Goal: Task Accomplishment & Management: Use online tool/utility

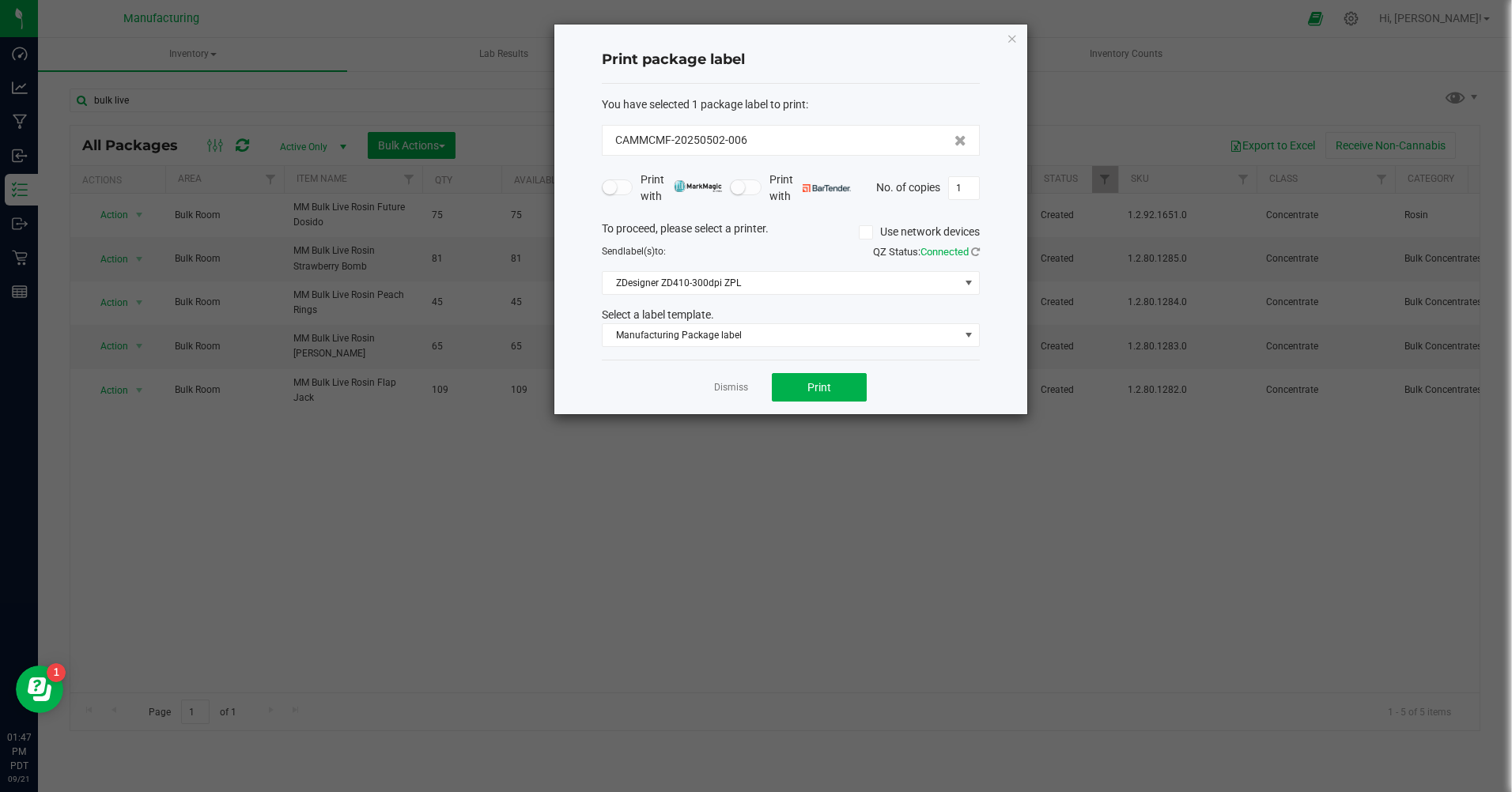
click at [1014, 35] on icon "button" at bounding box center [1012, 38] width 11 height 19
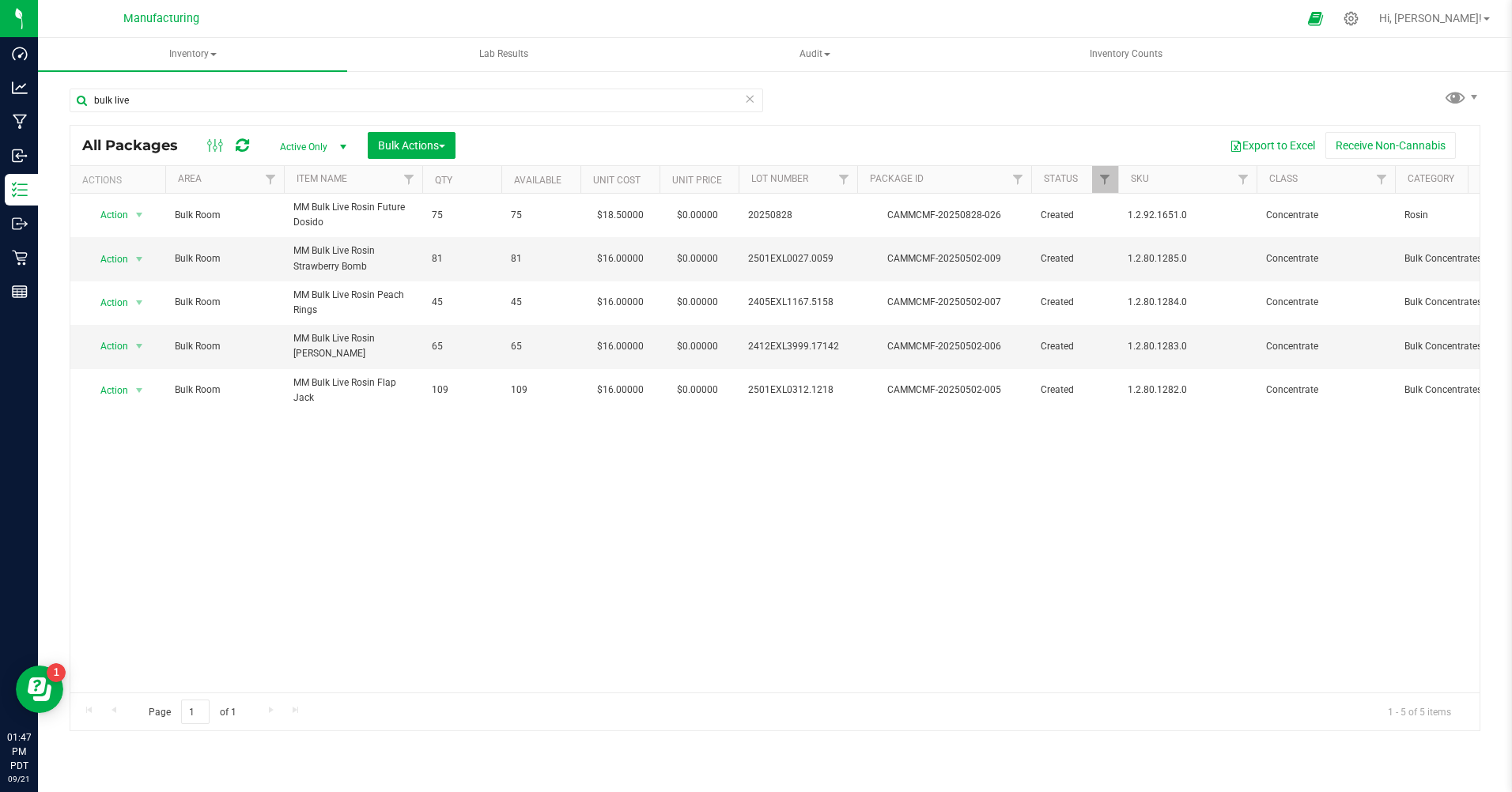
click at [306, 147] on span "Active Only" at bounding box center [310, 147] width 87 height 22
click at [284, 241] on li "All" at bounding box center [309, 243] width 85 height 24
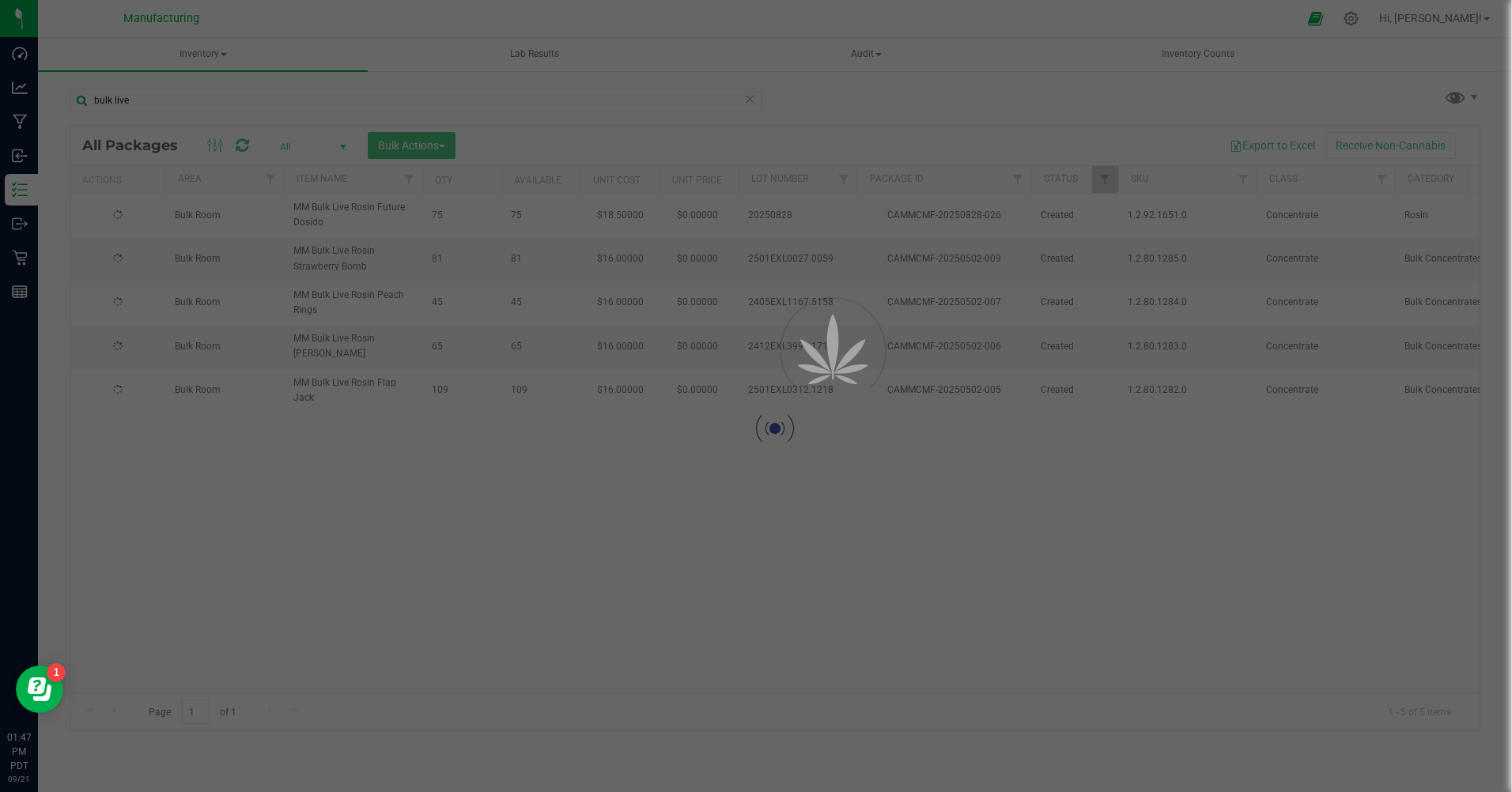
click at [141, 98] on div at bounding box center [756, 396] width 1512 height 792
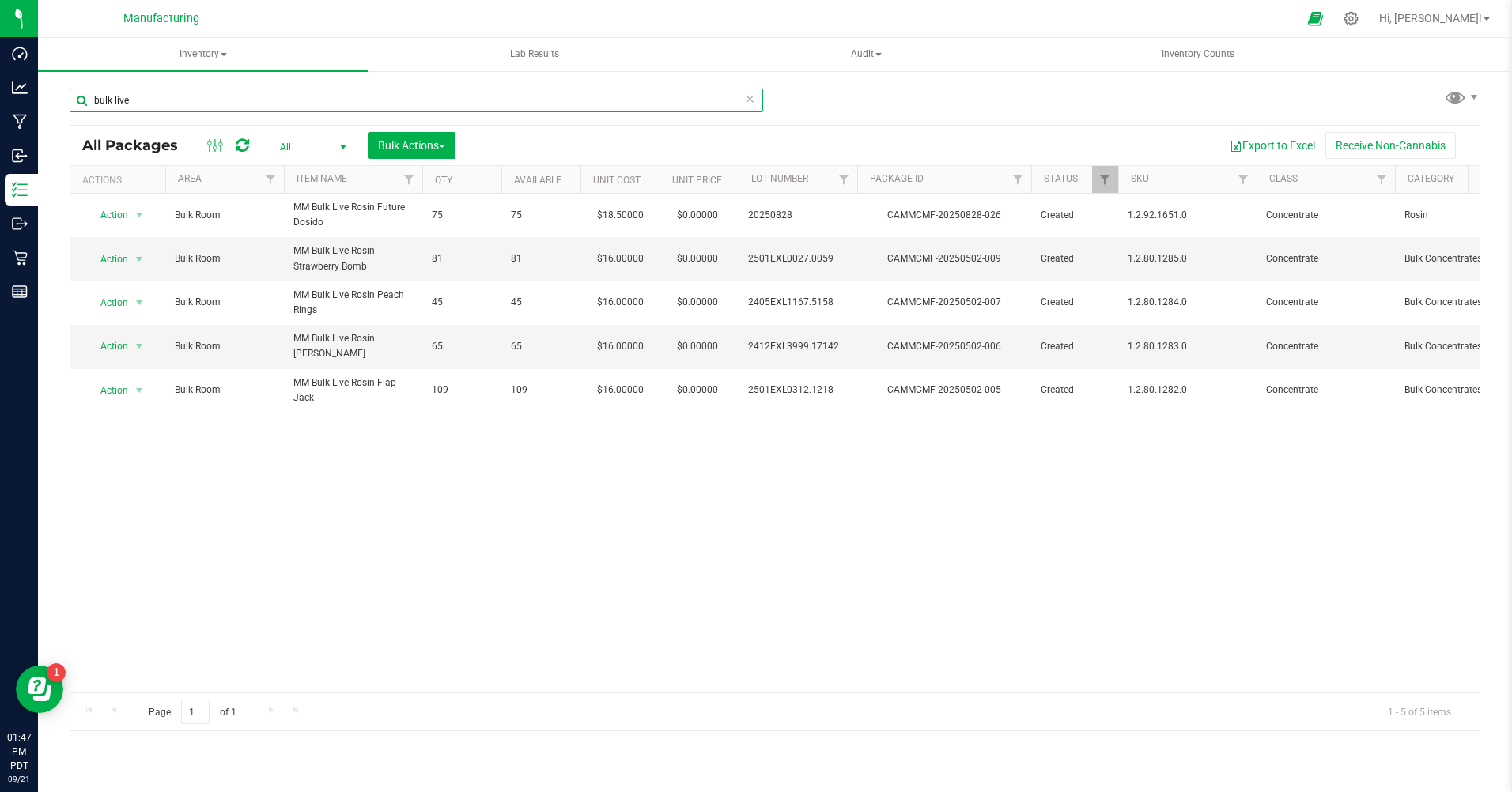
click at [135, 101] on input "bulk live" at bounding box center [417, 100] width 694 height 24
type input "b"
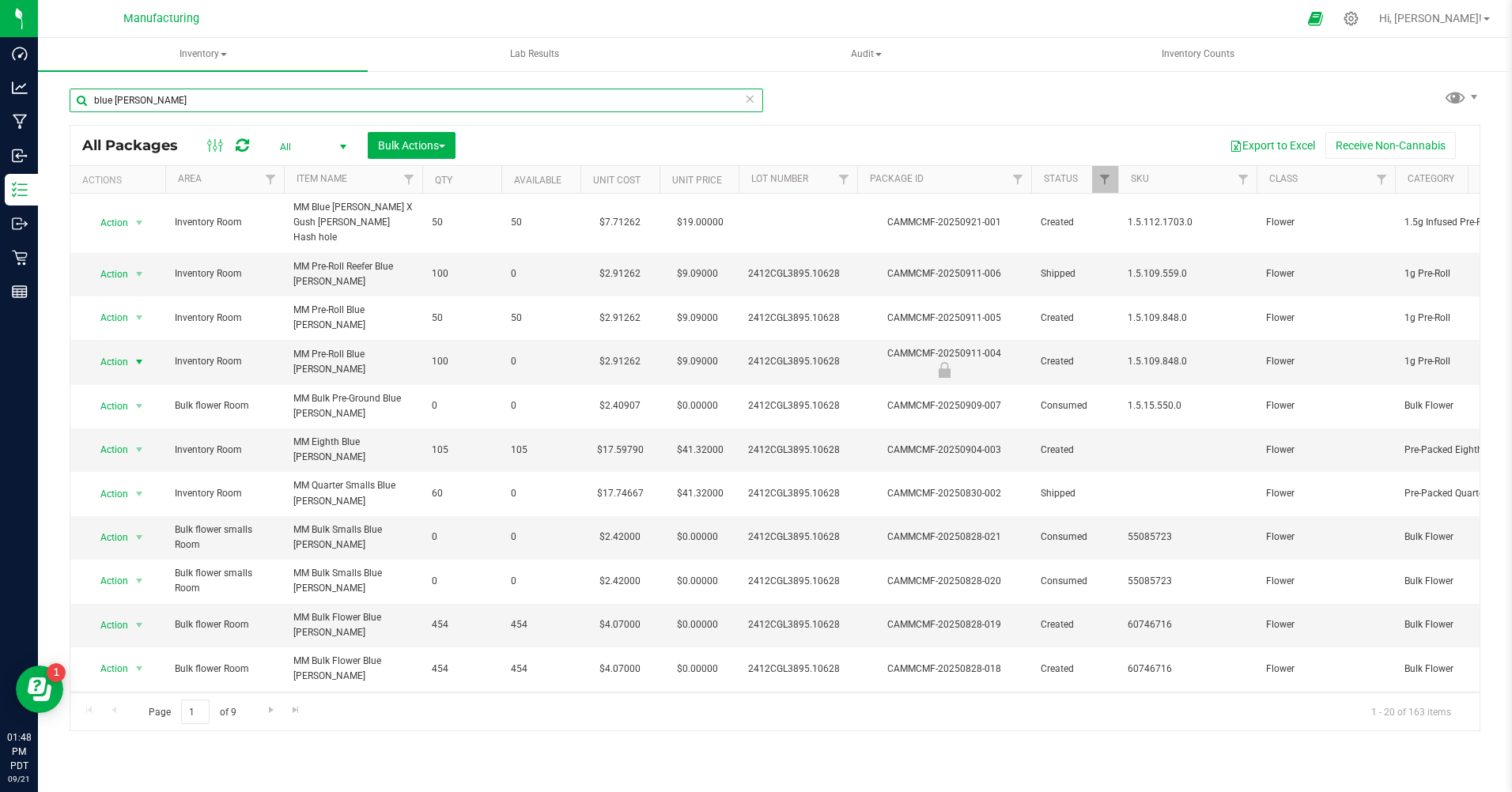
type input "blue [PERSON_NAME]"
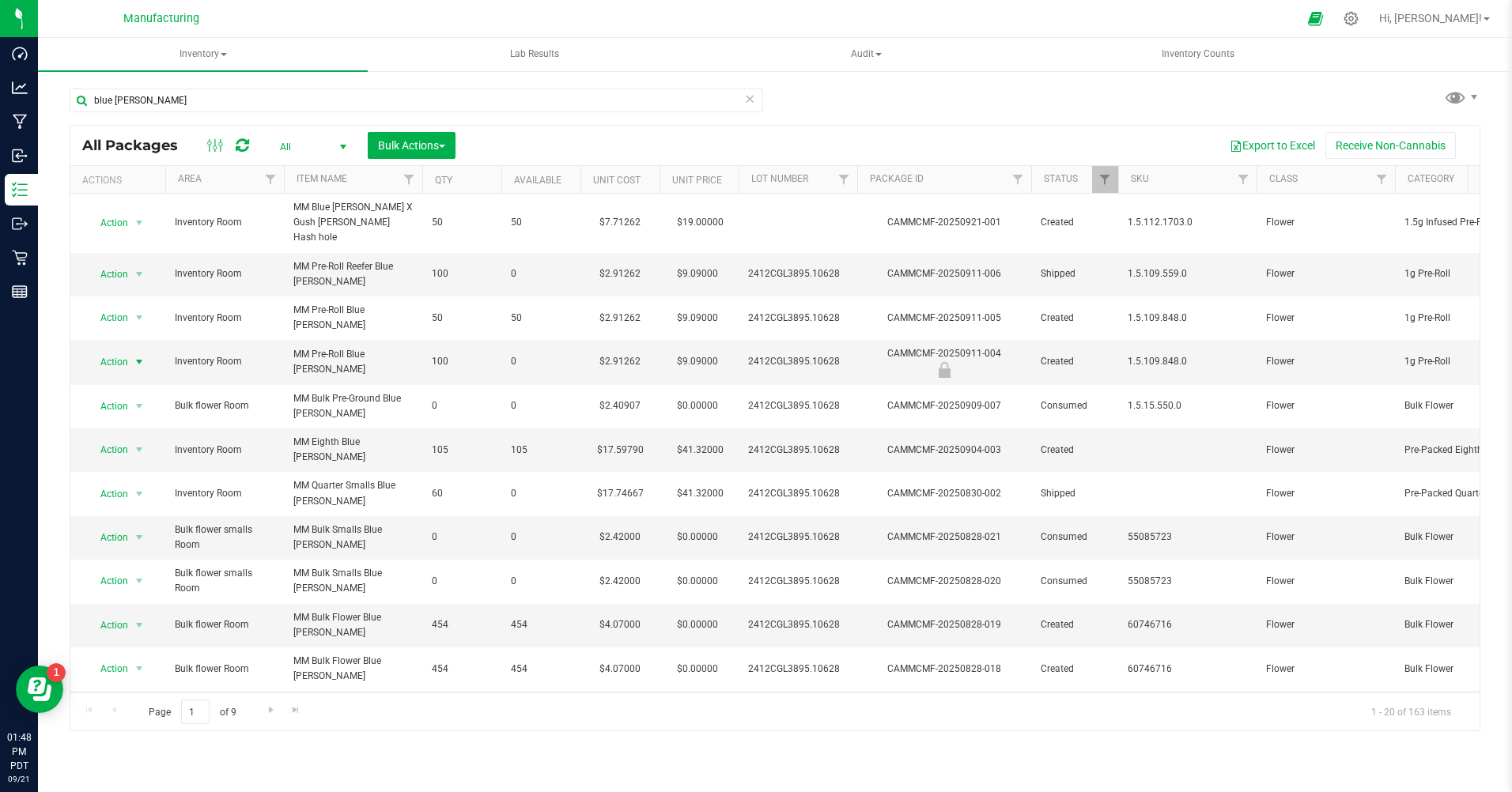
click at [120, 351] on span "Action" at bounding box center [107, 362] width 43 height 22
click at [123, 540] on li "Unlock package" at bounding box center [137, 551] width 101 height 24
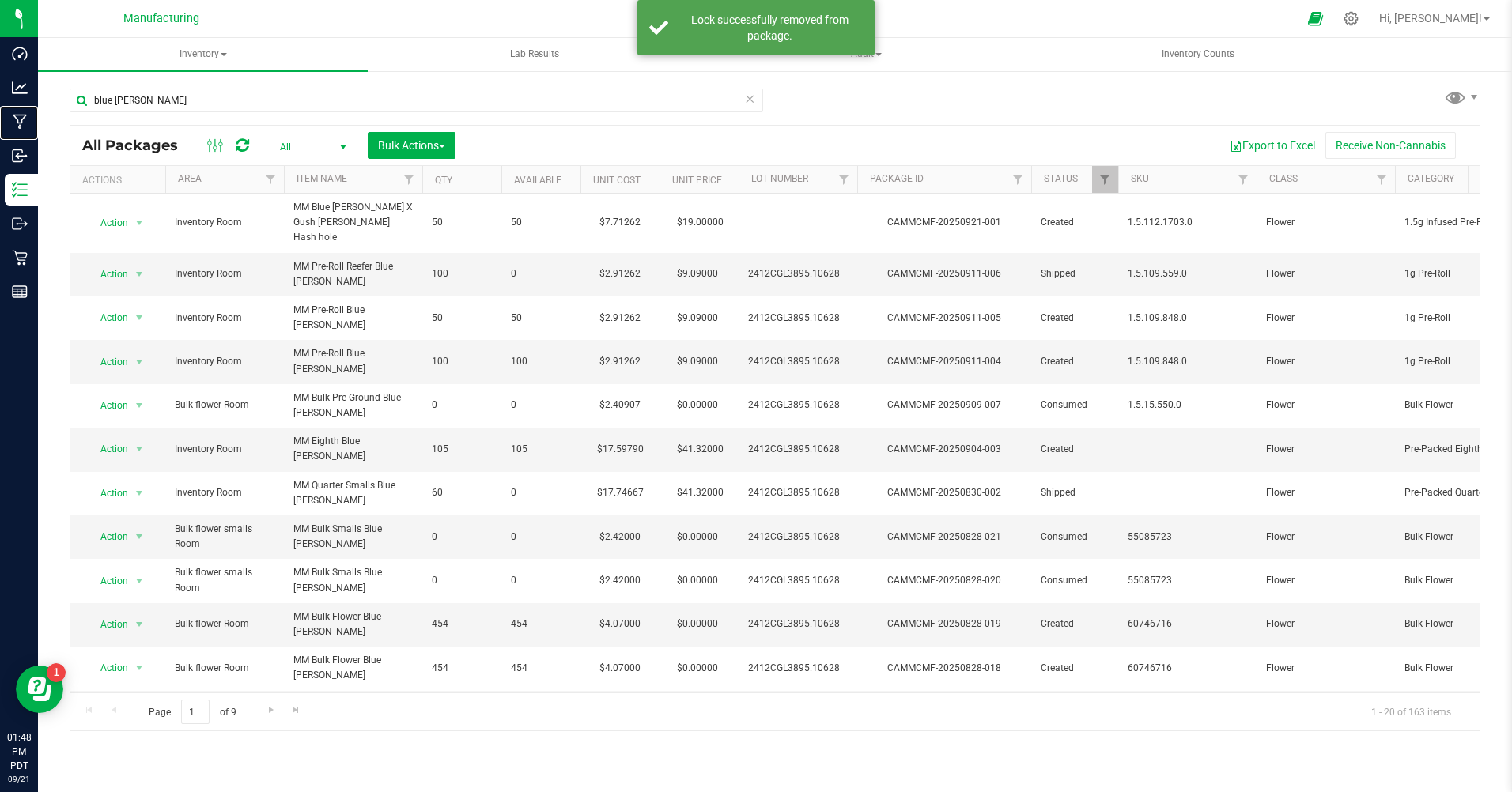
click at [0, 0] on p "Manufacturing" at bounding box center [0, 0] width 0 height 0
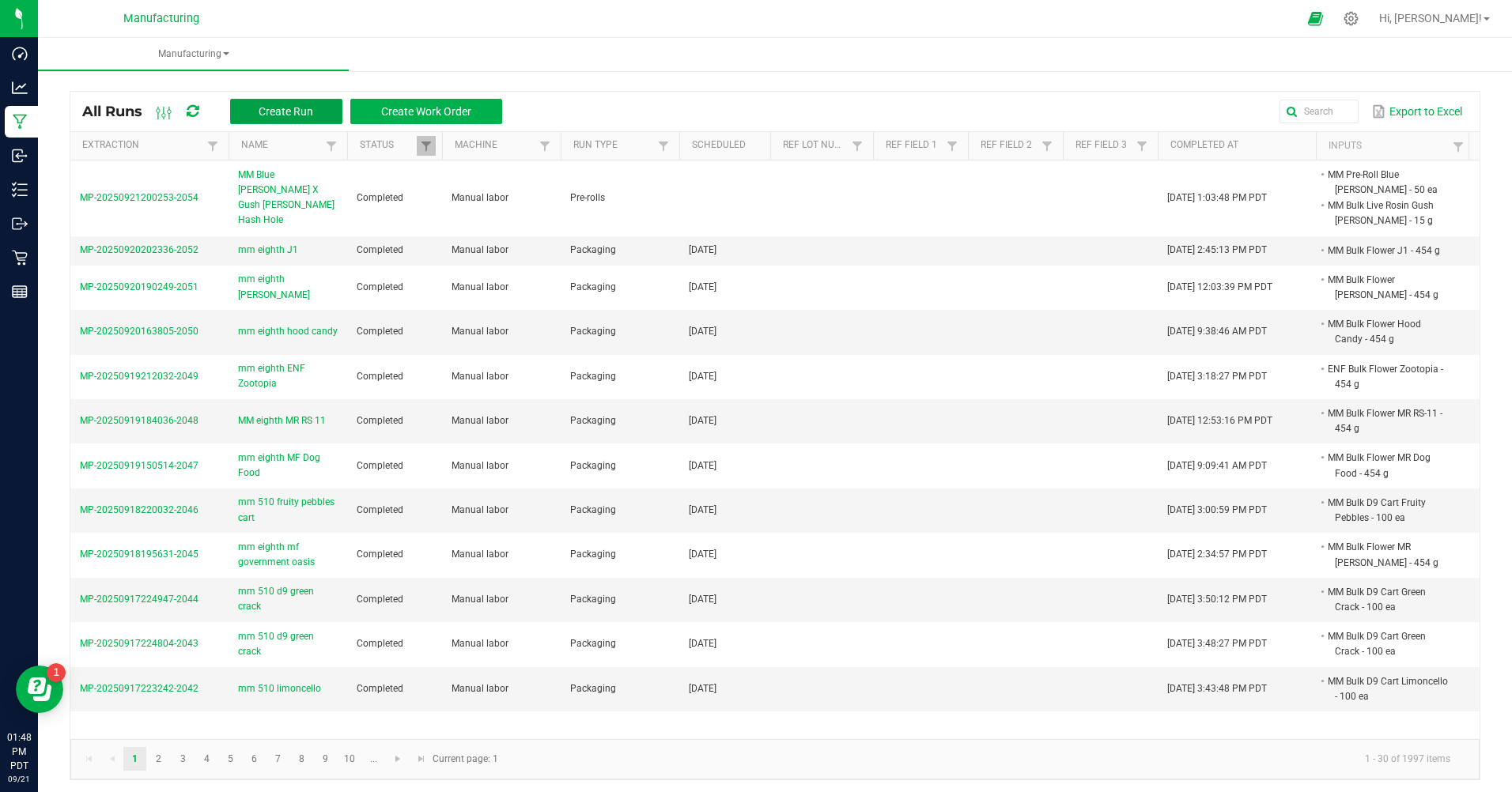
click at [278, 115] on span "Create Run" at bounding box center [285, 111] width 55 height 13
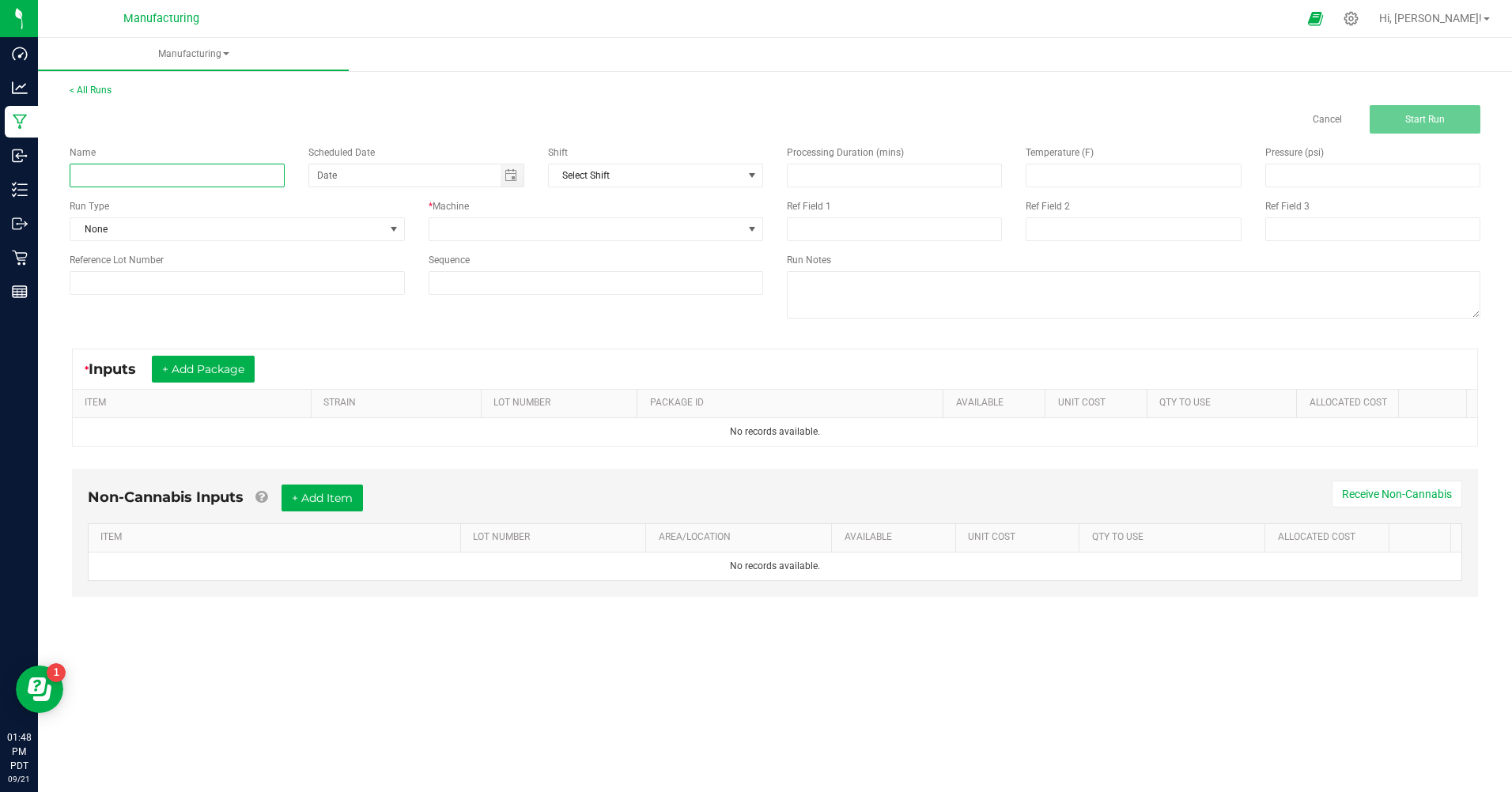
click at [151, 187] on input at bounding box center [178, 175] width 216 height 24
type input "mm"
click at [71, 325] on div "Name mm Scheduled Date Shift Select Shift Run Type None * Machine Reference Lot…" at bounding box center [775, 234] width 1435 height 201
click at [0, 0] on p "Inventory" at bounding box center [0, 0] width 0 height 0
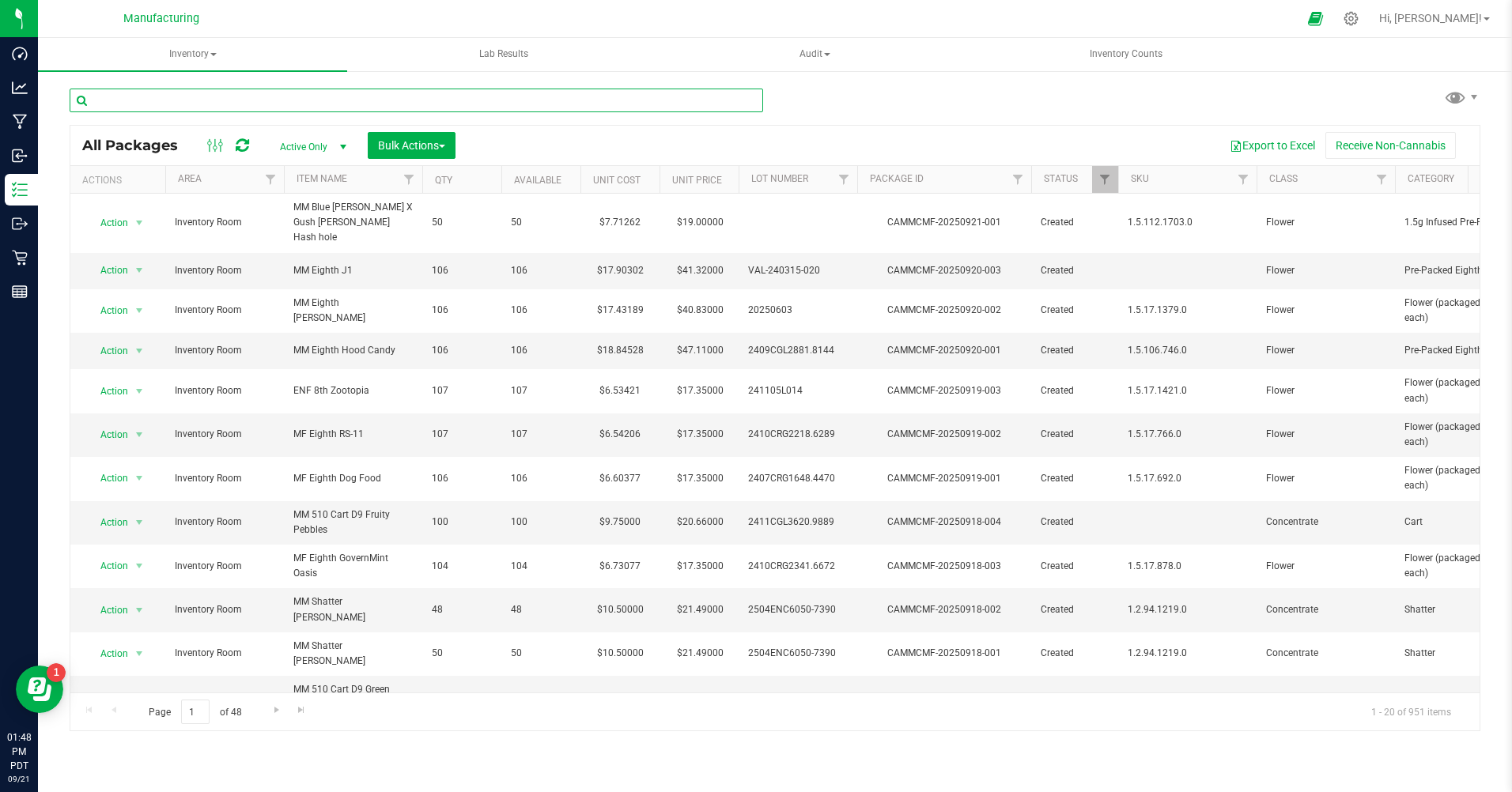
click at [131, 102] on input "text" at bounding box center [417, 100] width 694 height 24
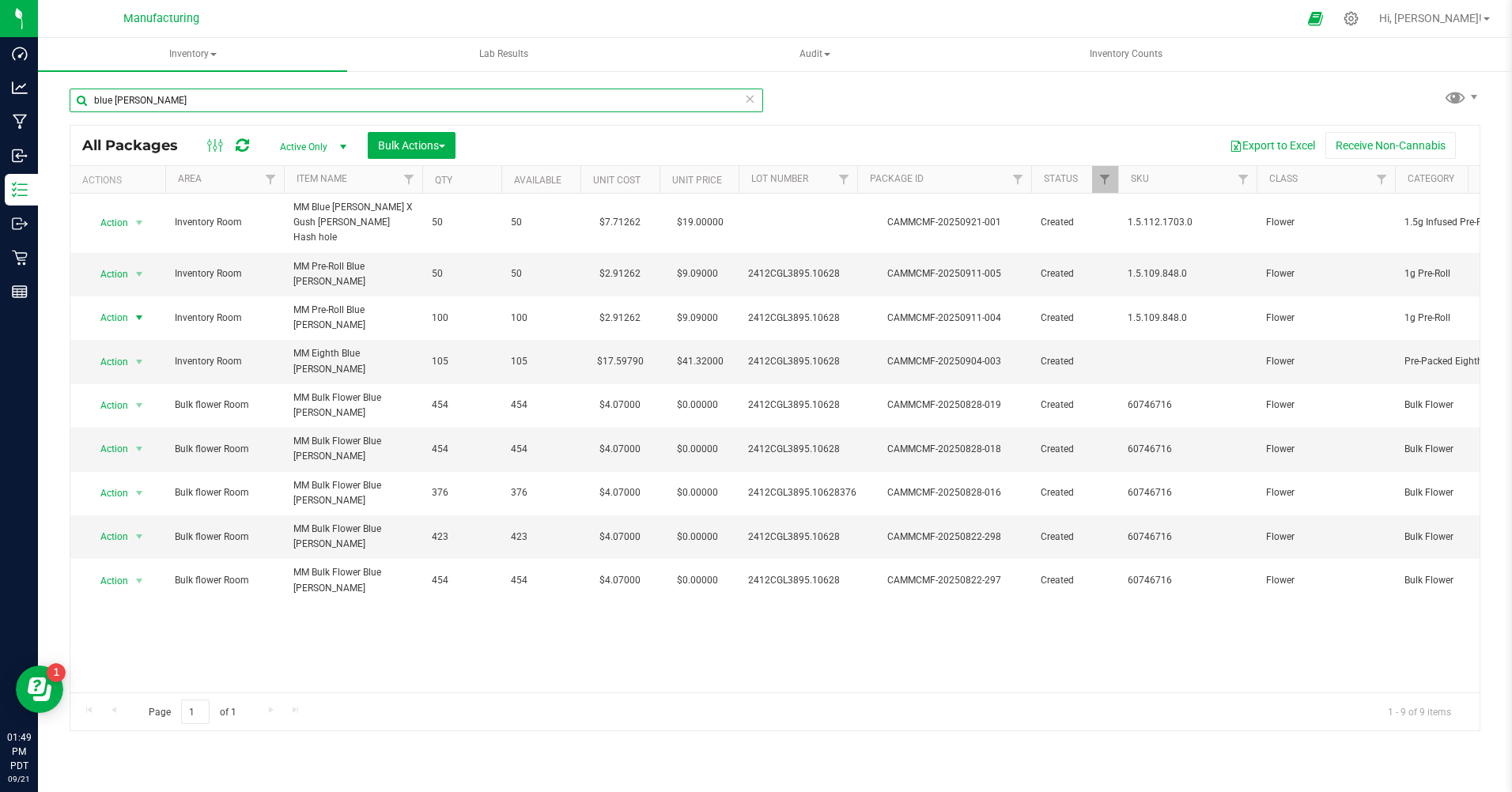
type input "blue [PERSON_NAME]"
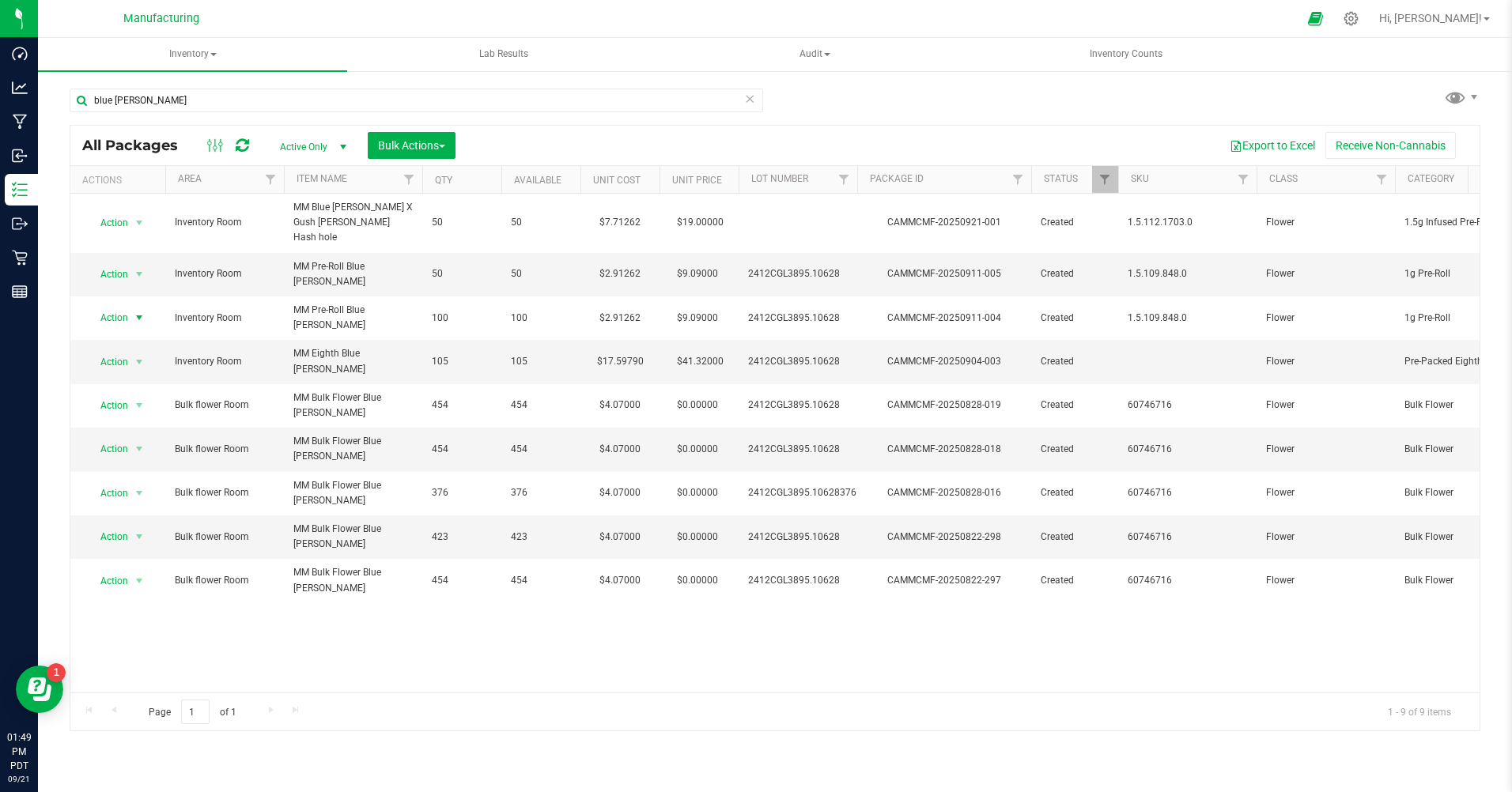
click at [121, 307] on span "Action" at bounding box center [107, 318] width 43 height 22
click at [125, 340] on li "Create package" at bounding box center [137, 342] width 101 height 24
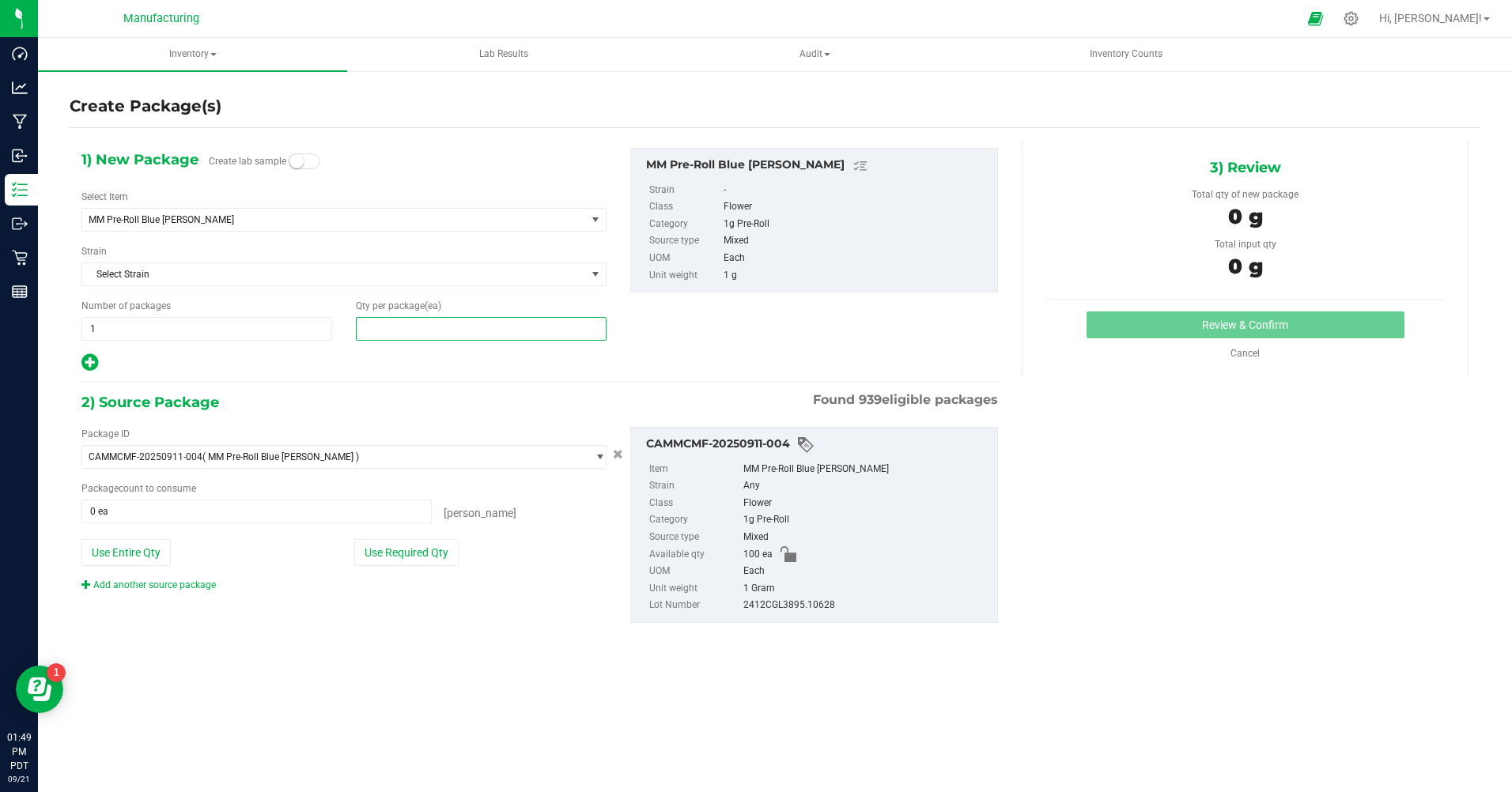
click at [391, 332] on span at bounding box center [482, 329] width 251 height 24
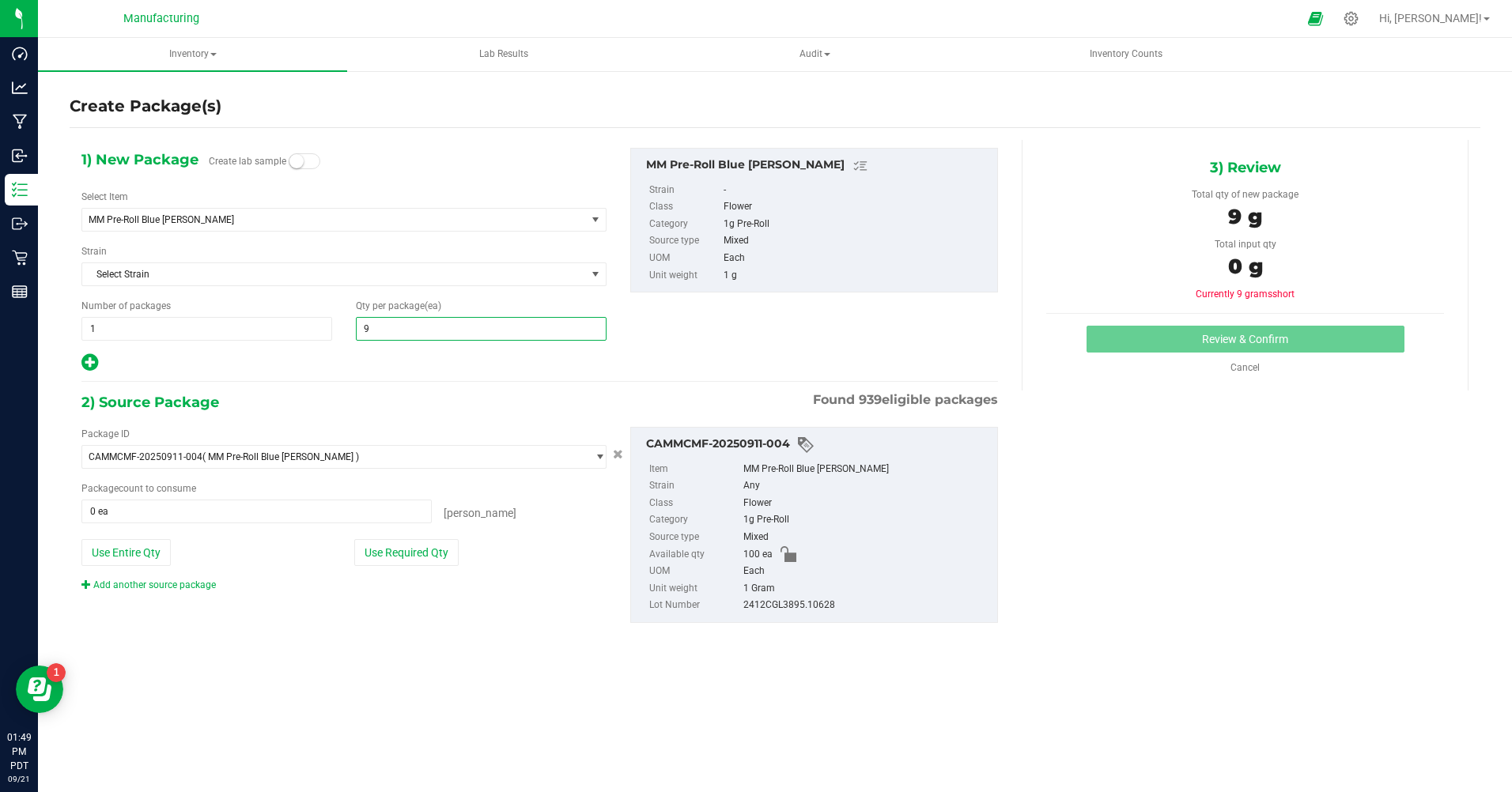
type input "90"
click at [85, 359] on icon at bounding box center [90, 362] width 17 height 19
type input "90"
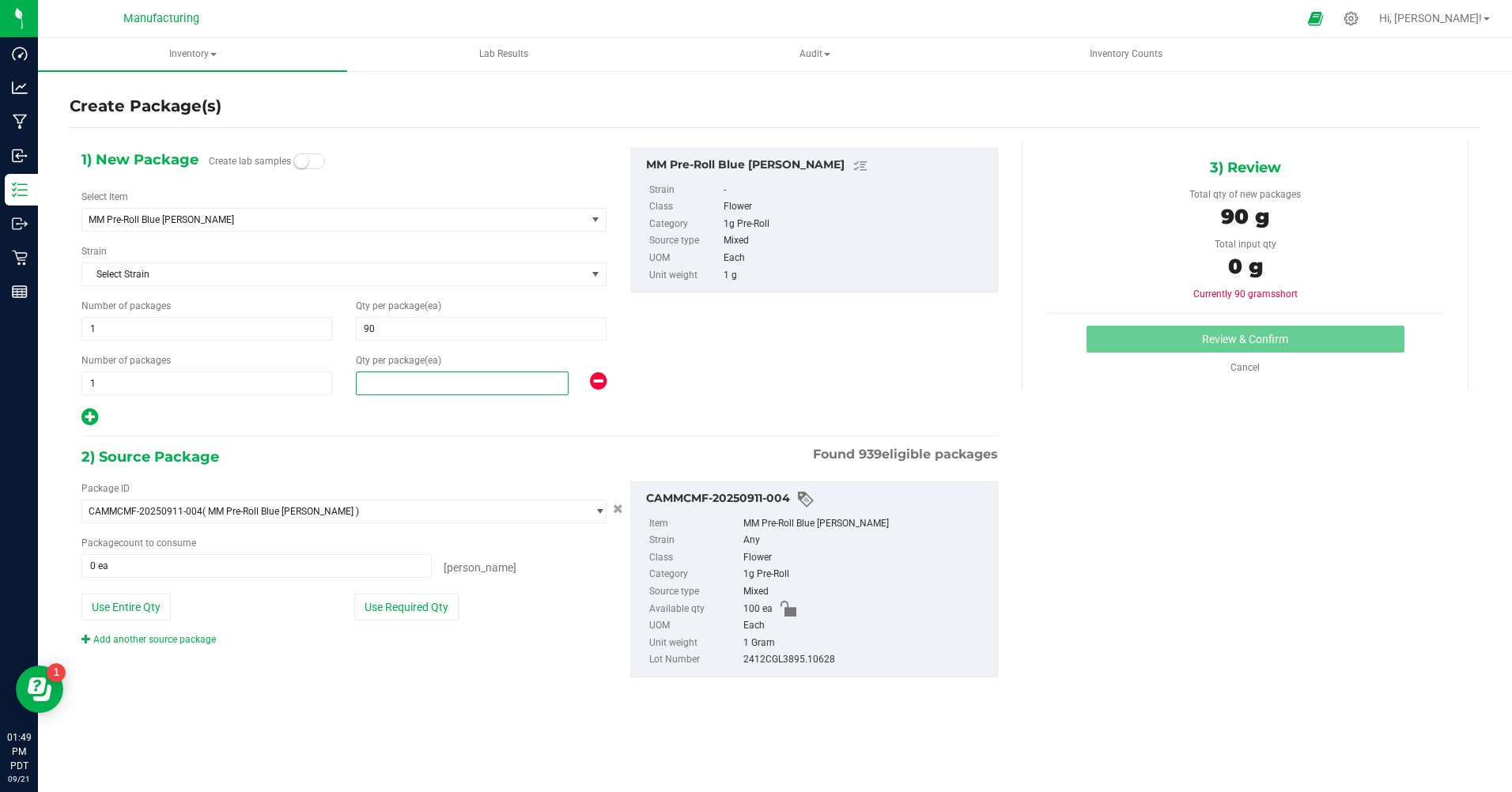
click at [381, 380] on span at bounding box center [462, 384] width 213 height 24
type input "10"
click at [791, 375] on div "1) New Package Create lab samples Select Item MM Pre-Roll Blue [PERSON_NAME] 1G…" at bounding box center [540, 288] width 940 height 280
click at [424, 608] on button "Use Required Qty" at bounding box center [407, 608] width 104 height 27
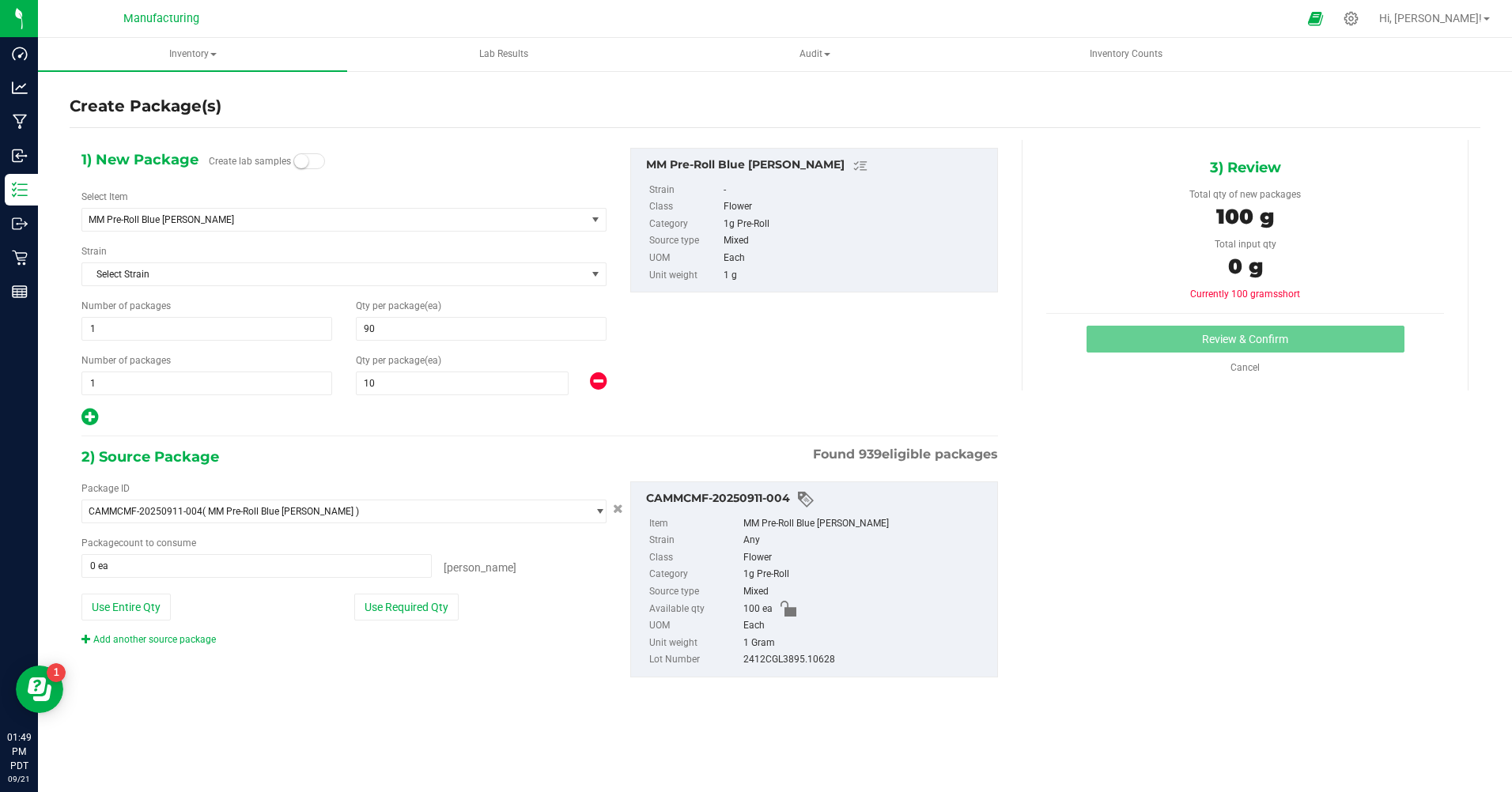
type input "100 ea"
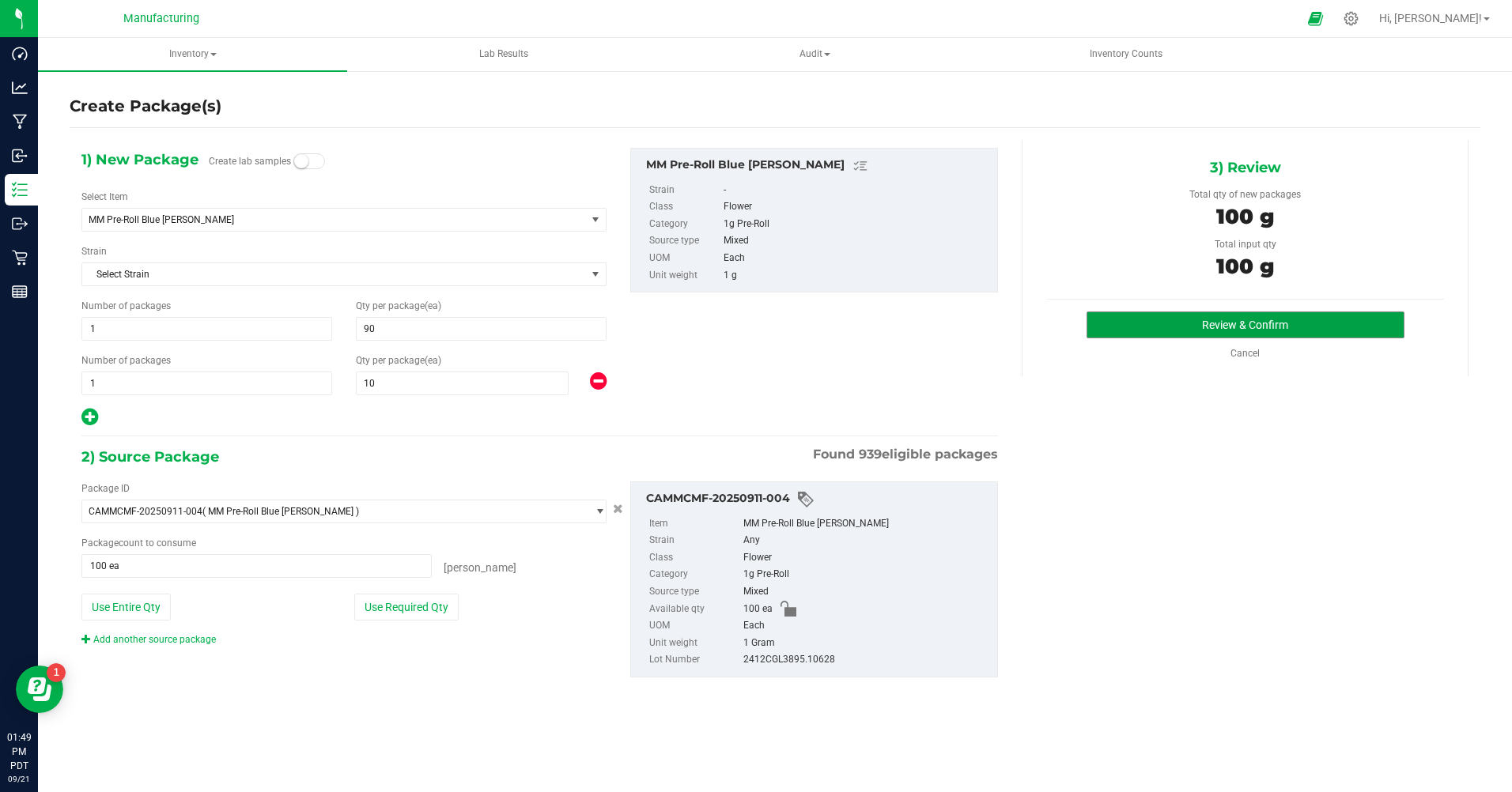
click at [1145, 323] on button "Review & Confirm" at bounding box center [1246, 325] width 318 height 27
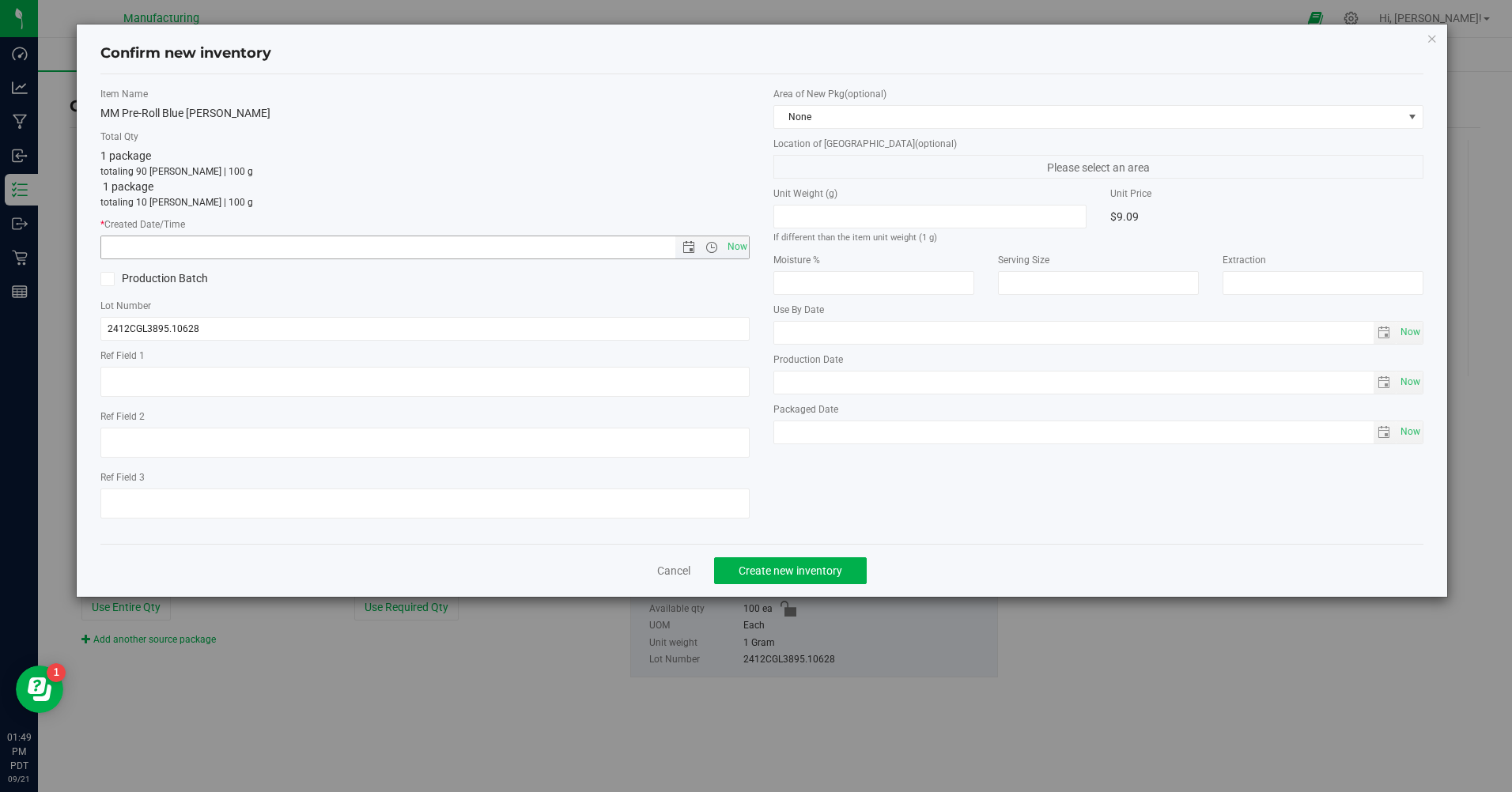
click at [734, 250] on span "Now" at bounding box center [737, 247] width 27 height 23
type input "[DATE] 1:49 PM"
click at [836, 117] on span "None" at bounding box center [1089, 117] width 628 height 22
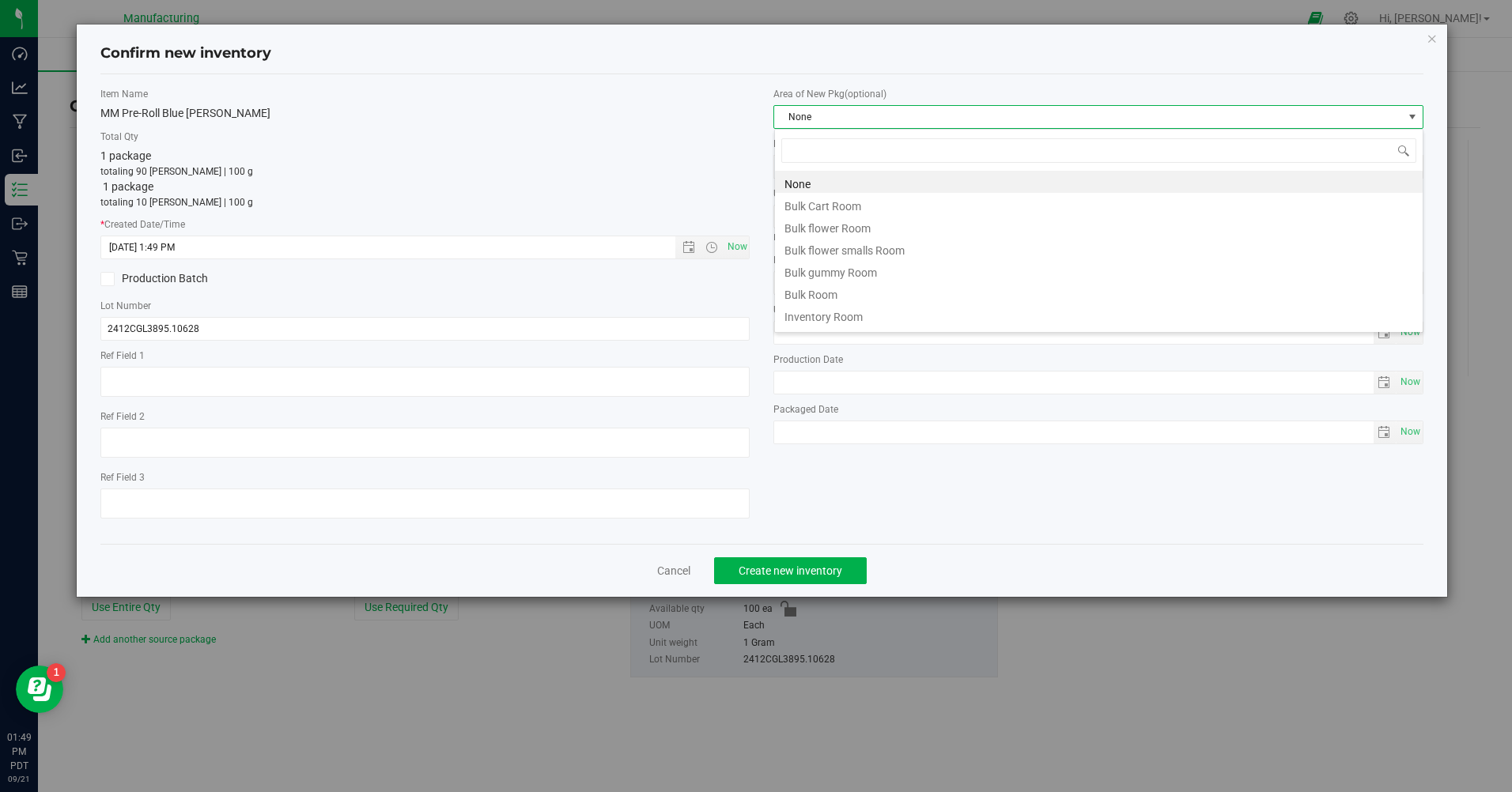
scroll to position [24, 649]
click at [840, 311] on li "Inventory Room" at bounding box center [1099, 315] width 647 height 22
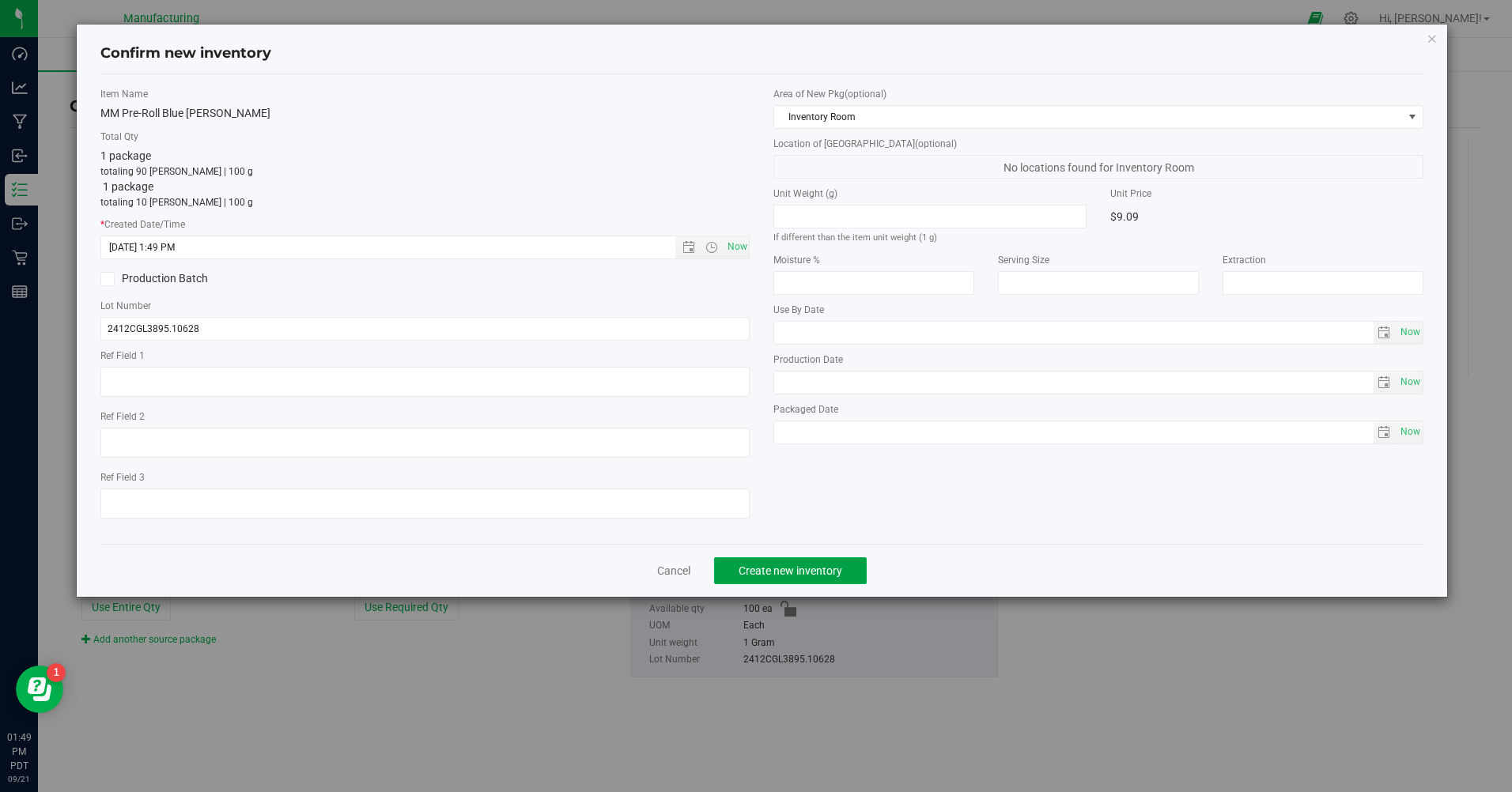
click at [816, 564] on button "Create new inventory" at bounding box center [790, 571] width 152 height 27
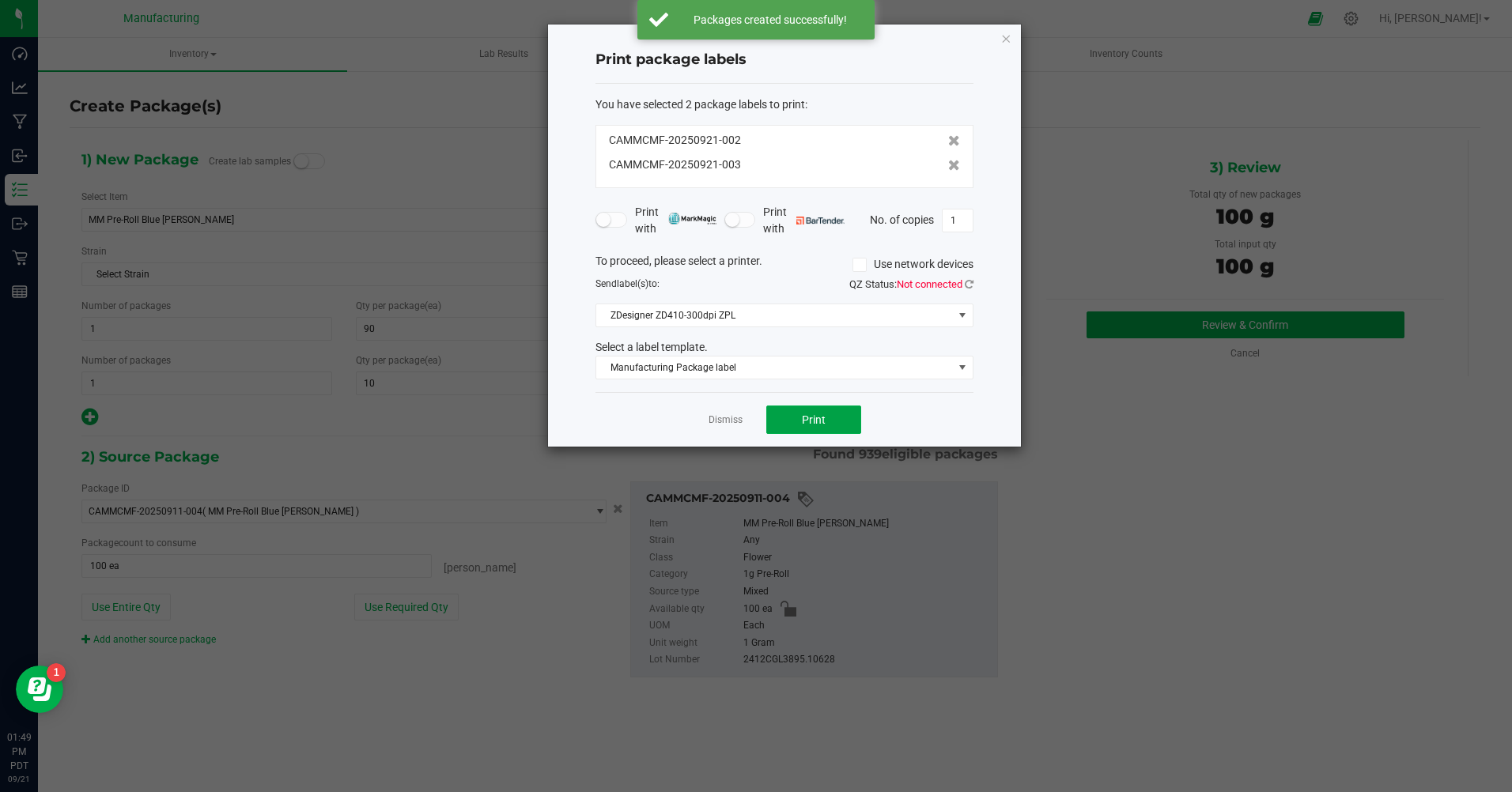
click at [806, 424] on span "Print" at bounding box center [814, 419] width 24 height 13
click at [1006, 40] on icon "button" at bounding box center [1005, 38] width 11 height 19
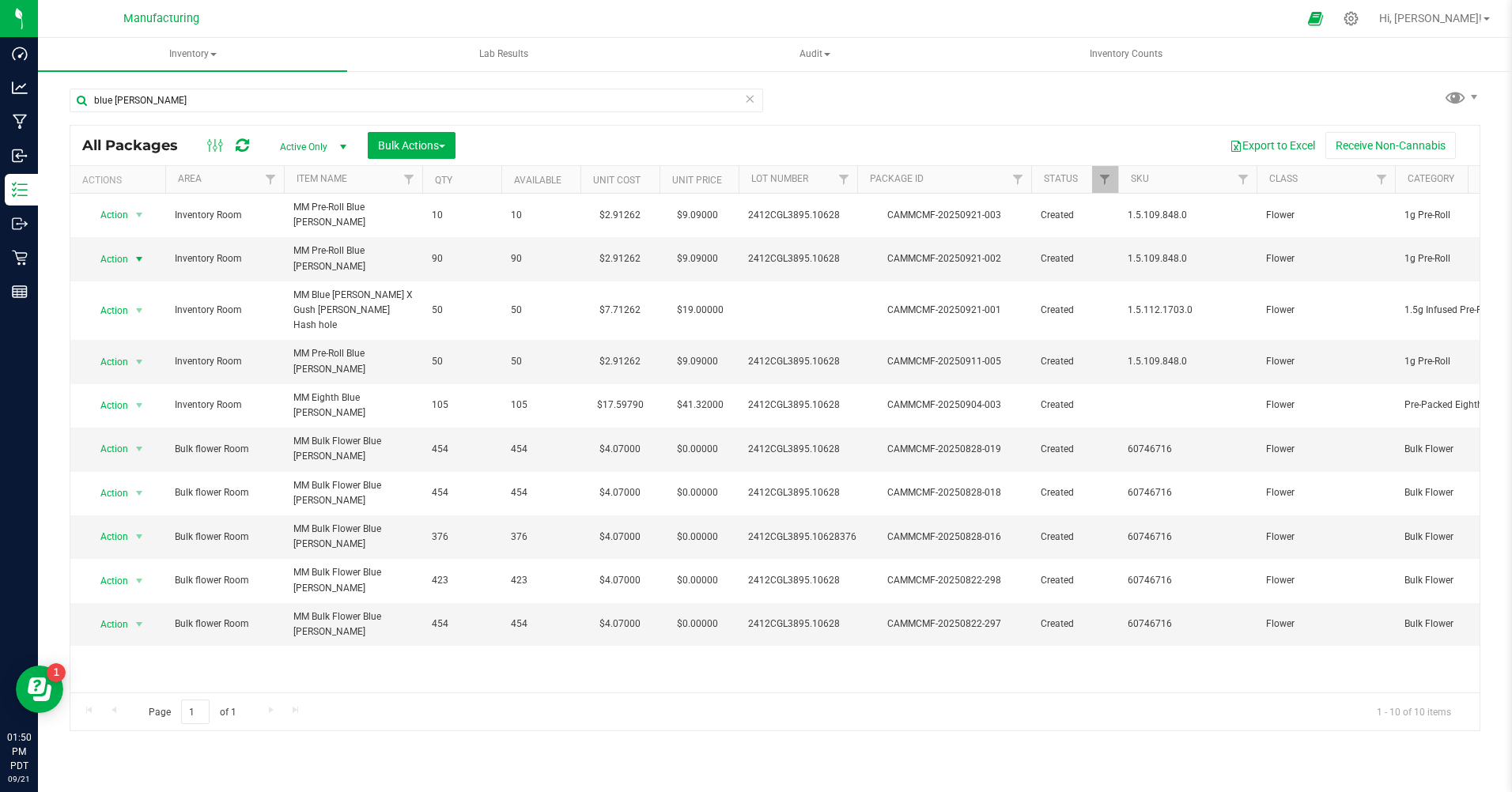
click at [116, 248] on span "Action" at bounding box center [107, 259] width 43 height 22
click at [121, 412] on li "Print package label" at bounding box center [137, 416] width 101 height 24
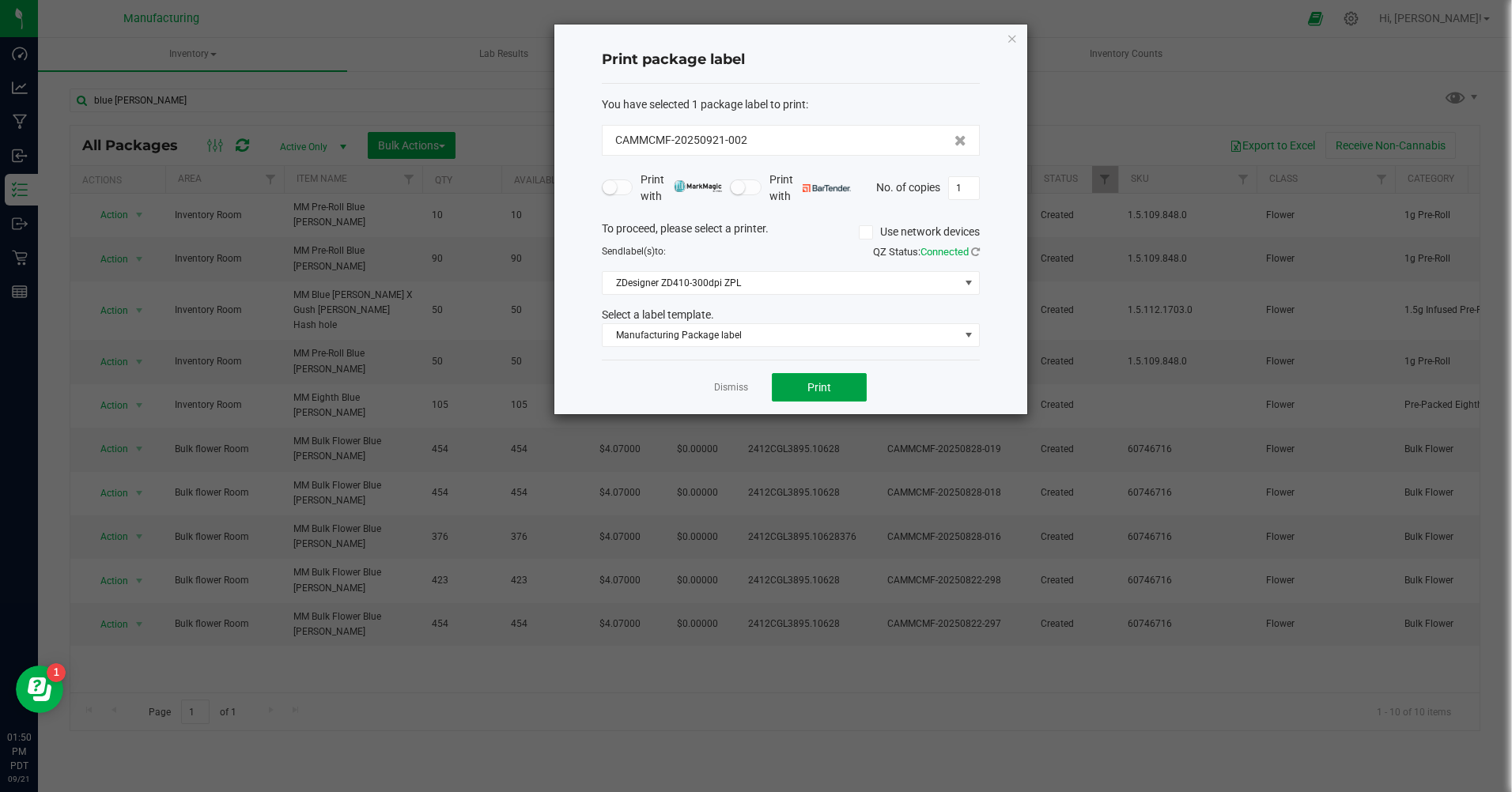
click at [815, 388] on span "Print" at bounding box center [819, 387] width 24 height 13
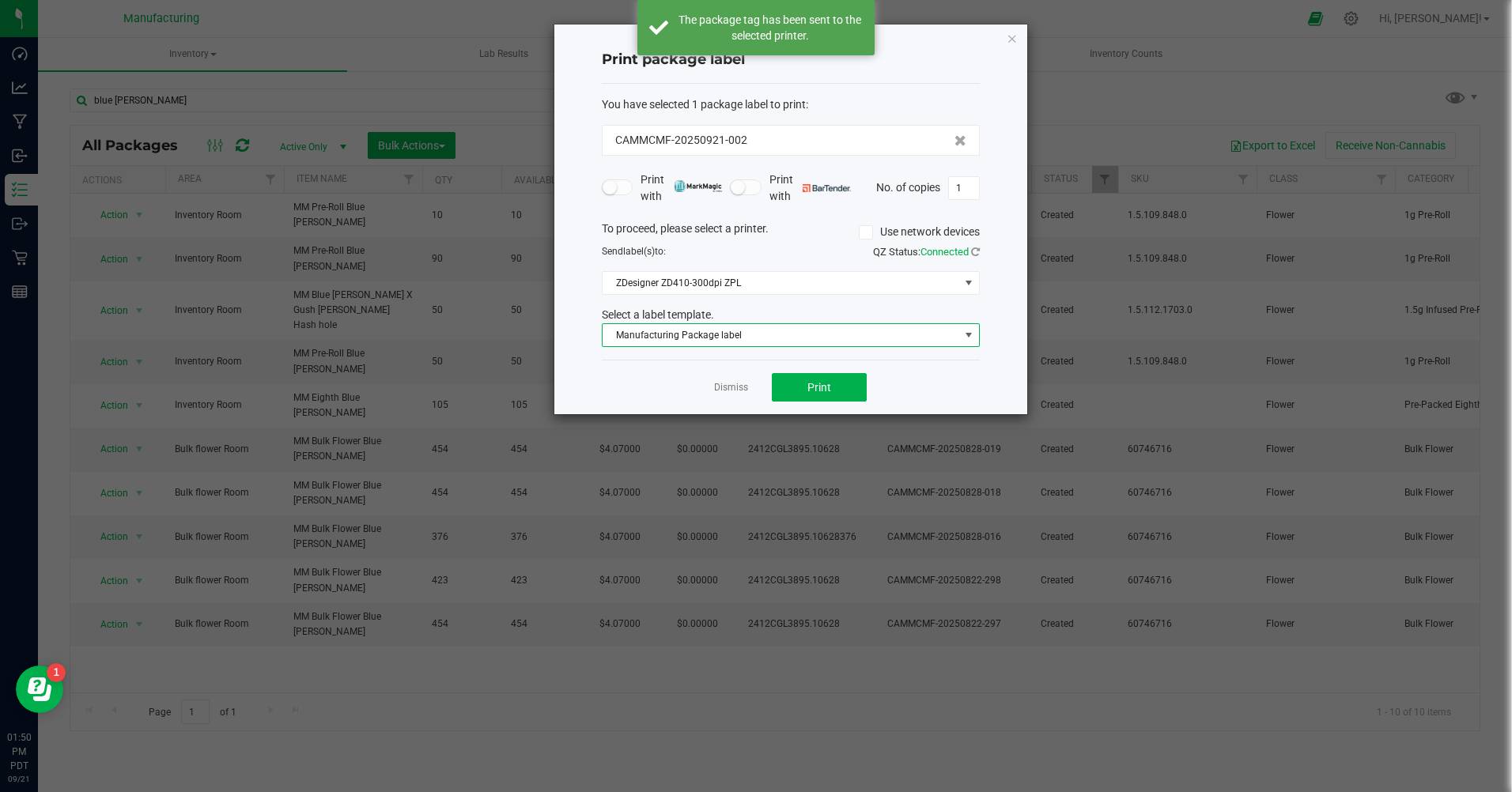
click at [798, 338] on span "Manufacturing Package label" at bounding box center [781, 335] width 357 height 22
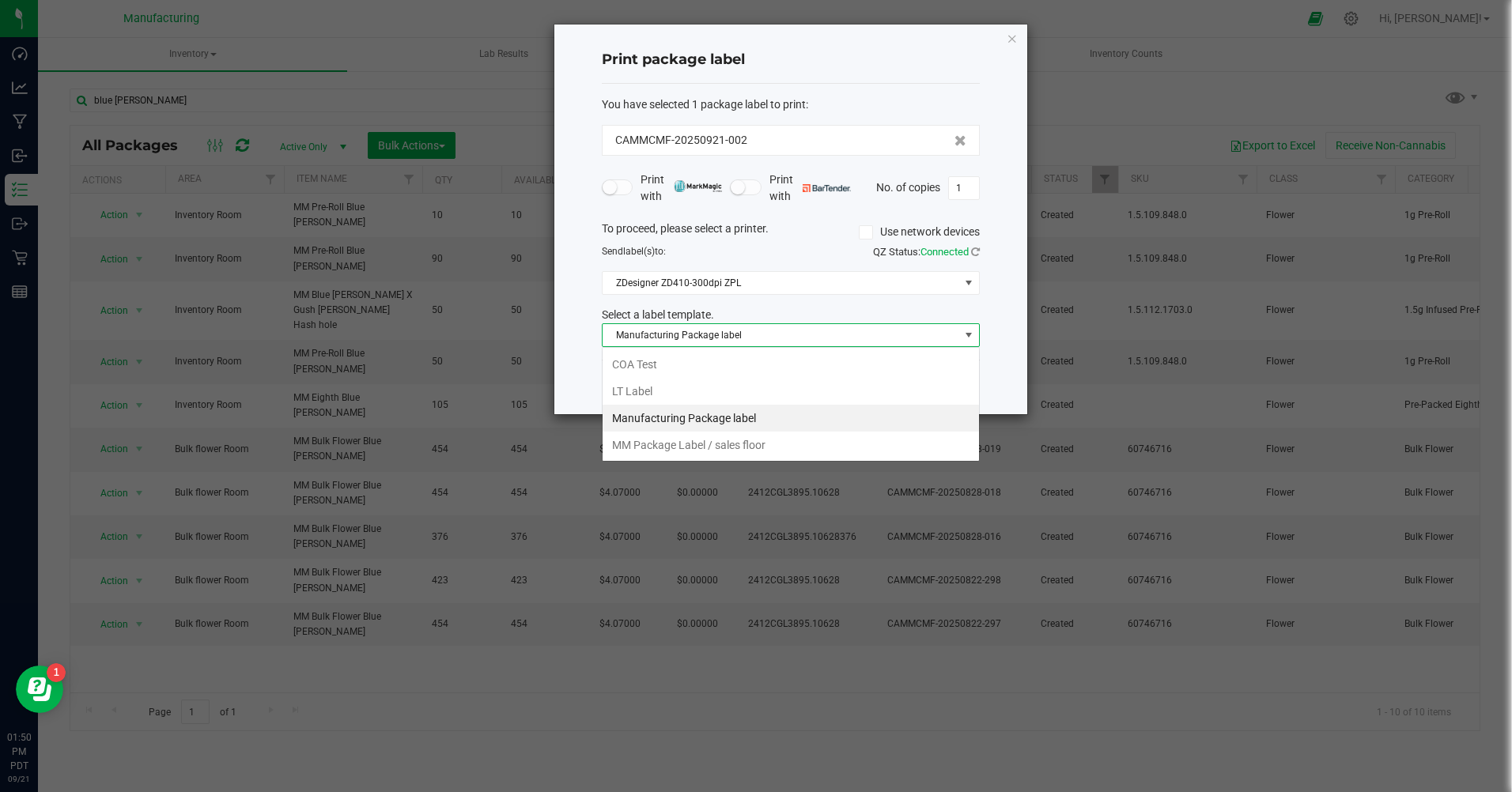
scroll to position [24, 378]
click at [692, 443] on li "MM Package Label / sales floor" at bounding box center [791, 445] width 376 height 27
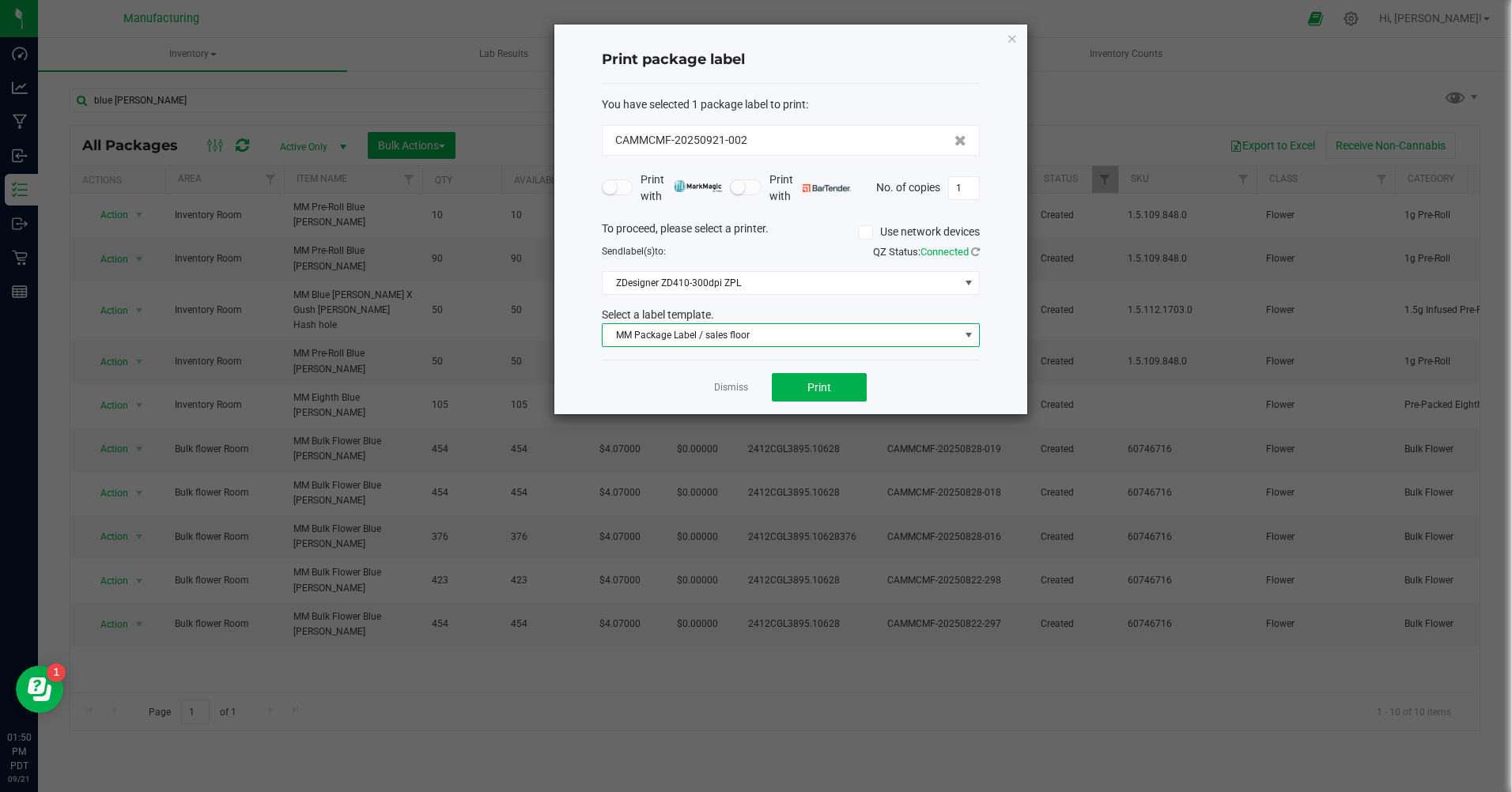
click at [965, 190] on input "1" at bounding box center [964, 188] width 30 height 22
type input "90"
click at [802, 385] on button "Print" at bounding box center [819, 387] width 95 height 29
click at [1017, 36] on div "Print package label You have selected 1 package label to print : CAMMCMF-202509…" at bounding box center [791, 219] width 473 height 390
click at [1014, 38] on icon "button" at bounding box center [1012, 38] width 11 height 19
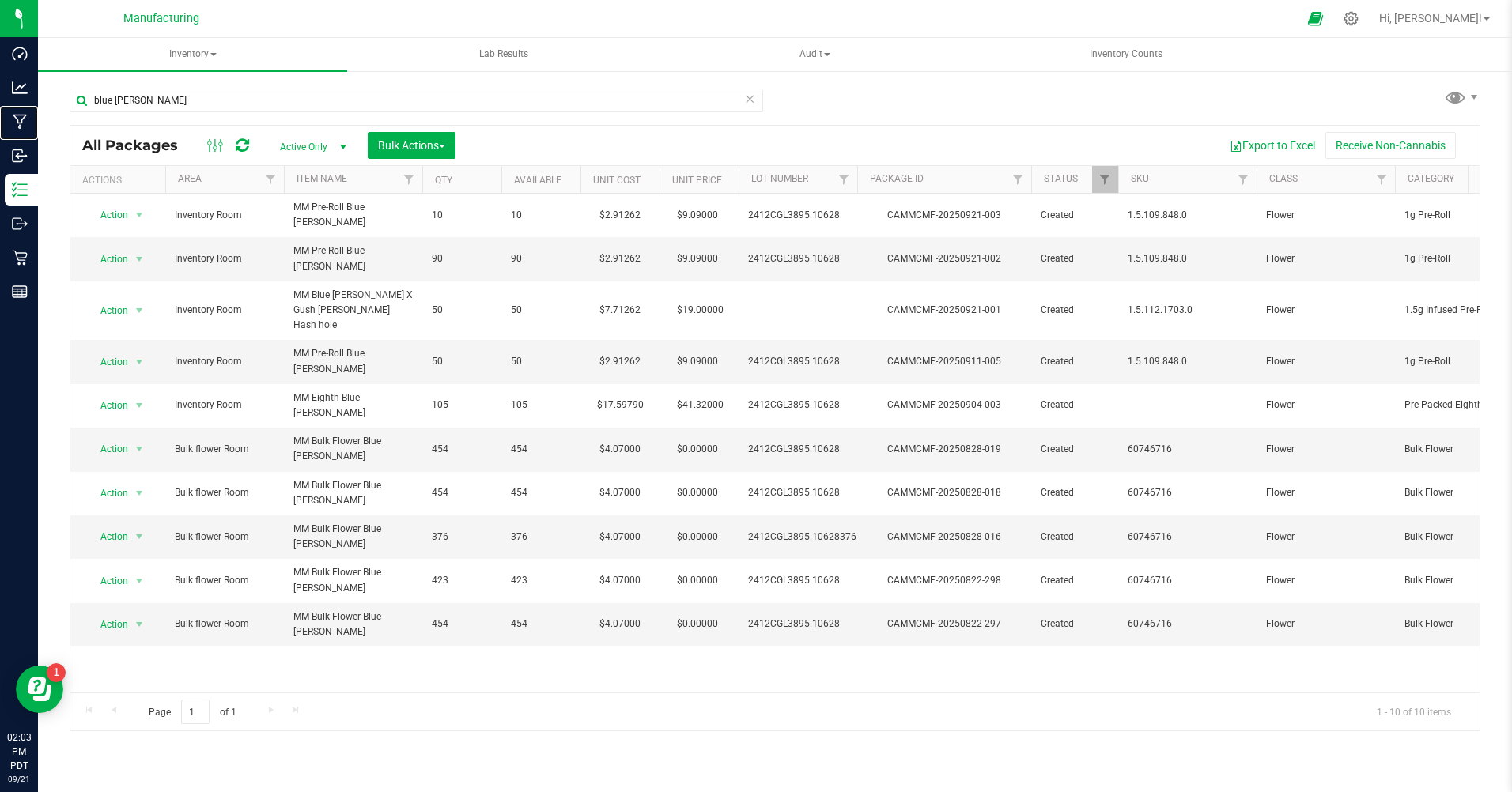
click at [0, 0] on p "Manufacturing" at bounding box center [0, 0] width 0 height 0
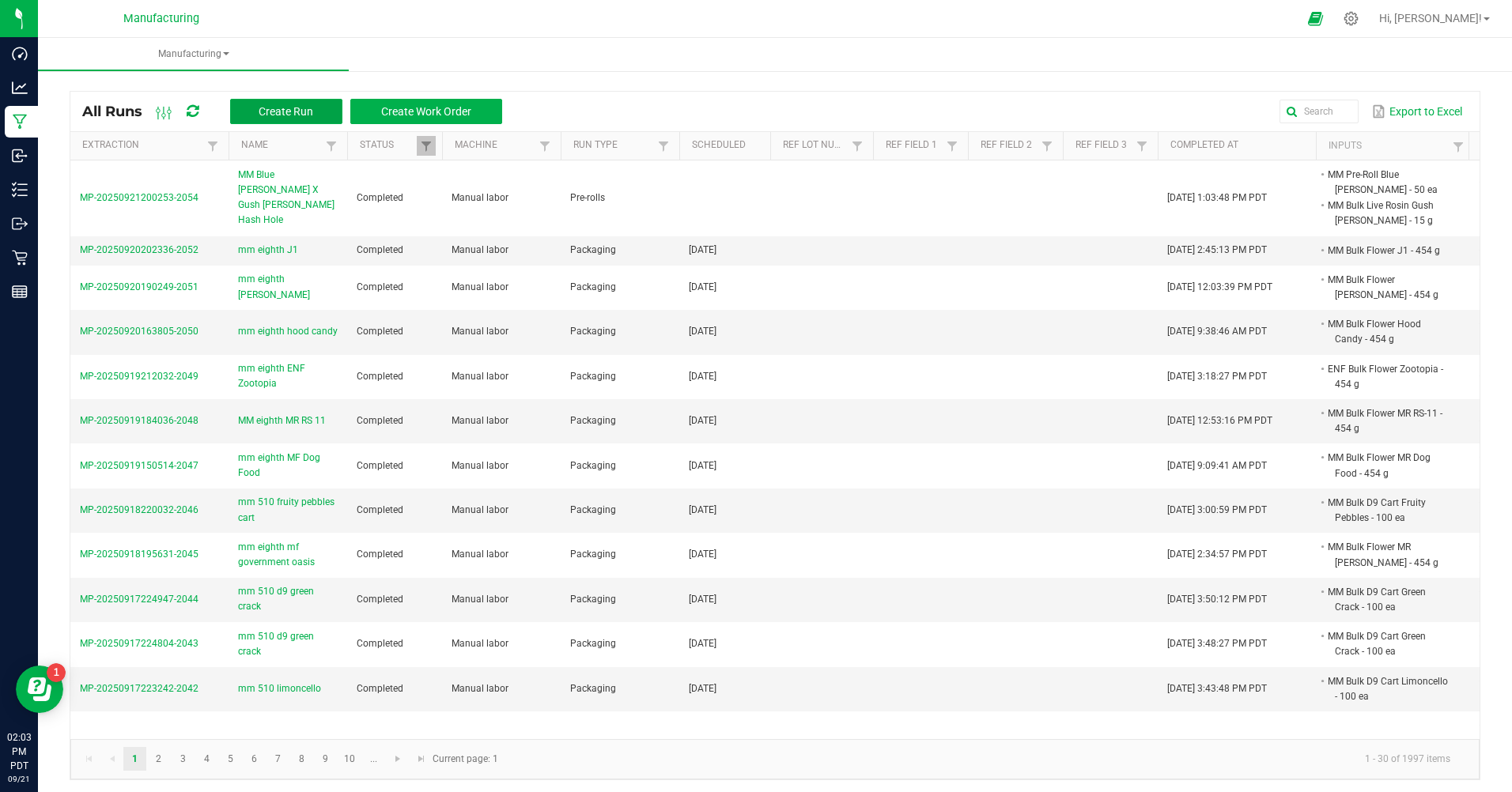
click at [258, 111] on button "Create Run" at bounding box center [285, 111] width 112 height 25
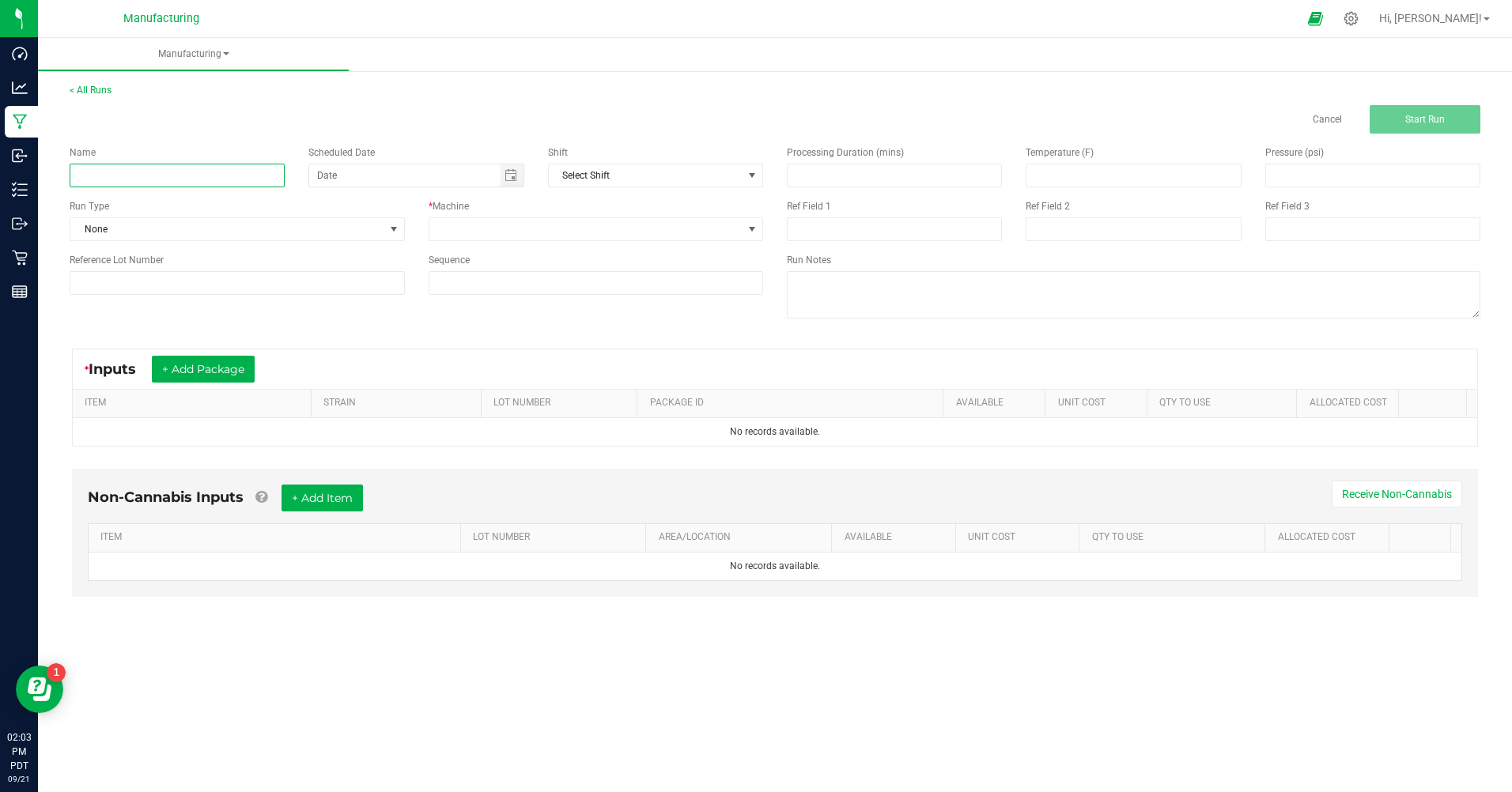
click at [157, 184] on input at bounding box center [178, 175] width 216 height 24
type input "mm test hash hole"
click at [146, 222] on span "None" at bounding box center [227, 229] width 314 height 22
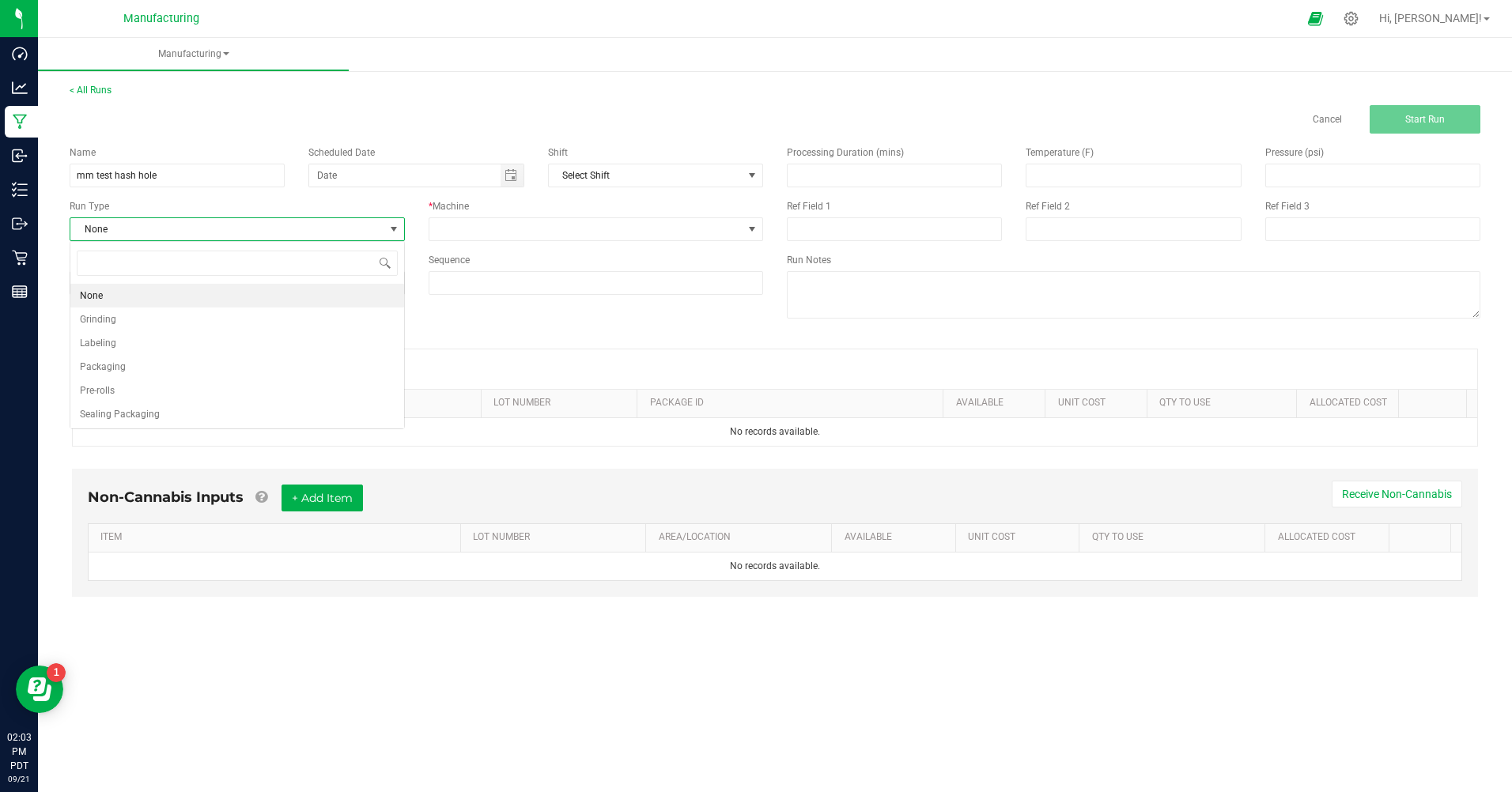
scroll to position [24, 334]
click at [117, 393] on li "Pre-rolls" at bounding box center [237, 391] width 333 height 24
click at [507, 176] on span "Toggle calendar" at bounding box center [510, 175] width 13 height 13
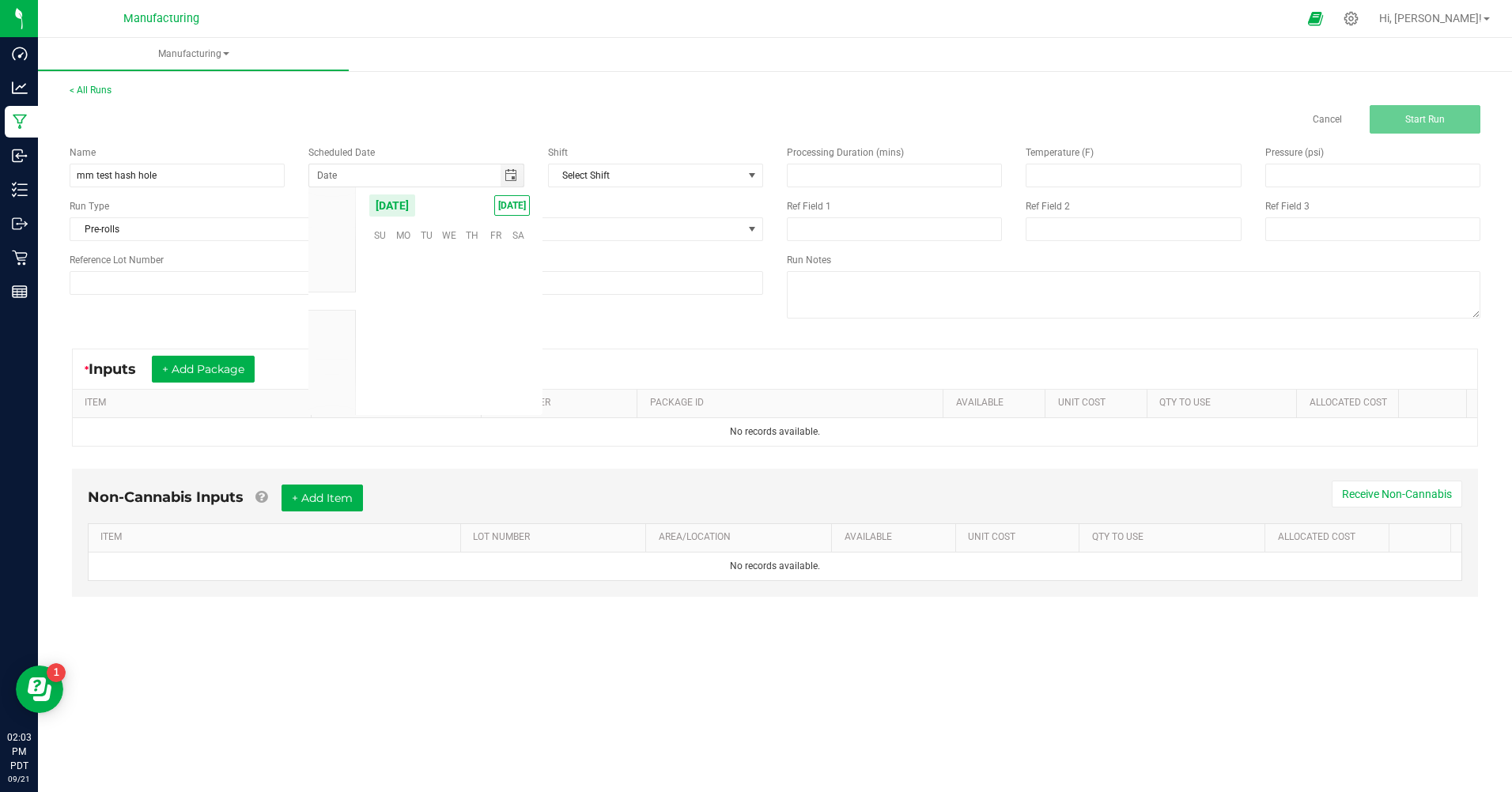
scroll to position [256496, 0]
click at [510, 206] on span "[DATE]" at bounding box center [512, 205] width 35 height 20
type input "[DATE]"
click at [539, 229] on span at bounding box center [586, 229] width 314 height 22
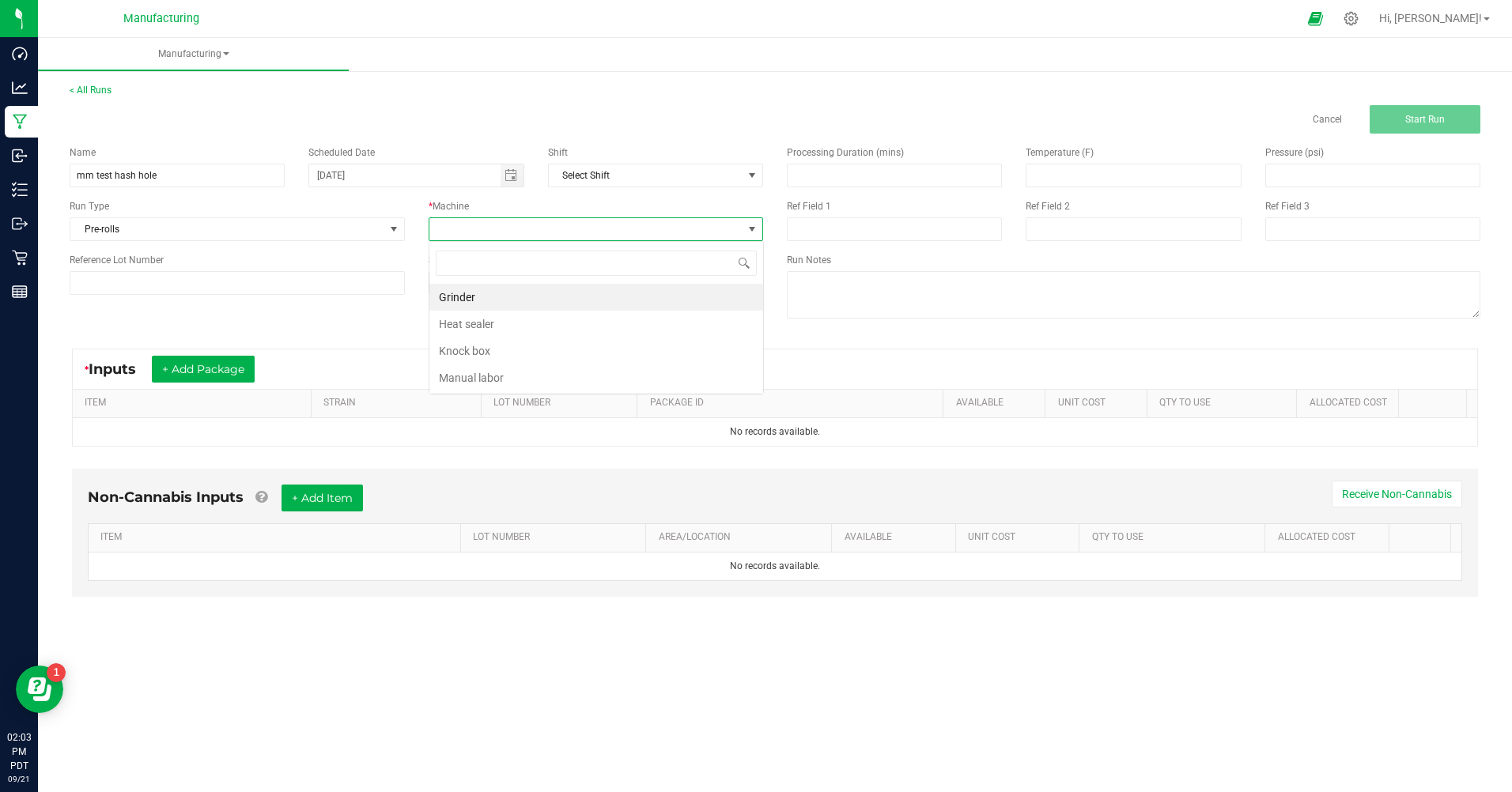
scroll to position [24, 334]
click at [495, 377] on li "Manual labor" at bounding box center [596, 378] width 333 height 27
click at [209, 369] on button "+ Add Package" at bounding box center [203, 369] width 103 height 27
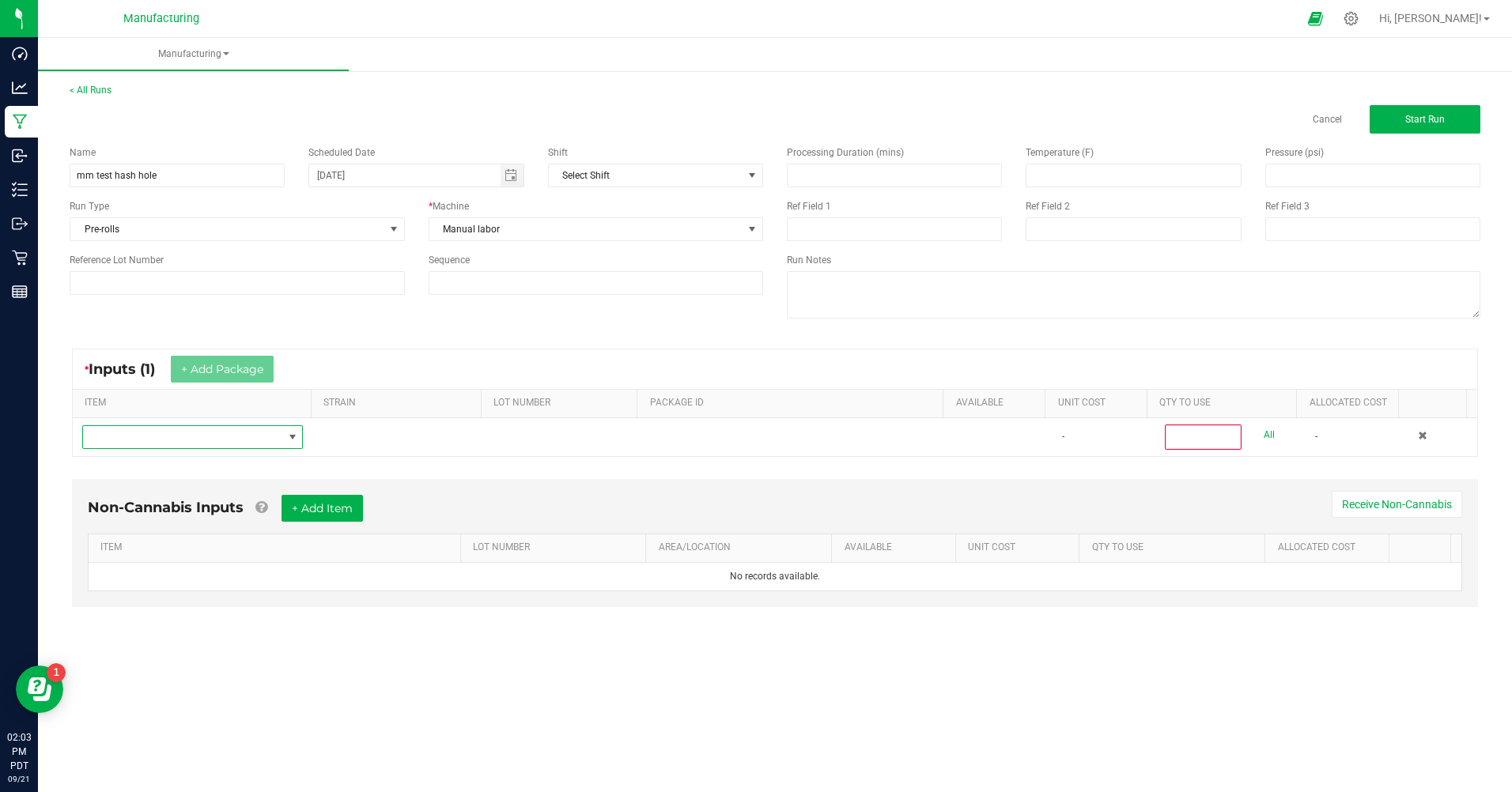
click at [152, 440] on span "NO DATA FOUND" at bounding box center [183, 437] width 200 height 22
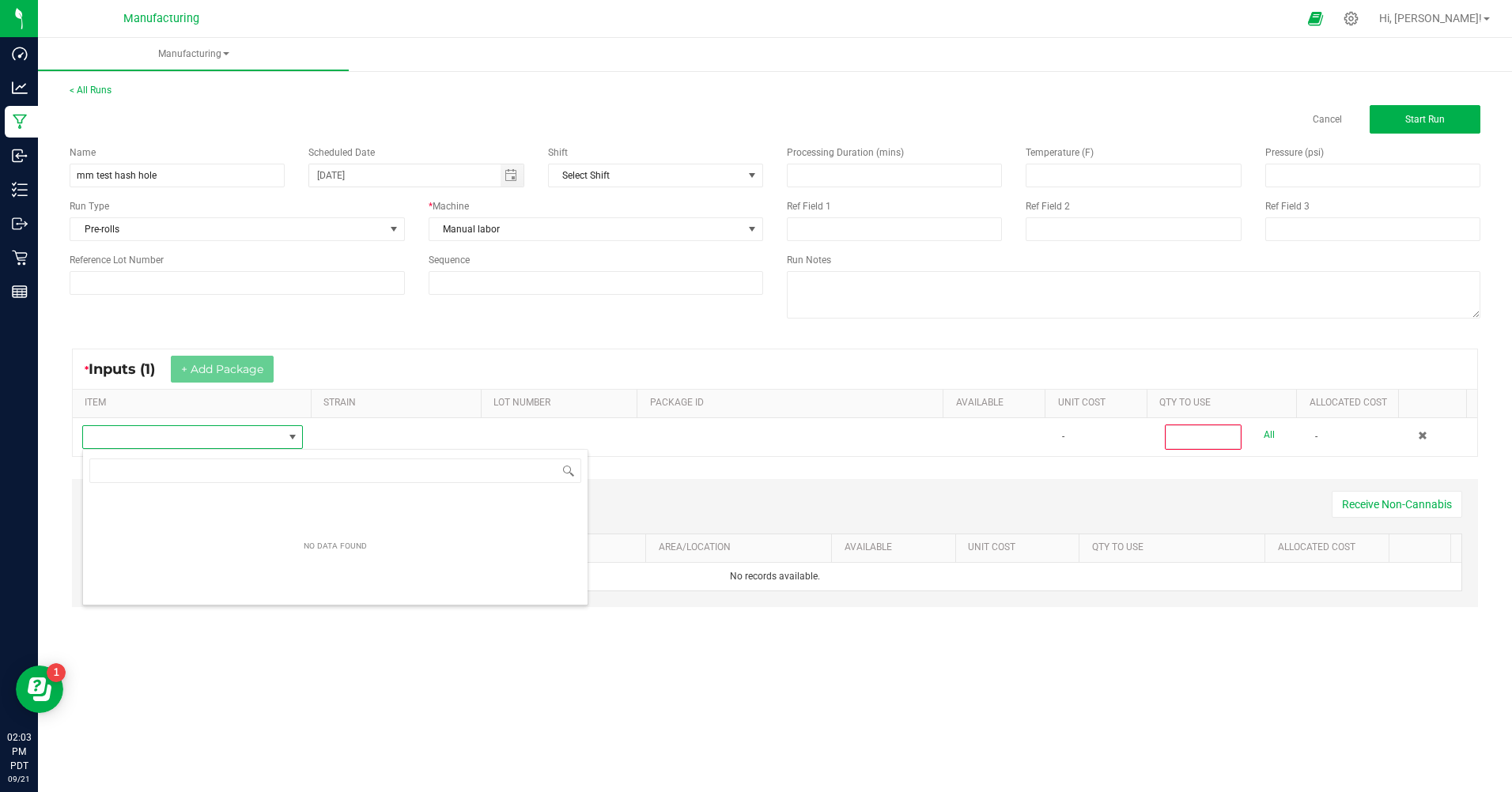
scroll to position [24, 219]
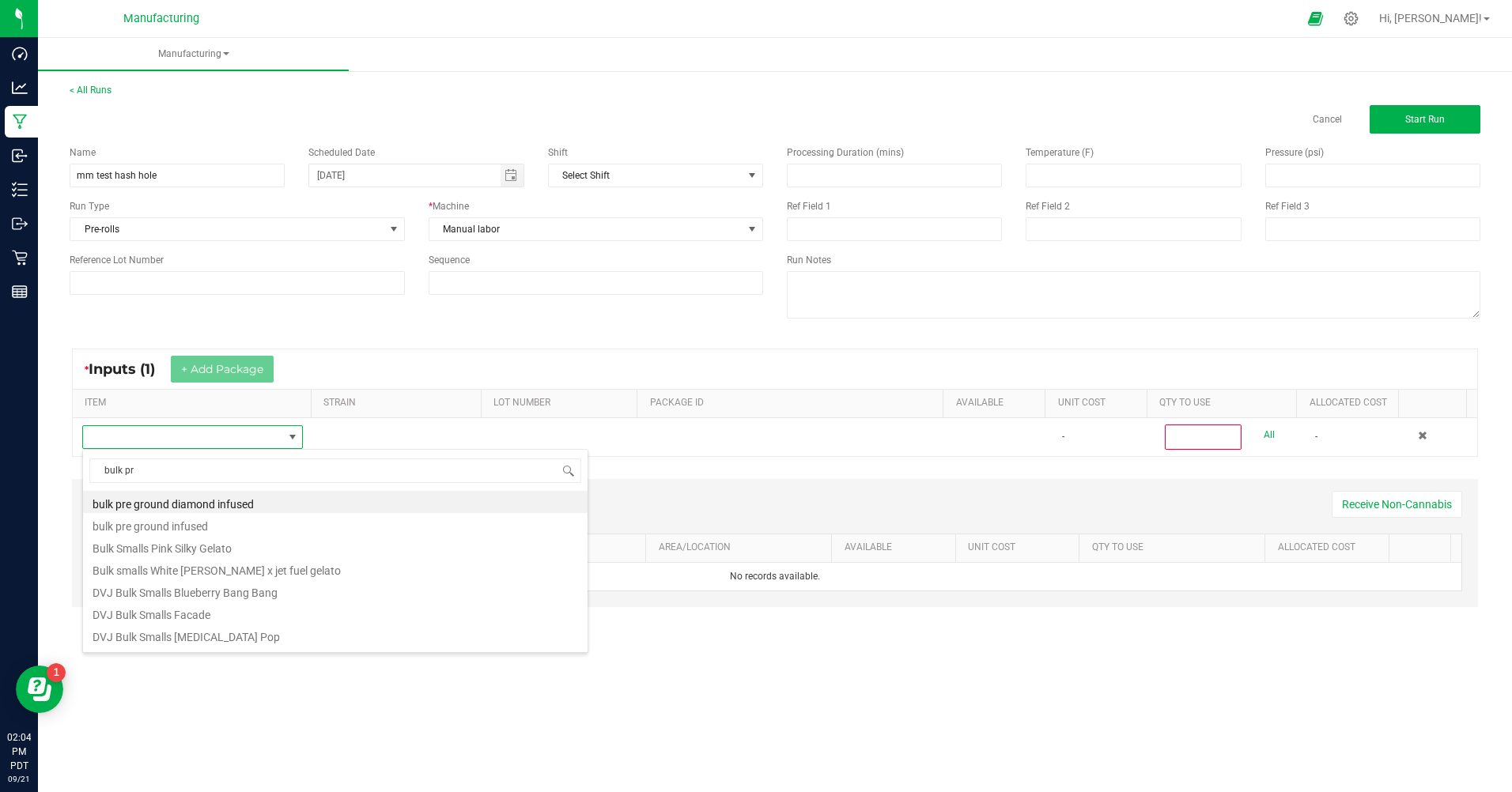
type input "bulk pre"
click at [192, 641] on li "MM Bulk Pre Ground House Special A" at bounding box center [335, 635] width 504 height 22
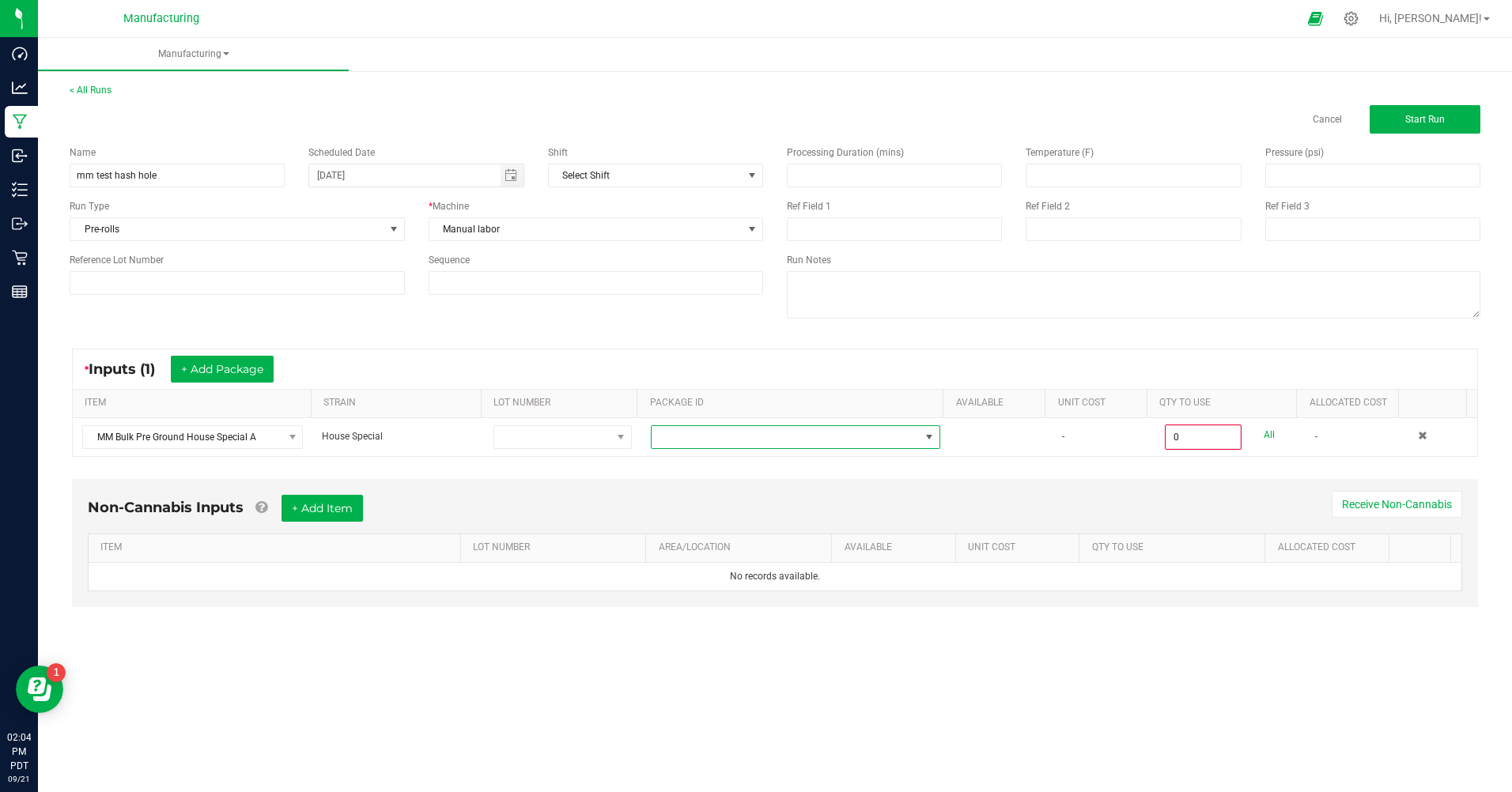
click at [679, 439] on span at bounding box center [785, 437] width 268 height 22
click at [717, 530] on li "CAMMCMF-20250904-006" at bounding box center [789, 531] width 285 height 27
click at [1186, 434] on input "0" at bounding box center [1203, 437] width 73 height 22
type input "12.0000 g"
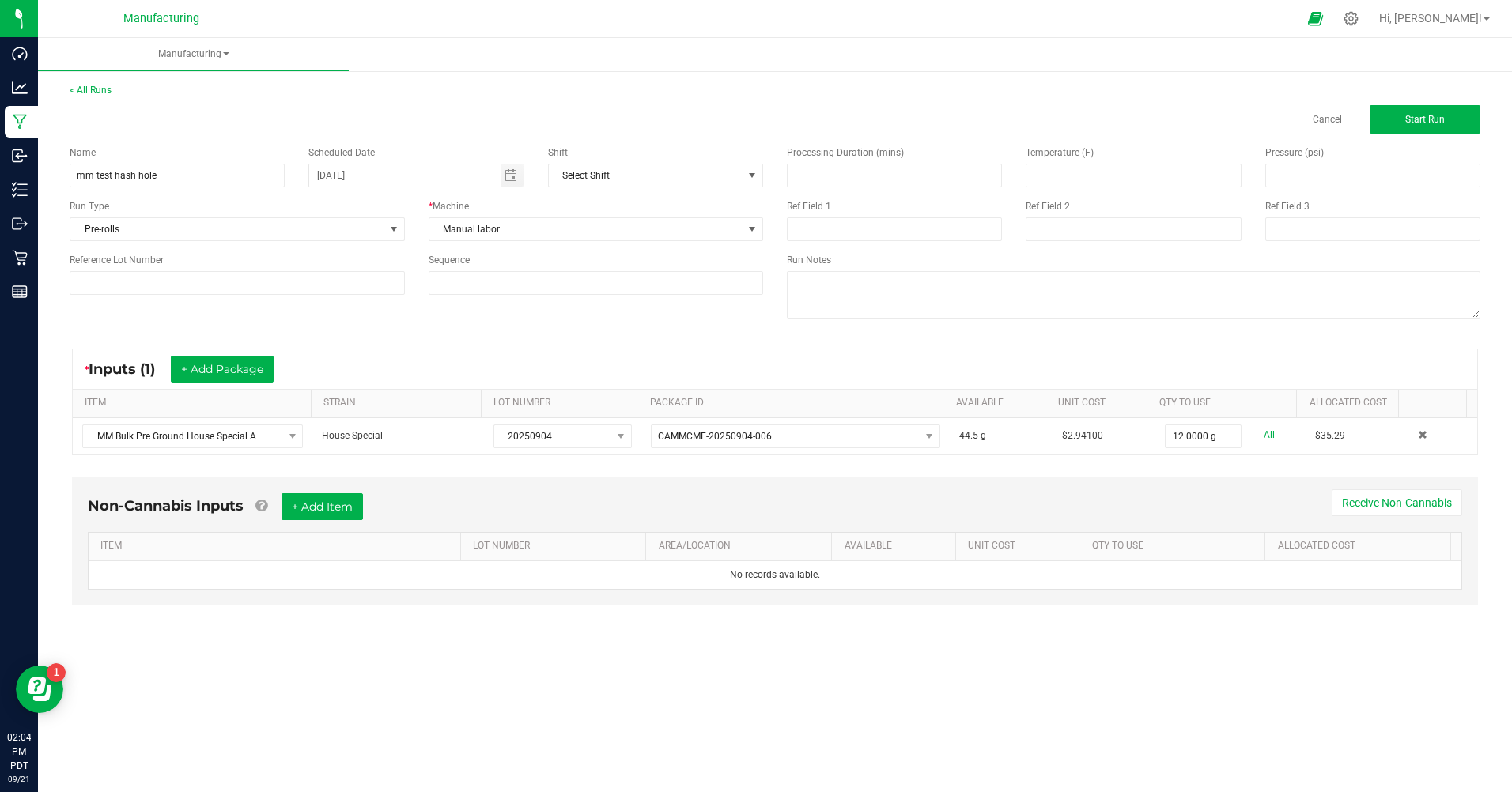
click at [1185, 464] on div "* Inputs (1) + Add Package ITEM STRAIN LOT NUMBER PACKAGE ID AVAILABLE Unit Cos…" at bounding box center [775, 401] width 1435 height 136
click at [274, 363] on button "+ Add Package" at bounding box center [222, 369] width 103 height 27
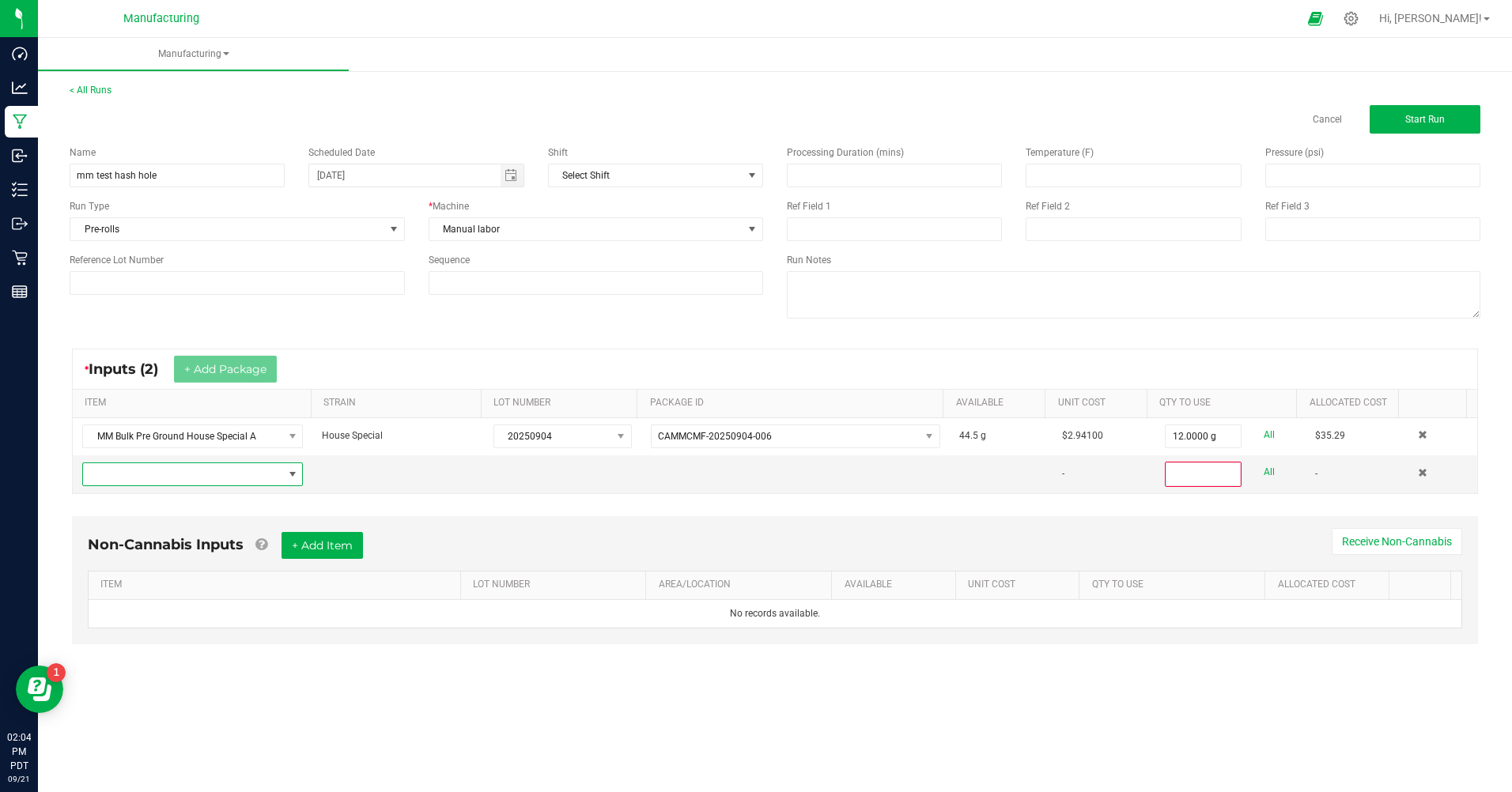
click at [204, 467] on span "NO DATA FOUND" at bounding box center [183, 475] width 200 height 22
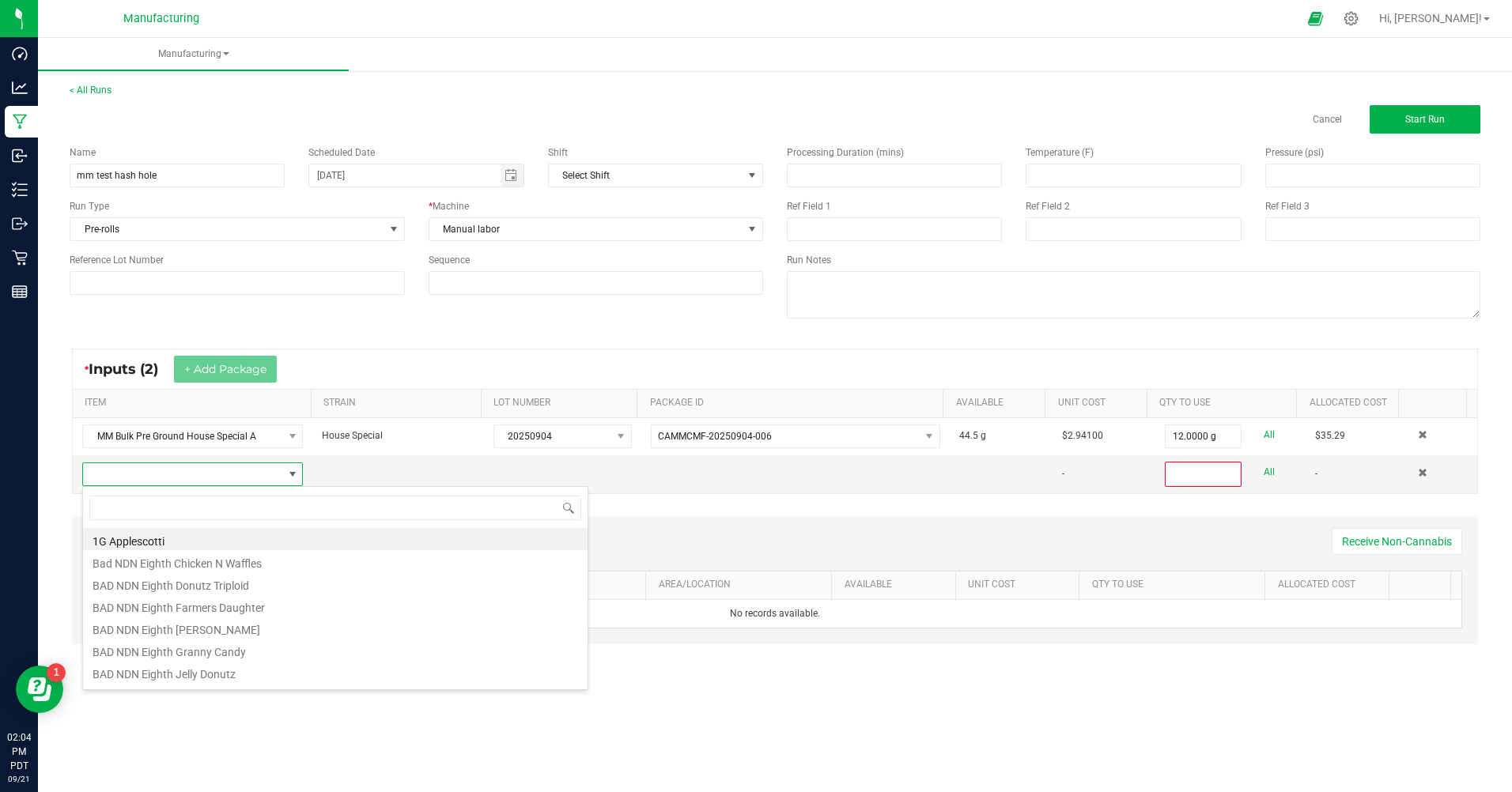
scroll to position [24, 216]
type input "bulk live"
click at [178, 608] on li "MM Bulk Live Rosin Peach Rings" at bounding box center [335, 605] width 504 height 22
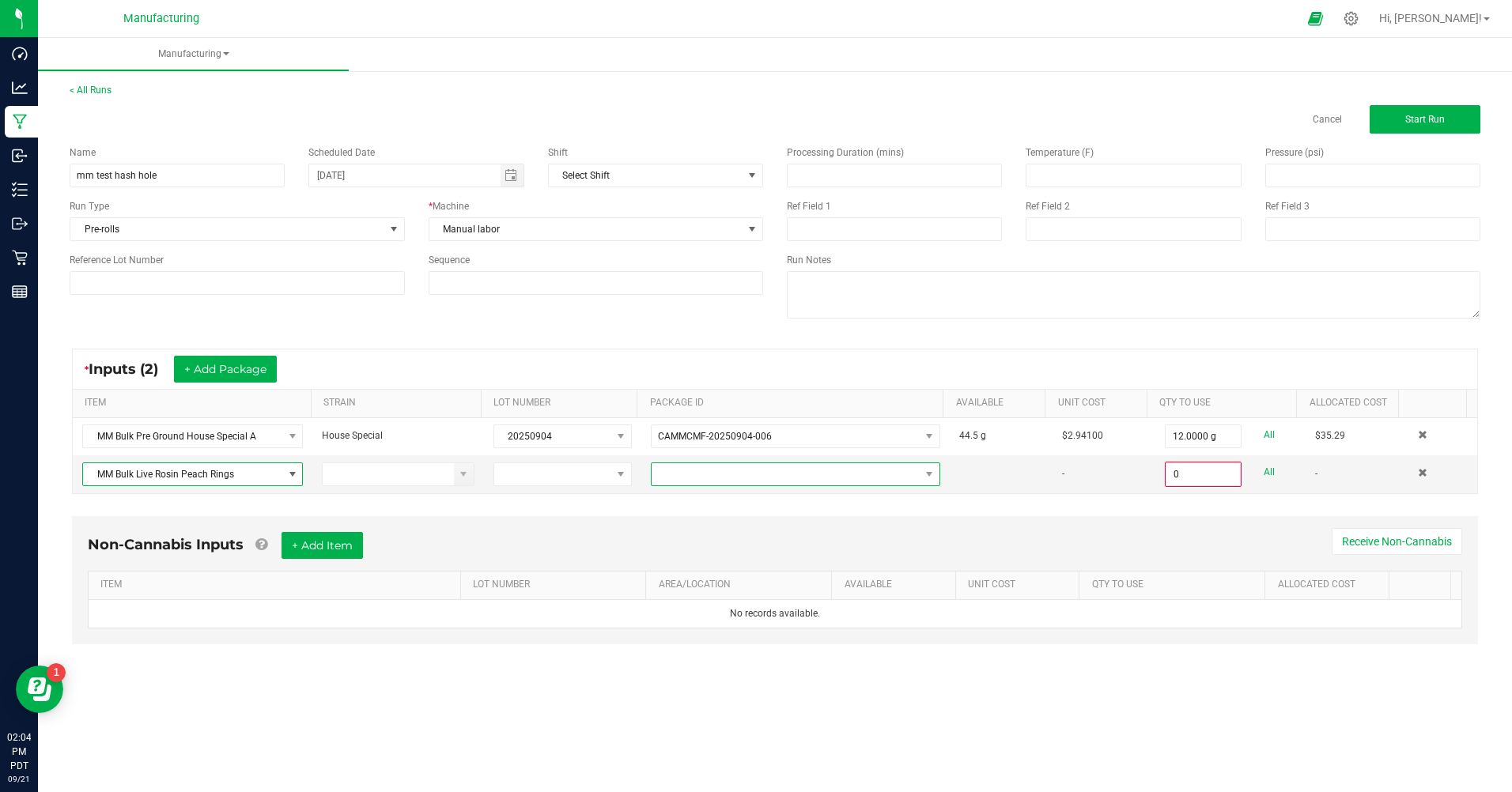
click at [690, 476] on span at bounding box center [785, 475] width 268 height 22
click at [702, 542] on li "CAMMCMF-20250502-007" at bounding box center [789, 542] width 285 height 27
click at [1172, 476] on input "0" at bounding box center [1203, 475] width 73 height 22
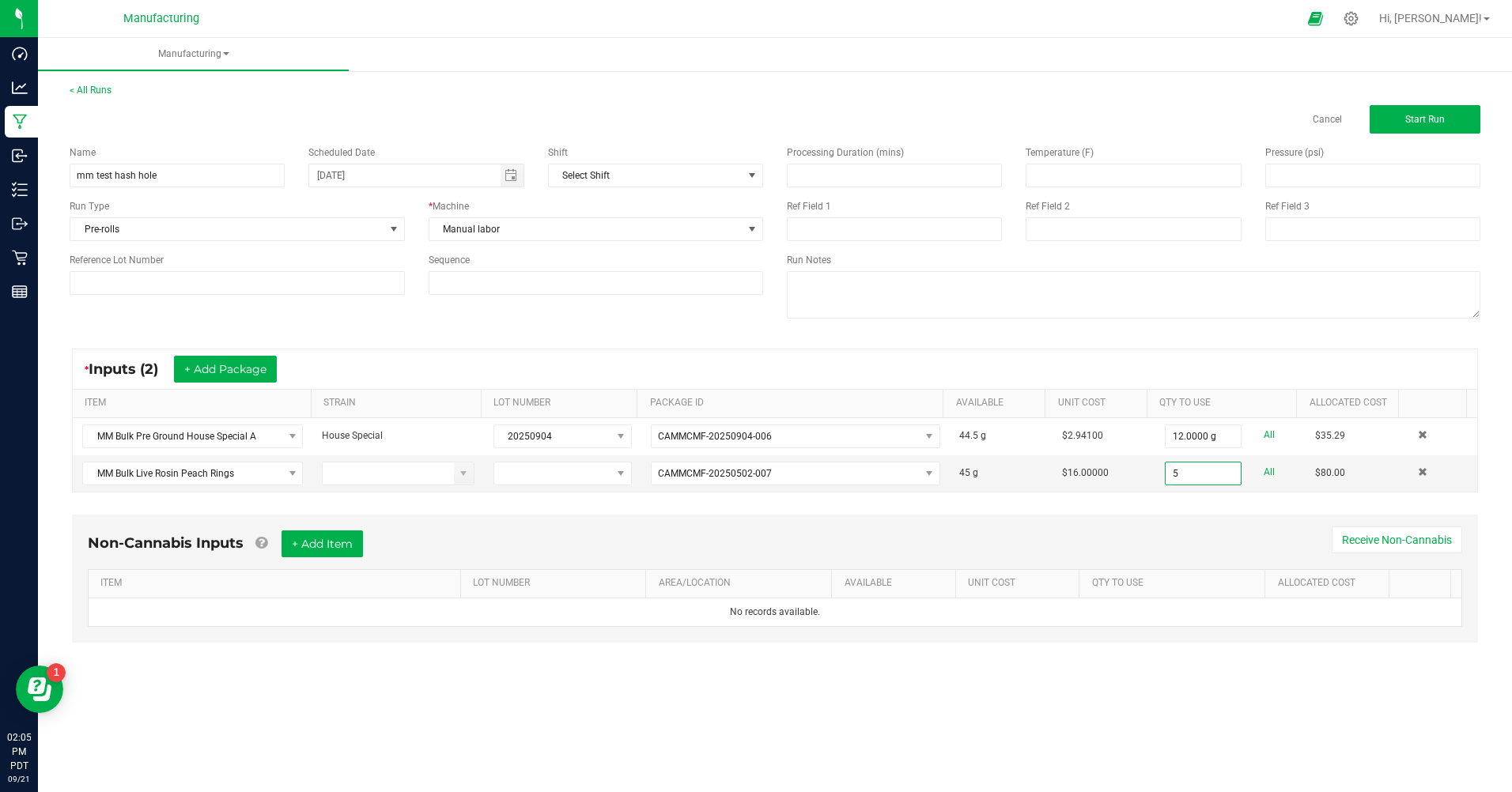
type input "5.0000 g"
click at [1278, 502] on div "* Inputs (2) + Add Package ITEM STRAIN LOT NUMBER PACKAGE ID AVAILABLE Unit Cos…" at bounding box center [775, 420] width 1435 height 173
click at [1401, 114] on button "Start Run" at bounding box center [1425, 120] width 111 height 29
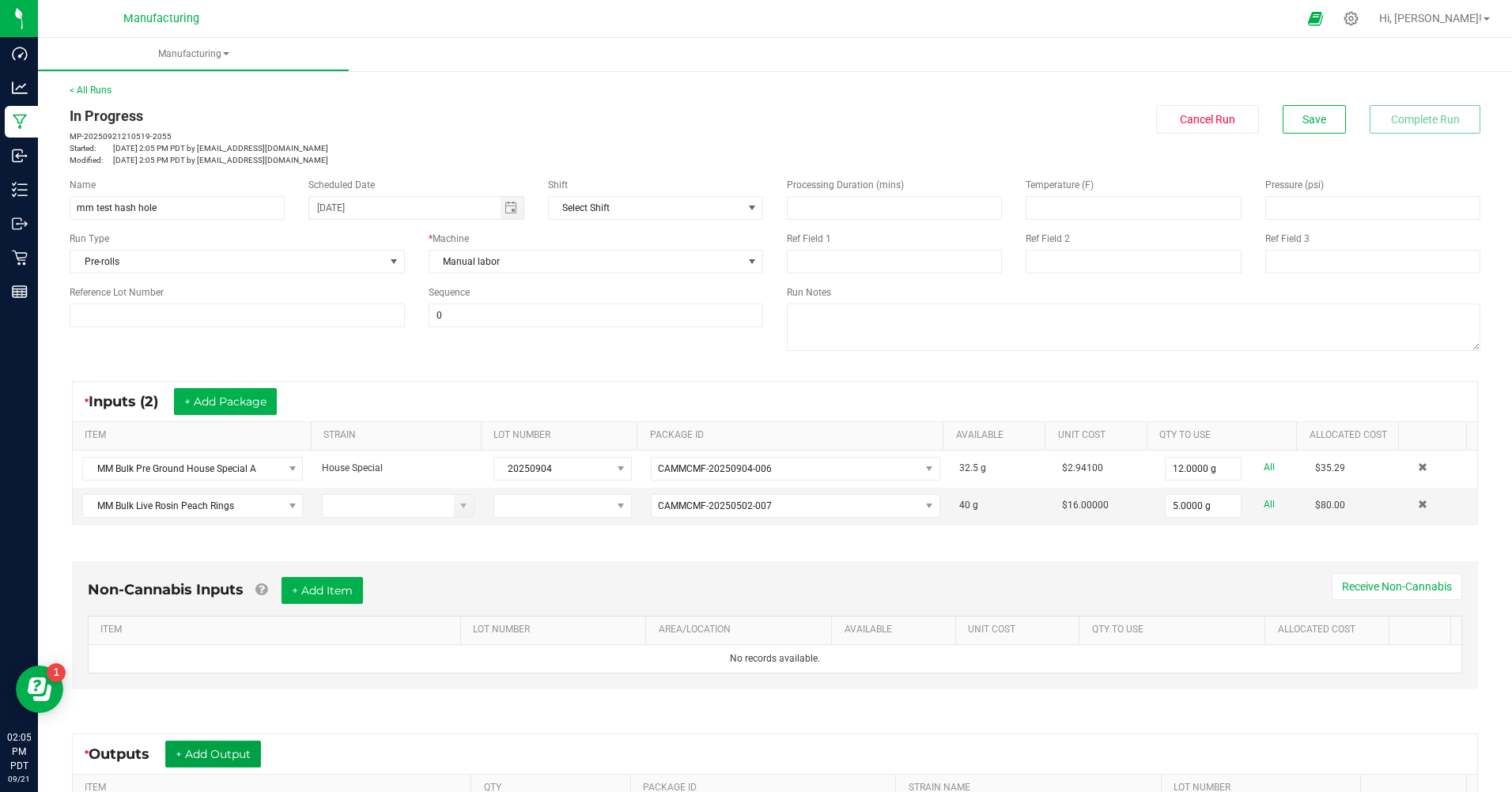
click at [216, 758] on button "+ Add Output" at bounding box center [213, 754] width 96 height 27
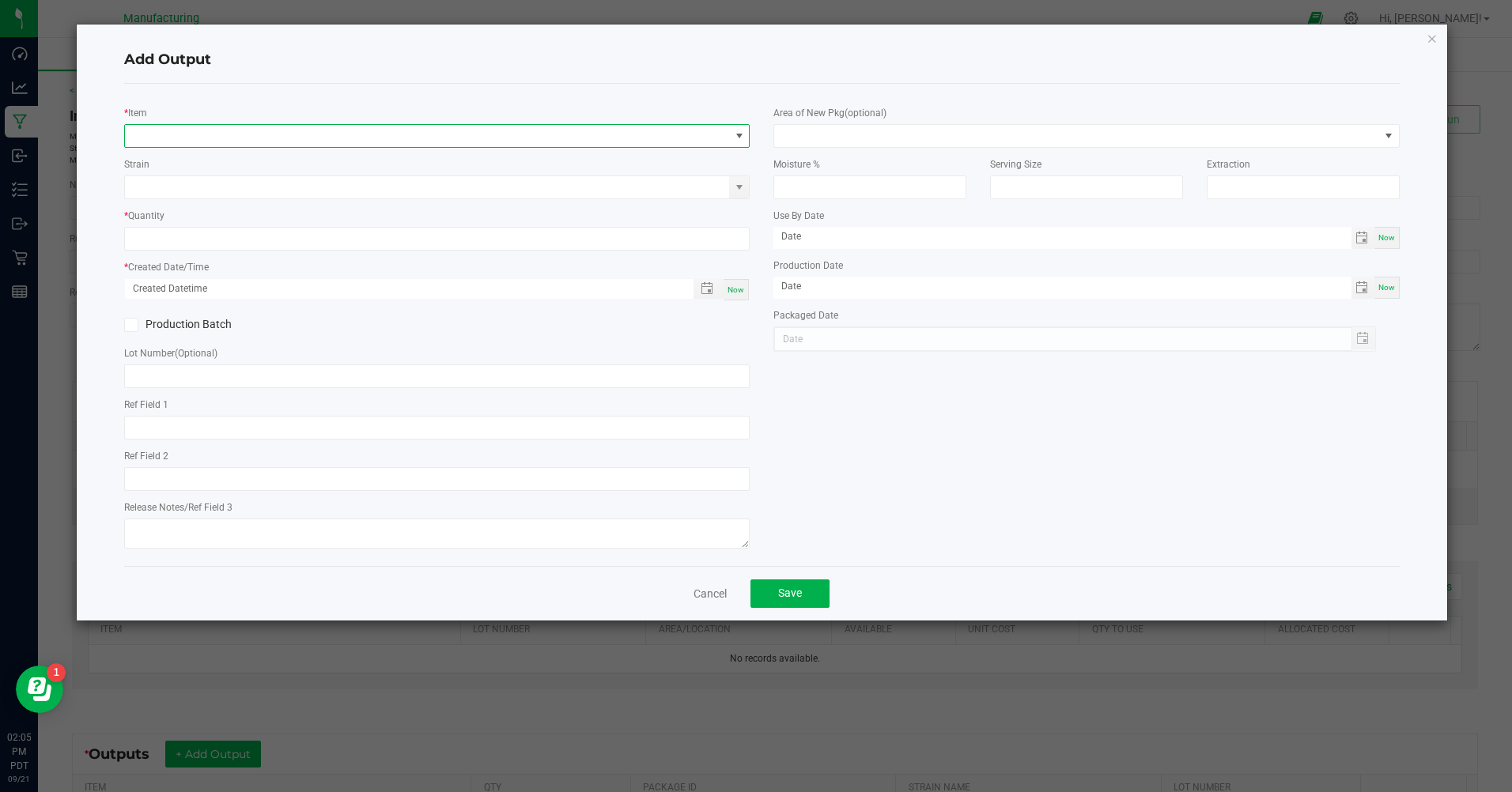
click at [165, 136] on span "NO DATA FOUND" at bounding box center [427, 136] width 604 height 22
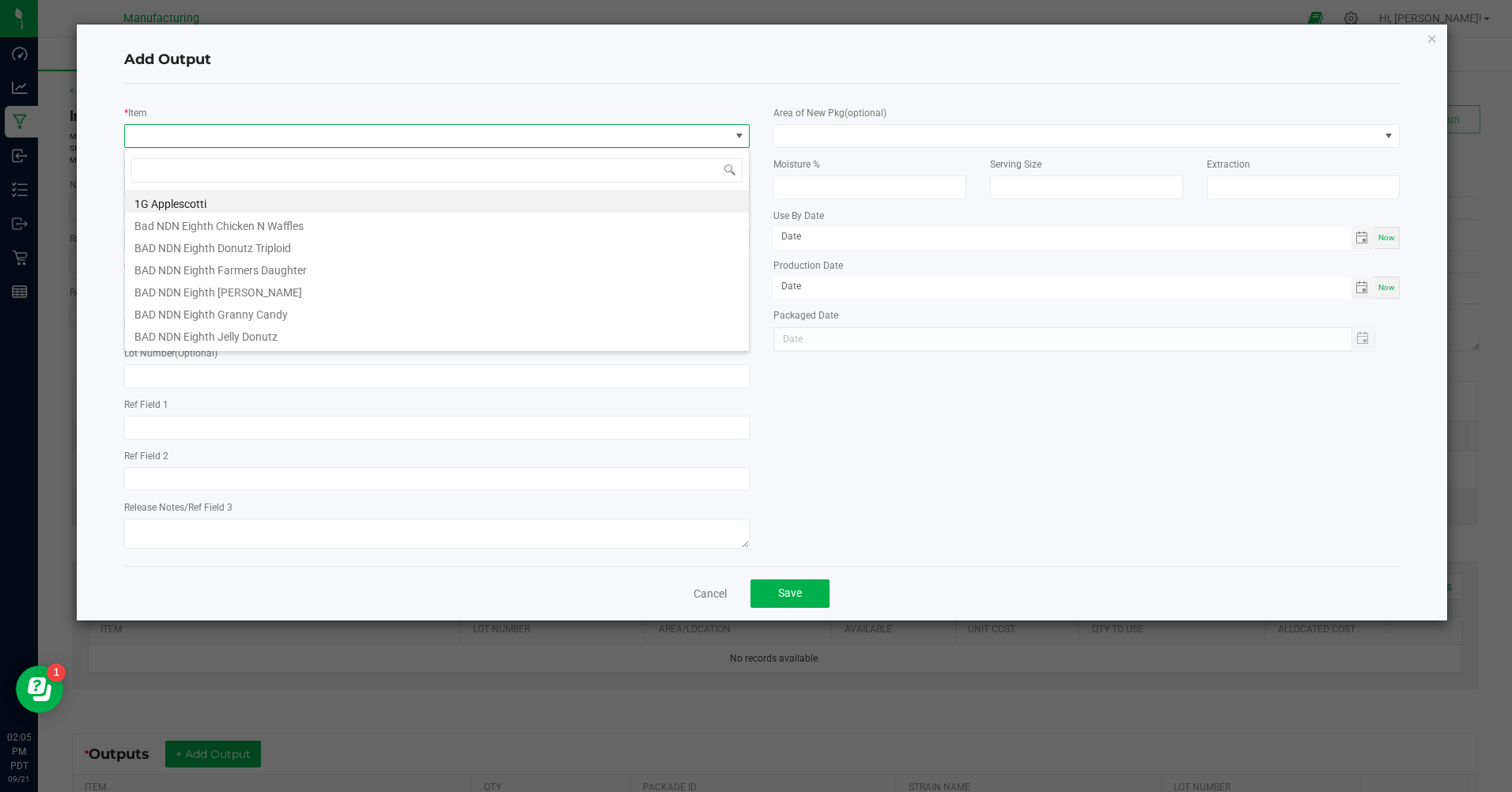
scroll to position [24, 626]
type input "hash hole"
click at [185, 223] on li "Hash hole test sample" at bounding box center [436, 224] width 624 height 22
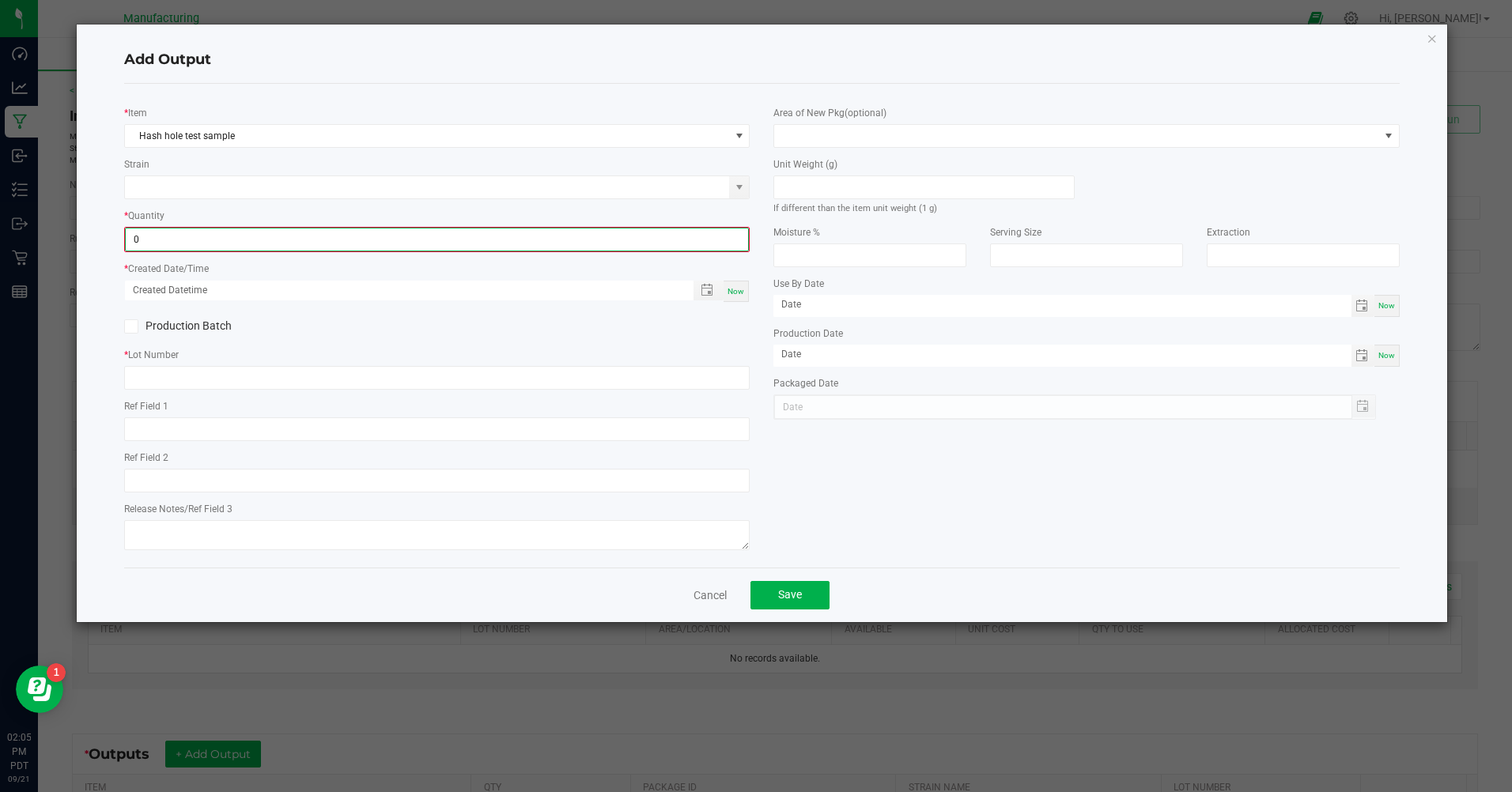
click at [168, 247] on input "0" at bounding box center [436, 240] width 622 height 22
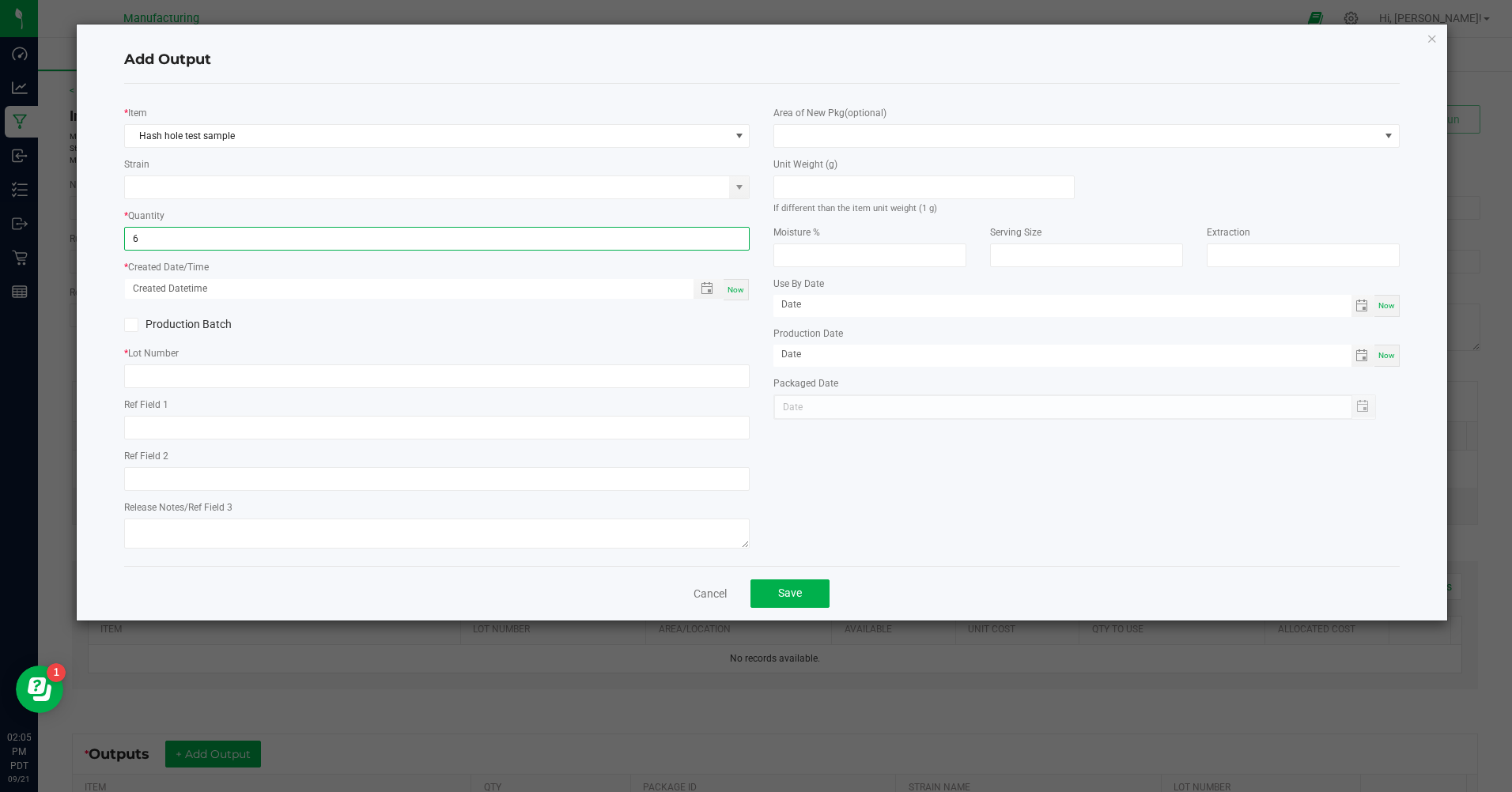
type input "6 ea"
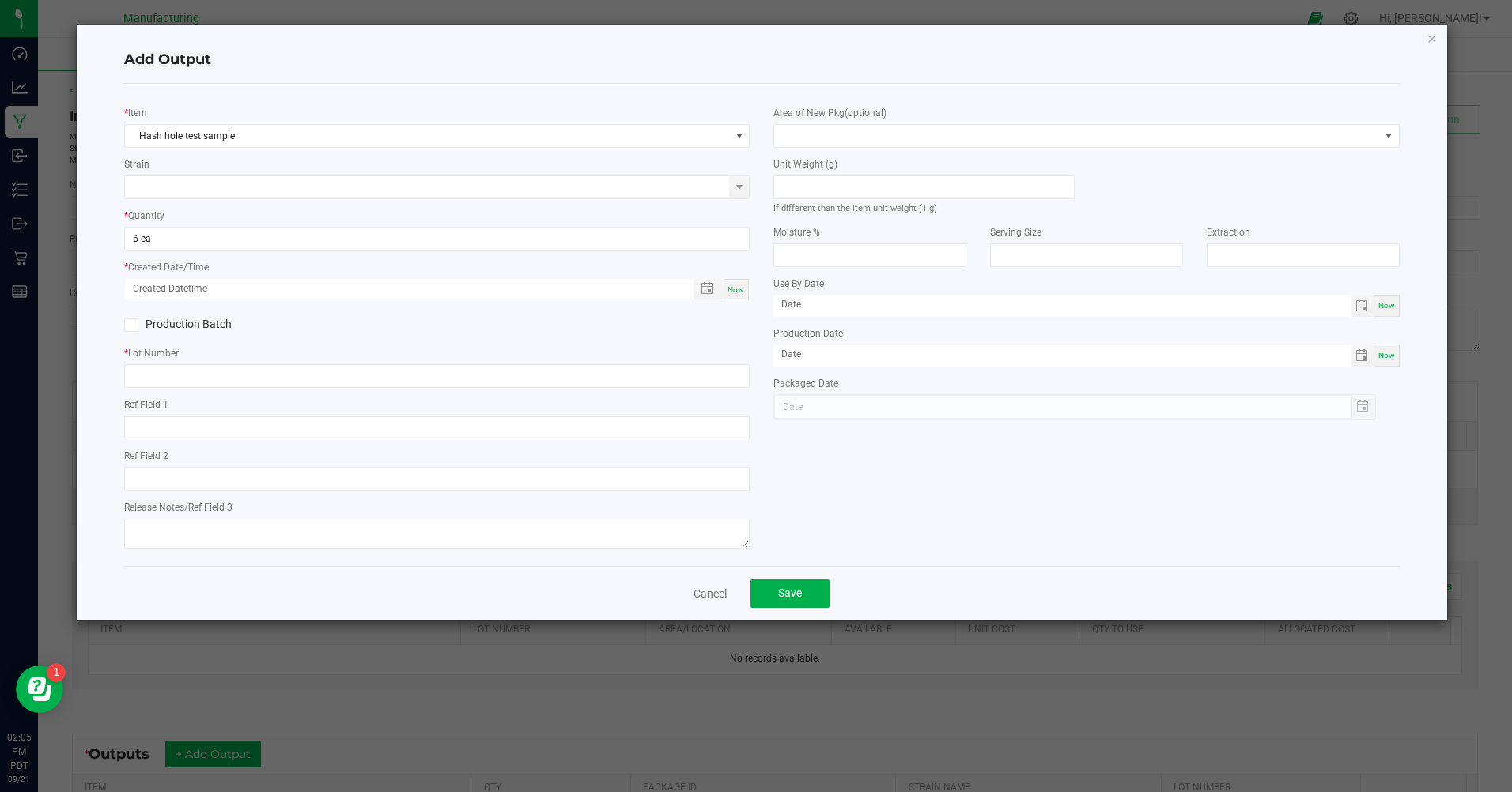
click at [738, 294] on span "Now" at bounding box center [736, 290] width 17 height 8
type input "[DATE] 2:05 PM"
type input "[DATE]"
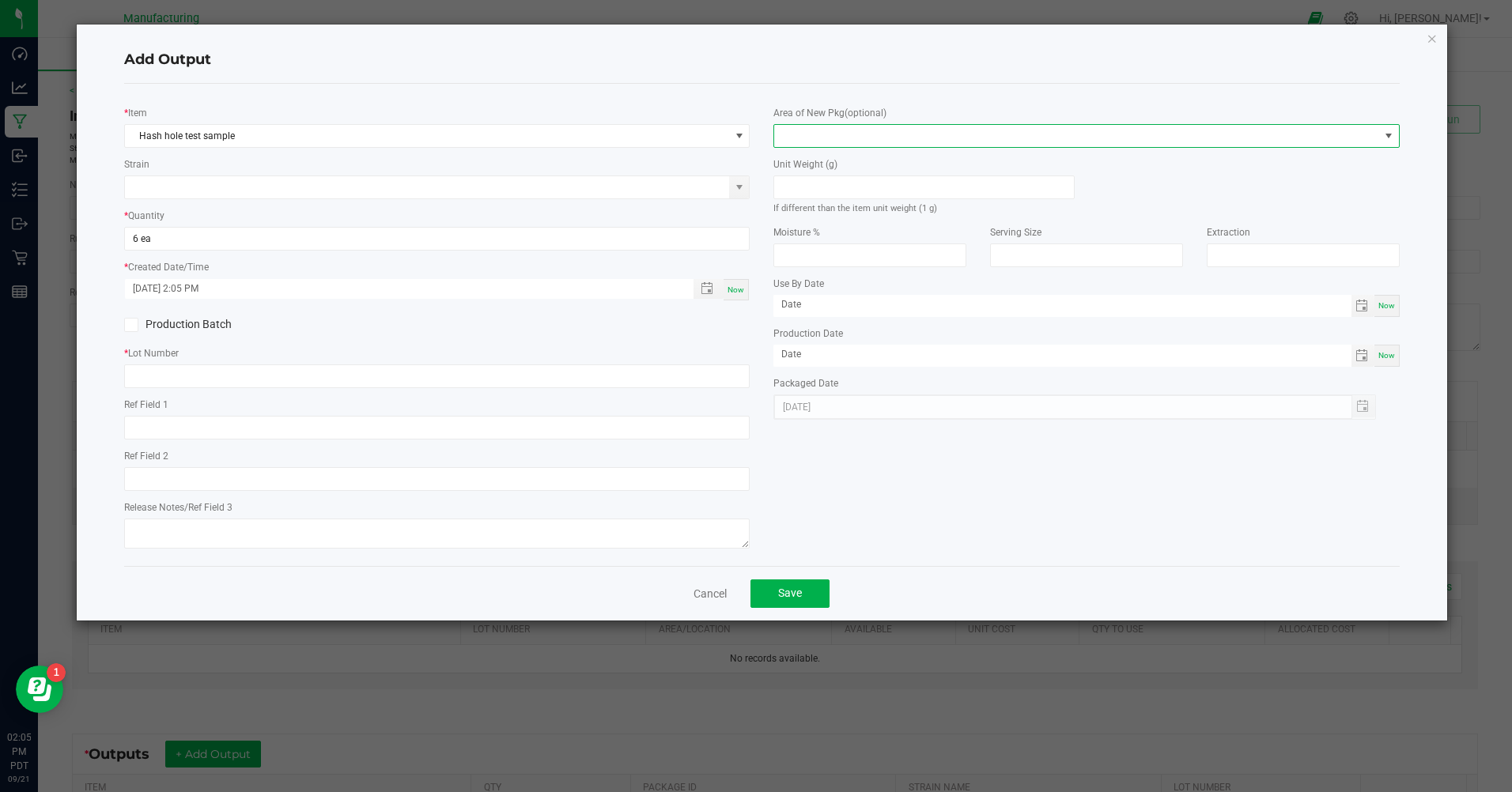
click at [809, 141] on span at bounding box center [1077, 136] width 604 height 22
click at [853, 334] on li "Inventory Room" at bounding box center [1087, 338] width 624 height 27
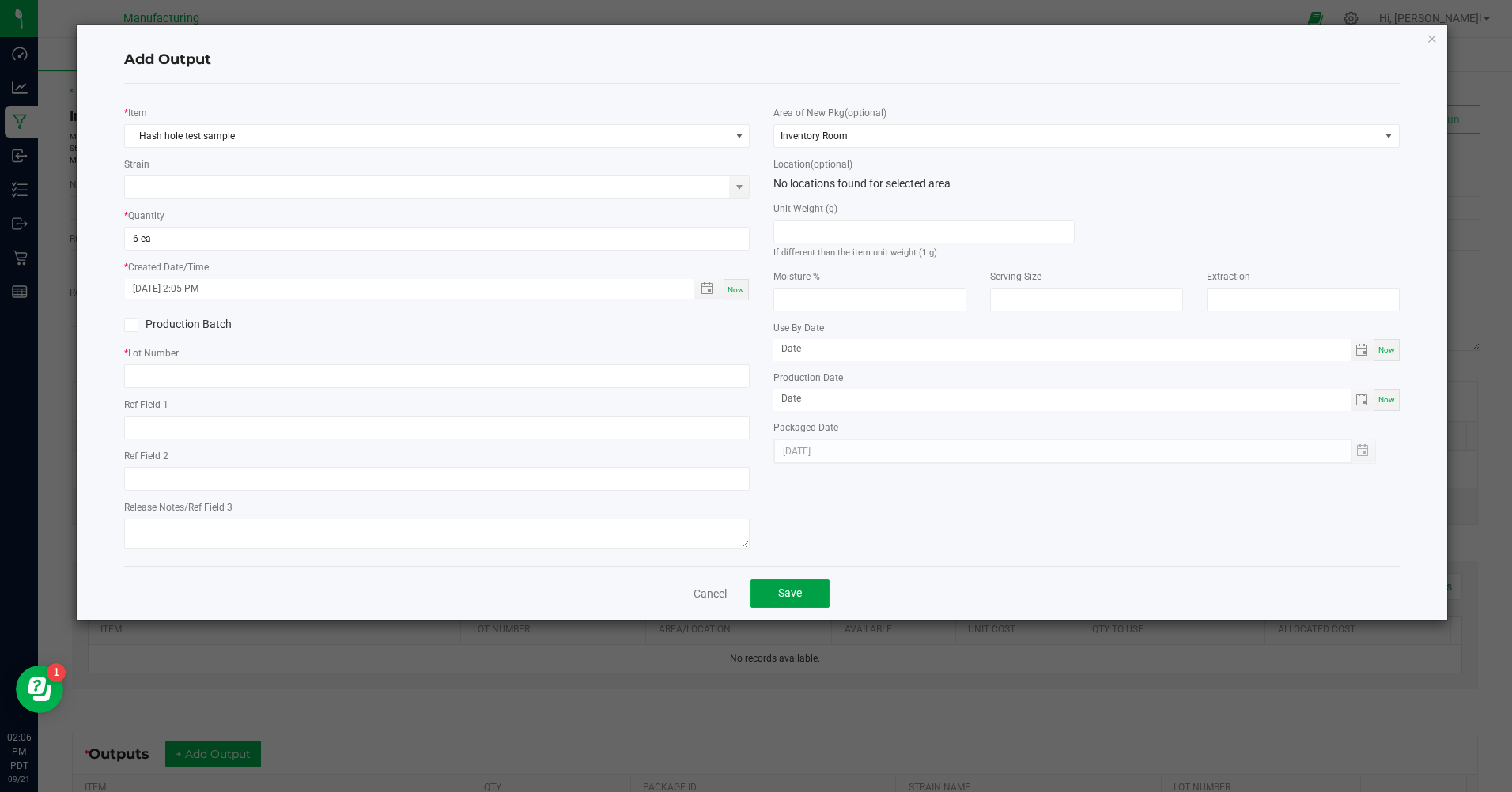
click at [799, 599] on span "Save" at bounding box center [790, 593] width 24 height 13
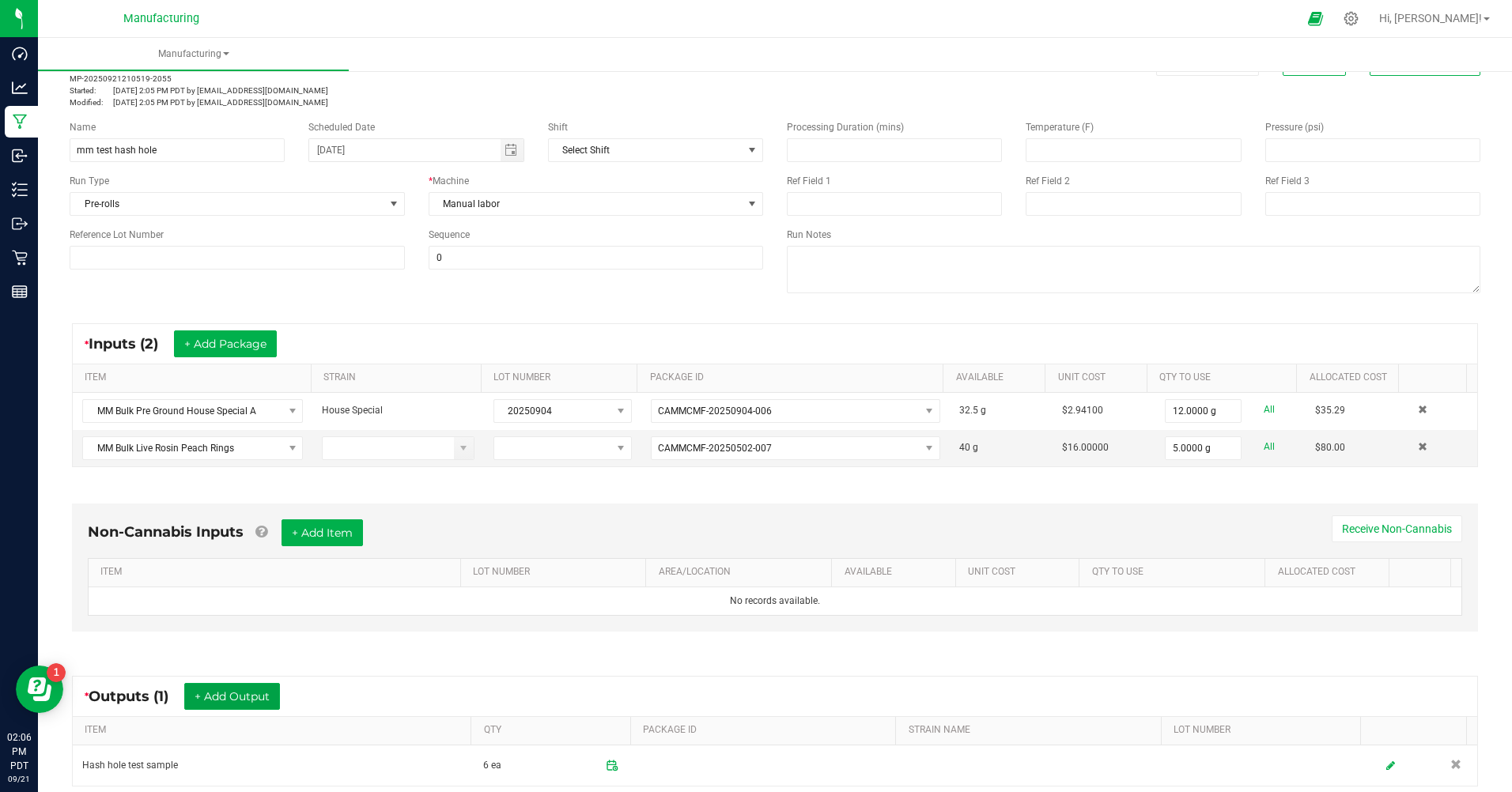
scroll to position [0, 0]
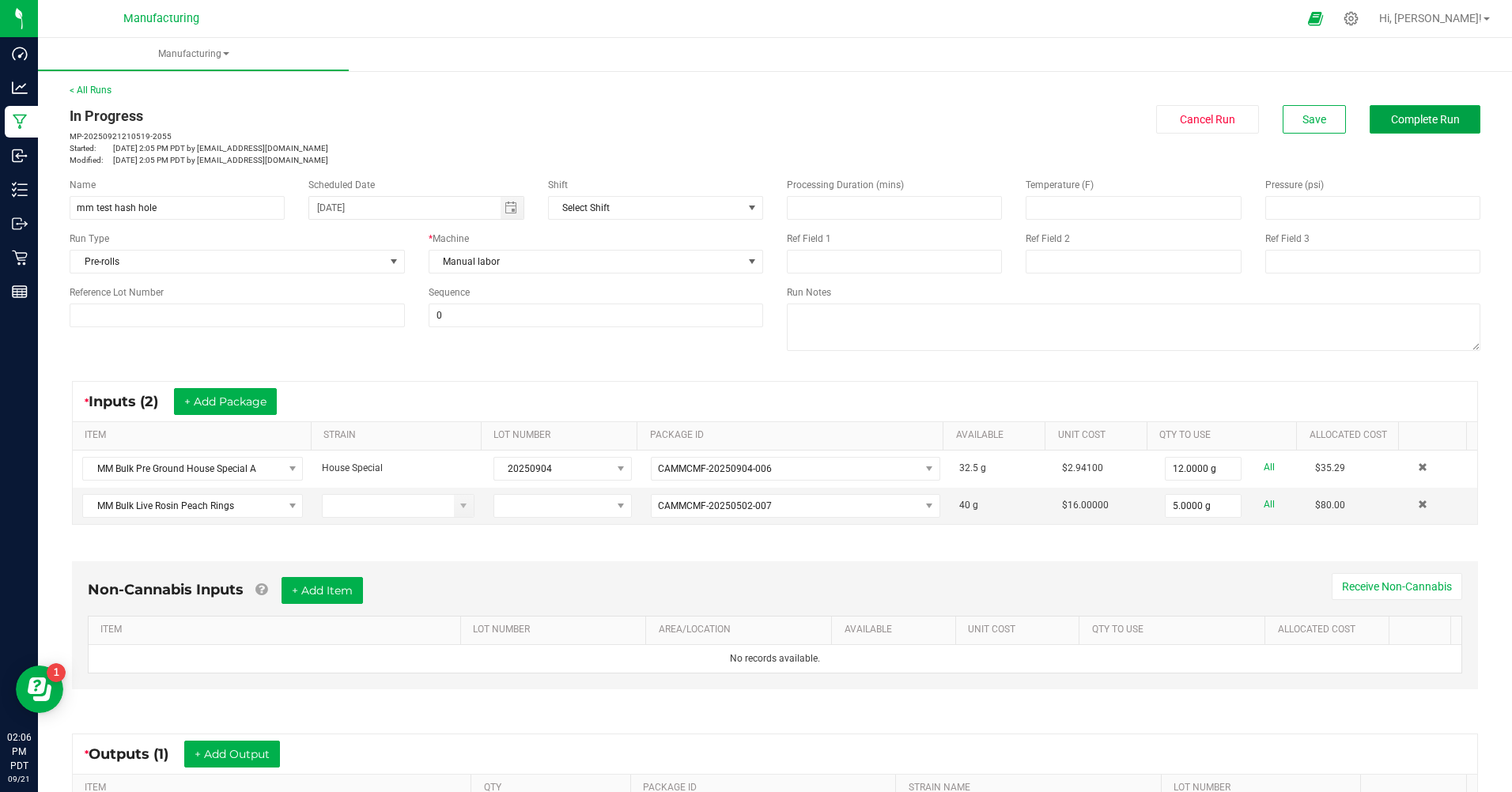
click at [1433, 130] on button "Complete Run" at bounding box center [1425, 120] width 111 height 29
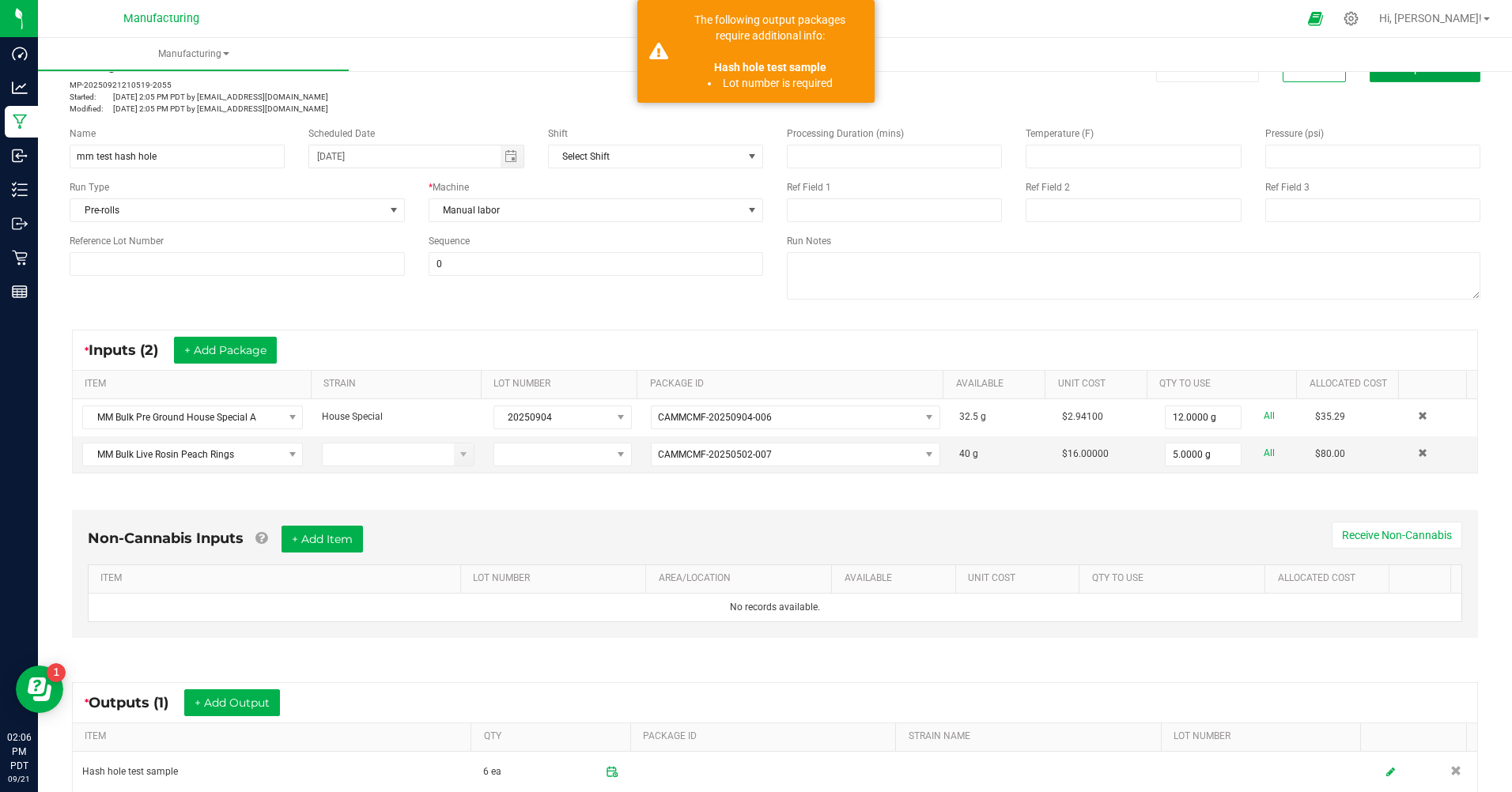
scroll to position [158, 0]
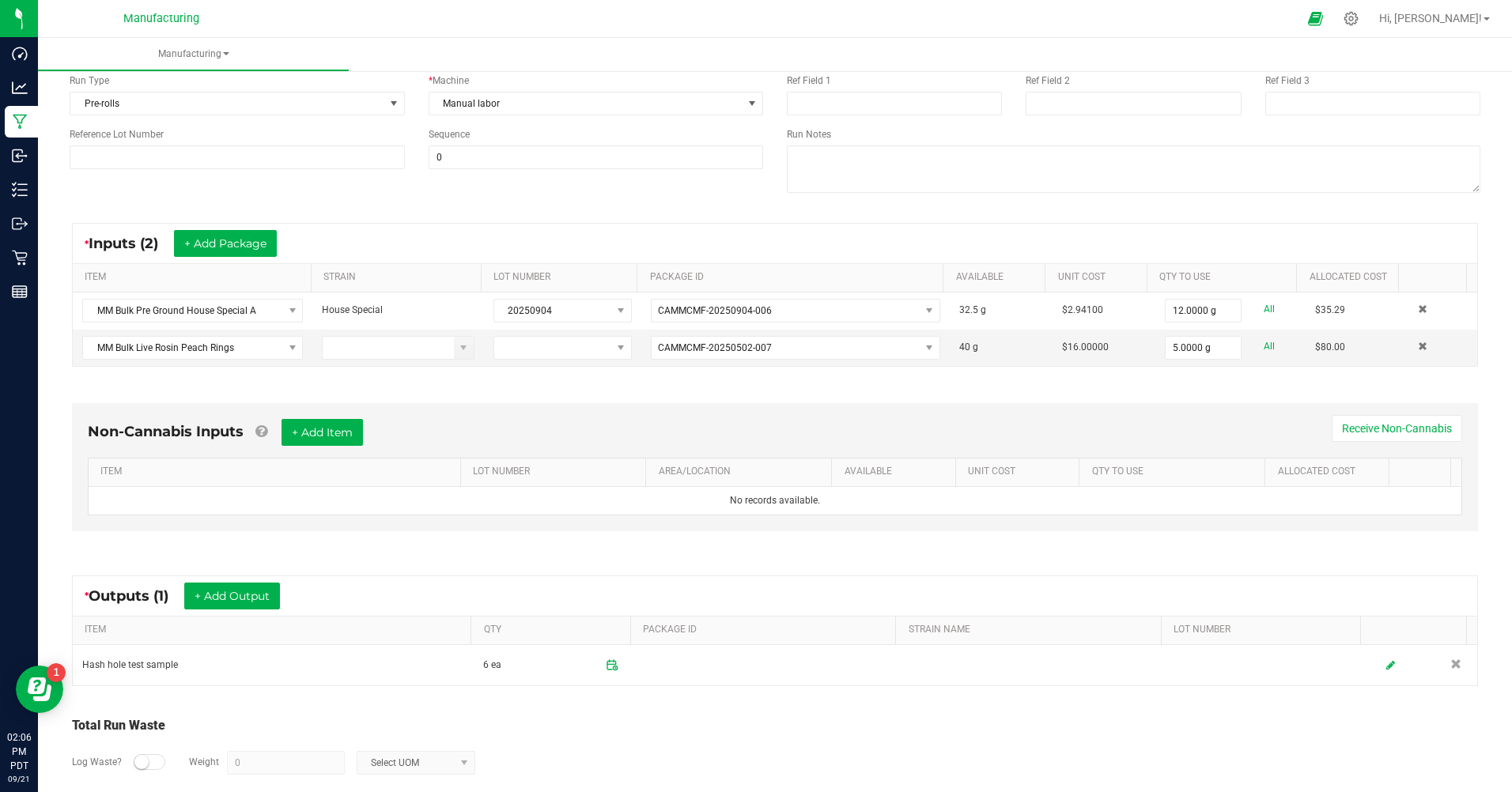
click at [232, 667] on td "Hash hole test sample" at bounding box center [273, 666] width 401 height 40
click at [1387, 663] on icon at bounding box center [1391, 665] width 8 height 10
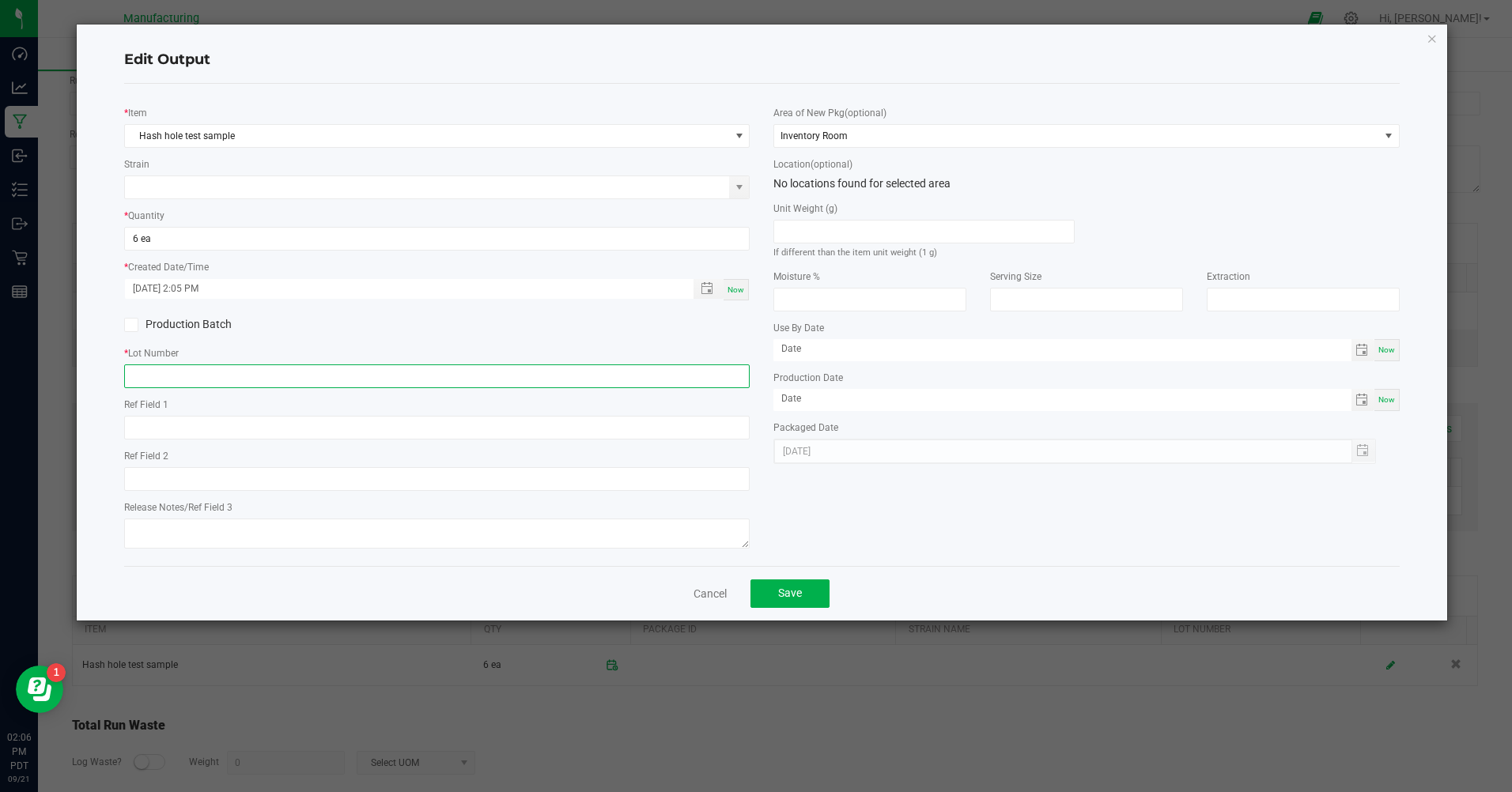
click at [241, 372] on input "text" at bounding box center [436, 376] width 626 height 24
type input "20250921"
click at [801, 599] on span "Save" at bounding box center [790, 593] width 24 height 13
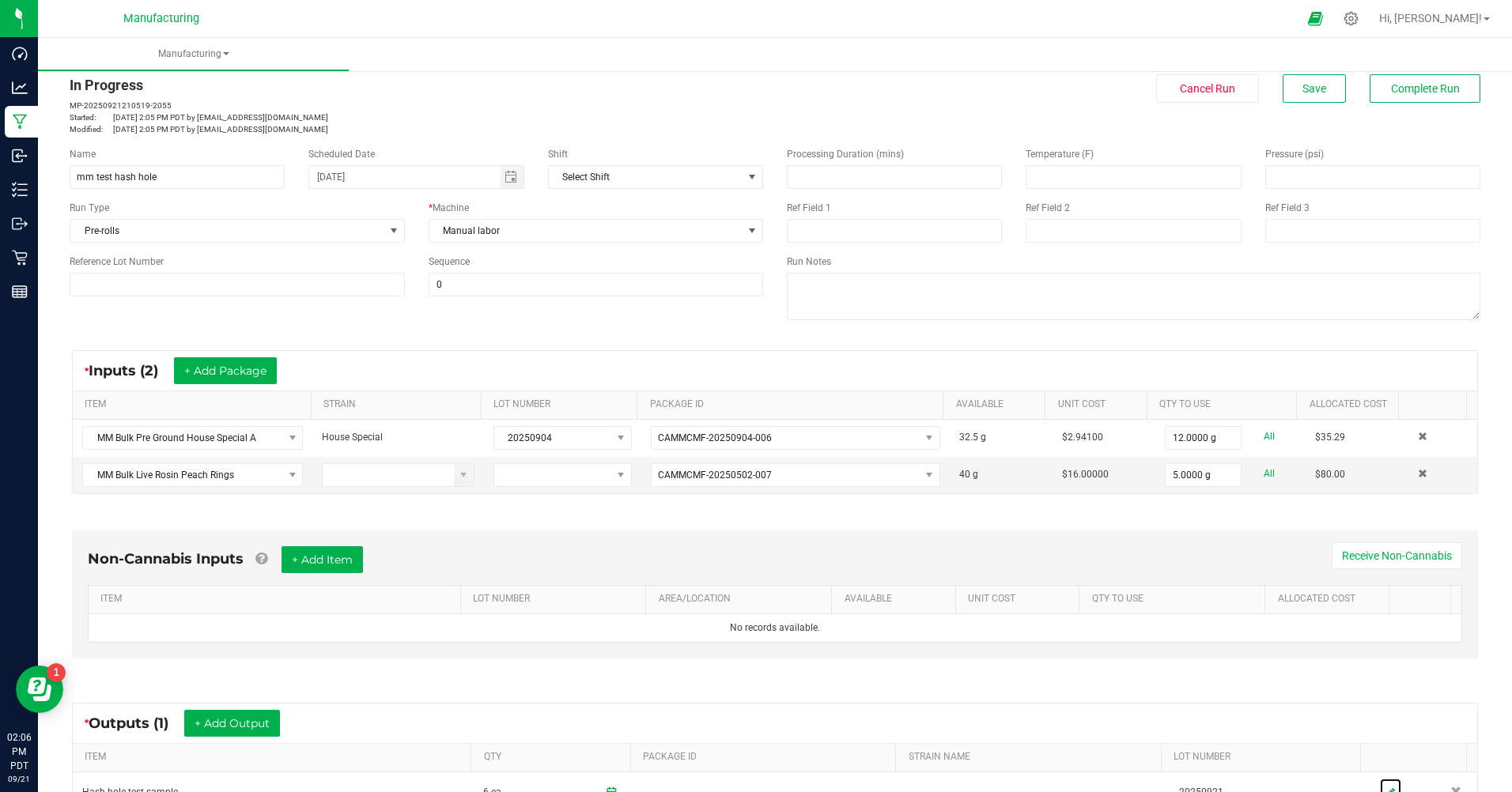
scroll to position [0, 0]
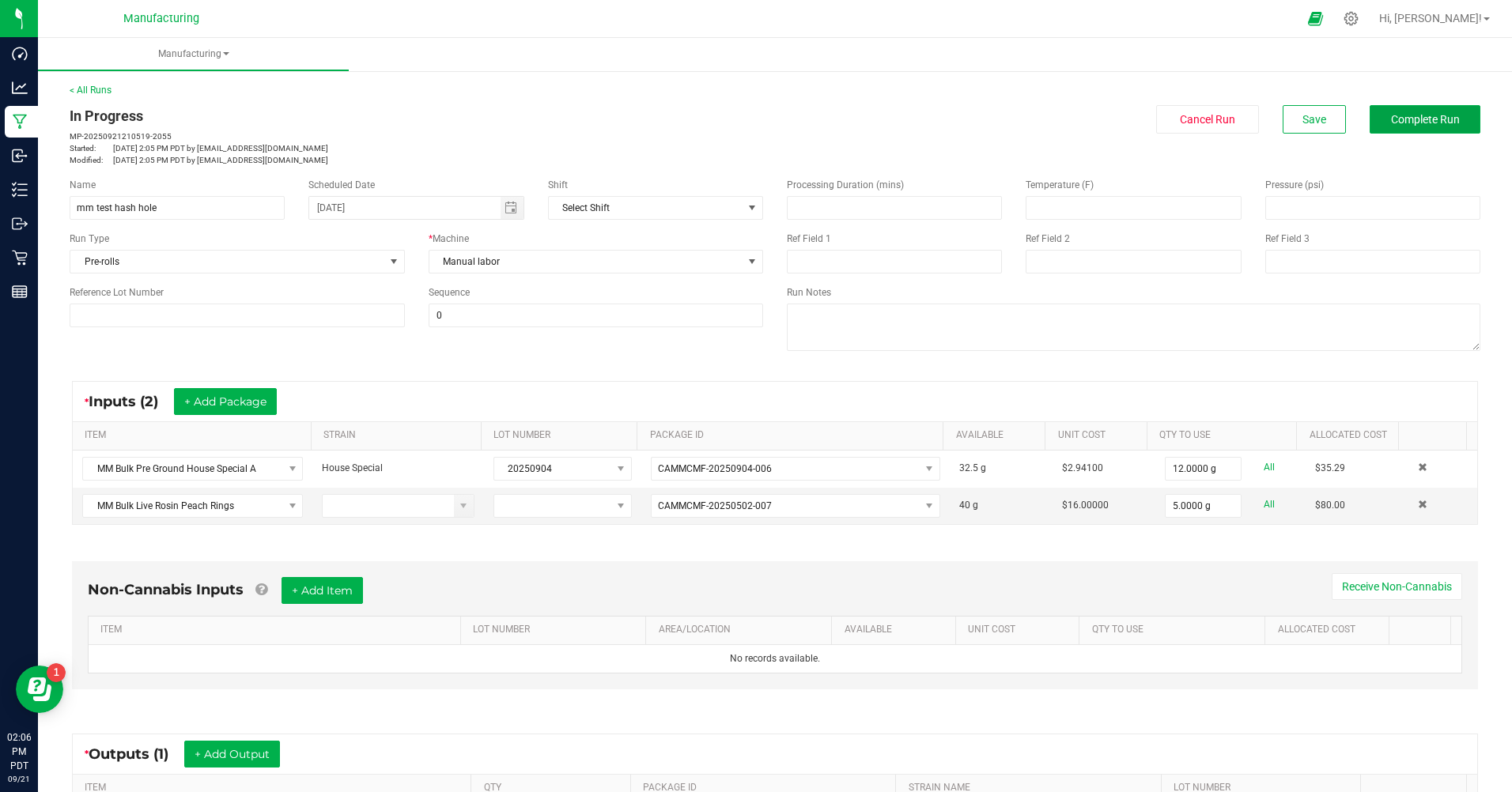
click at [1403, 119] on span "Complete Run" at bounding box center [1426, 119] width 69 height 13
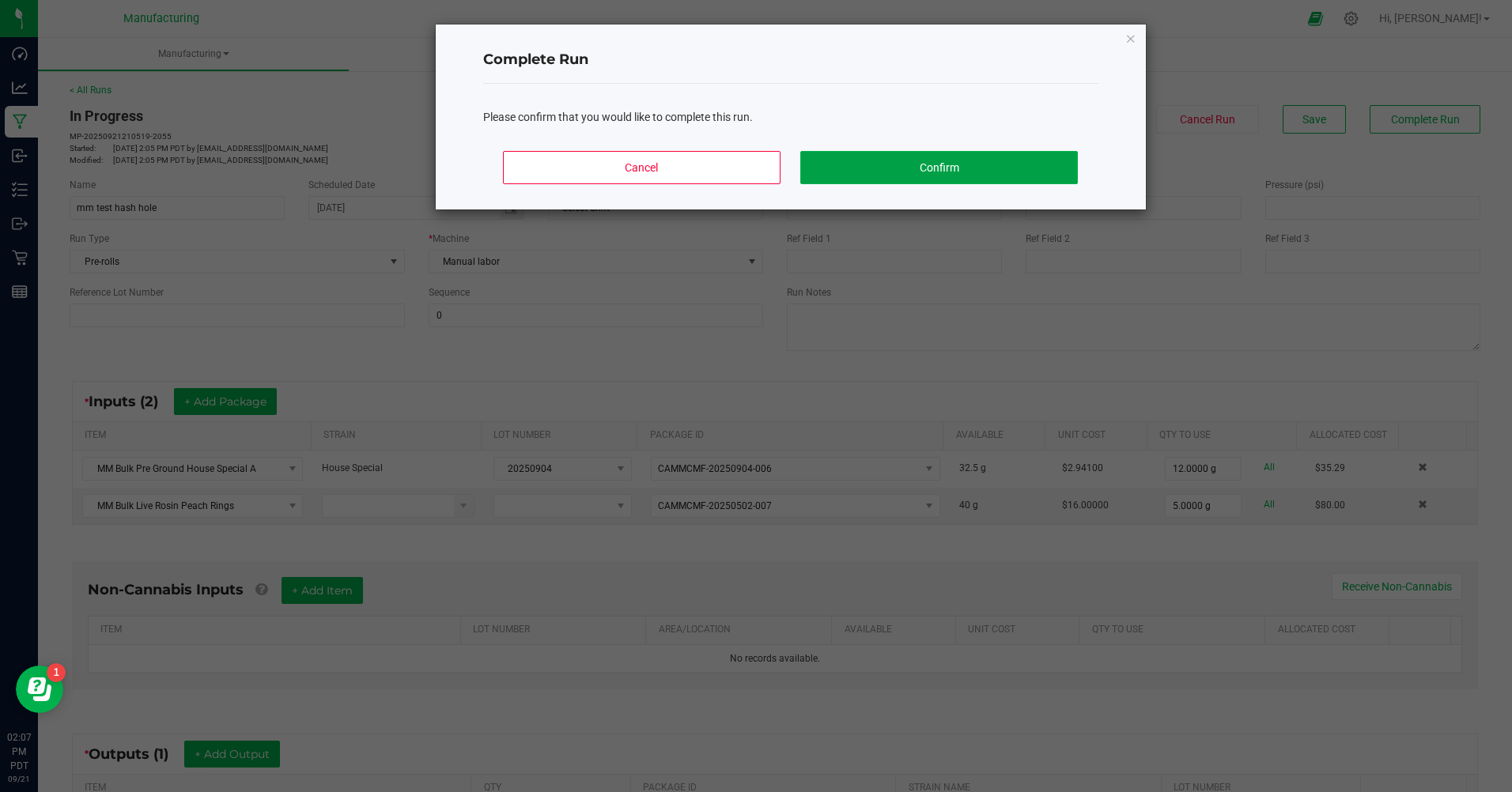
click at [913, 163] on button "Confirm" at bounding box center [939, 167] width 277 height 33
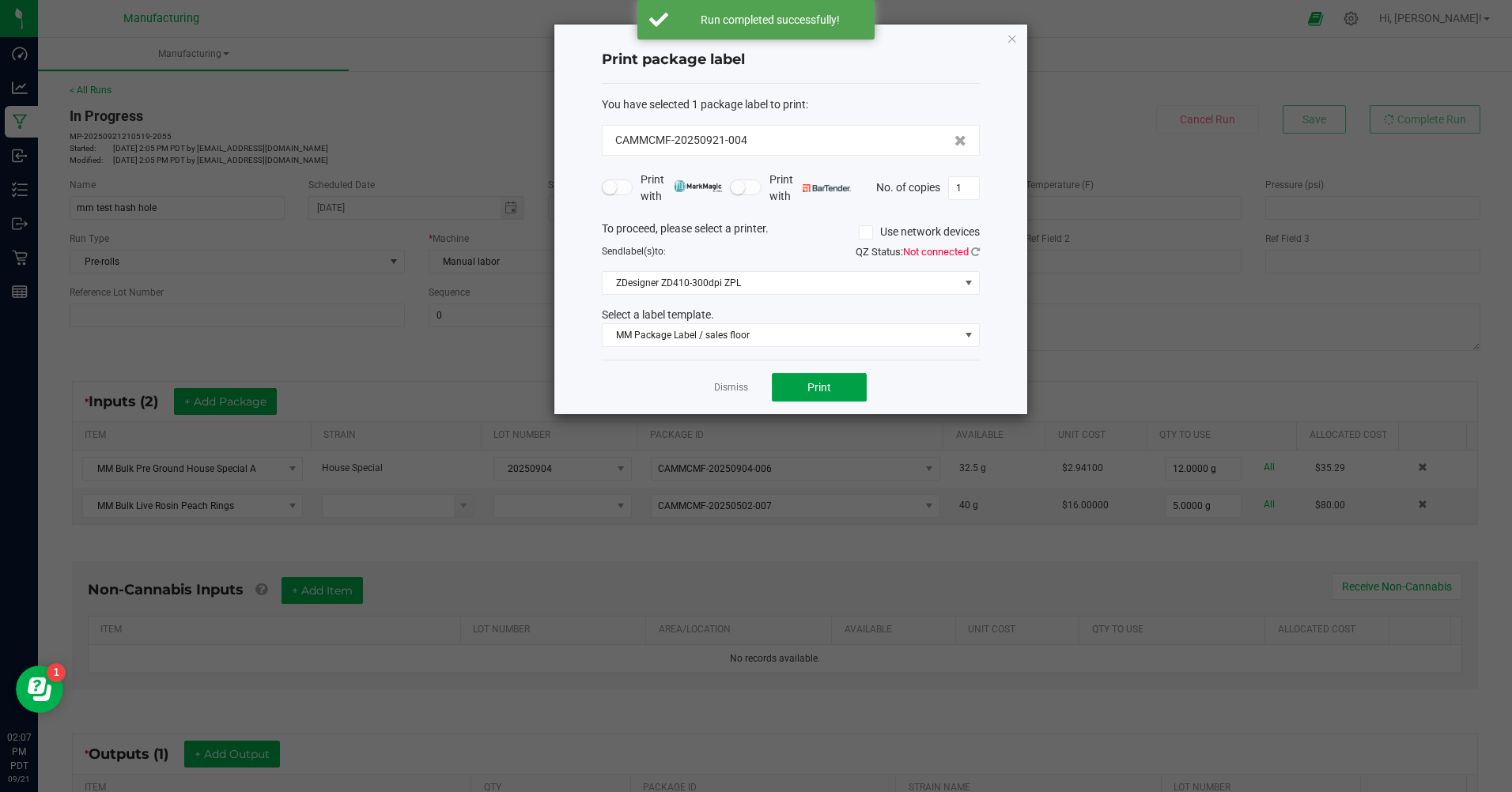
click at [828, 388] on span "Print" at bounding box center [819, 387] width 24 height 13
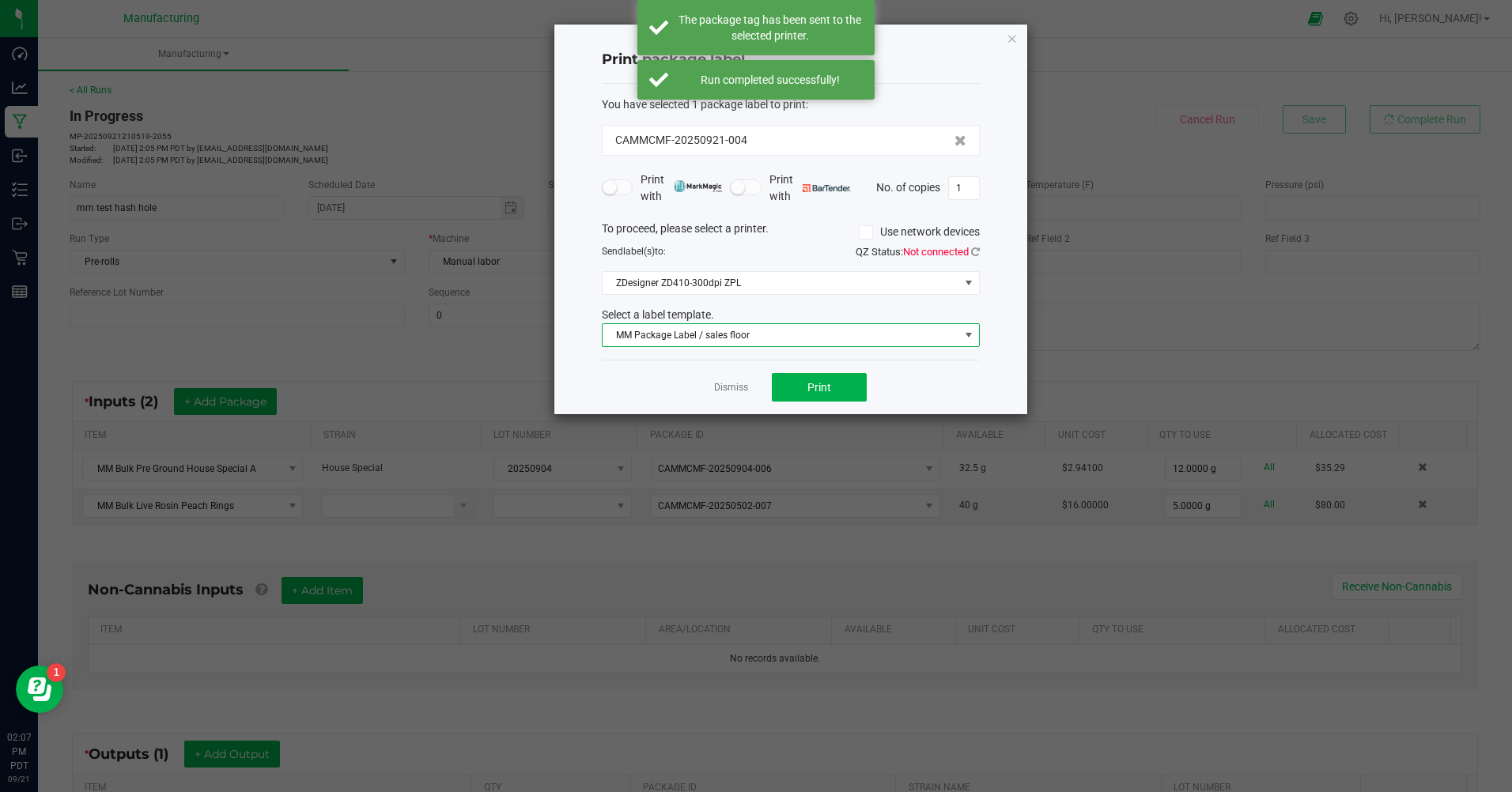
click at [753, 337] on span "MM Package Label / sales floor" at bounding box center [781, 335] width 357 height 22
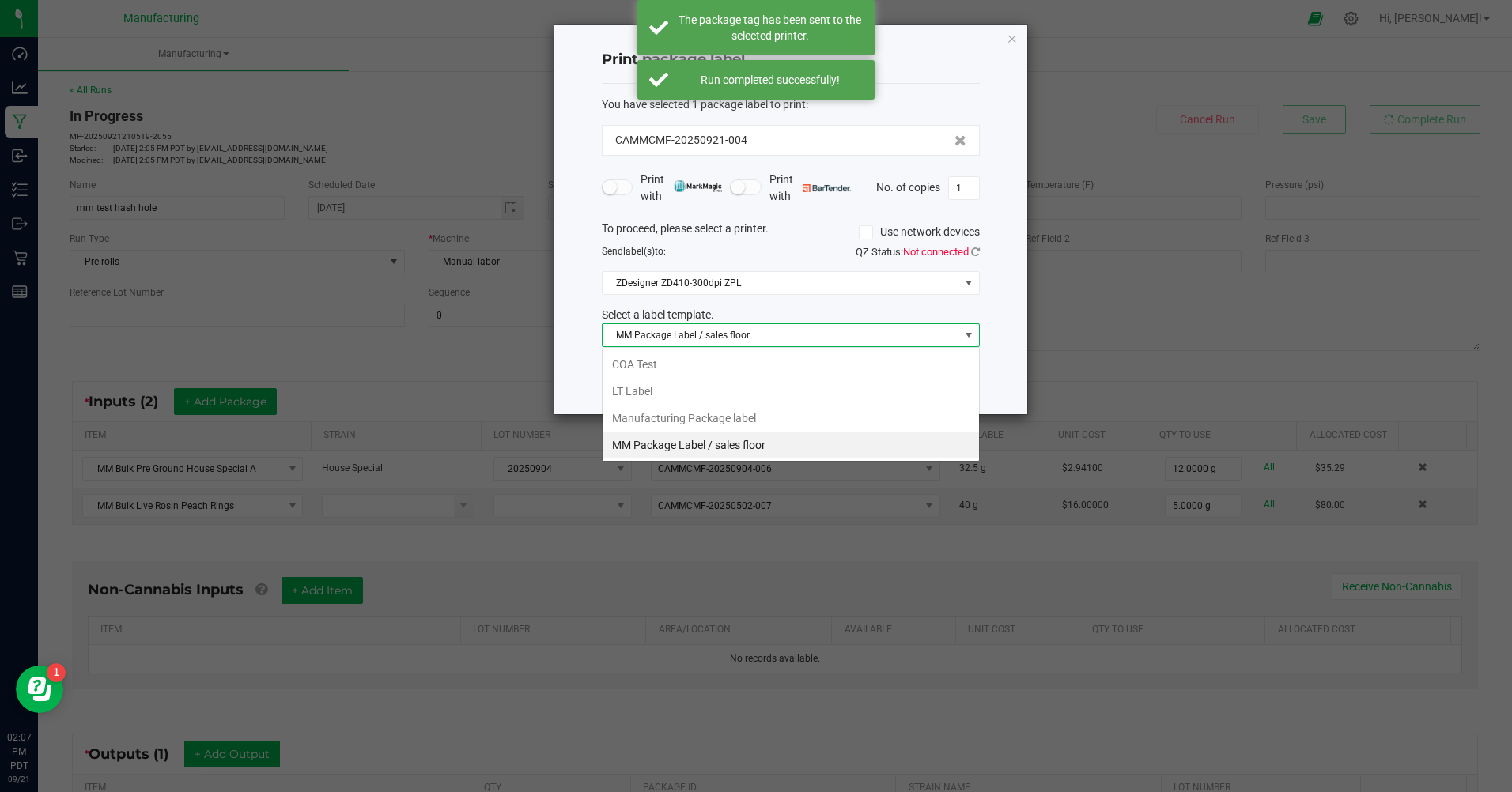
scroll to position [24, 378]
click at [729, 419] on li "Manufacturing Package label" at bounding box center [791, 418] width 376 height 27
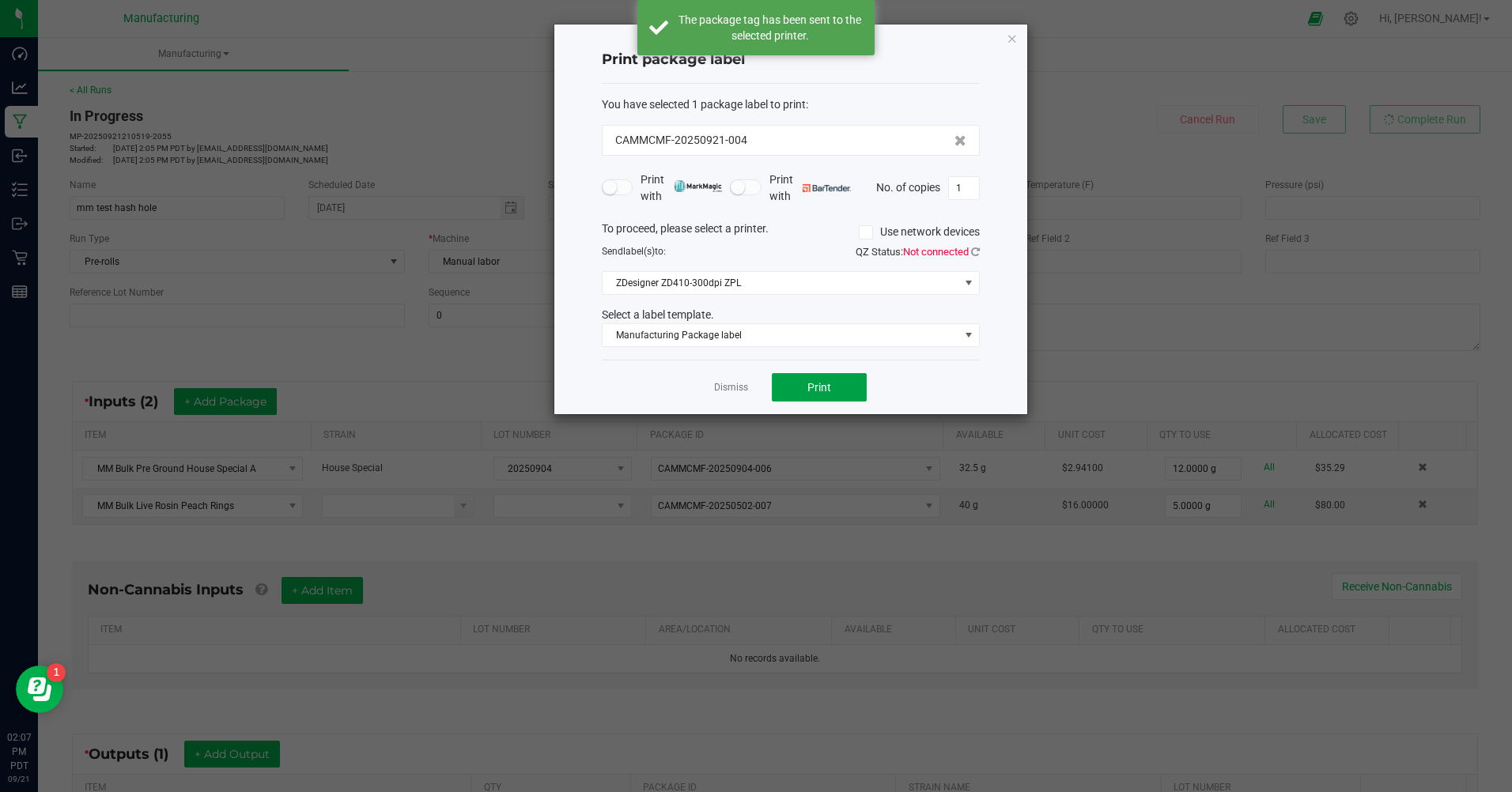
click at [815, 385] on span "Print" at bounding box center [819, 387] width 24 height 13
click at [1011, 34] on icon "button" at bounding box center [1012, 38] width 11 height 19
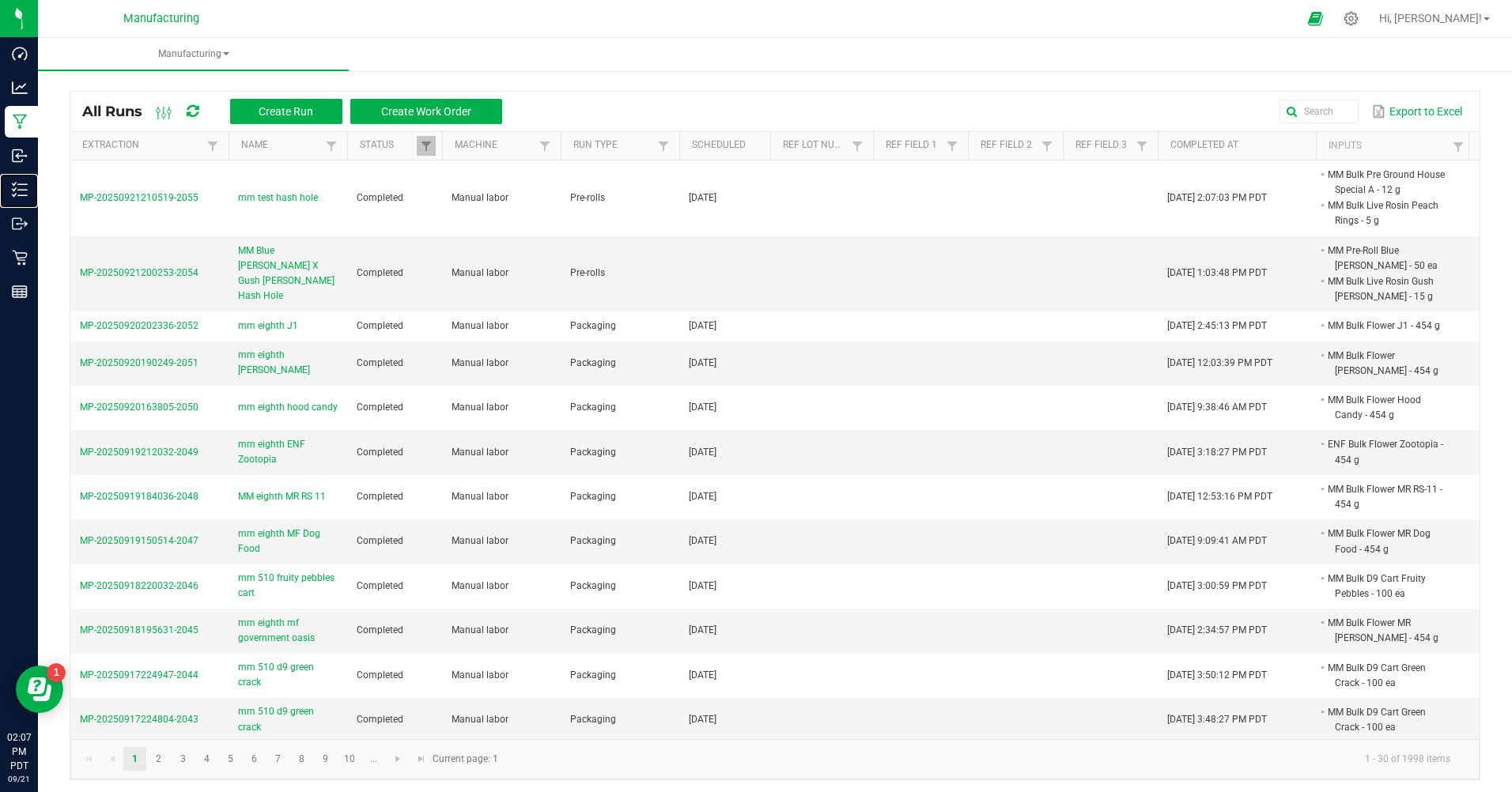
click at [0, 0] on p "Inventory" at bounding box center [0, 0] width 0 height 0
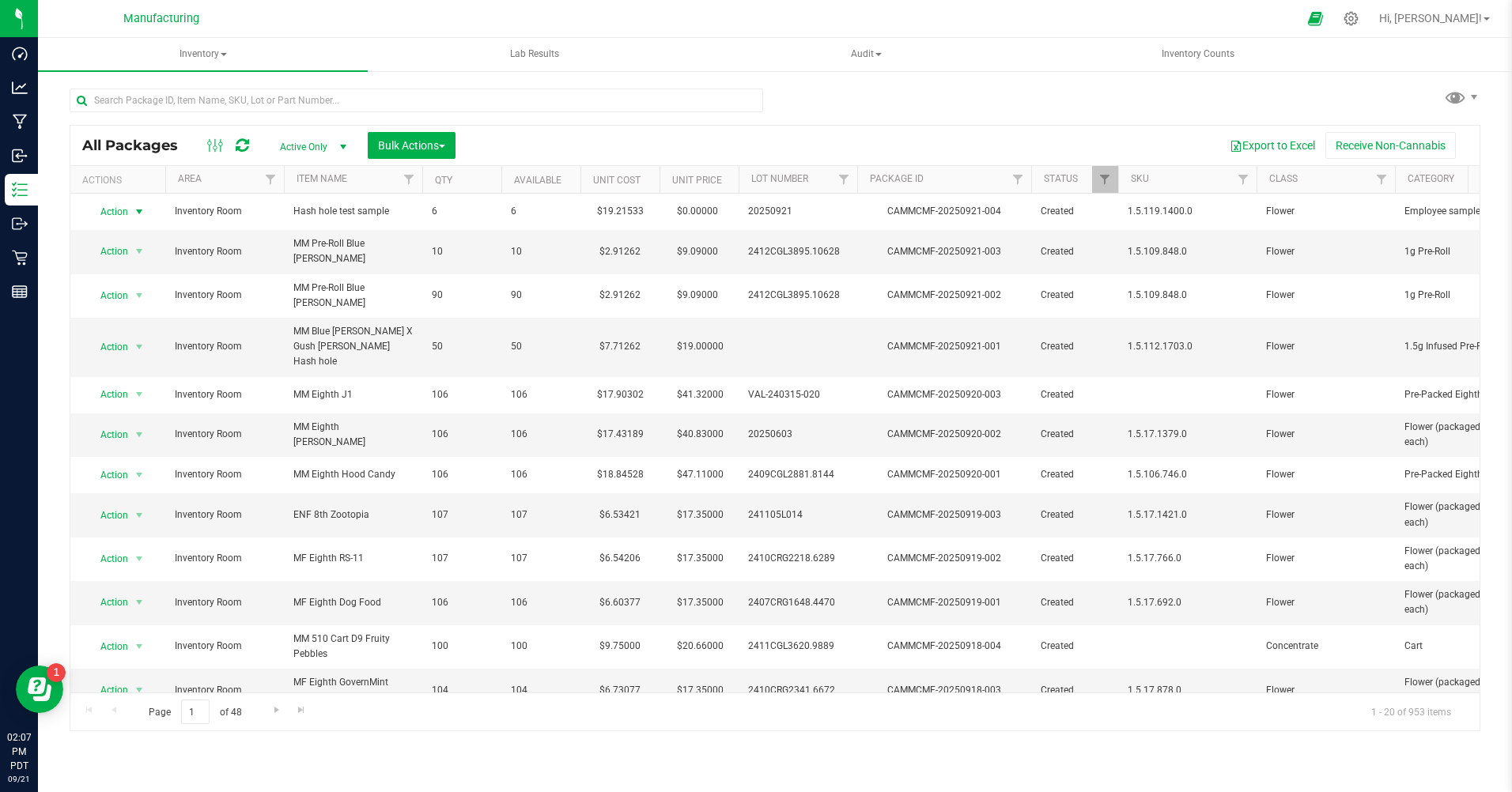
click at [115, 210] on span "Action" at bounding box center [107, 212] width 43 height 22
click at [117, 233] on li "Adjust qty" at bounding box center [137, 238] width 101 height 24
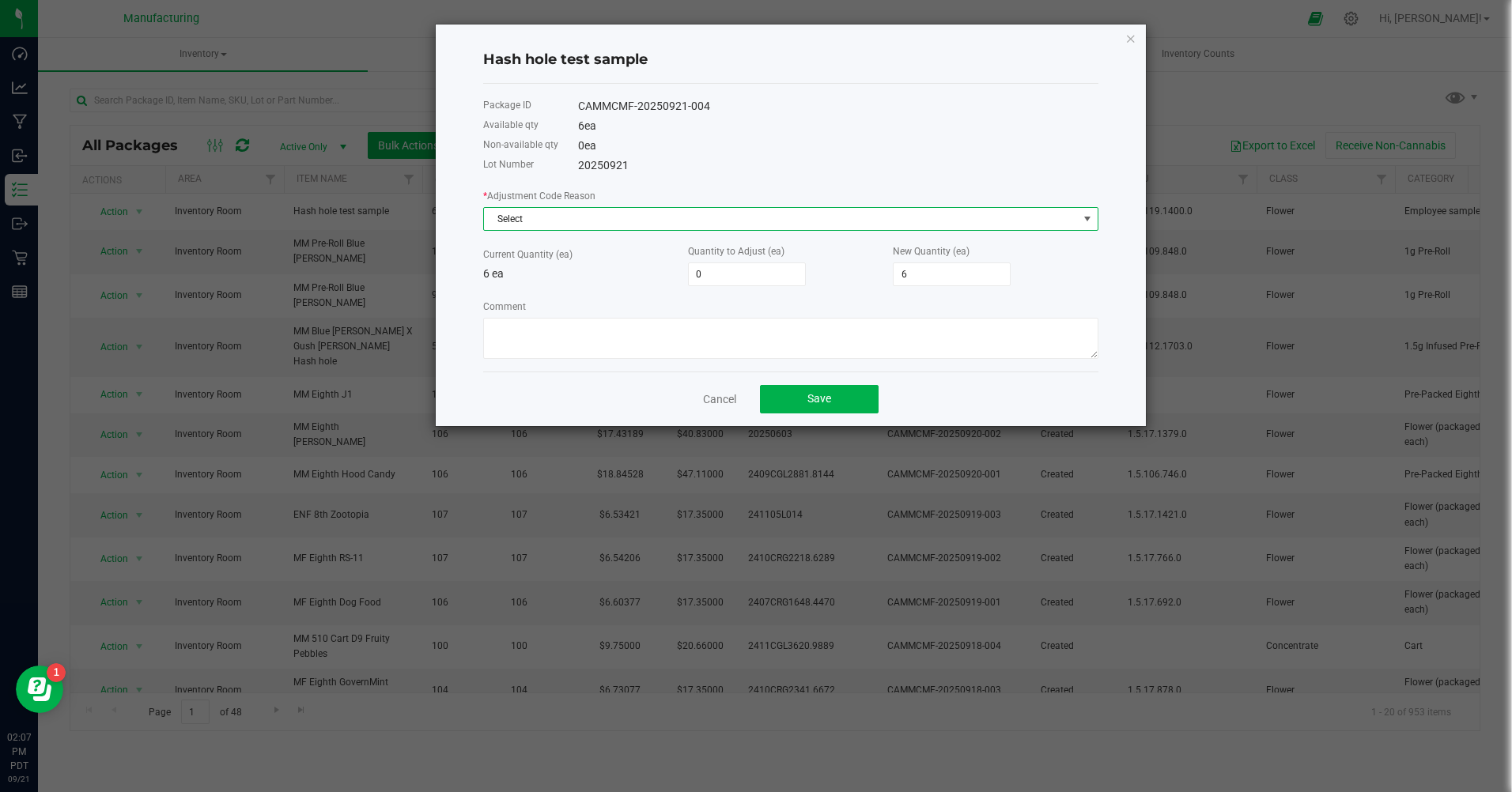
click at [546, 221] on span "Select" at bounding box center [781, 219] width 594 height 22
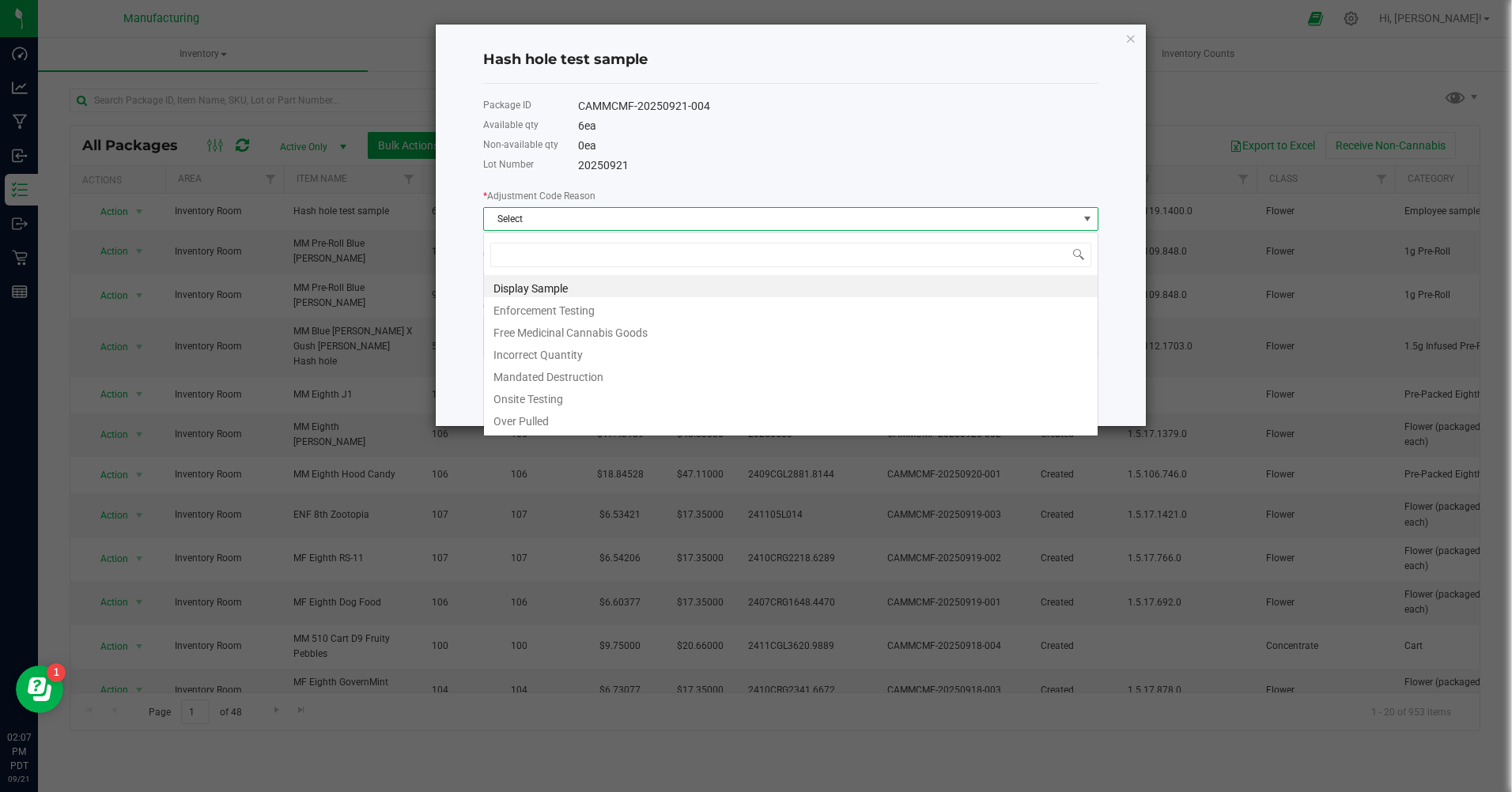
scroll to position [24, 615]
click at [535, 396] on li "Onsite Testing" at bounding box center [791, 396] width 614 height 22
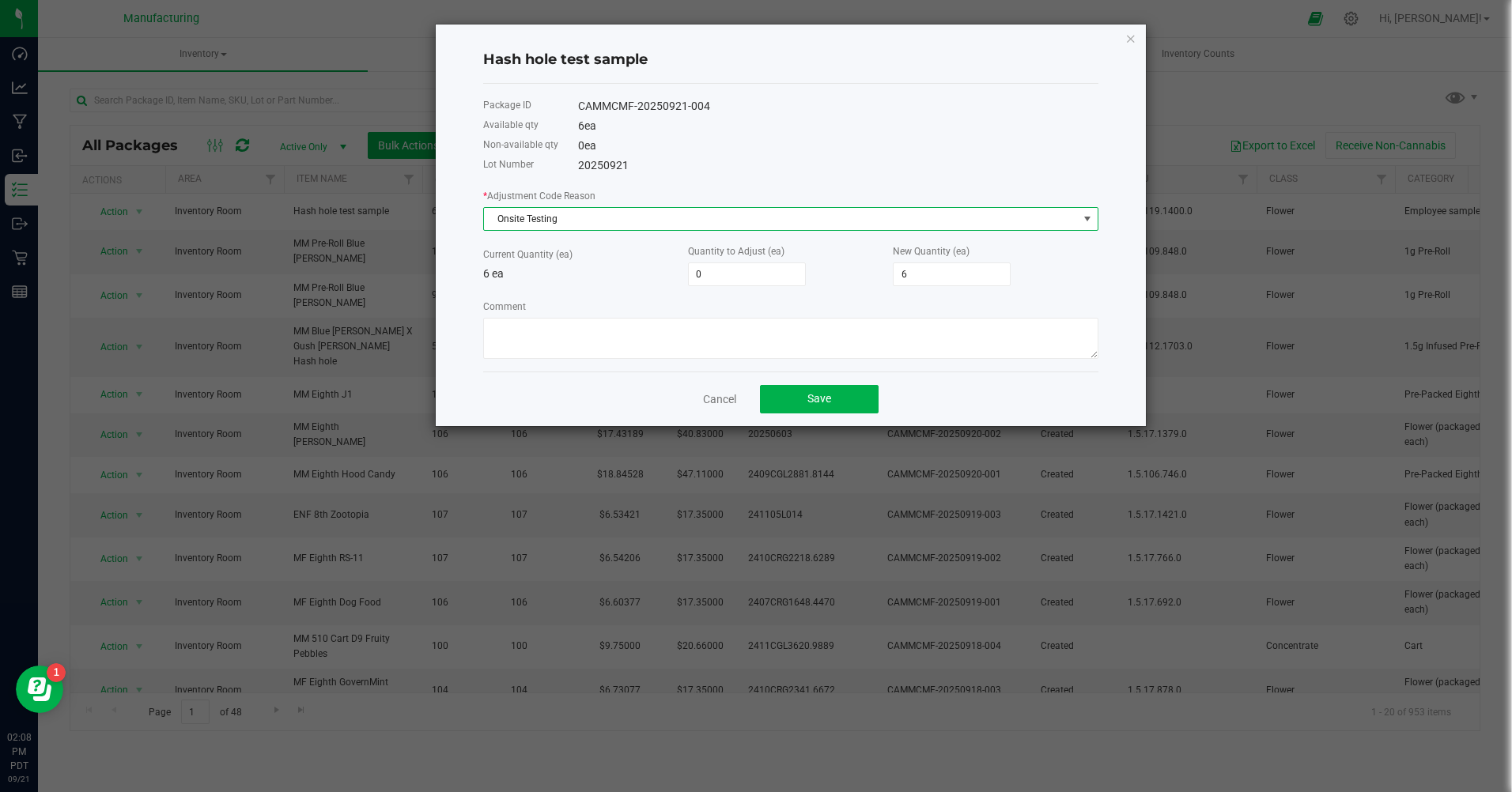
click at [912, 276] on input "6" at bounding box center [952, 274] width 116 height 22
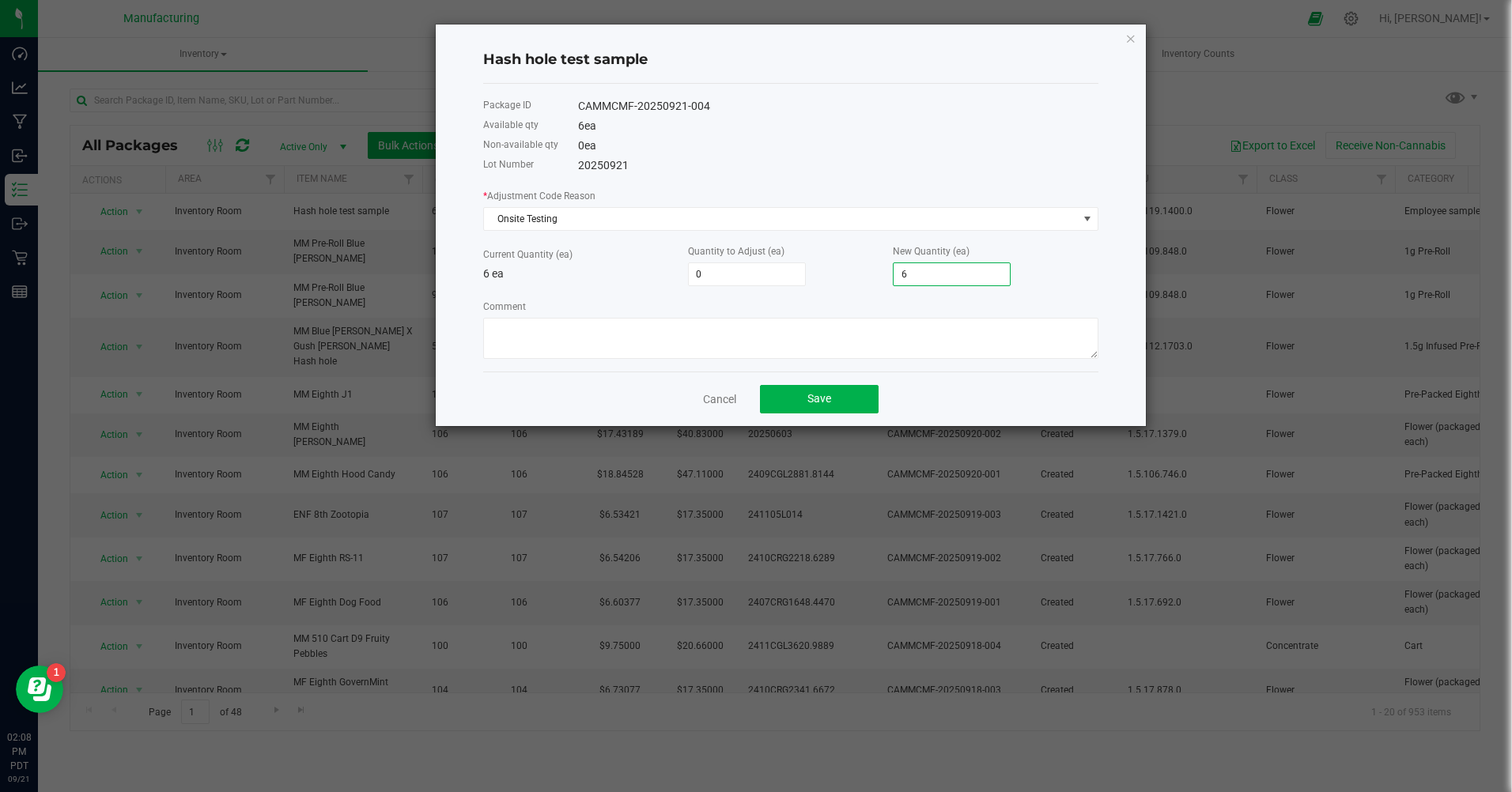
type input "-6"
type input "0"
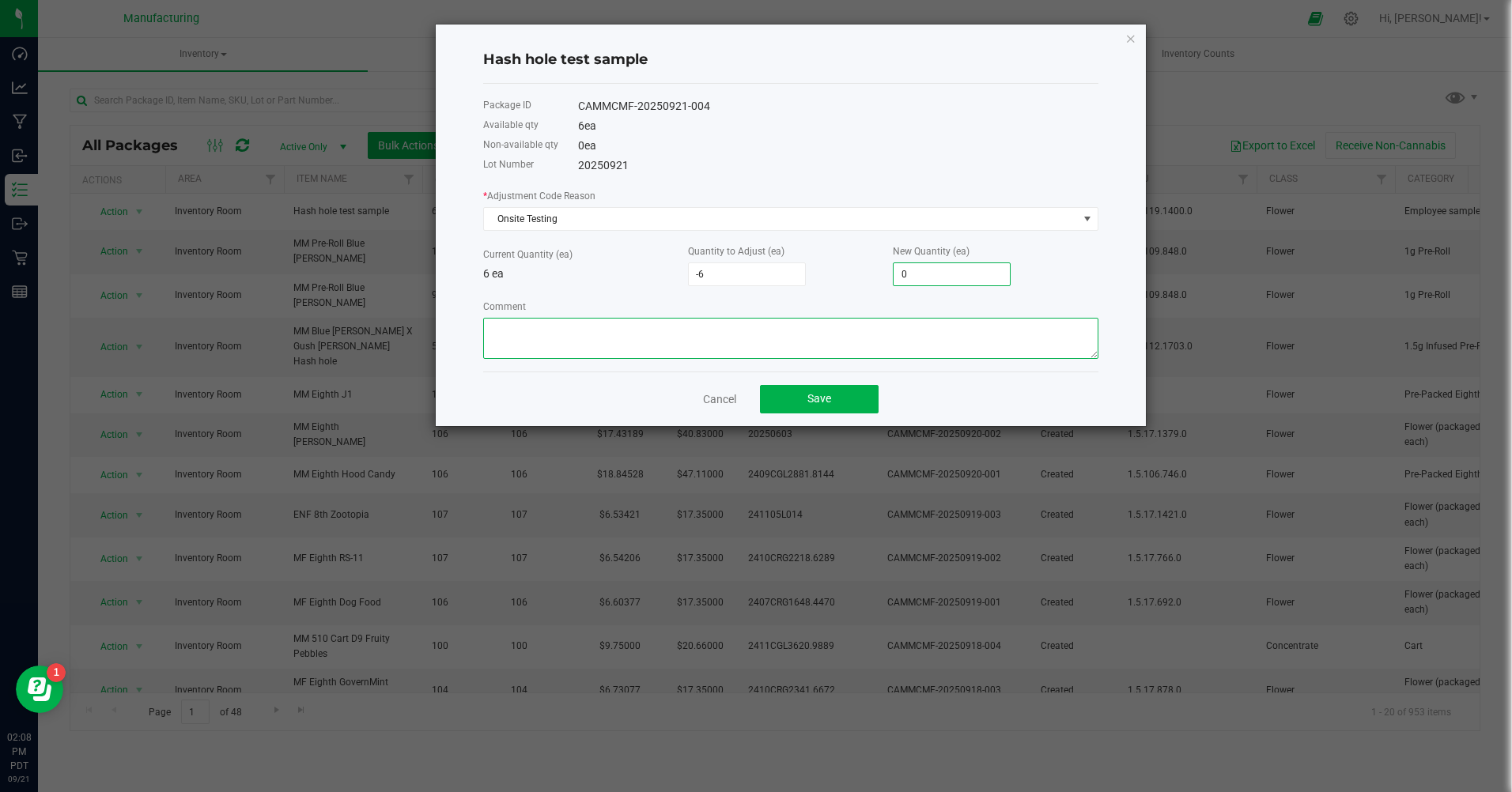
click at [527, 335] on textarea "Comment" at bounding box center [791, 338] width 615 height 41
type textarea "management testing"
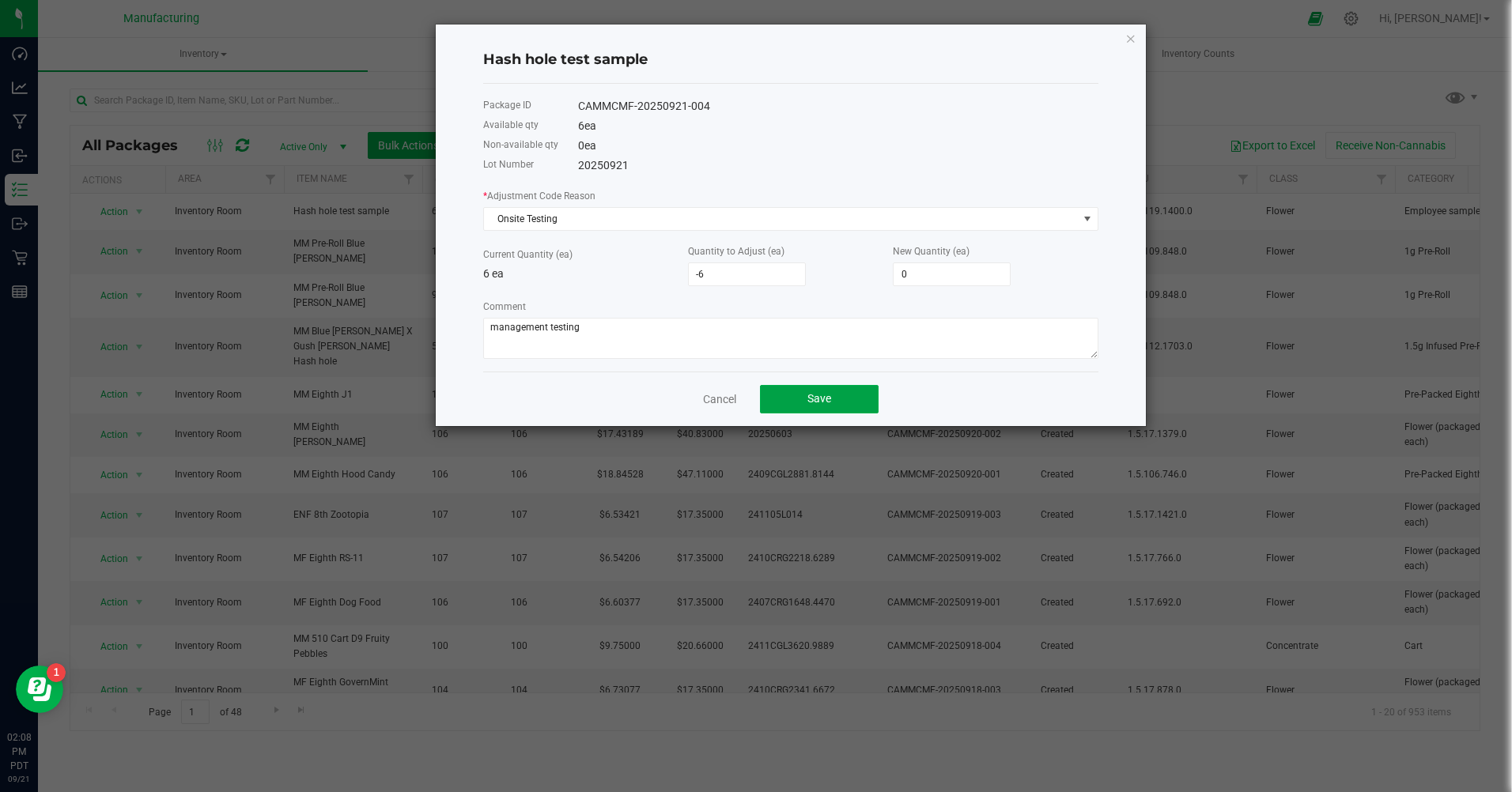
click at [858, 405] on button "Save" at bounding box center [819, 400] width 119 height 29
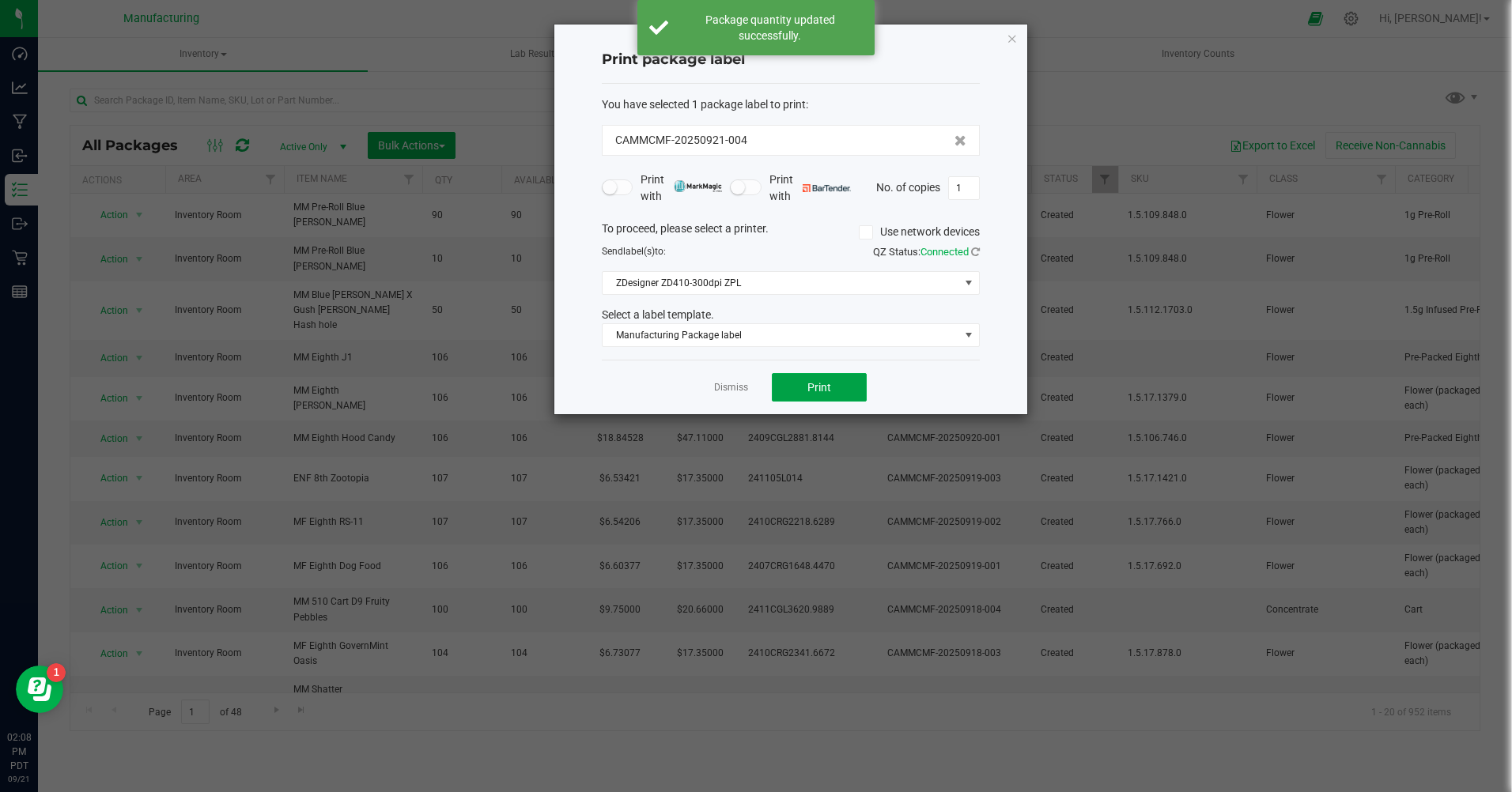
click at [824, 383] on span "Print" at bounding box center [819, 387] width 24 height 13
click at [1009, 39] on icon "button" at bounding box center [1012, 38] width 11 height 19
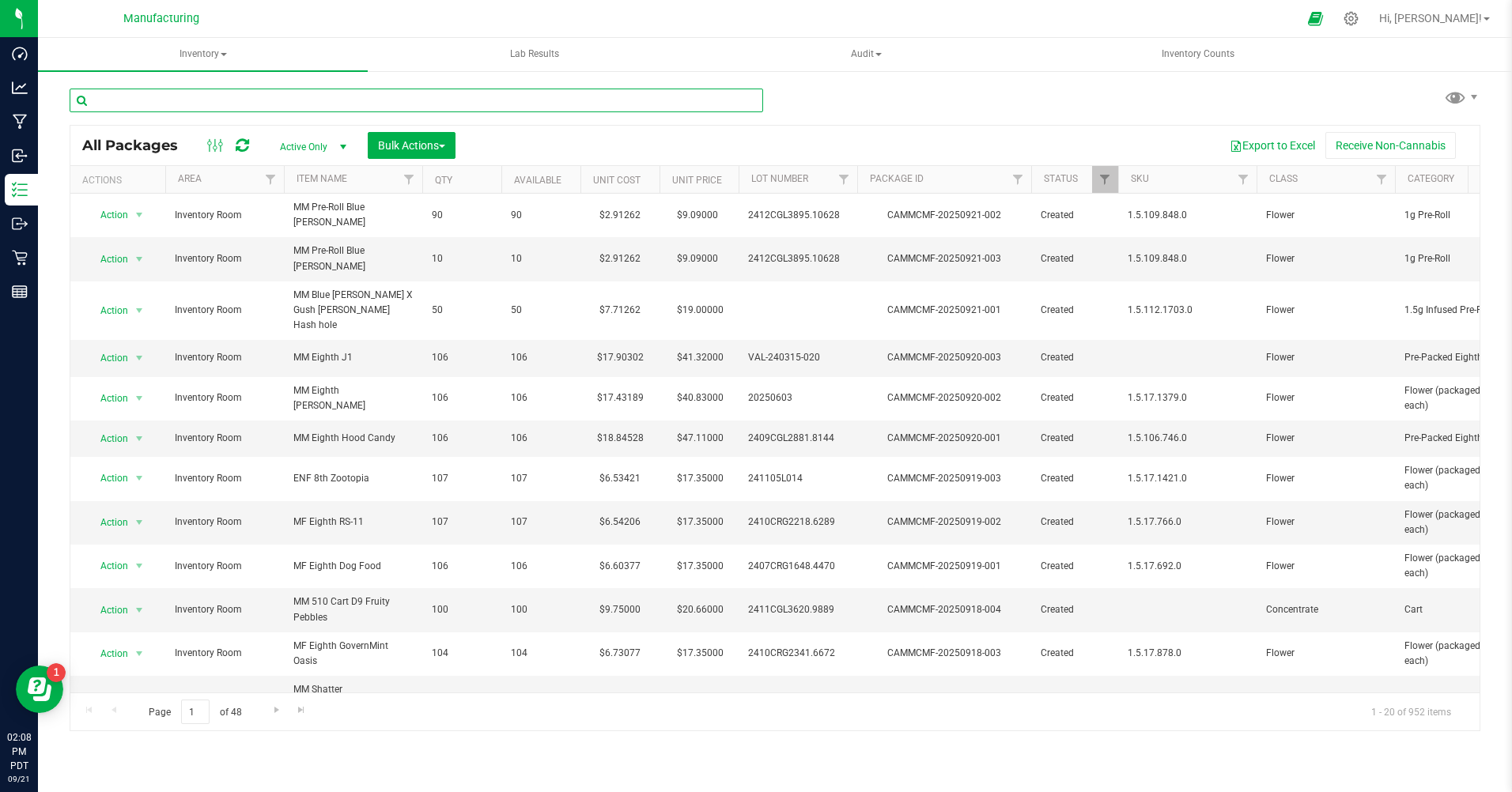
click at [172, 99] on input "text" at bounding box center [417, 100] width 694 height 24
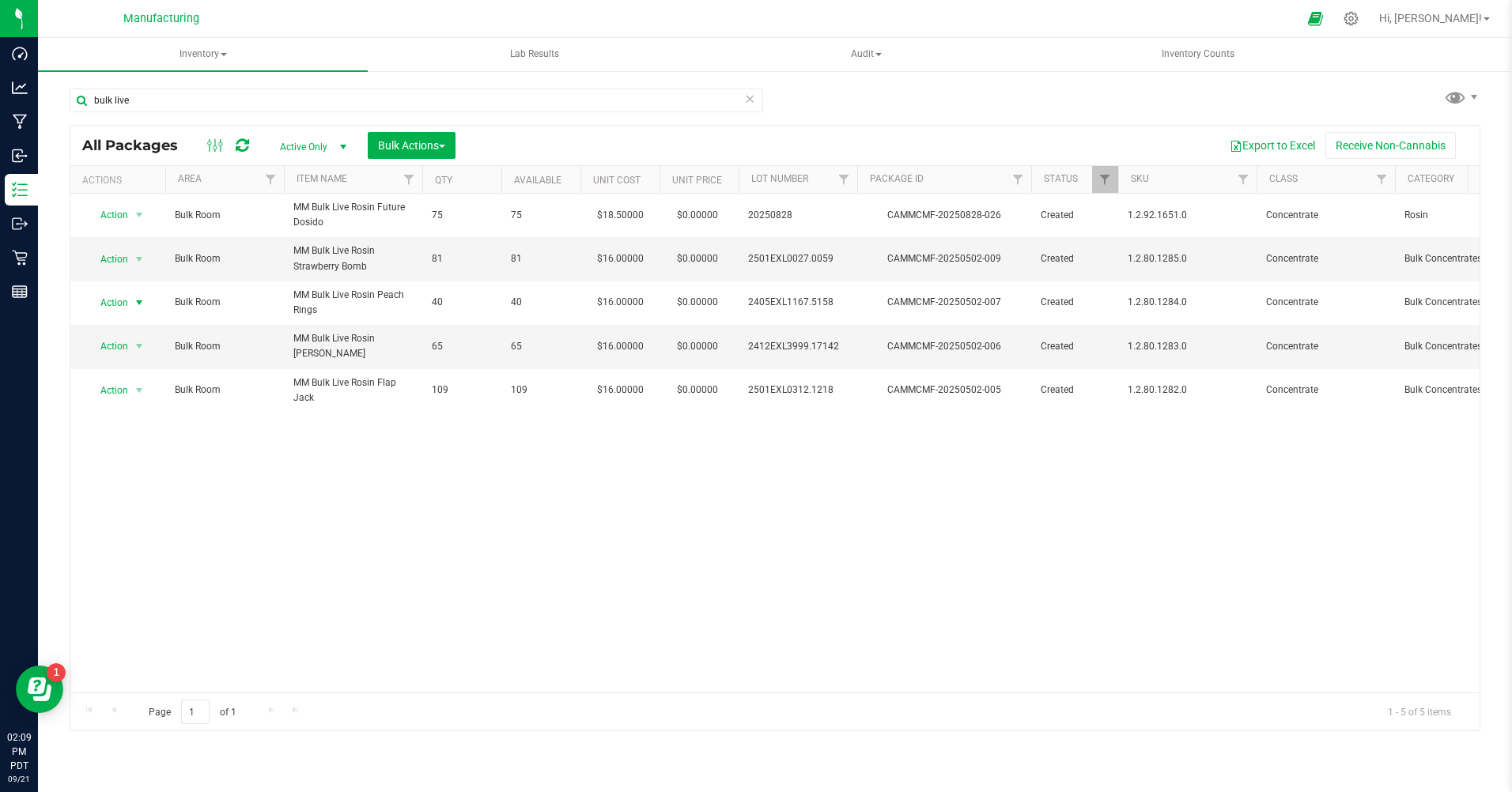
click at [120, 302] on span "Action" at bounding box center [107, 303] width 43 height 22
click at [125, 470] on li "Print package label" at bounding box center [137, 470] width 101 height 24
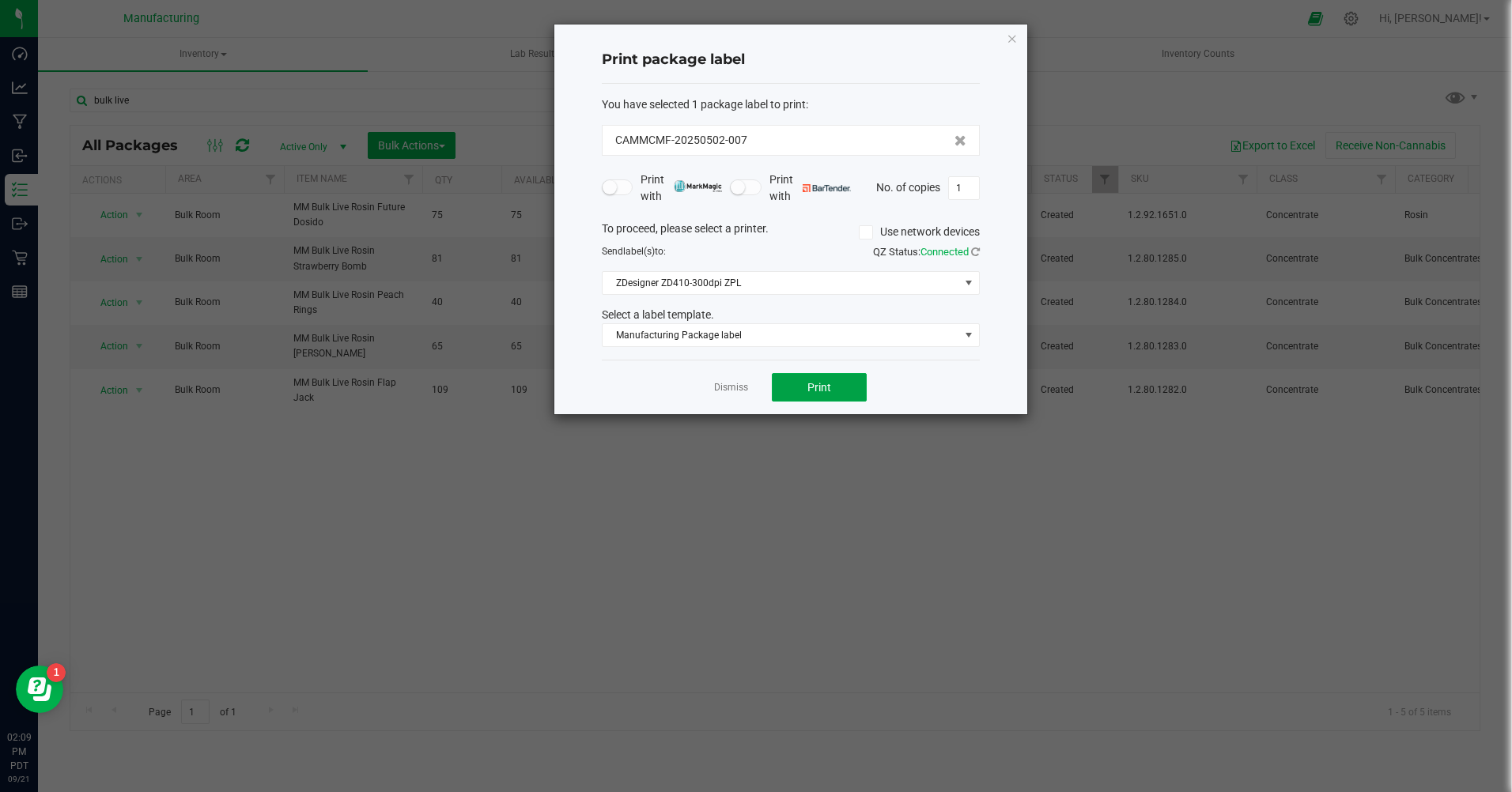
click at [840, 387] on button "Print" at bounding box center [819, 387] width 95 height 29
click at [1009, 42] on icon "button" at bounding box center [1012, 38] width 11 height 19
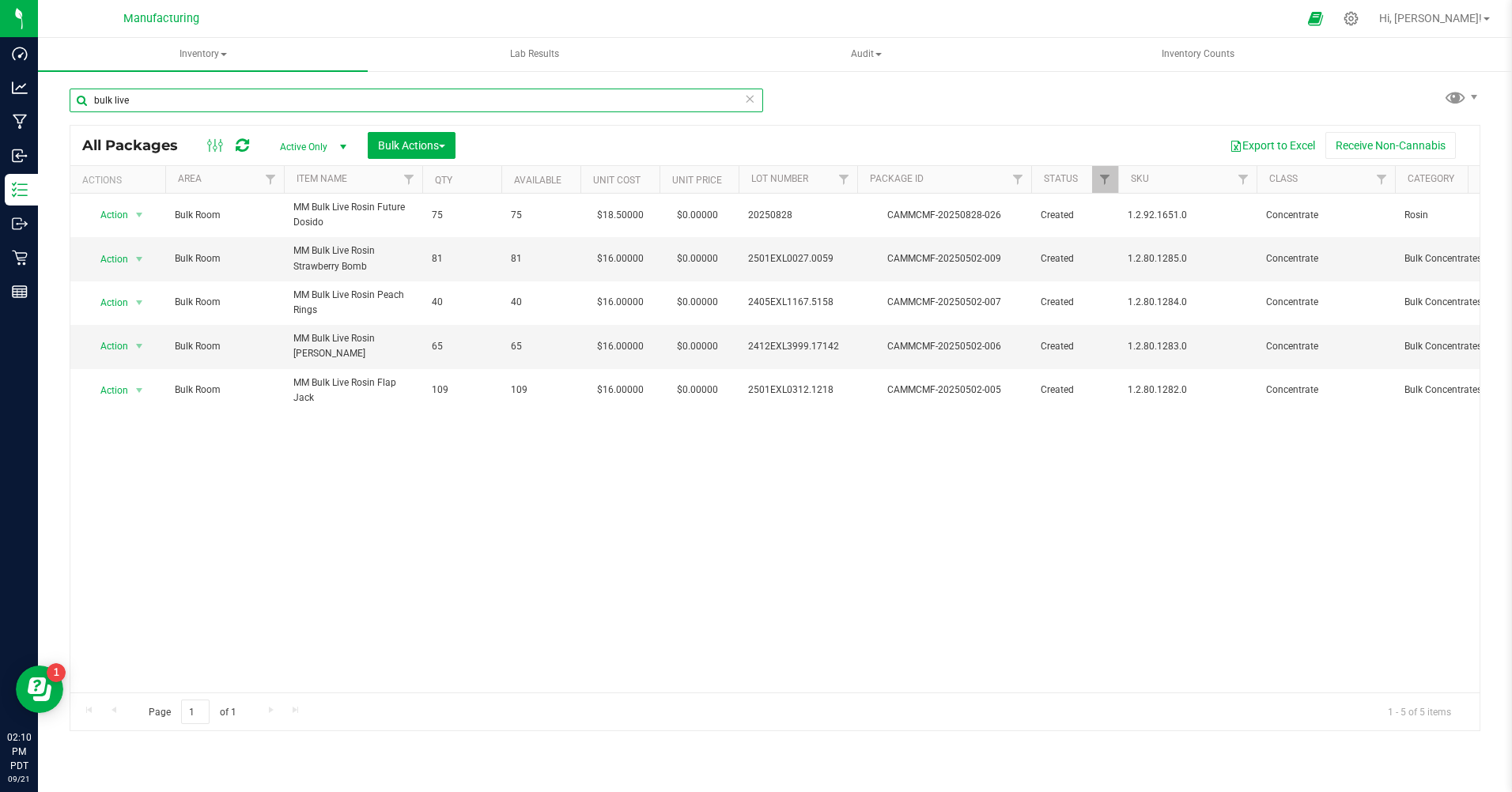
click at [137, 98] on input "bulk live" at bounding box center [417, 100] width 694 height 24
type input "b"
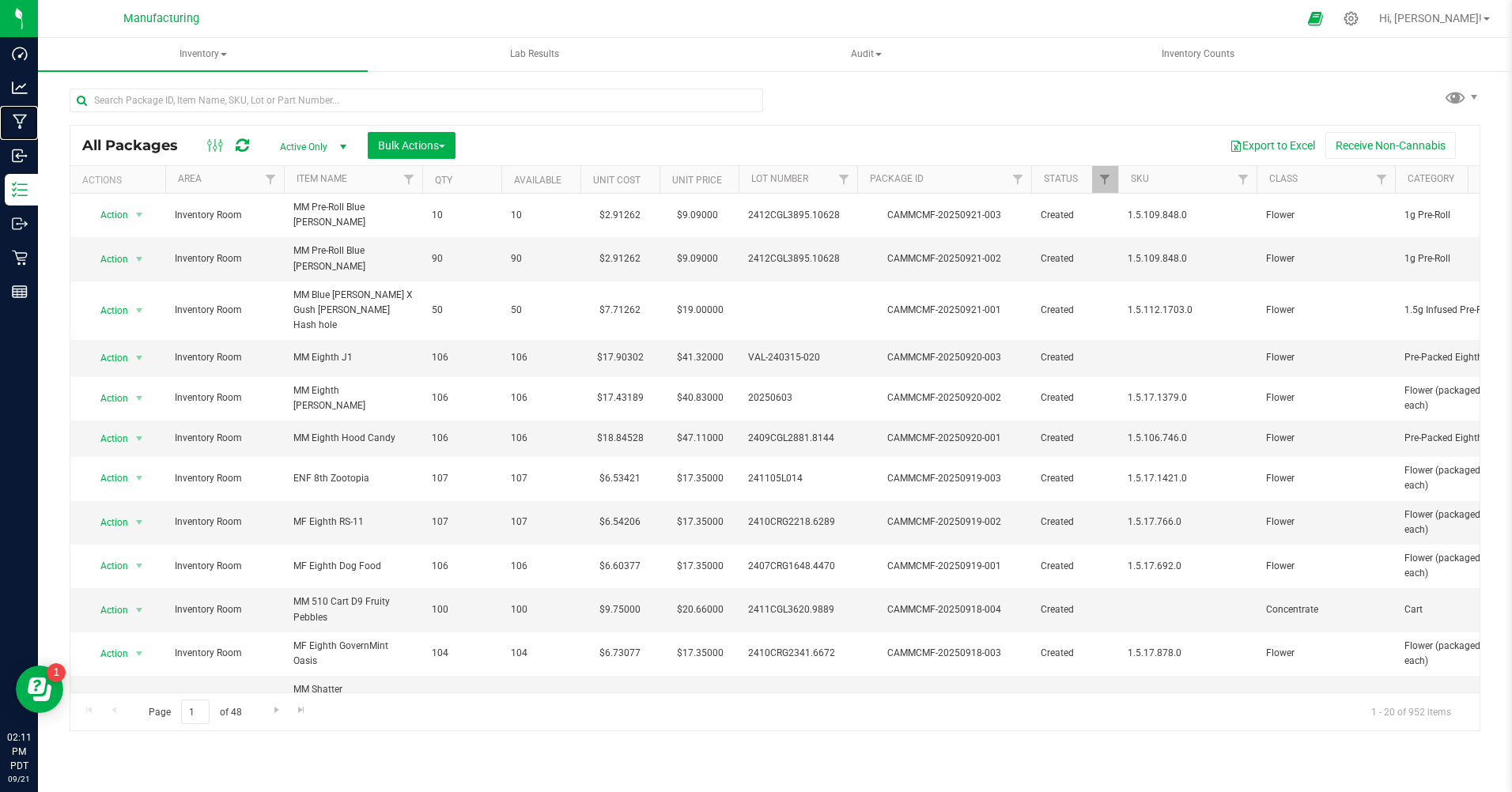
click at [0, 0] on p "Manufacturing" at bounding box center [0, 0] width 0 height 0
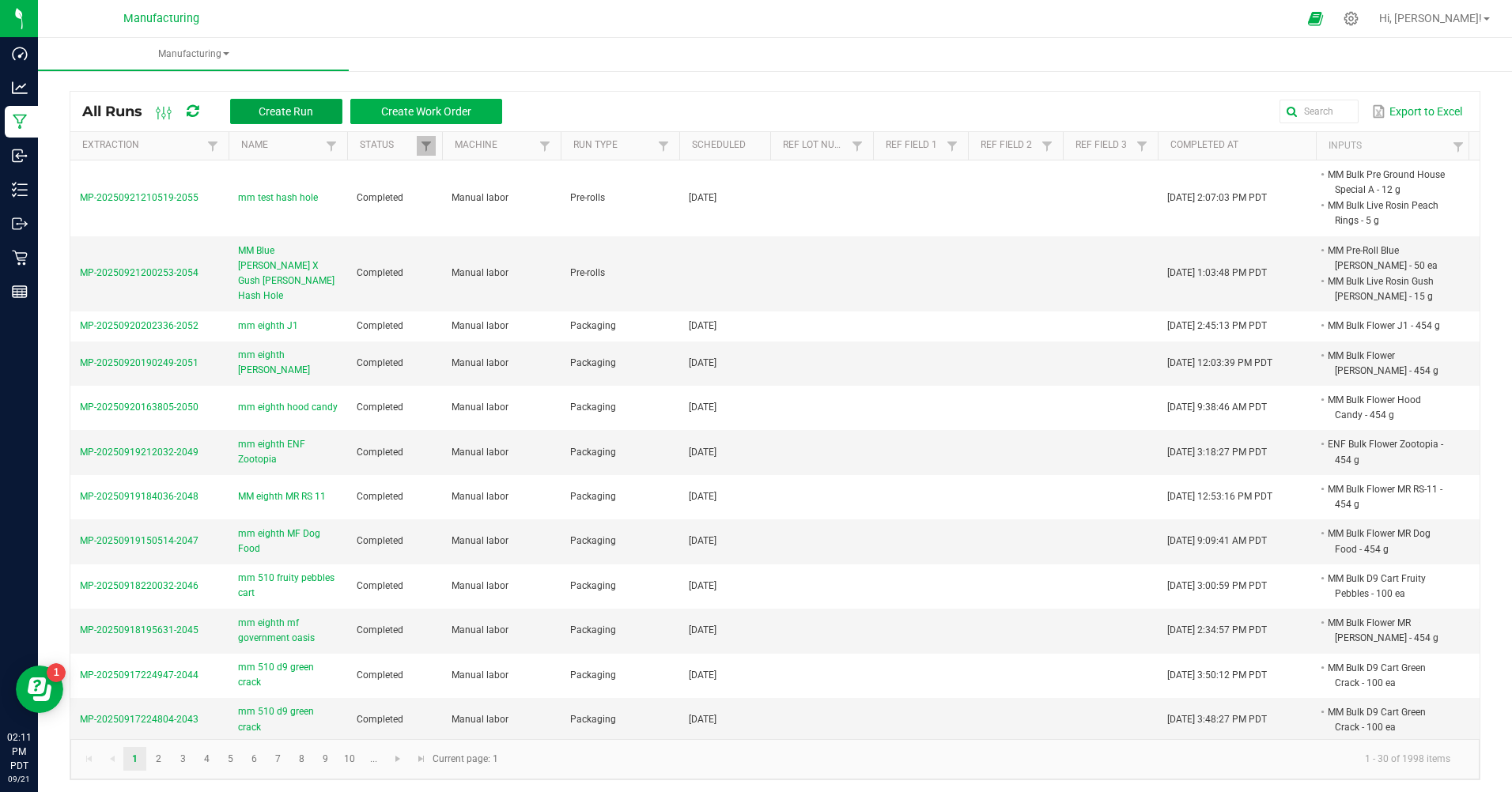
click at [292, 117] on span "Create Run" at bounding box center [285, 111] width 55 height 13
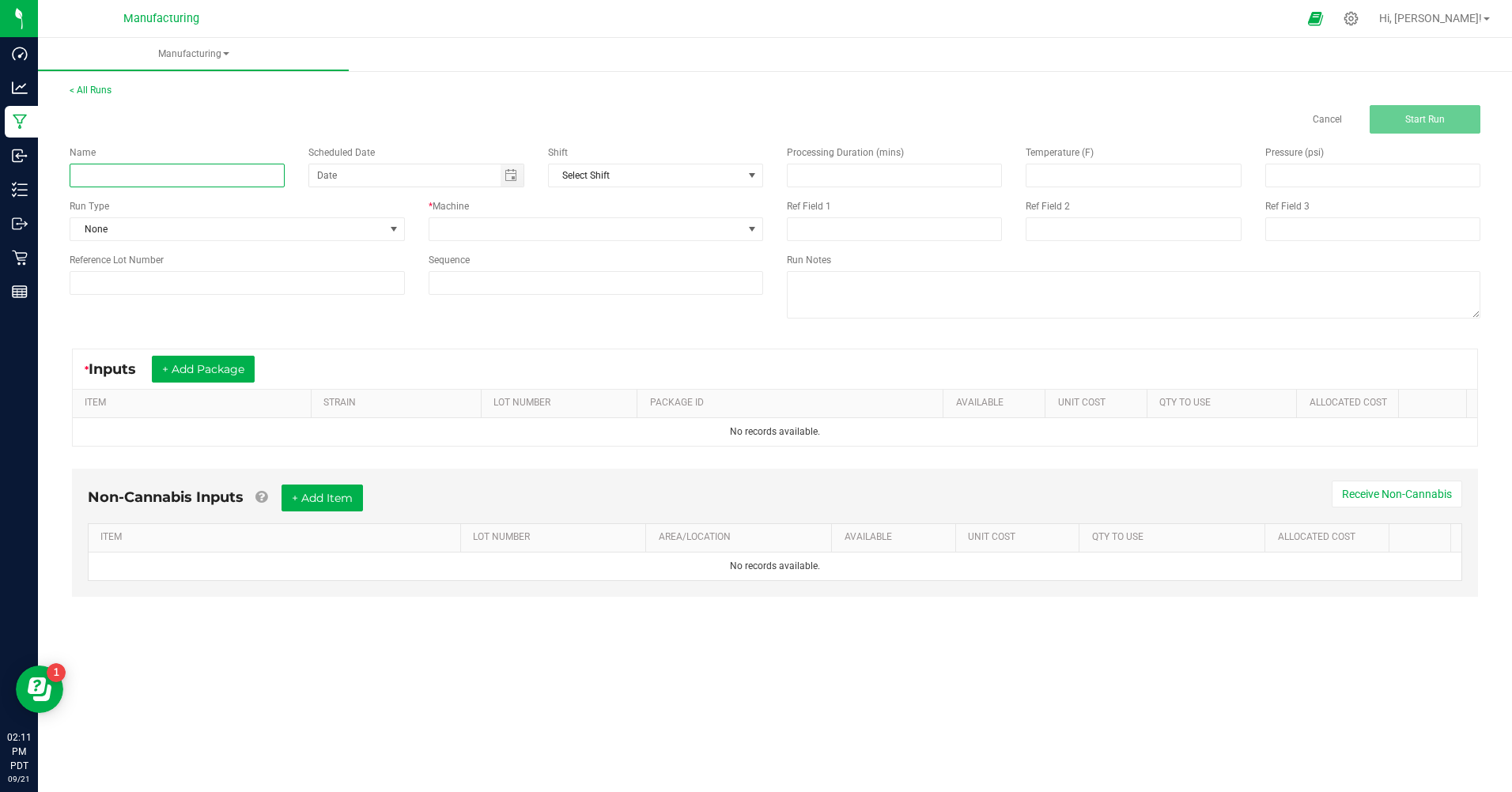
click at [152, 180] on input at bounding box center [178, 175] width 216 height 24
type input "hash hole test"
click at [141, 226] on span "None" at bounding box center [227, 229] width 314 height 22
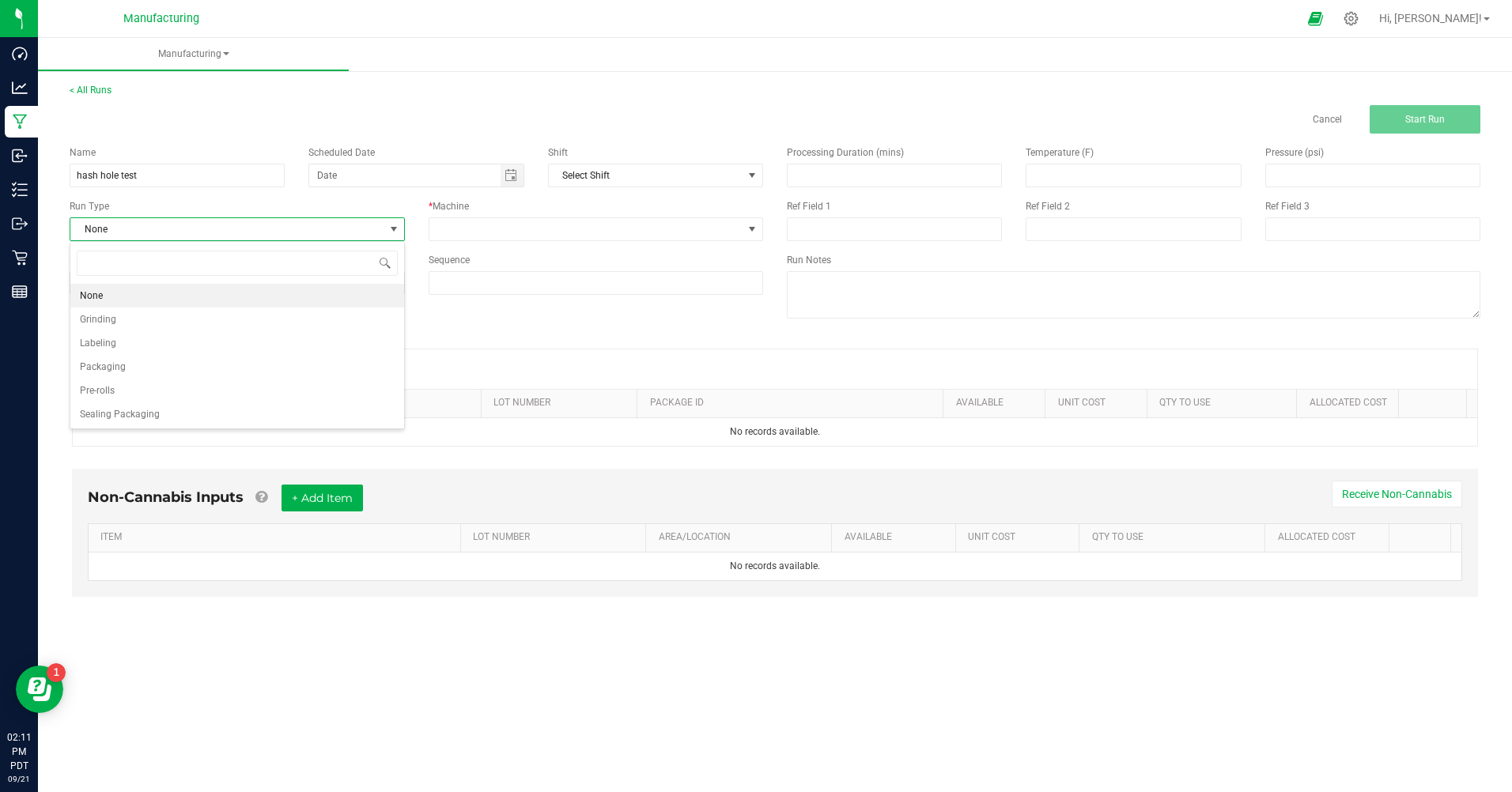
scroll to position [24, 334]
click at [149, 174] on input "hash hole test" at bounding box center [178, 175] width 216 height 24
click at [137, 229] on span "None" at bounding box center [227, 229] width 314 height 22
click at [116, 366] on span "Packaging" at bounding box center [103, 367] width 45 height 16
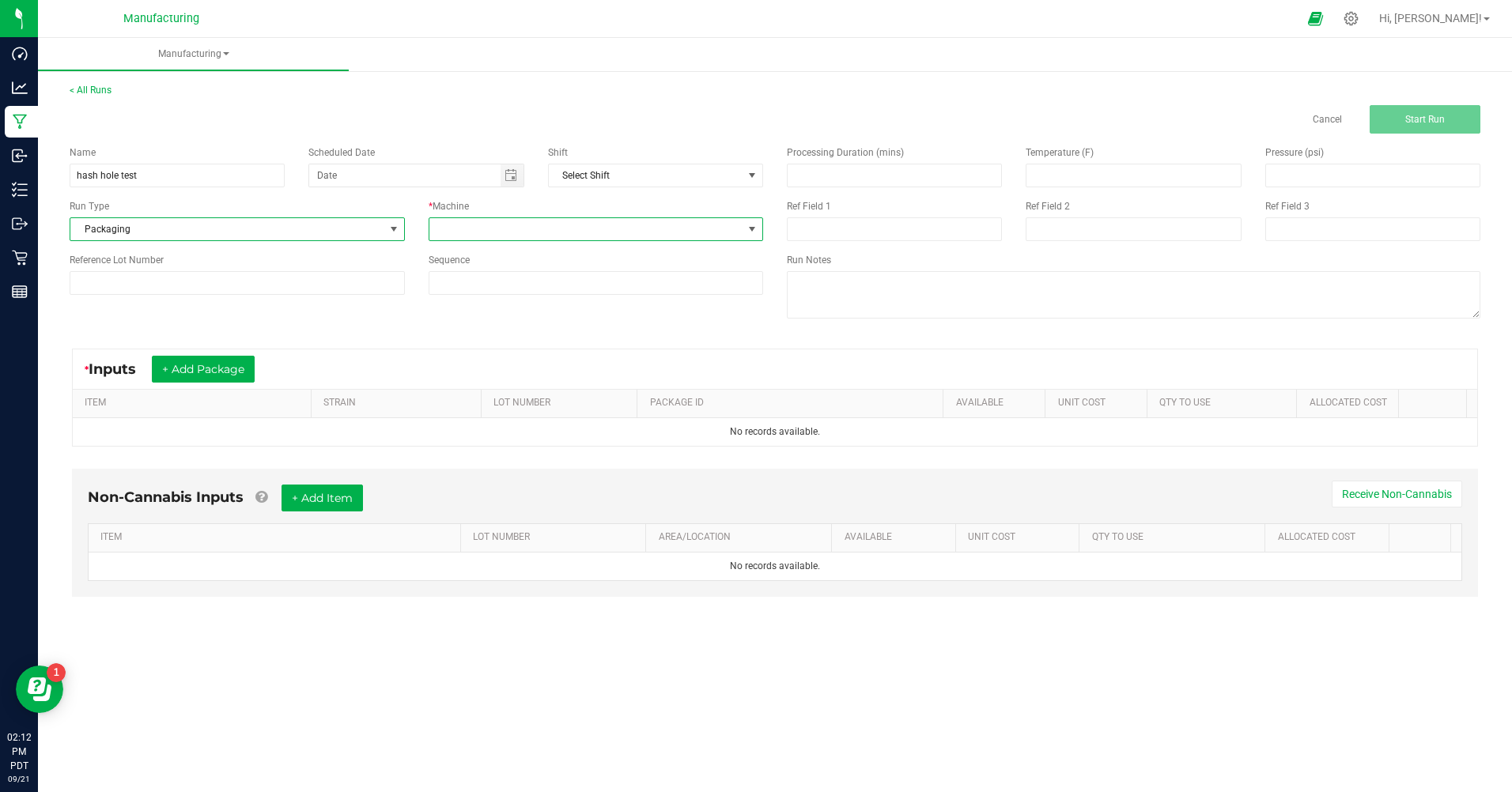
click at [485, 220] on span at bounding box center [586, 229] width 314 height 22
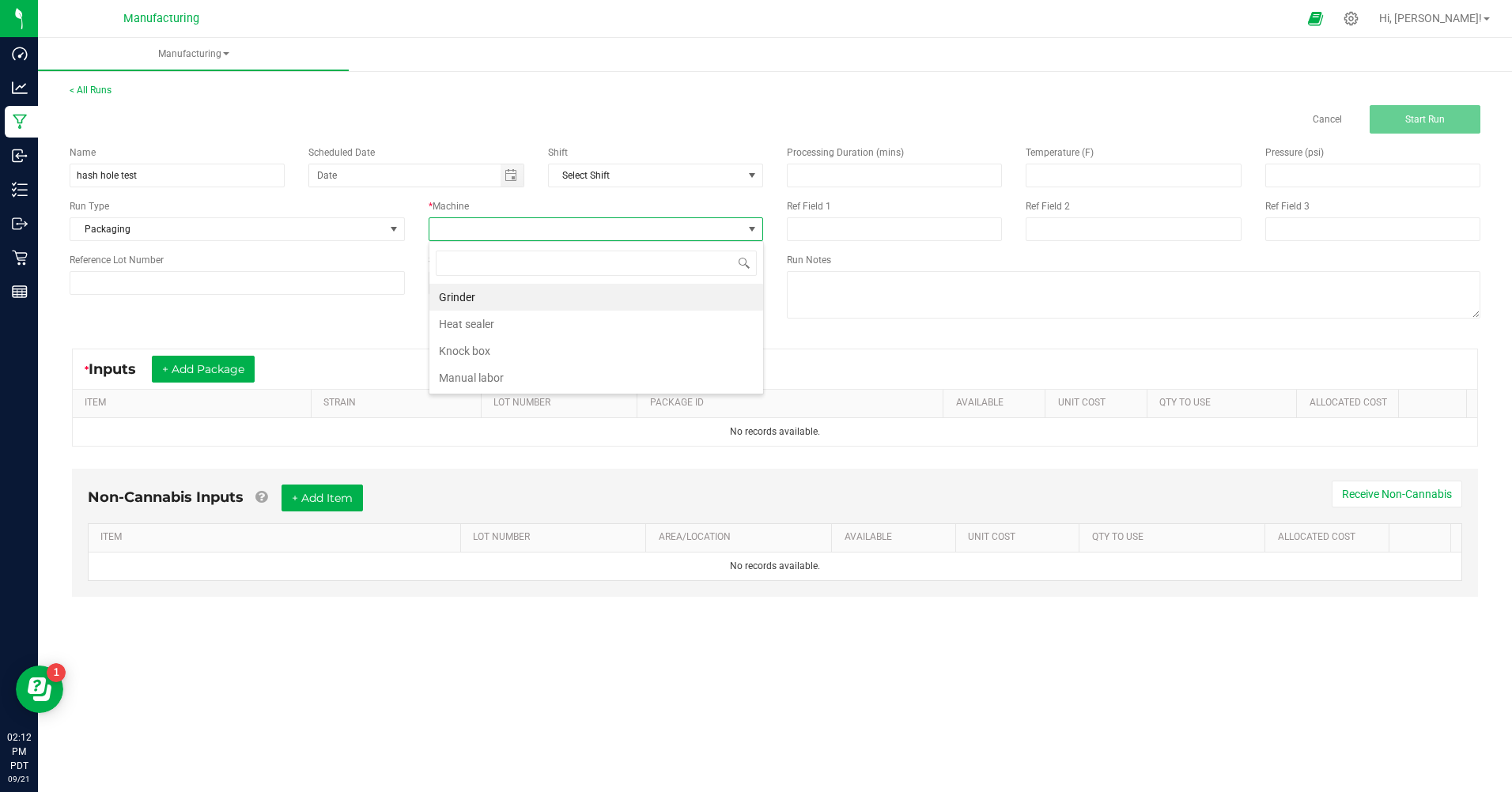
click at [461, 370] on li "Manual labor" at bounding box center [596, 378] width 333 height 27
click at [507, 178] on span "Toggle calendar" at bounding box center [510, 175] width 13 height 13
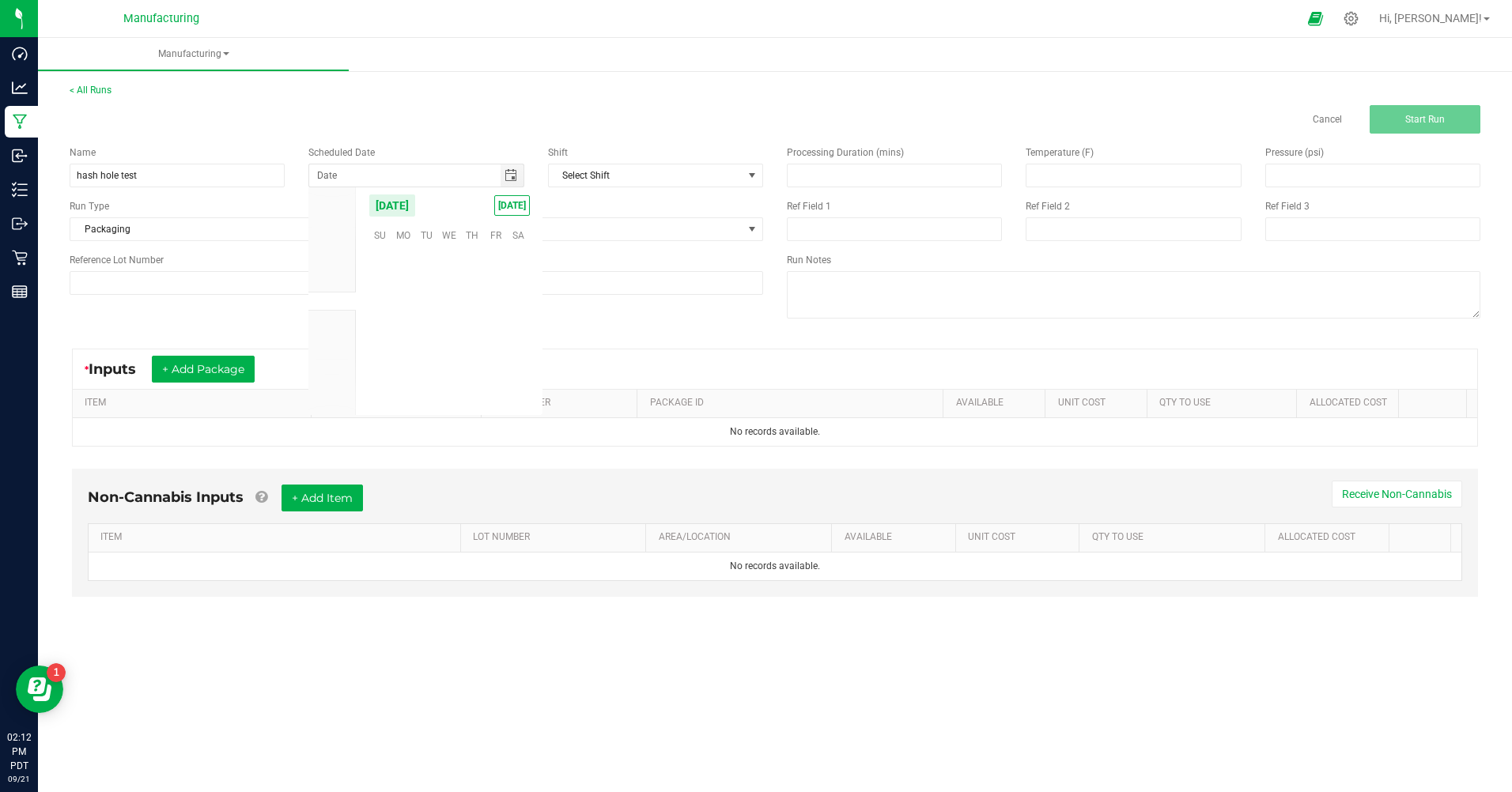
scroll to position [256496, 0]
click at [498, 210] on span "[DATE]" at bounding box center [512, 205] width 35 height 20
type input "[DATE]"
click at [238, 369] on button "+ Add Package" at bounding box center [203, 369] width 103 height 27
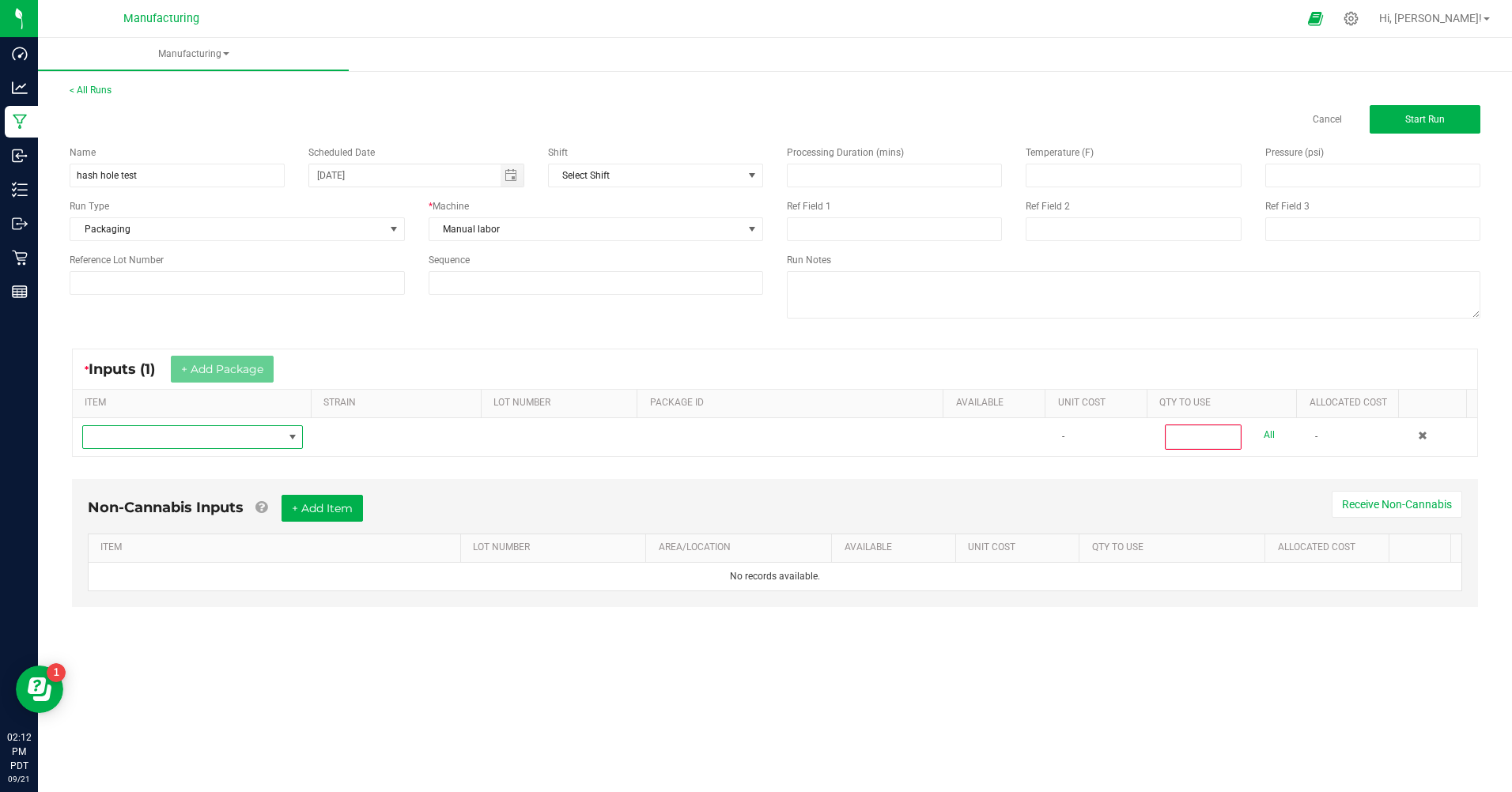
click at [159, 433] on span "NO DATA FOUND" at bounding box center [183, 437] width 200 height 22
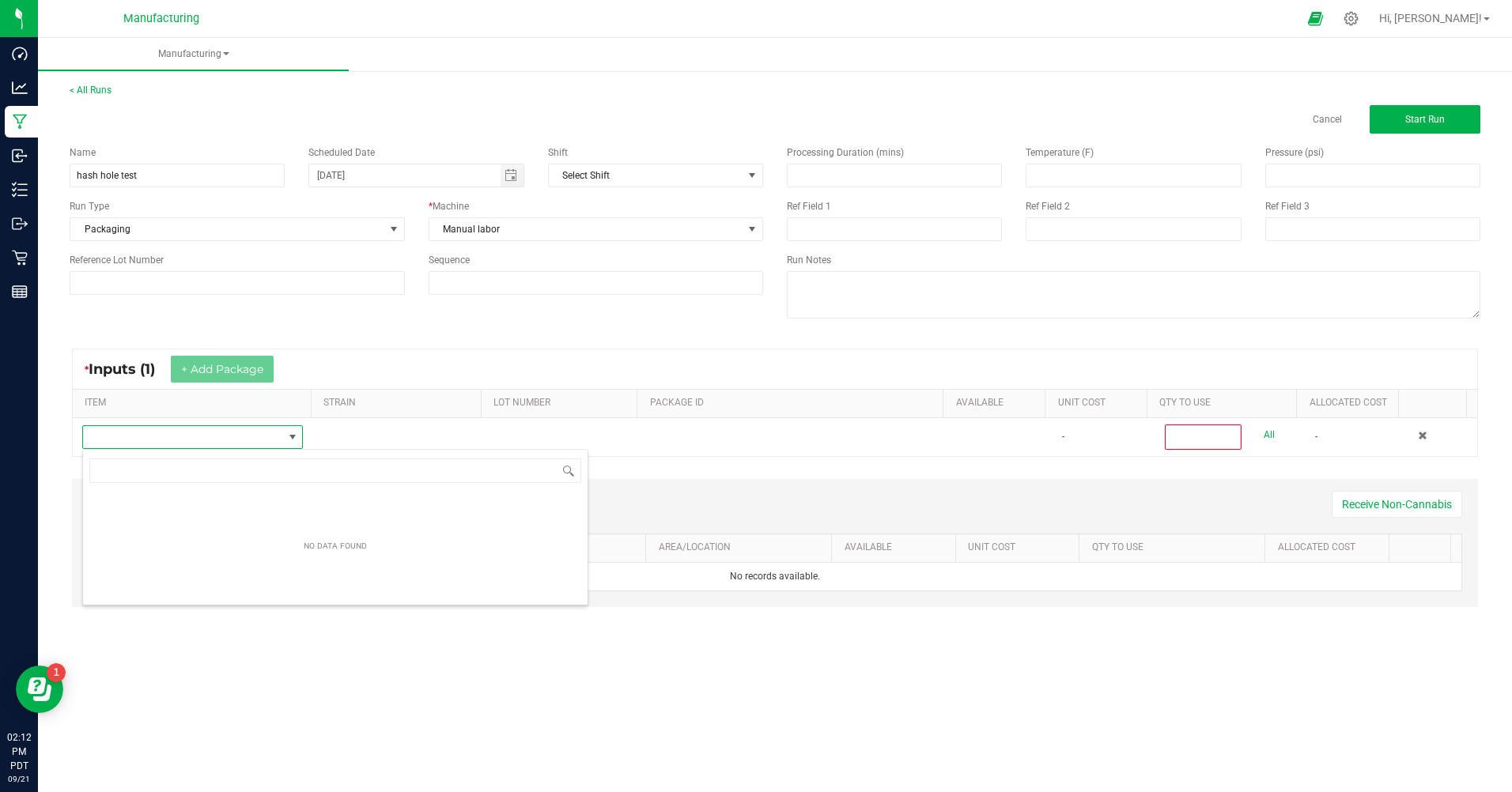
scroll to position [24, 219]
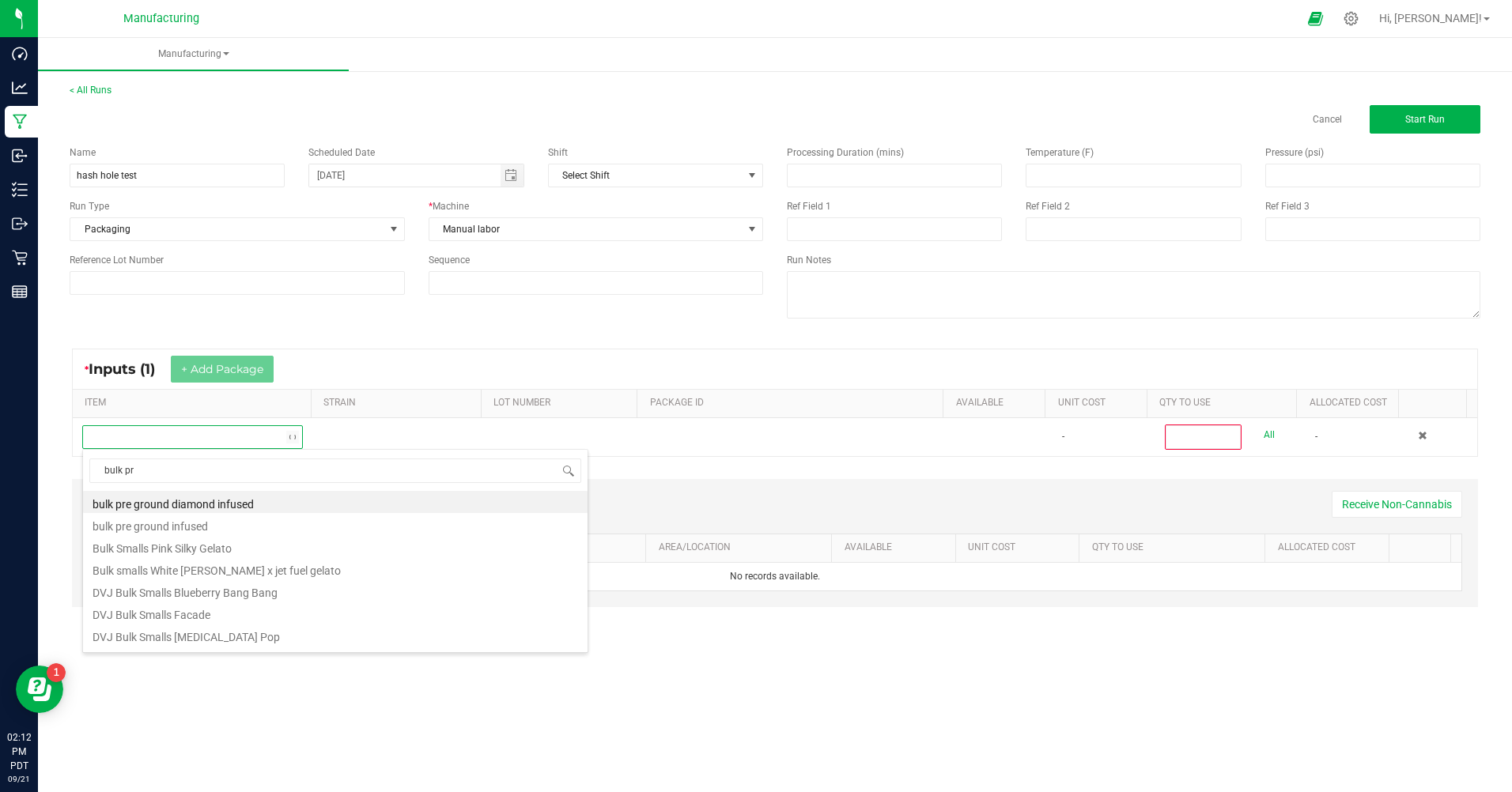
type input "bulk pre"
click at [177, 635] on li "MM Bulk Pre Ground House Special A" at bounding box center [335, 635] width 504 height 22
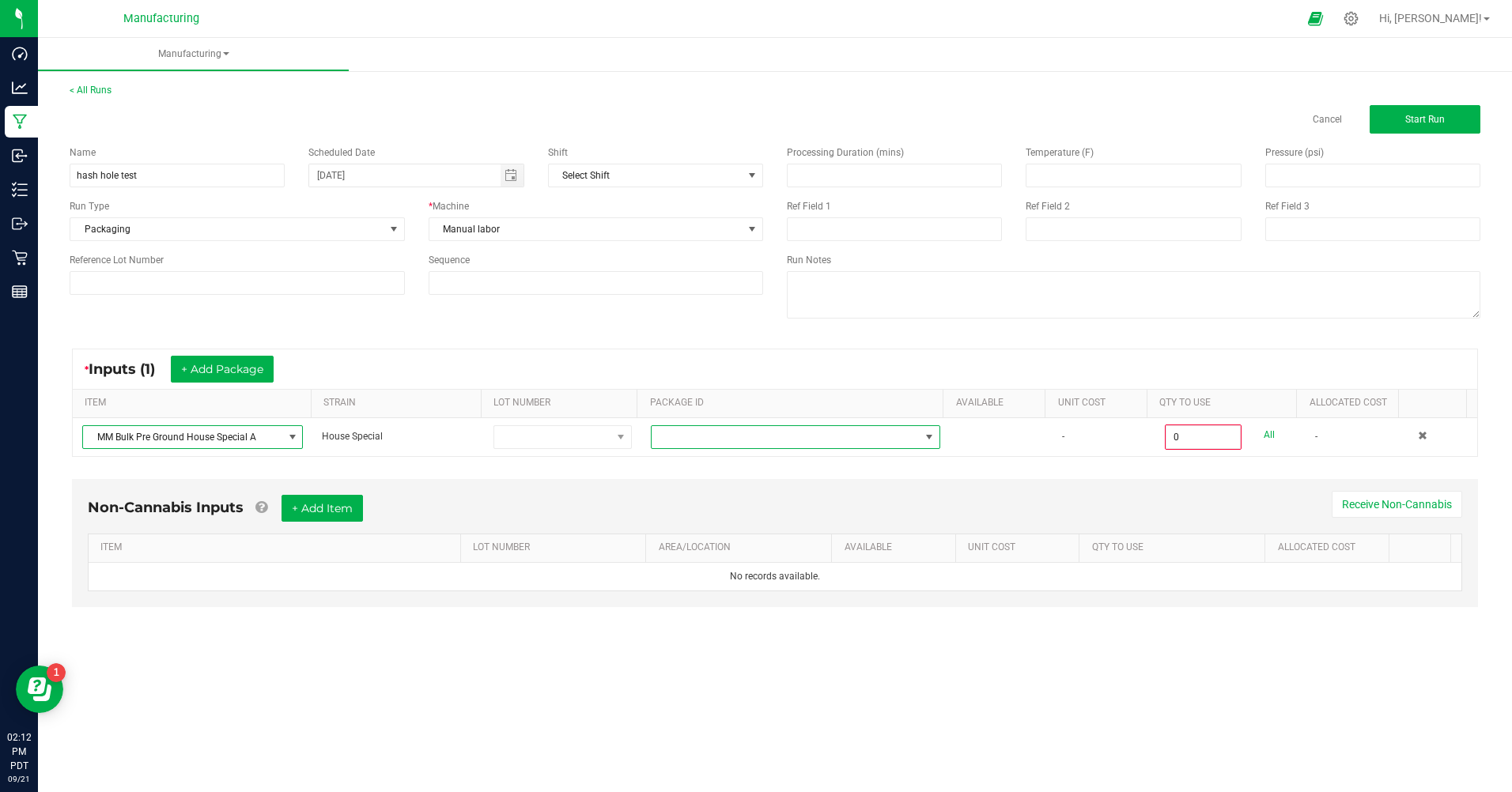
click at [688, 433] on span at bounding box center [785, 437] width 268 height 22
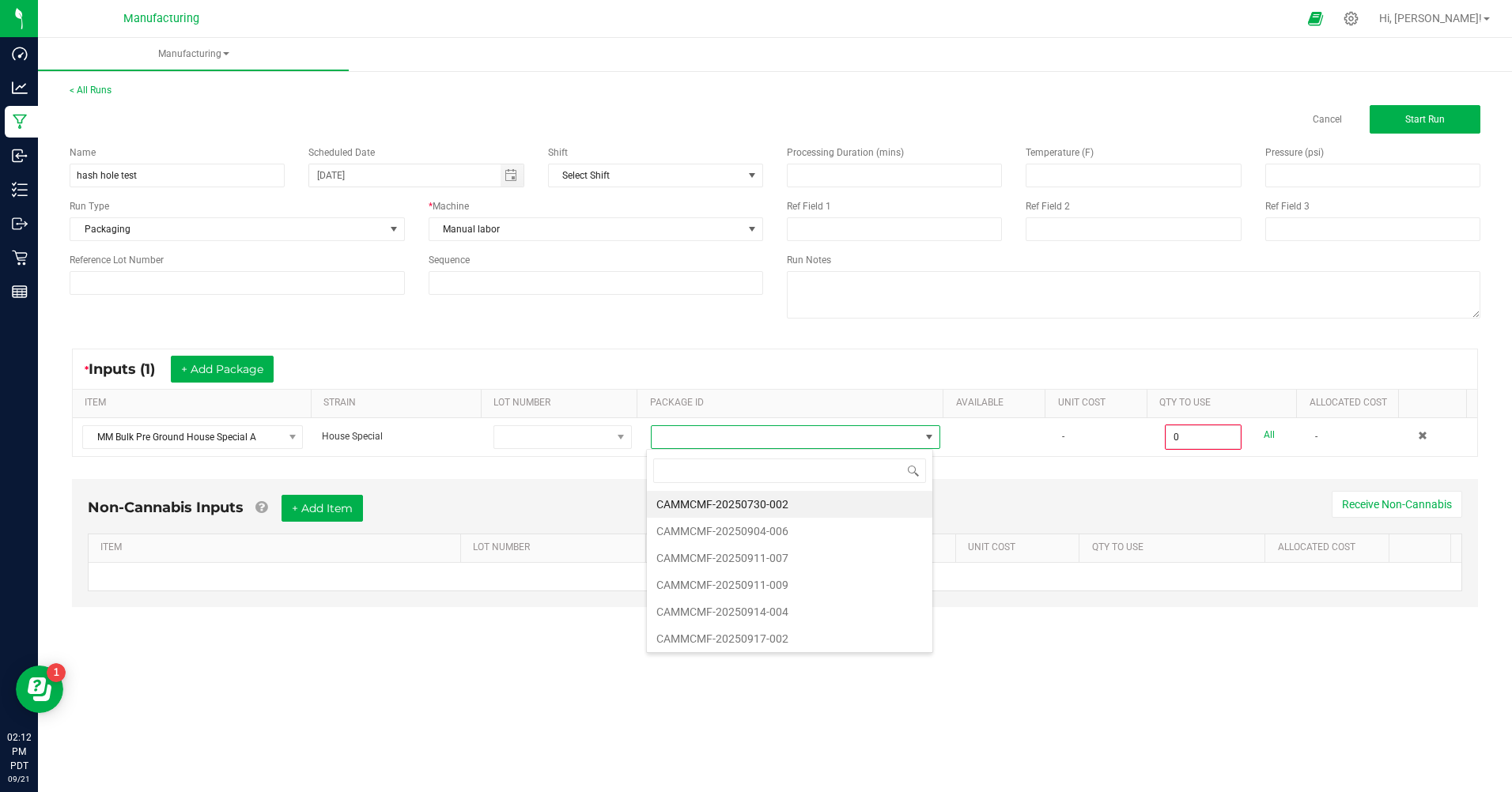
scroll to position [0, 0]
click at [759, 501] on li "CAMMCMF-20250730-002" at bounding box center [789, 504] width 285 height 27
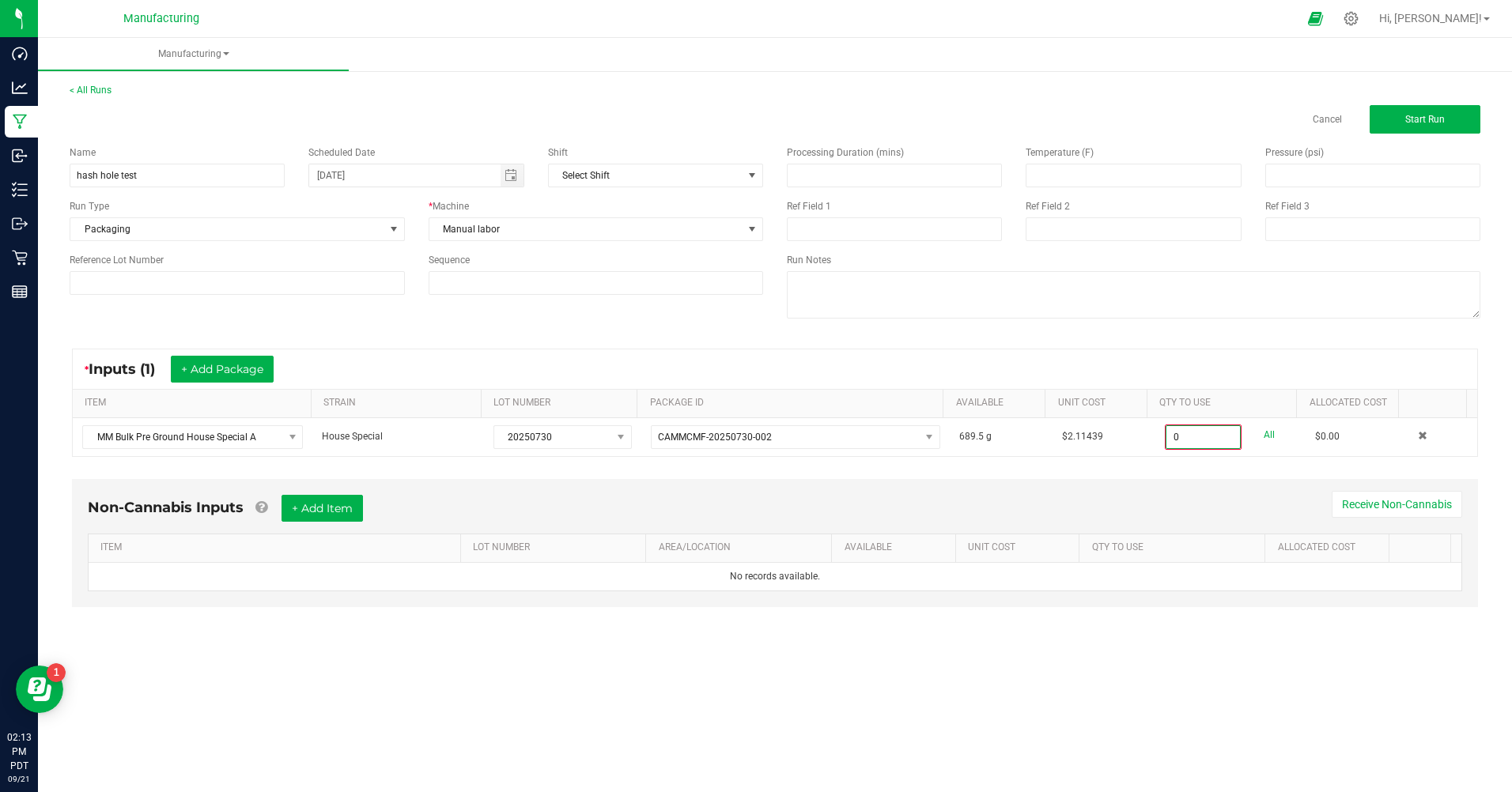
click at [1176, 439] on input "0" at bounding box center [1203, 437] width 73 height 22
type input "0"
type input "8.0000 g"
click at [1211, 472] on div "Non-Cannabis Inputs + Add Item Receive Non-Cannabis ITEM LOT NUMBER AREA/LOCATI…" at bounding box center [775, 552] width 1435 height 166
click at [222, 362] on button "+ Add Package" at bounding box center [222, 369] width 103 height 27
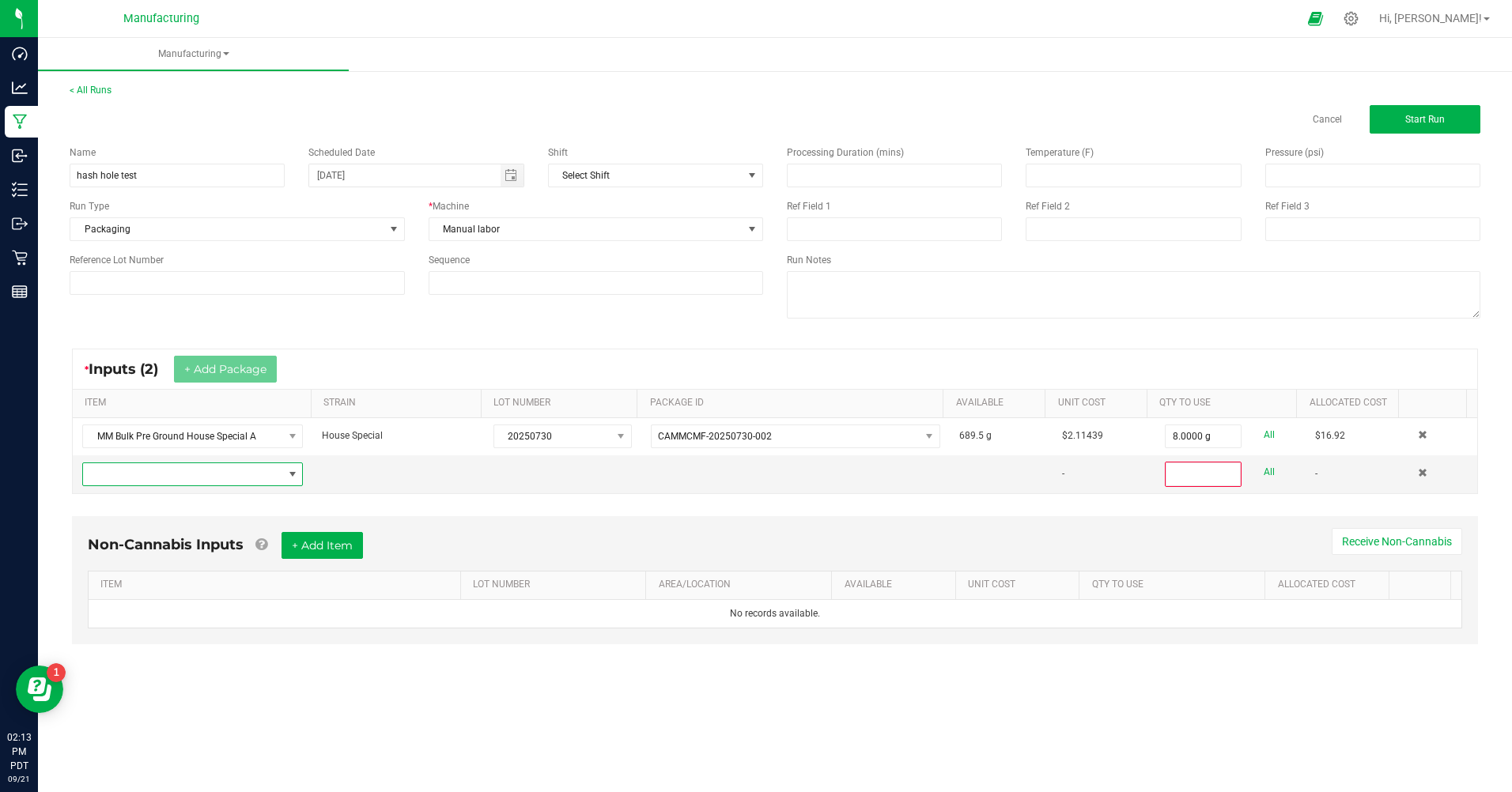
click at [162, 476] on span "NO DATA FOUND" at bounding box center [183, 475] width 200 height 22
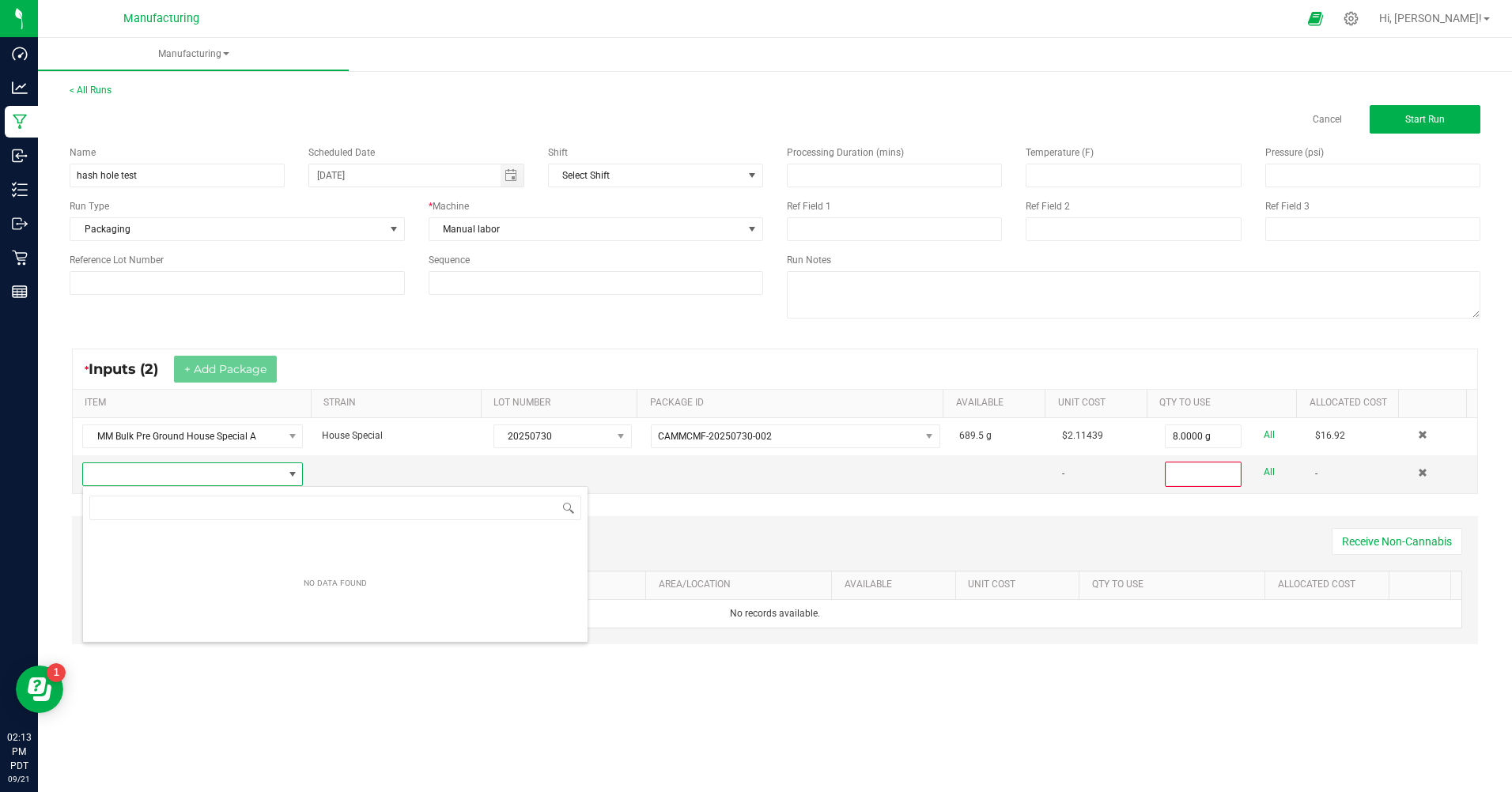
scroll to position [24, 216]
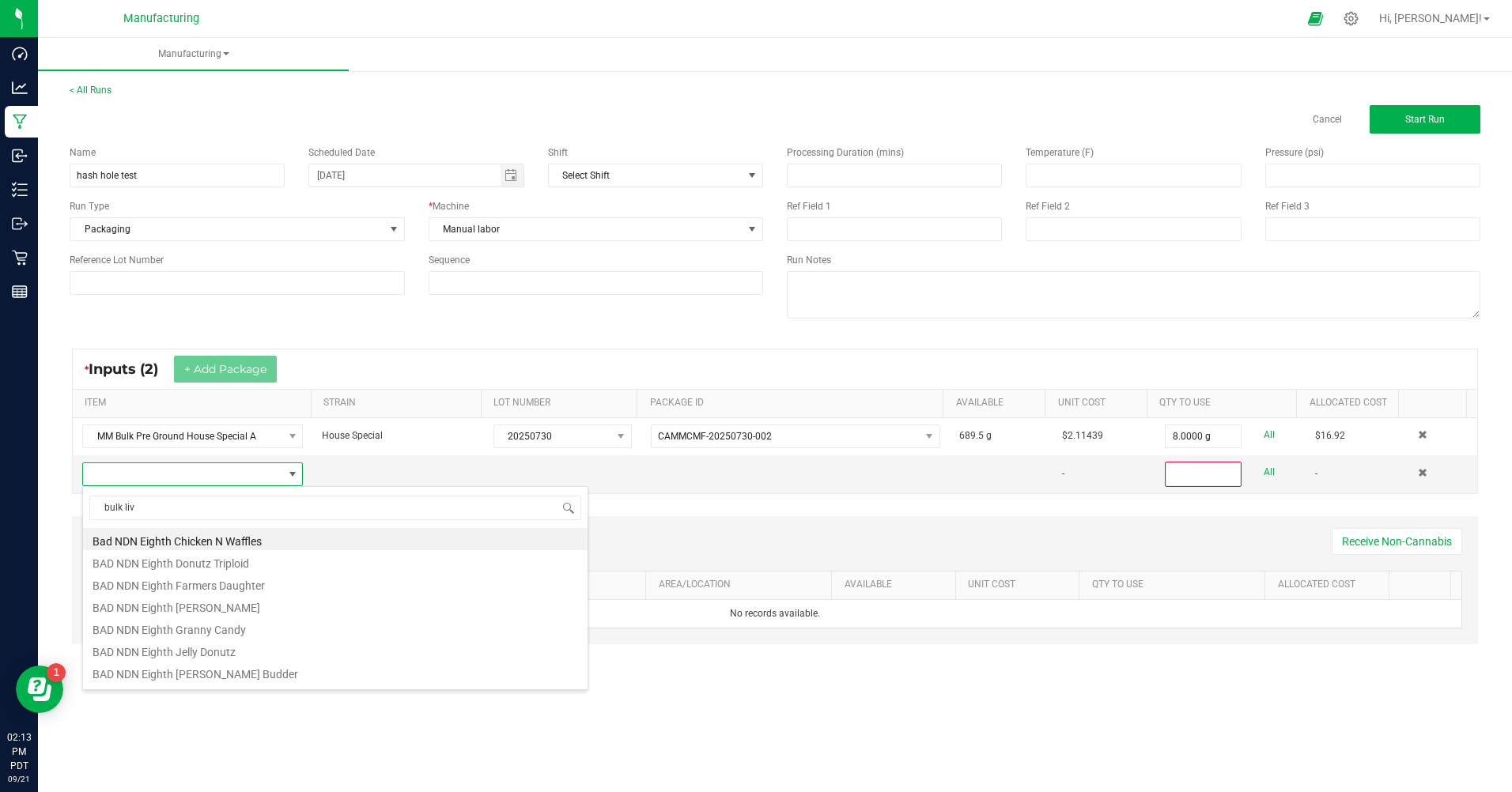
type input "bulk live"
click at [179, 566] on li "MM Bulk Live Rosin Future Dosido" at bounding box center [335, 561] width 504 height 22
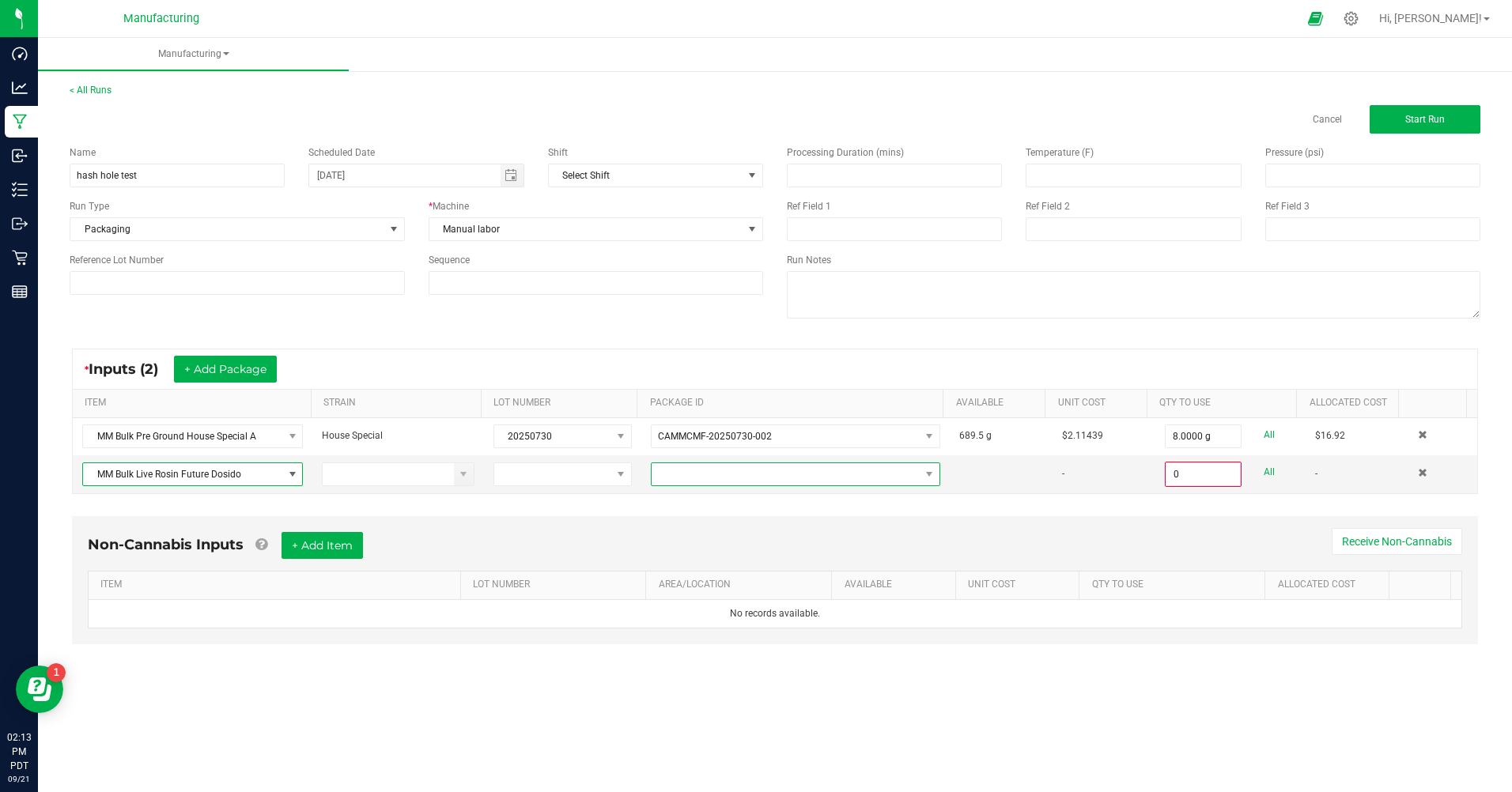
click at [687, 474] on span at bounding box center [785, 475] width 268 height 22
click at [700, 545] on li "CAMMCMF-20250828-026" at bounding box center [789, 542] width 285 height 27
click at [1172, 476] on input "0" at bounding box center [1203, 475] width 73 height 22
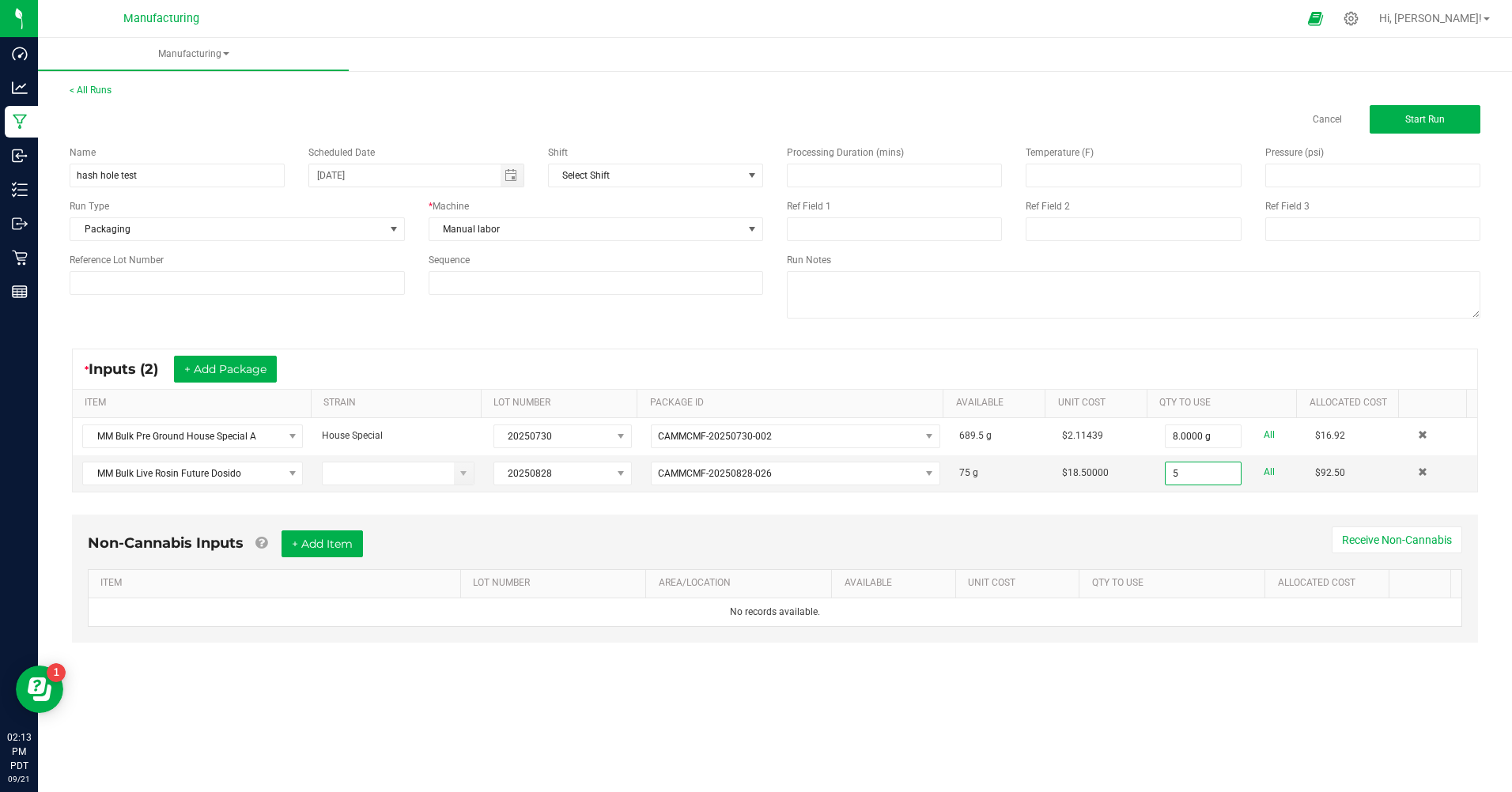
type input "5.0000 g"
click at [1184, 511] on div "Non-Cannabis Inputs + Add Item Receive Non-Cannabis ITEM LOT NUMBER AREA/LOCATI…" at bounding box center [775, 589] width 1435 height 166
click at [1418, 111] on button "Start Run" at bounding box center [1425, 120] width 111 height 29
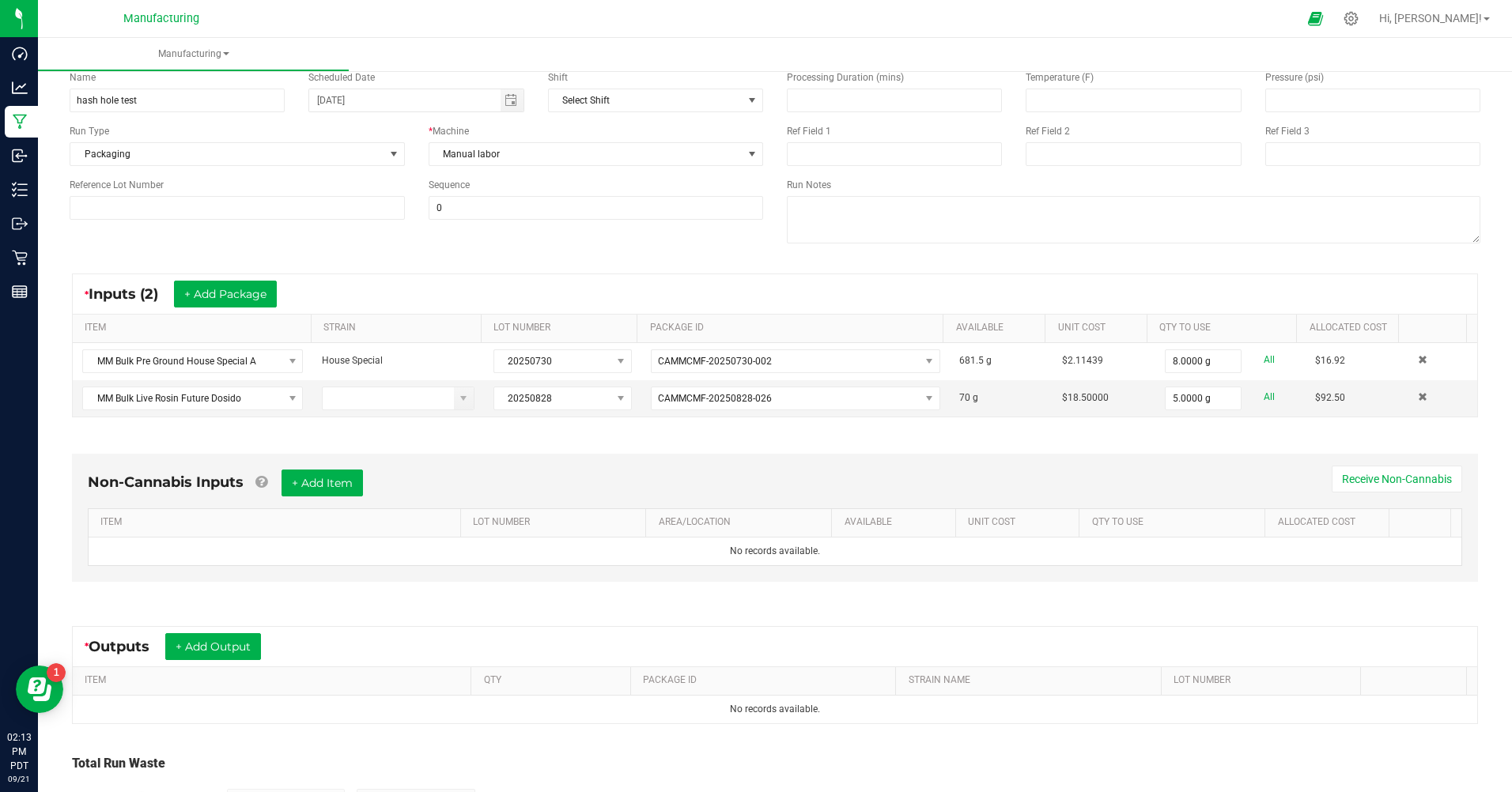
scroll to position [220, 0]
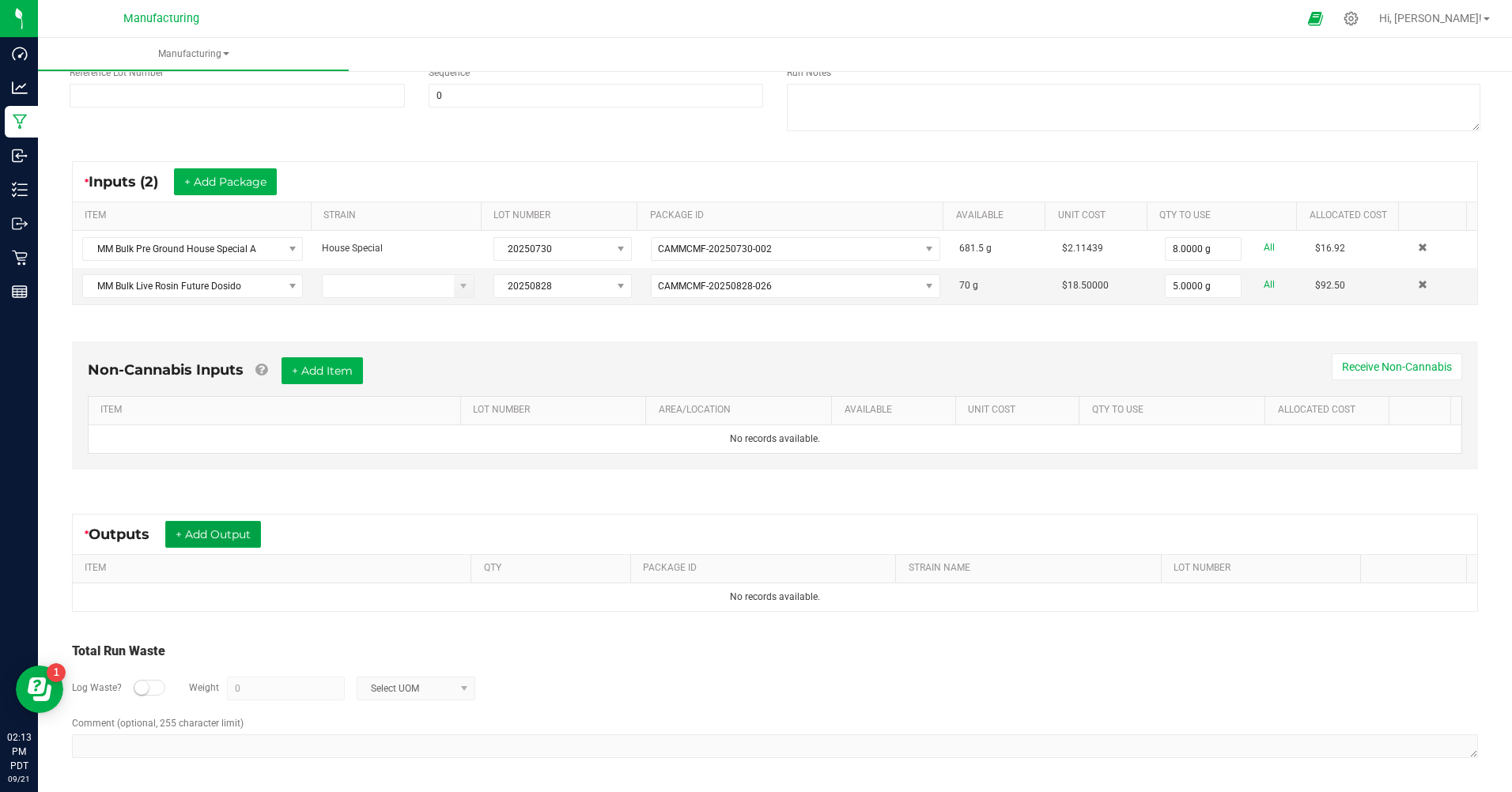
click at [220, 534] on button "+ Add Output" at bounding box center [213, 534] width 96 height 27
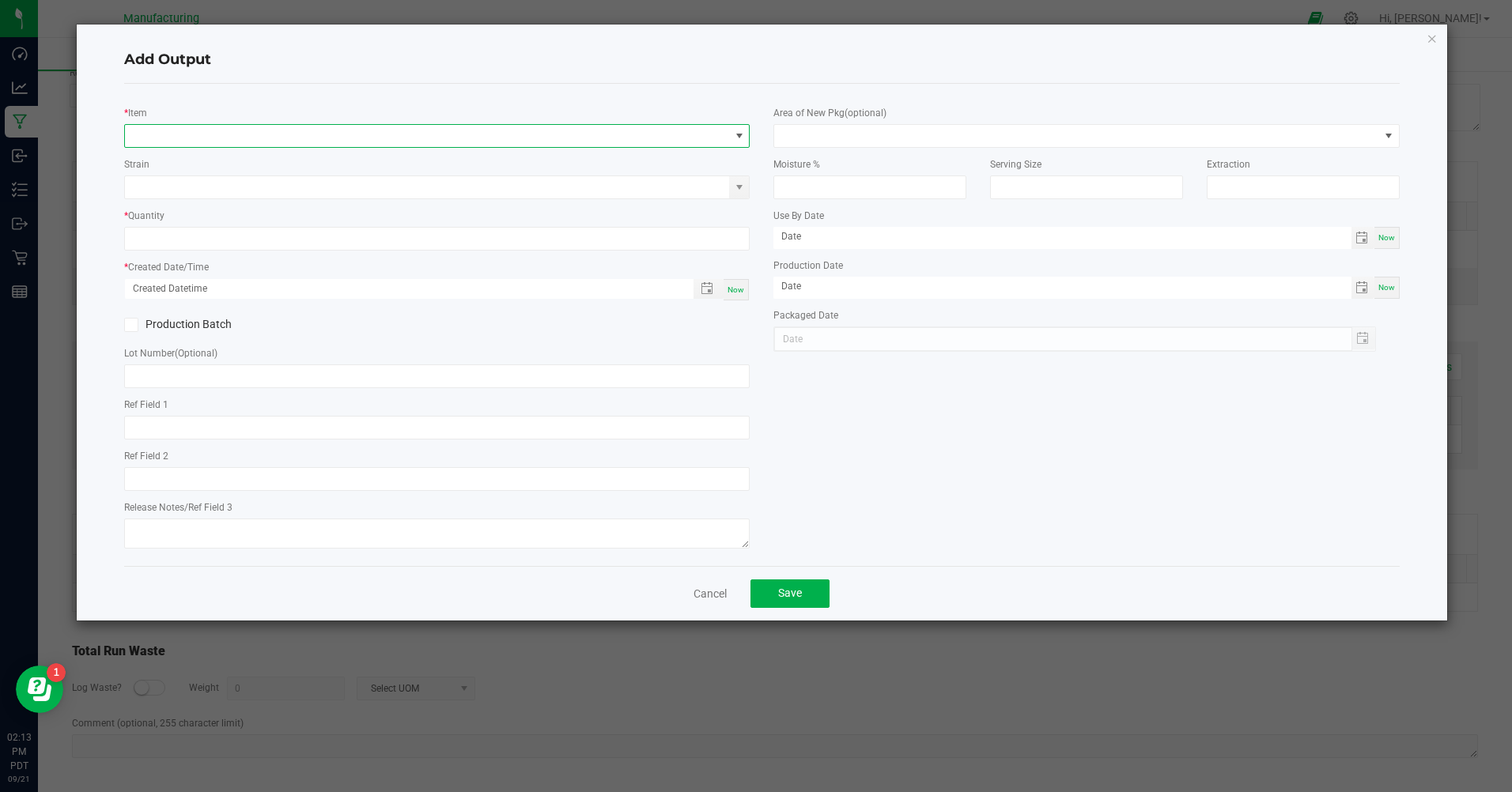
click at [163, 136] on span "NO DATA FOUND" at bounding box center [427, 136] width 604 height 22
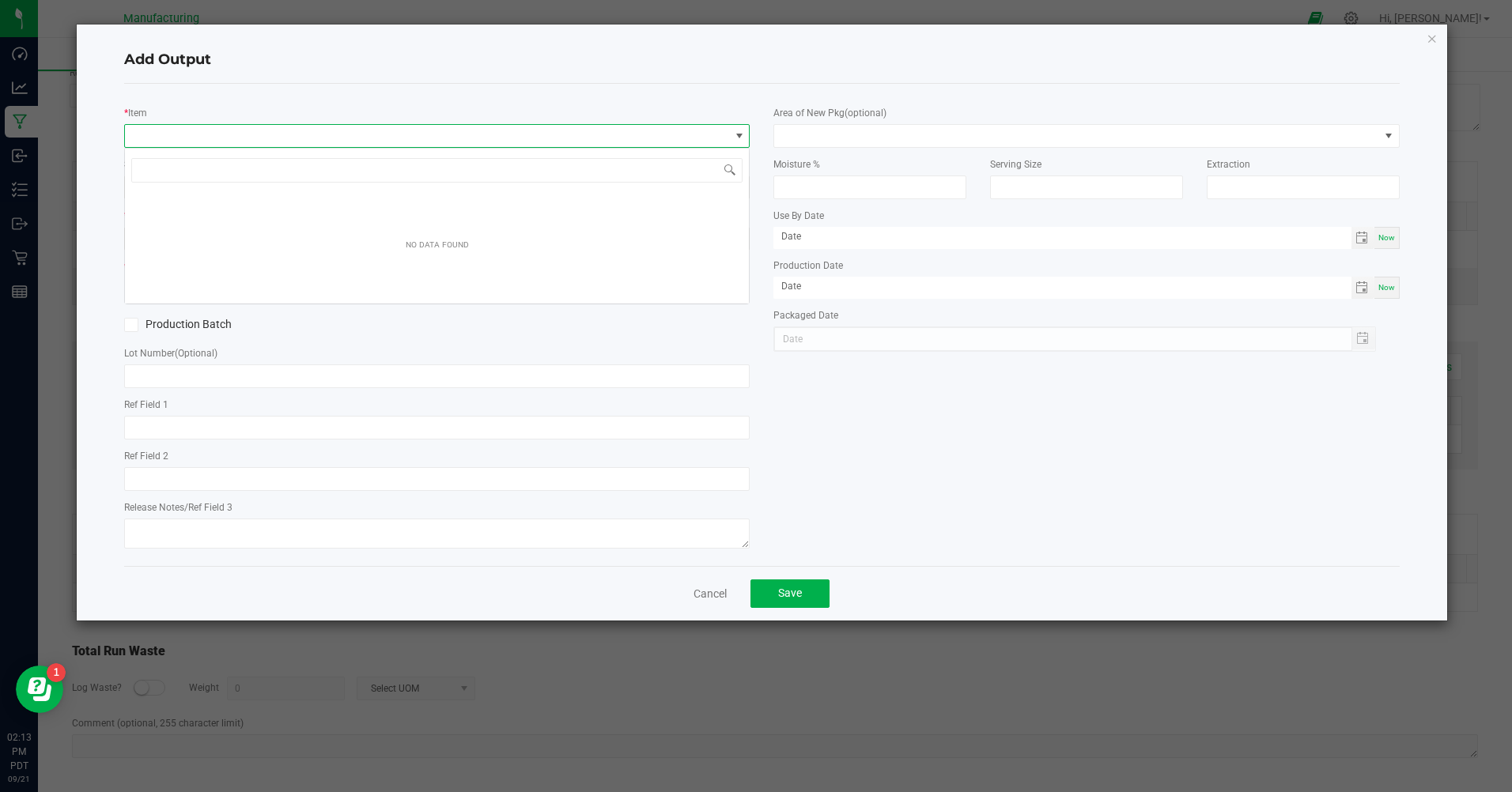
scroll to position [24, 626]
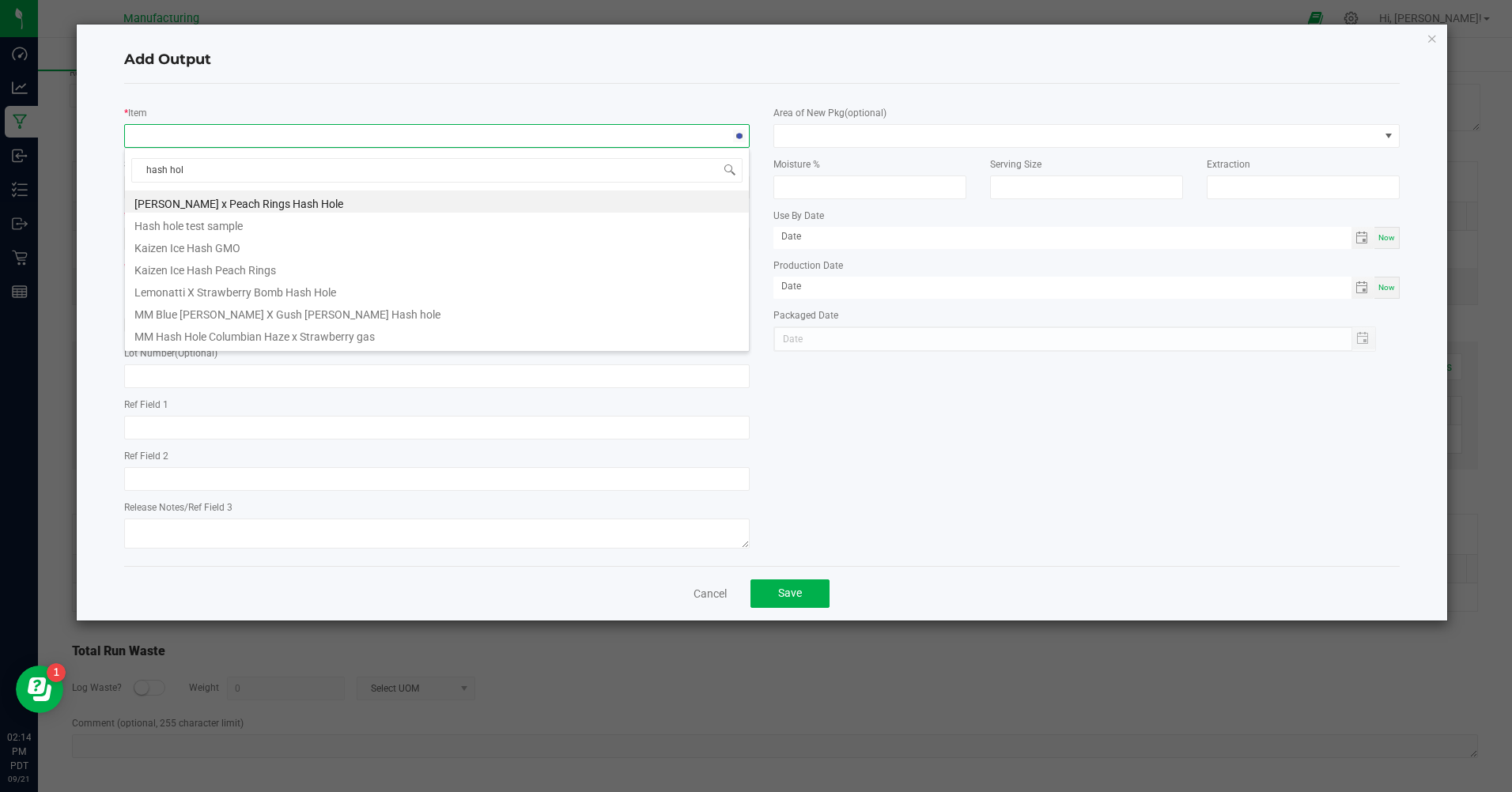
type input "hash hole"
click at [186, 226] on li "Hash hole test sample" at bounding box center [436, 224] width 624 height 22
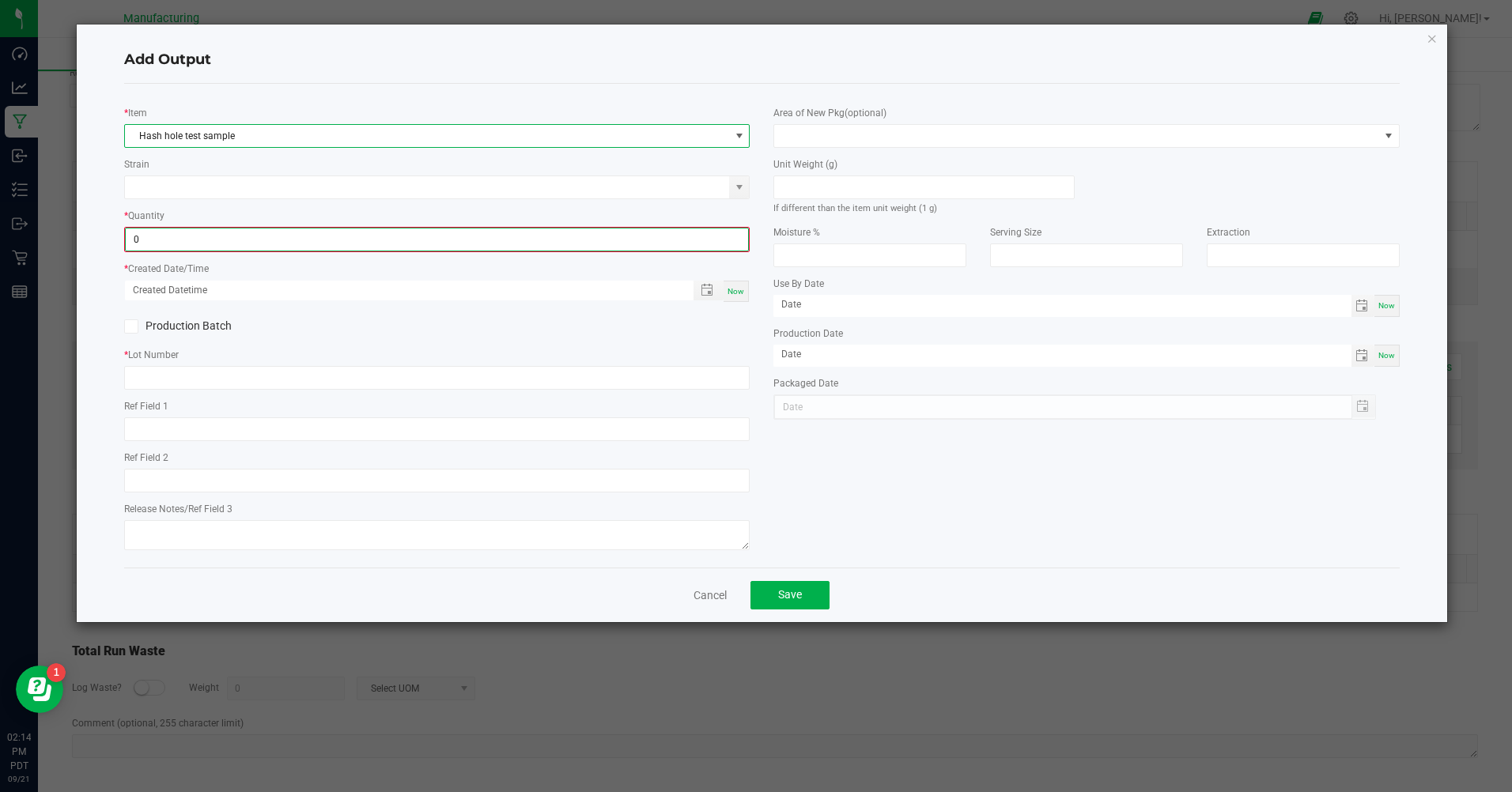
click at [173, 240] on input "0" at bounding box center [436, 240] width 622 height 22
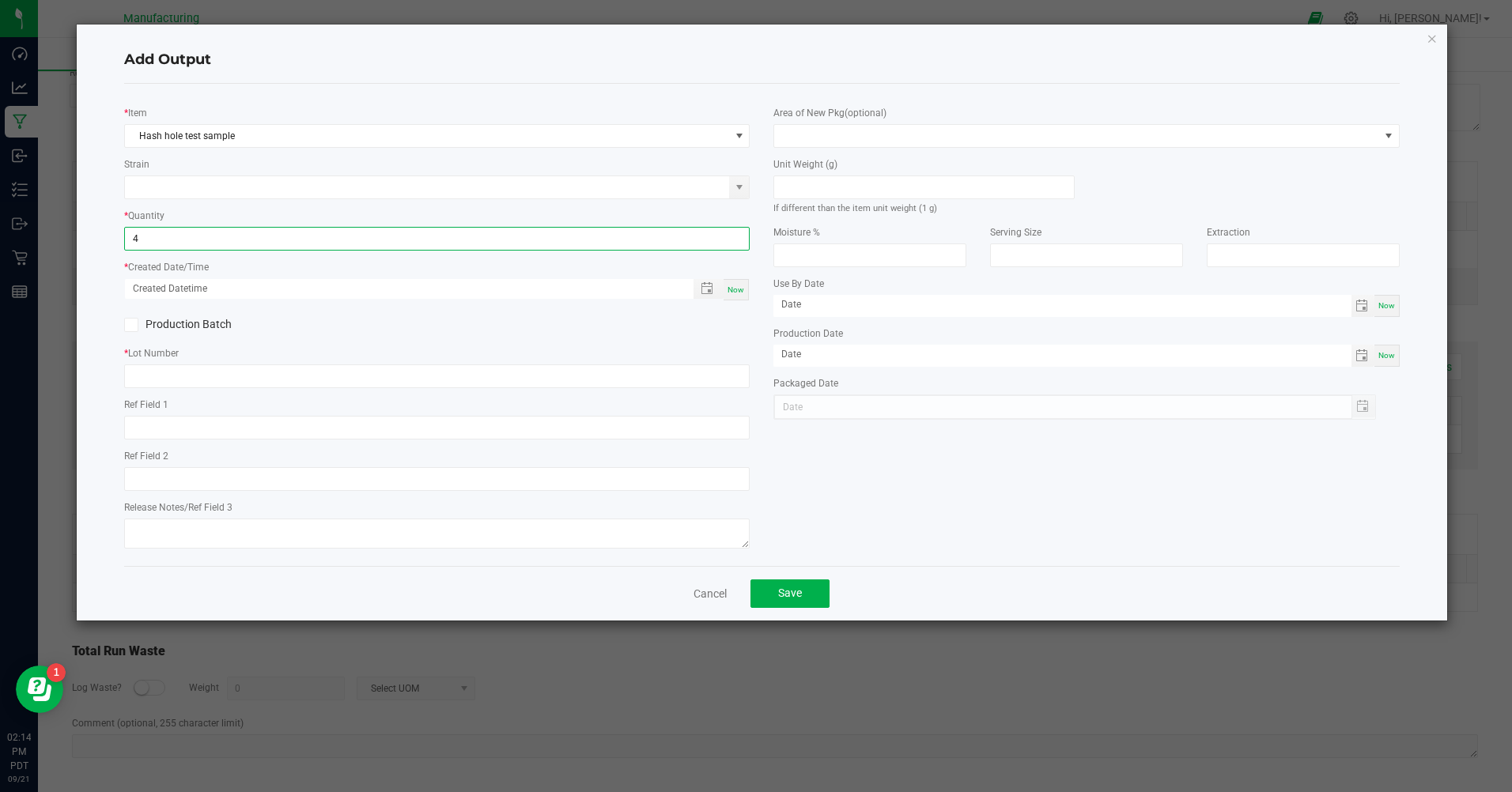
type input "4 ea"
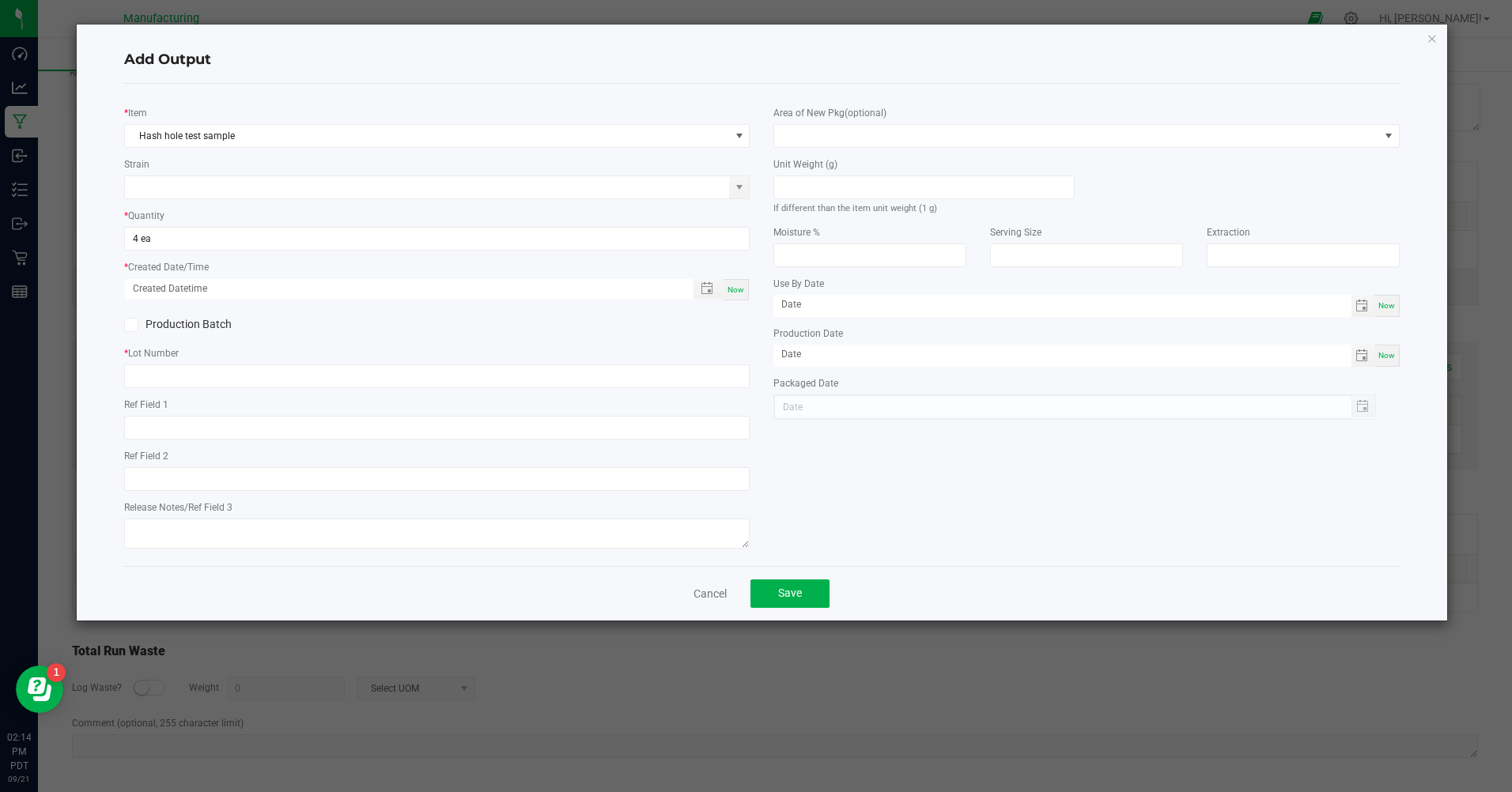
click at [738, 294] on span "Now" at bounding box center [736, 290] width 17 height 8
type input "[DATE] 2:14 PM"
type input "[DATE]"
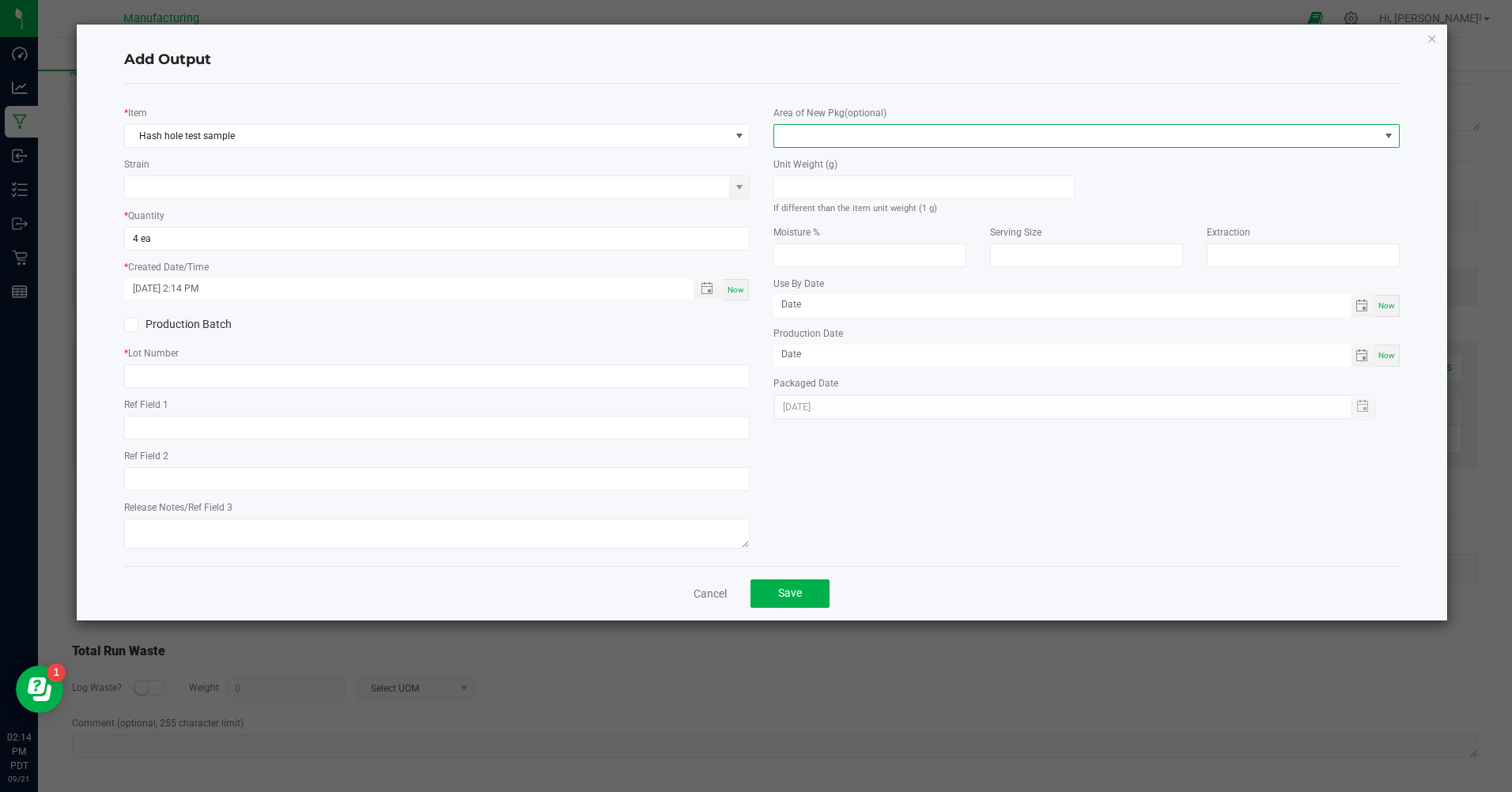
click at [817, 137] on span at bounding box center [1077, 136] width 604 height 22
click at [824, 338] on li "Inventory Room" at bounding box center [1087, 338] width 624 height 27
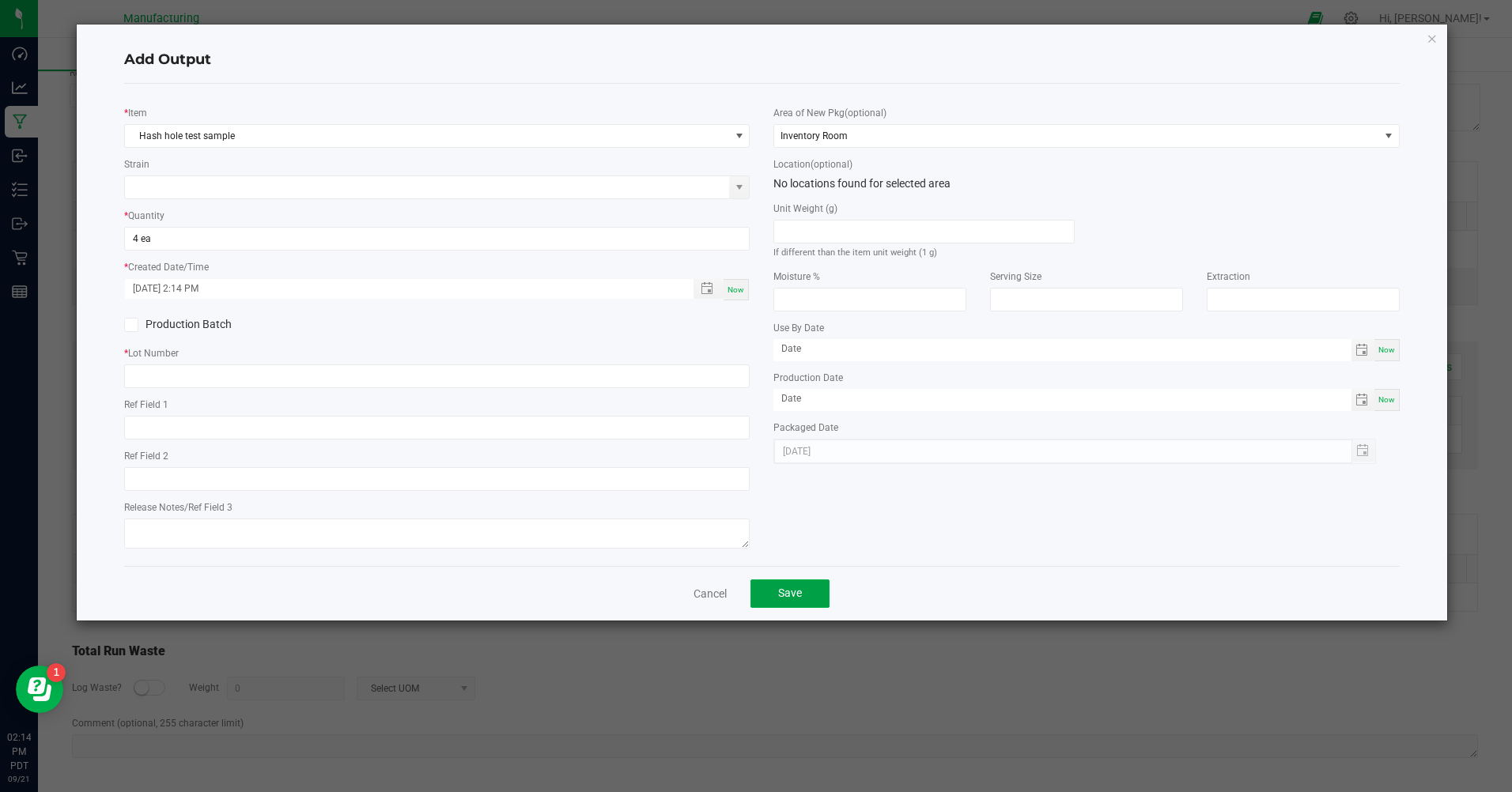
click at [803, 604] on button "Save" at bounding box center [791, 594] width 79 height 29
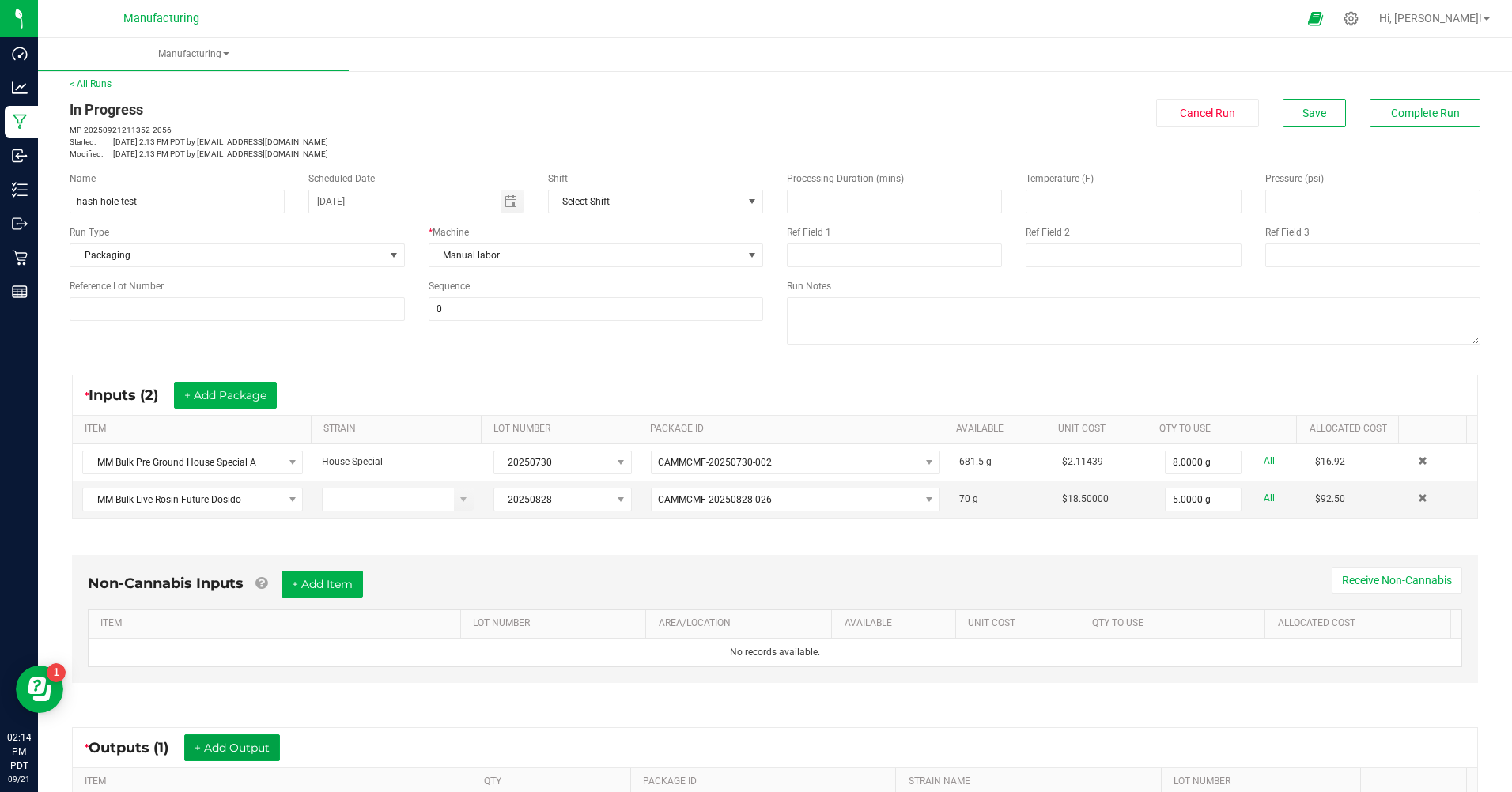
scroll to position [0, 0]
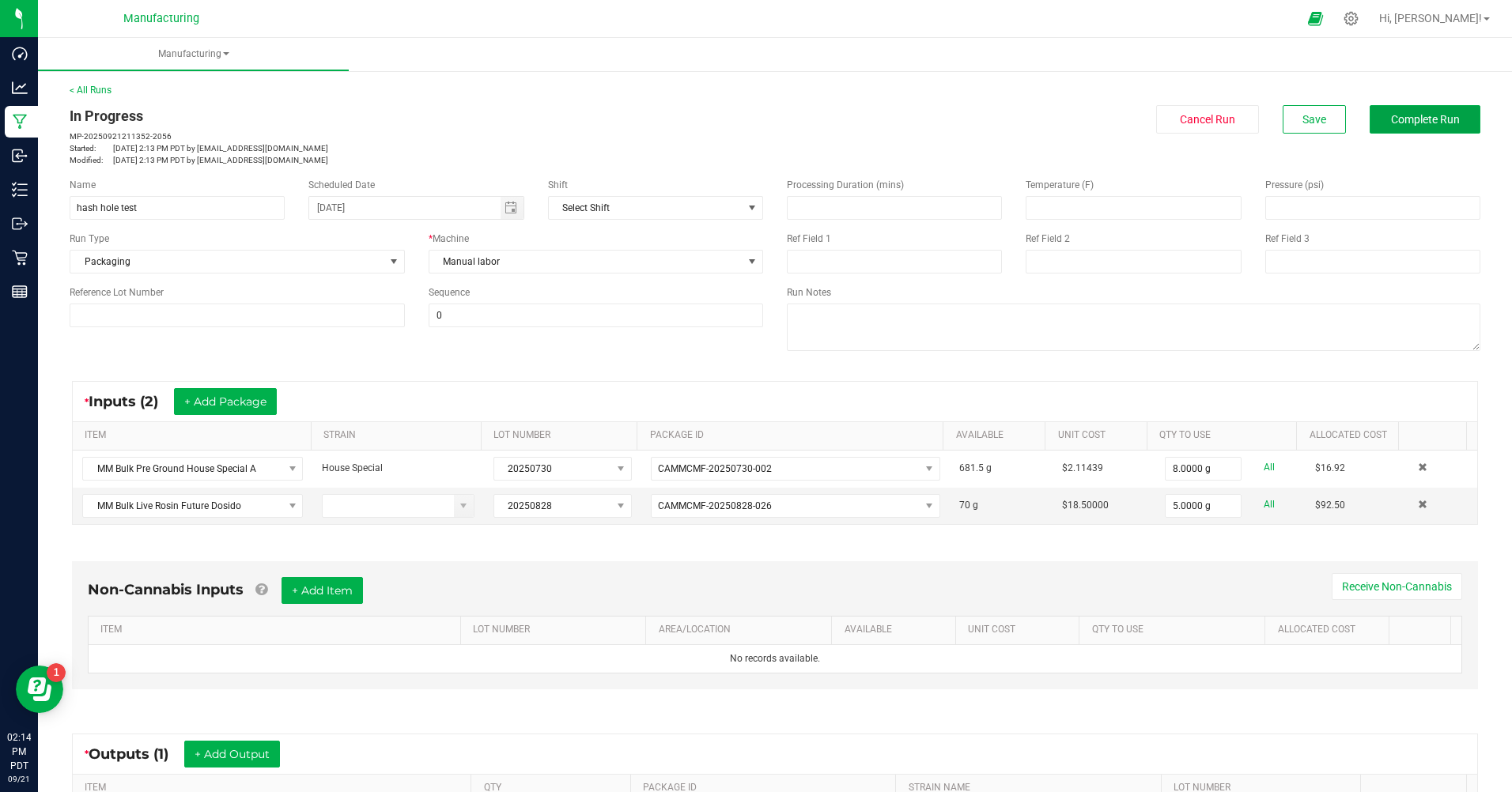
click at [1392, 125] on span "Complete Run" at bounding box center [1426, 119] width 69 height 13
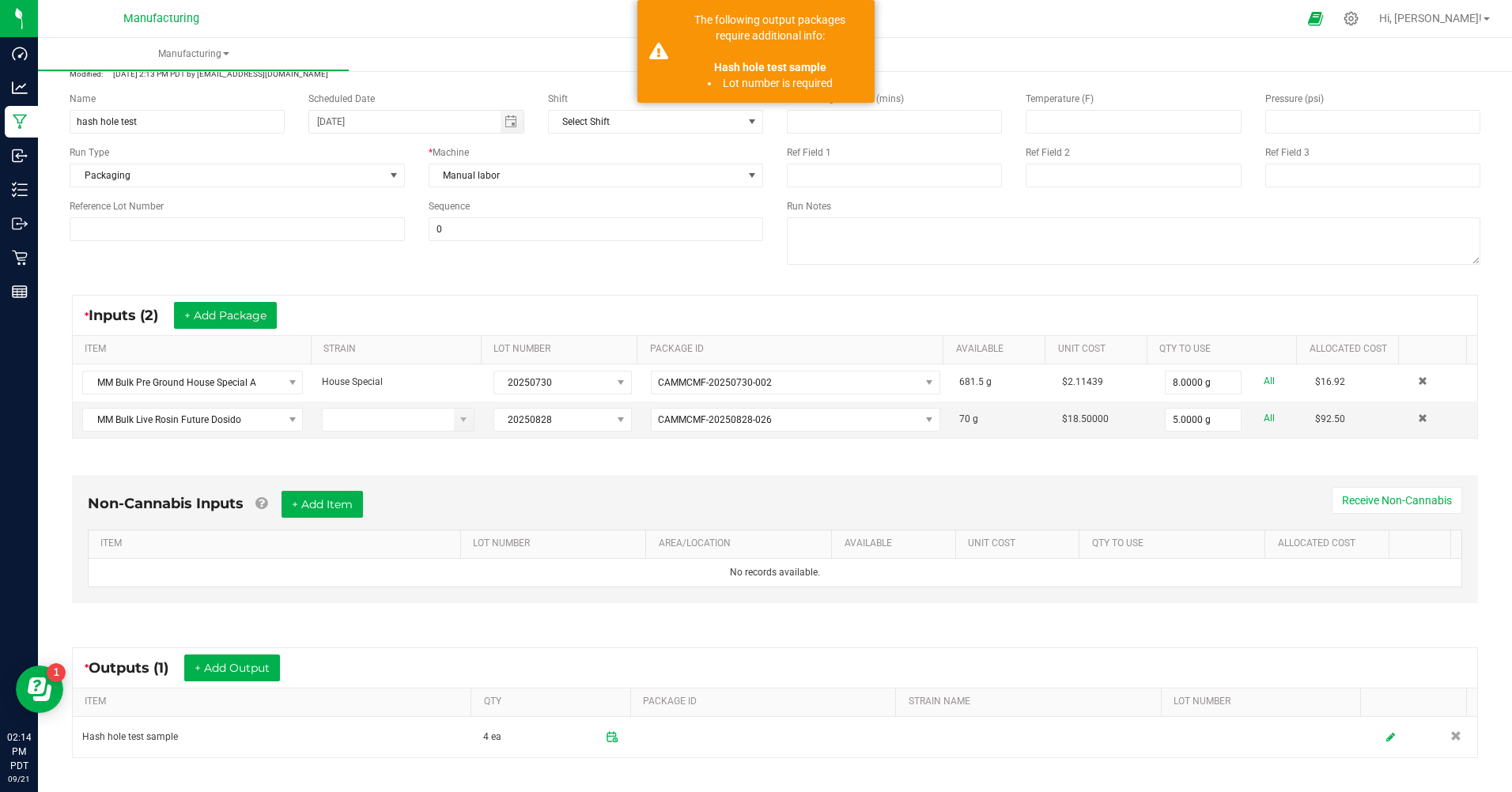
scroll to position [232, 0]
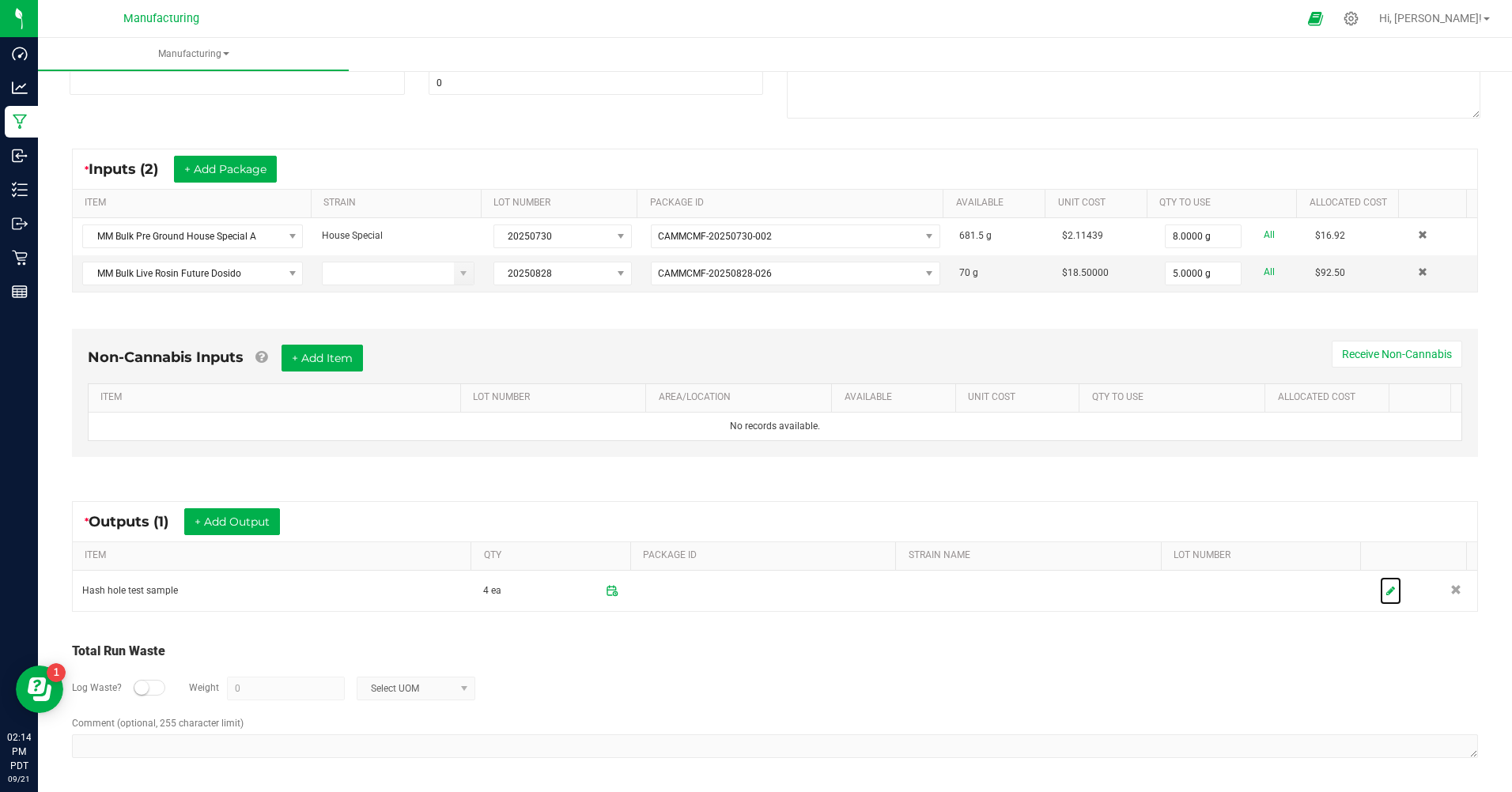
click at [1387, 591] on icon at bounding box center [1391, 591] width 8 height 10
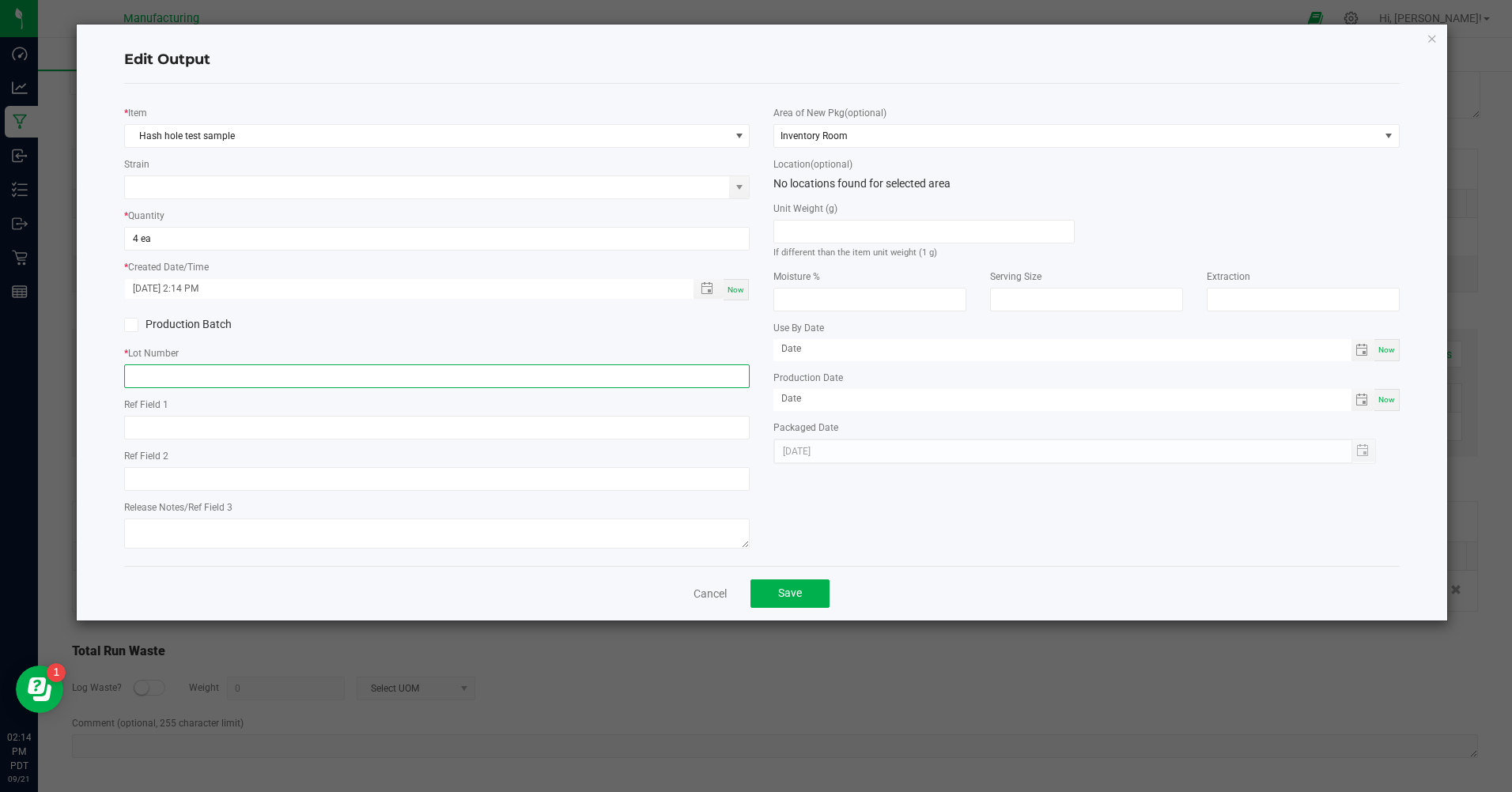
click at [175, 377] on input "text" at bounding box center [436, 376] width 626 height 24
type input "[DATE]"
click at [818, 601] on button "Save" at bounding box center [791, 594] width 79 height 29
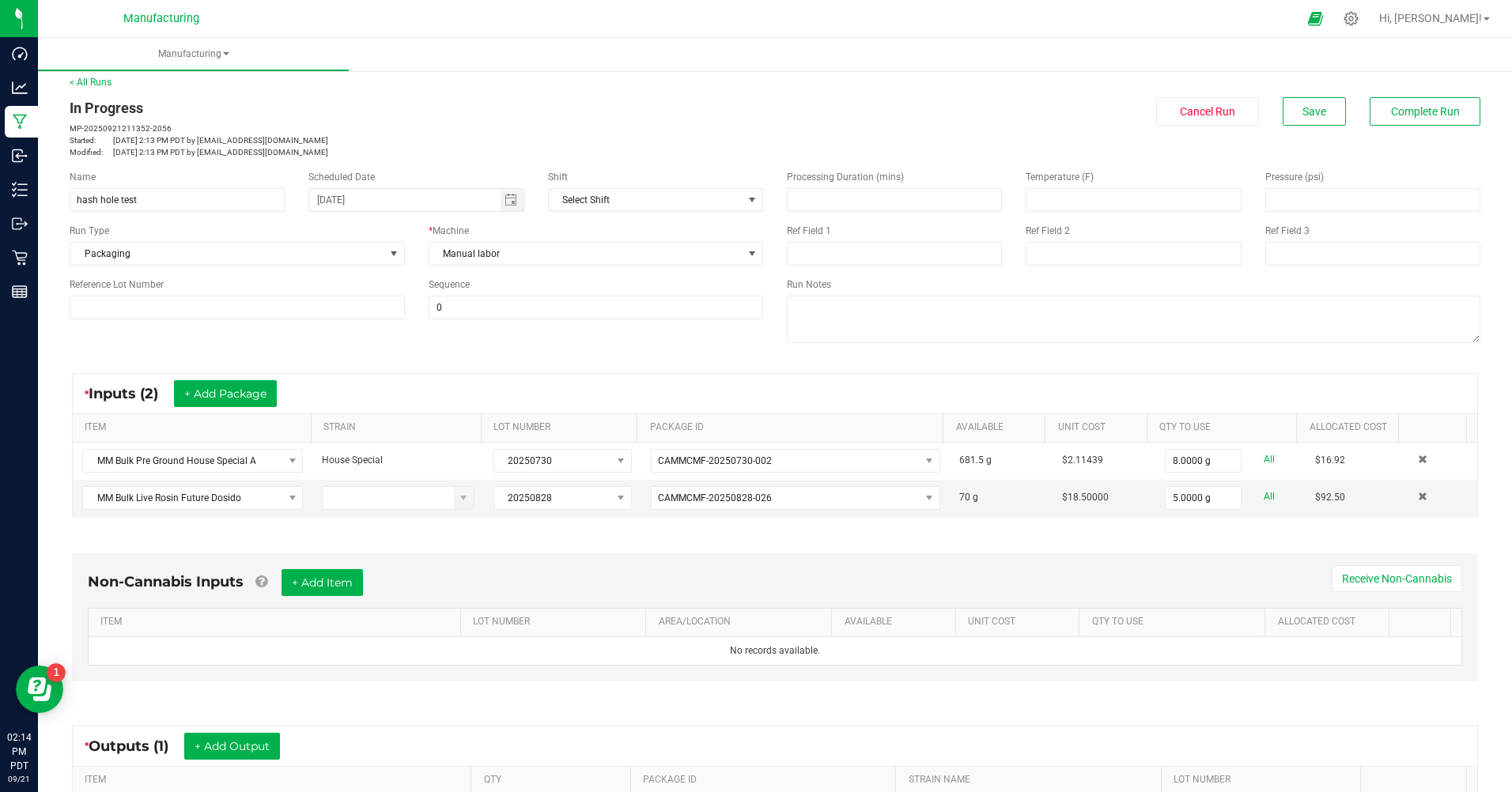
scroll to position [0, 0]
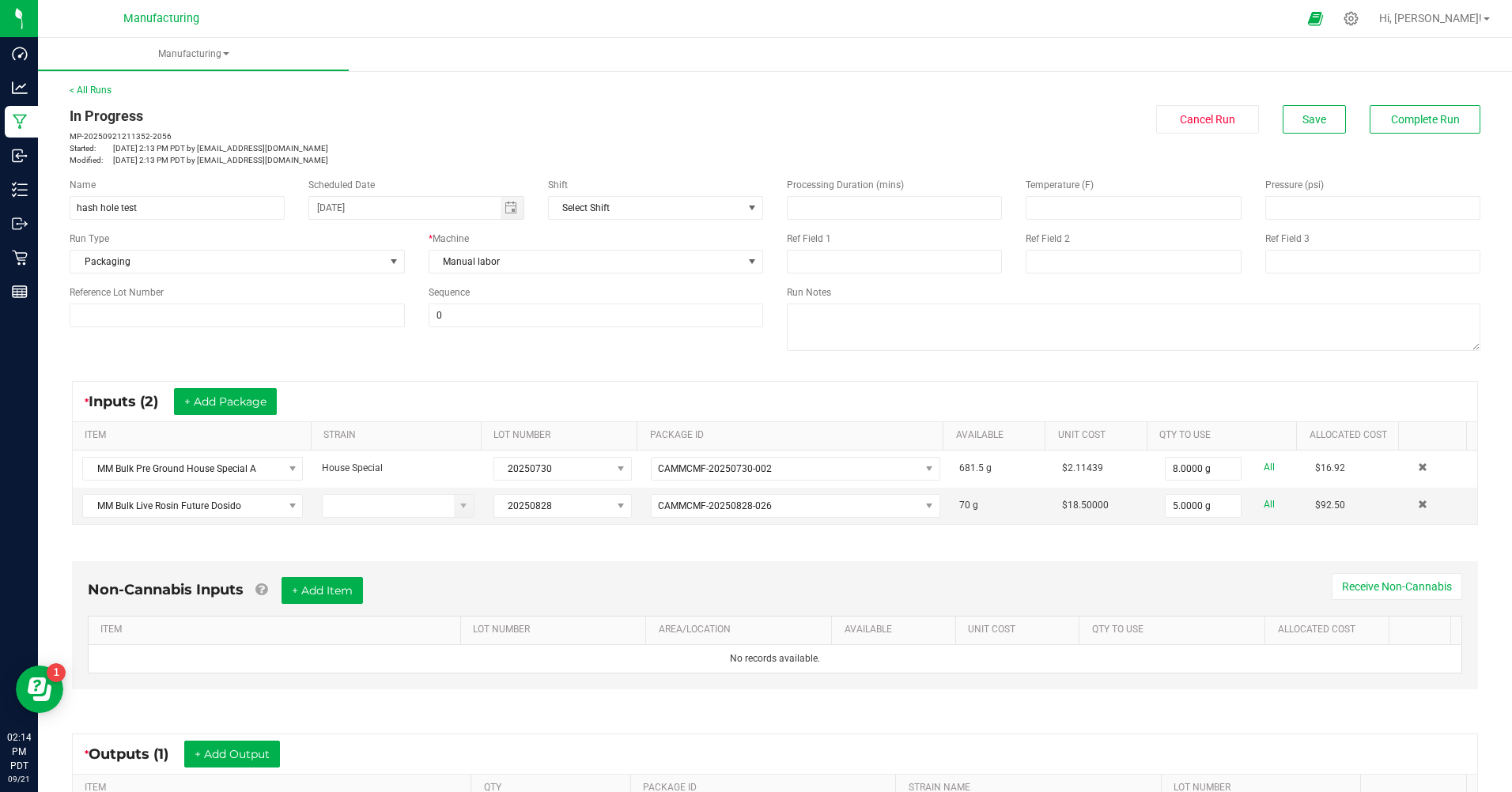
click at [1404, 104] on div "< All Runs In Progress MP-20250921211352-2056 Started: [DATE] 2:13 PM PDT by [E…" at bounding box center [775, 125] width 1411 height 83
click at [1414, 118] on span "Complete Run" at bounding box center [1426, 119] width 69 height 13
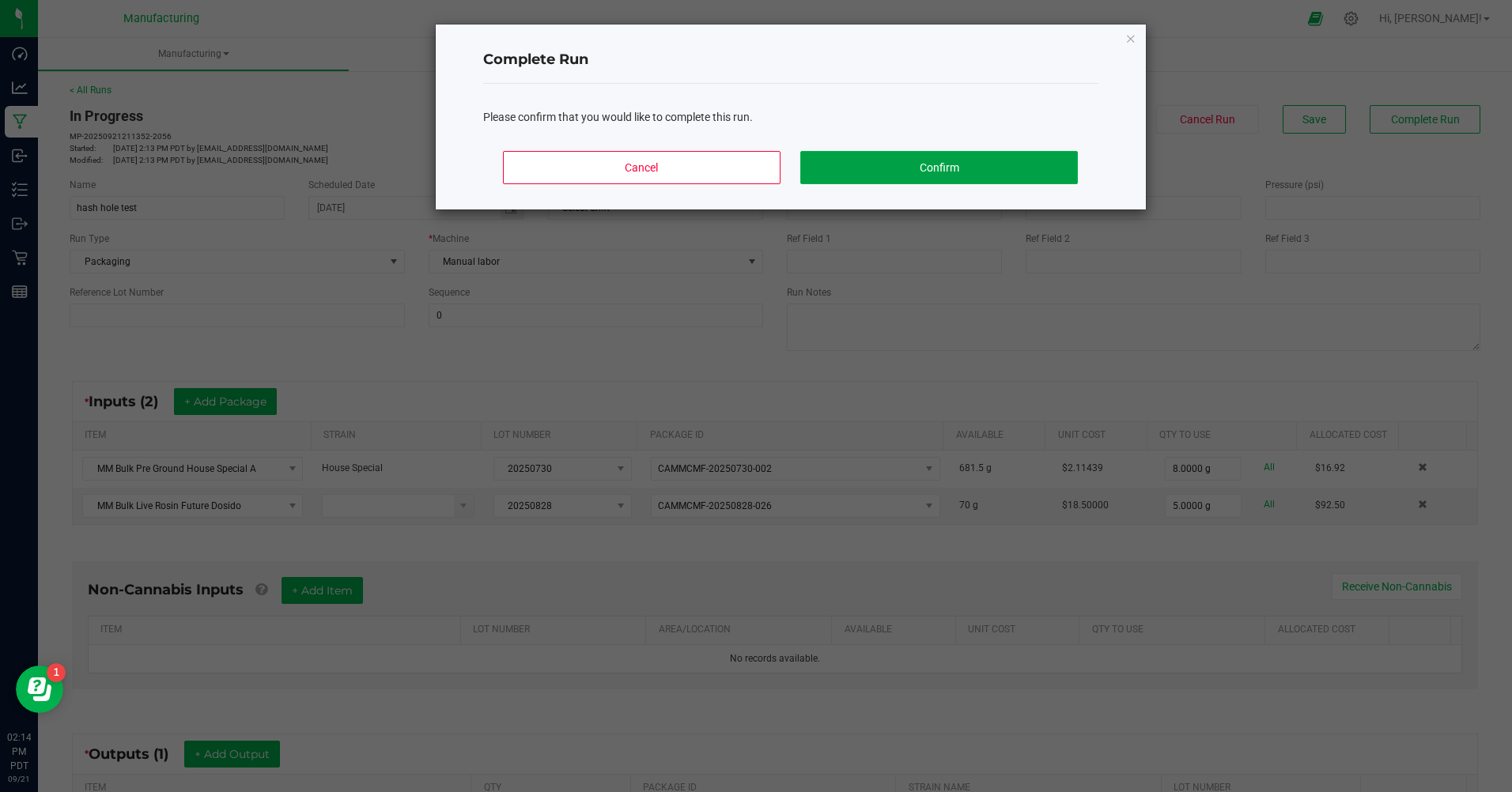
click at [947, 170] on button "Confirm" at bounding box center [939, 167] width 277 height 33
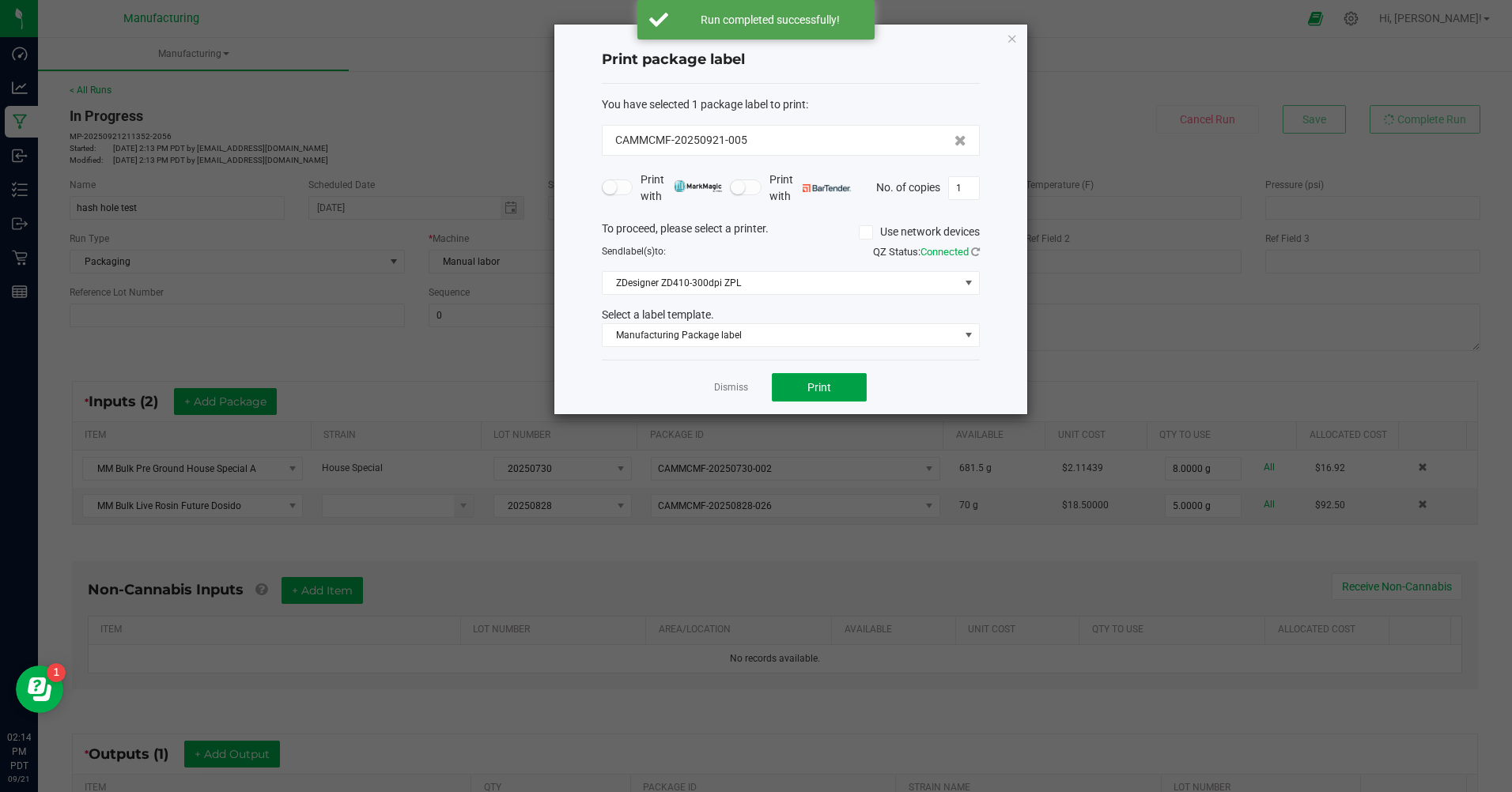
click at [812, 395] on button "Print" at bounding box center [819, 387] width 95 height 29
click at [1013, 38] on icon "button" at bounding box center [1012, 38] width 11 height 19
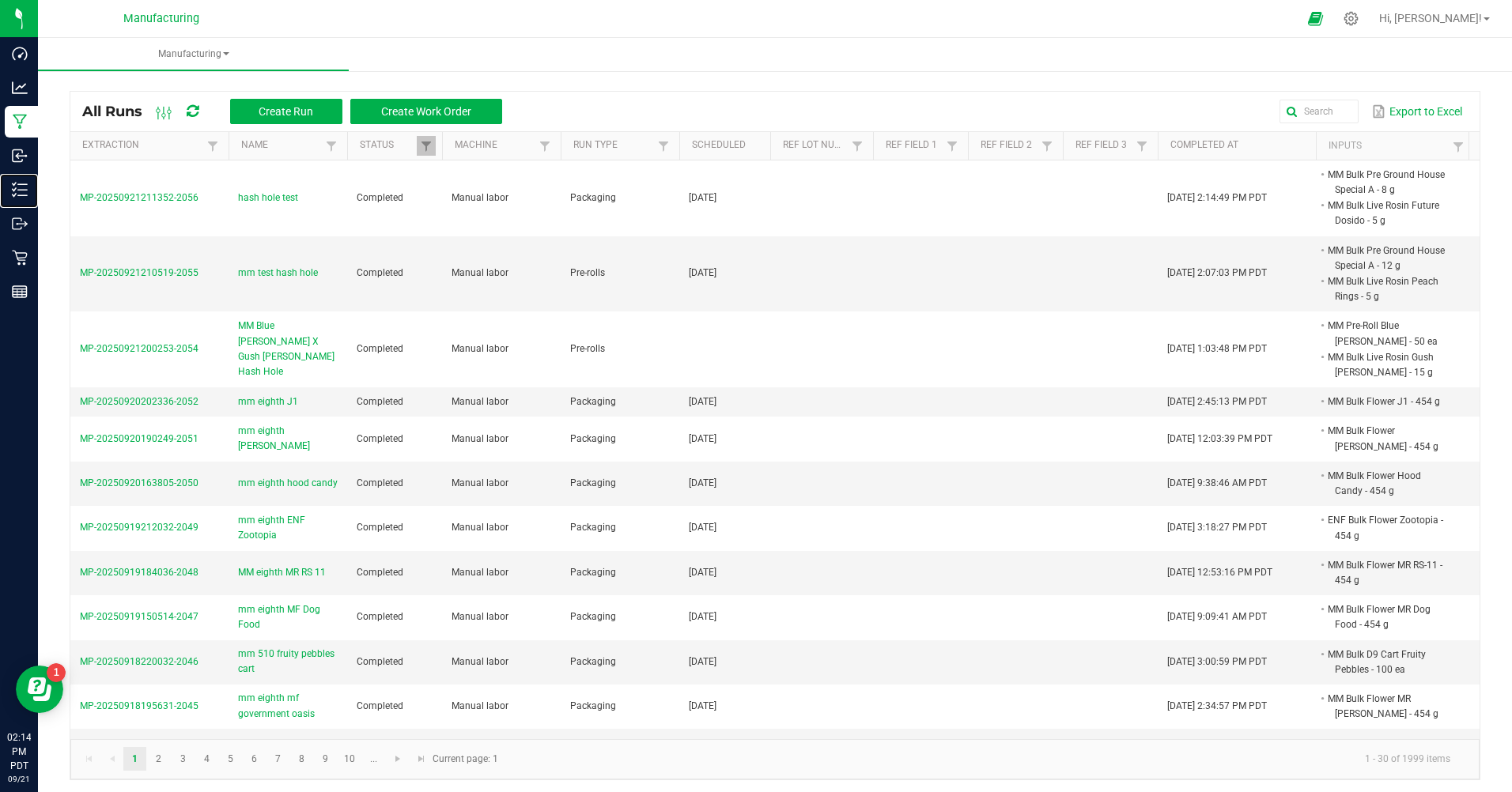
click at [0, 0] on p "Inventory" at bounding box center [0, 0] width 0 height 0
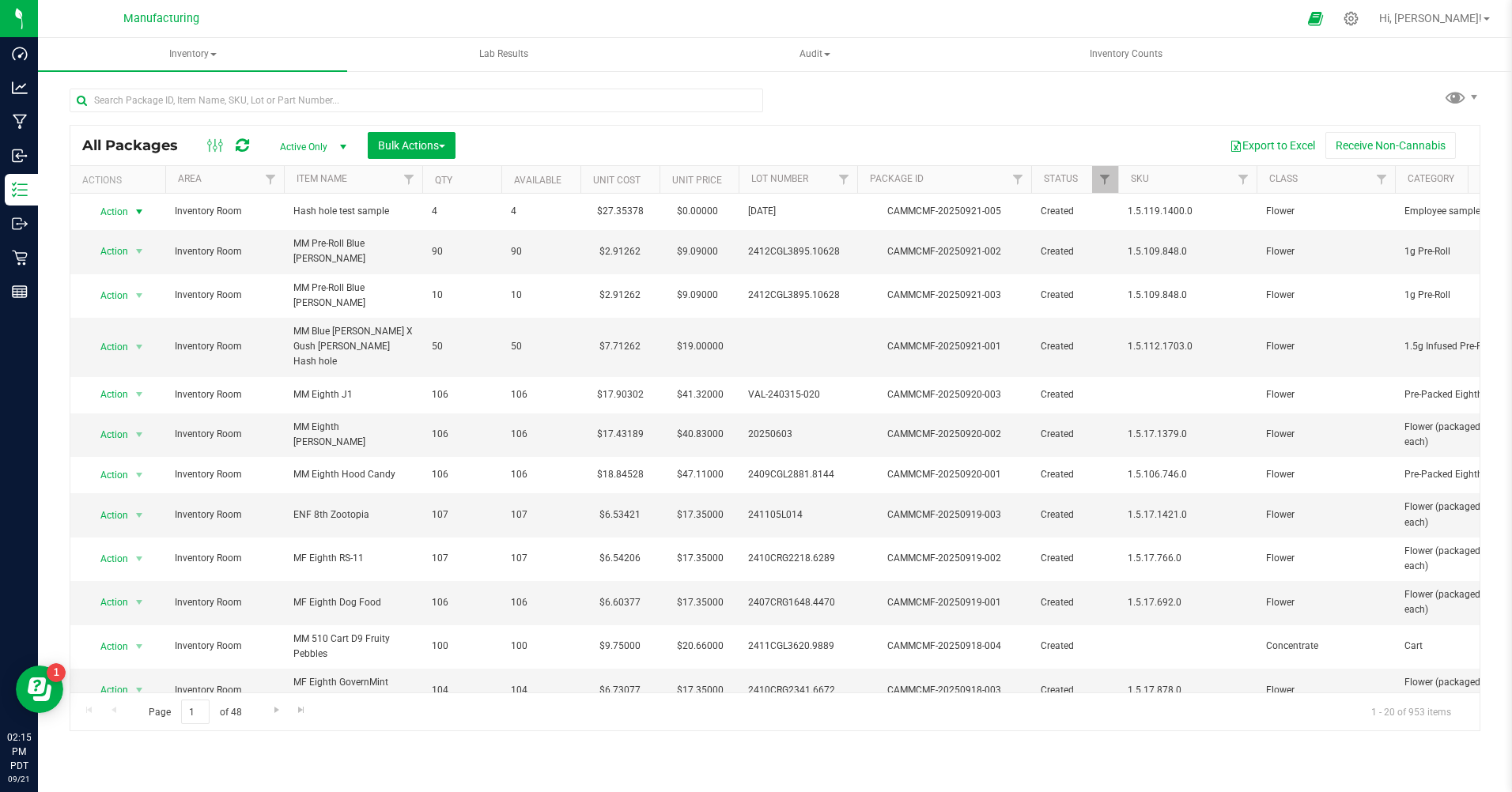
click at [117, 211] on span "Action" at bounding box center [107, 212] width 43 height 22
click at [114, 234] on li "Adjust qty" at bounding box center [137, 238] width 101 height 24
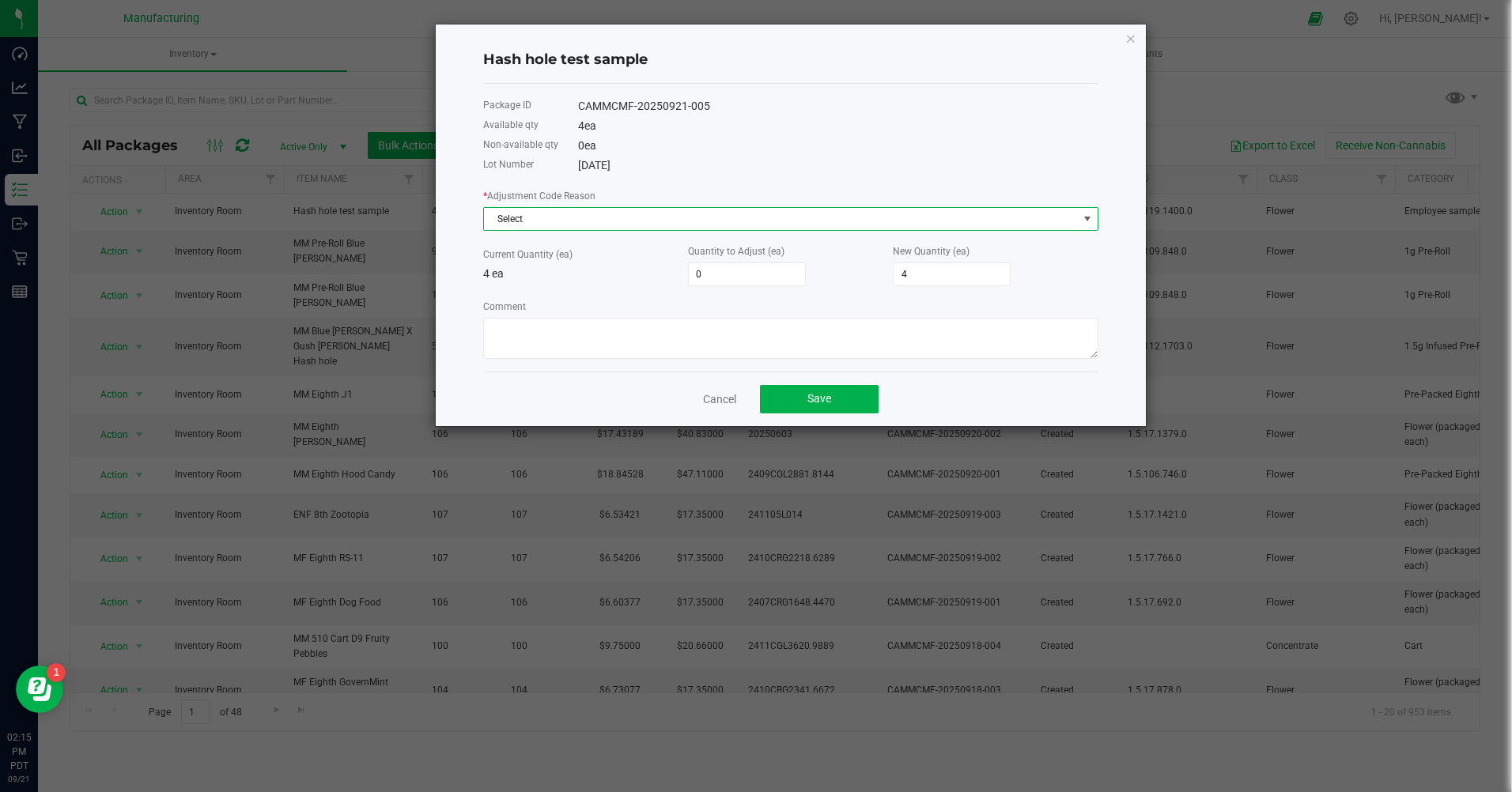
click at [525, 221] on span "Select" at bounding box center [781, 219] width 594 height 22
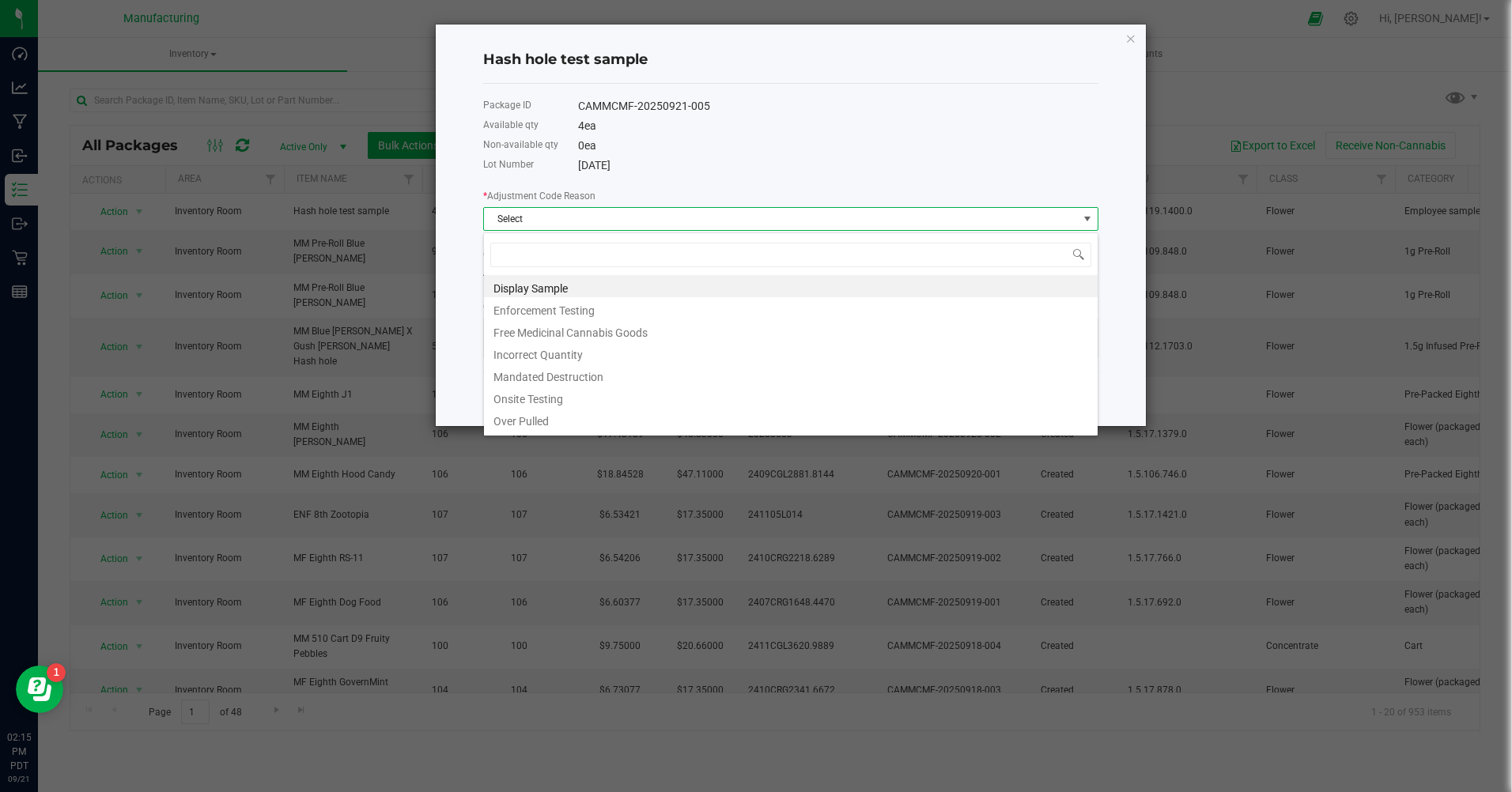
scroll to position [24, 615]
click at [538, 406] on li "Onsite Testing" at bounding box center [791, 396] width 614 height 22
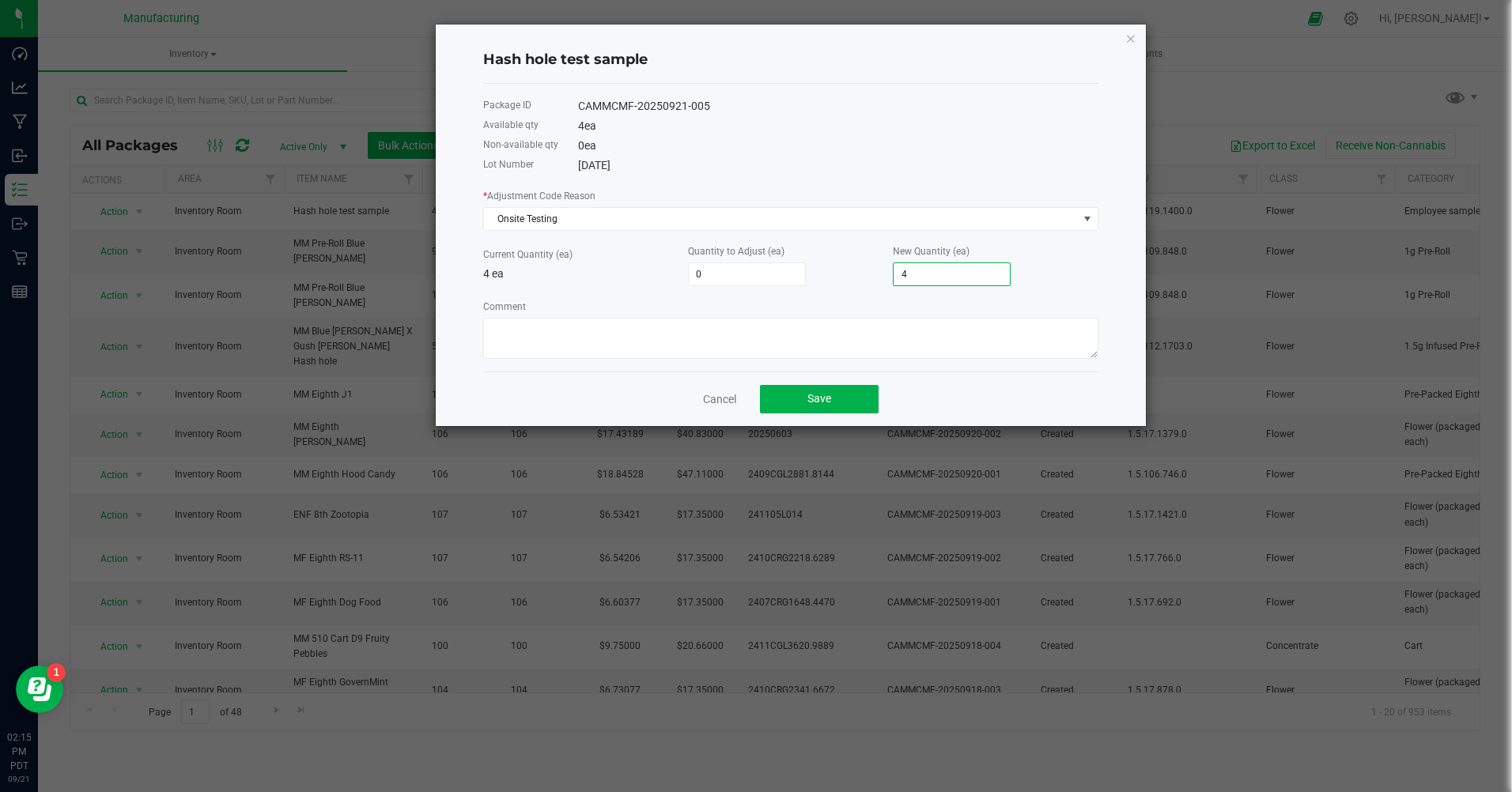
click at [935, 275] on input "4" at bounding box center [952, 274] width 116 height 22
type input "-4"
type input "0"
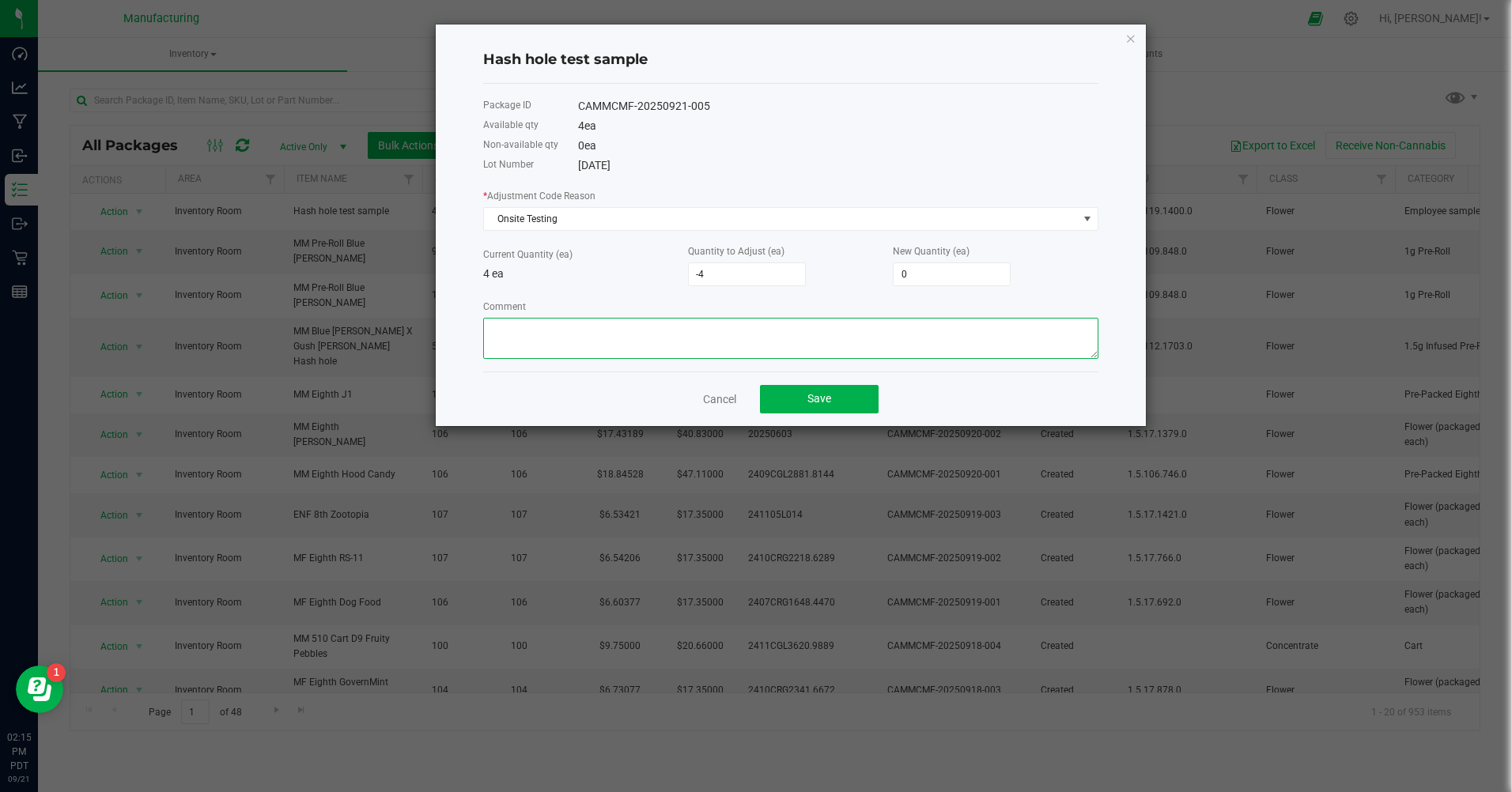
click at [519, 327] on textarea "Comment" at bounding box center [791, 338] width 615 height 41
type textarea "management testing"
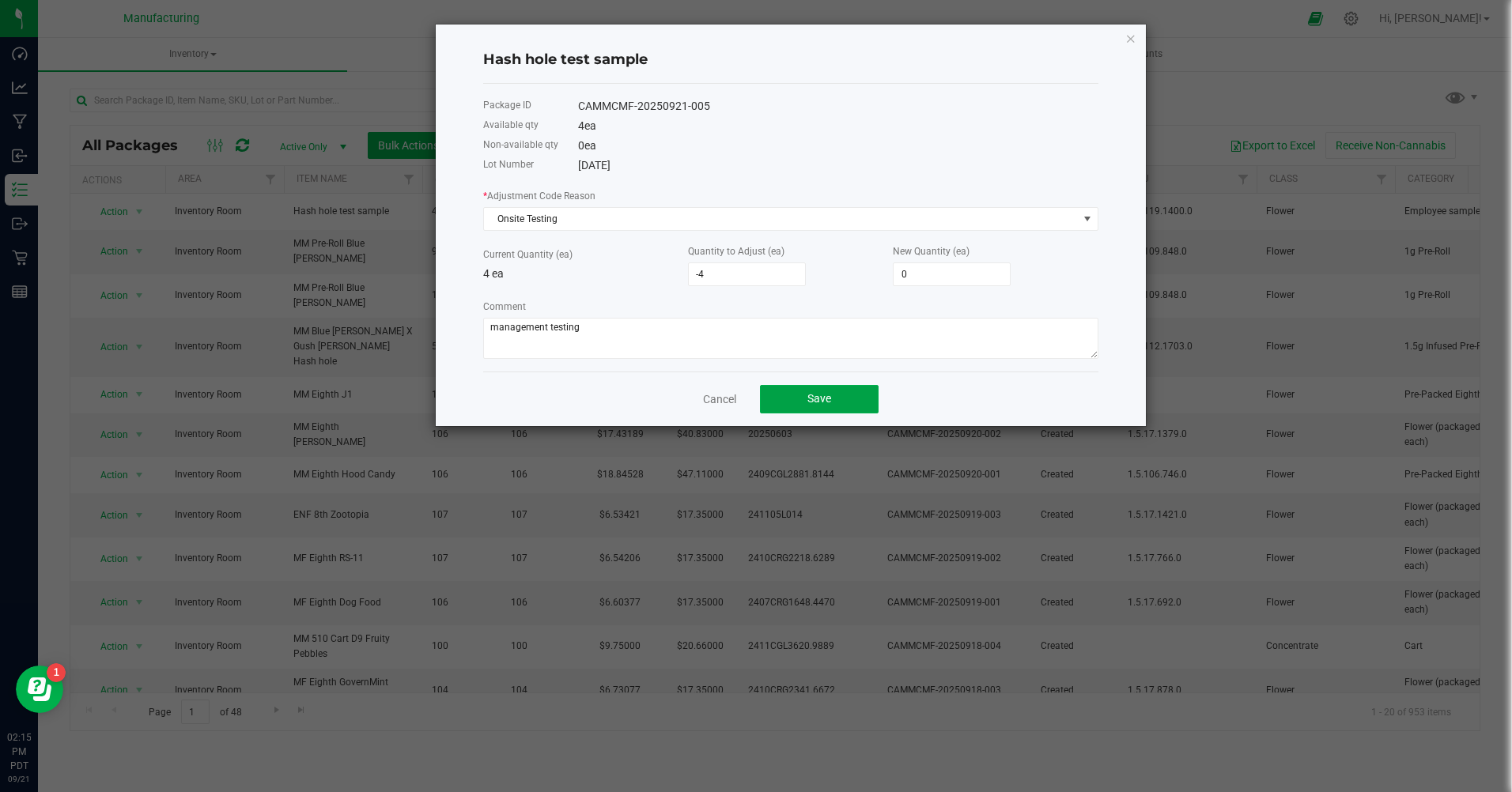
click at [812, 405] on span "Save" at bounding box center [819, 398] width 24 height 13
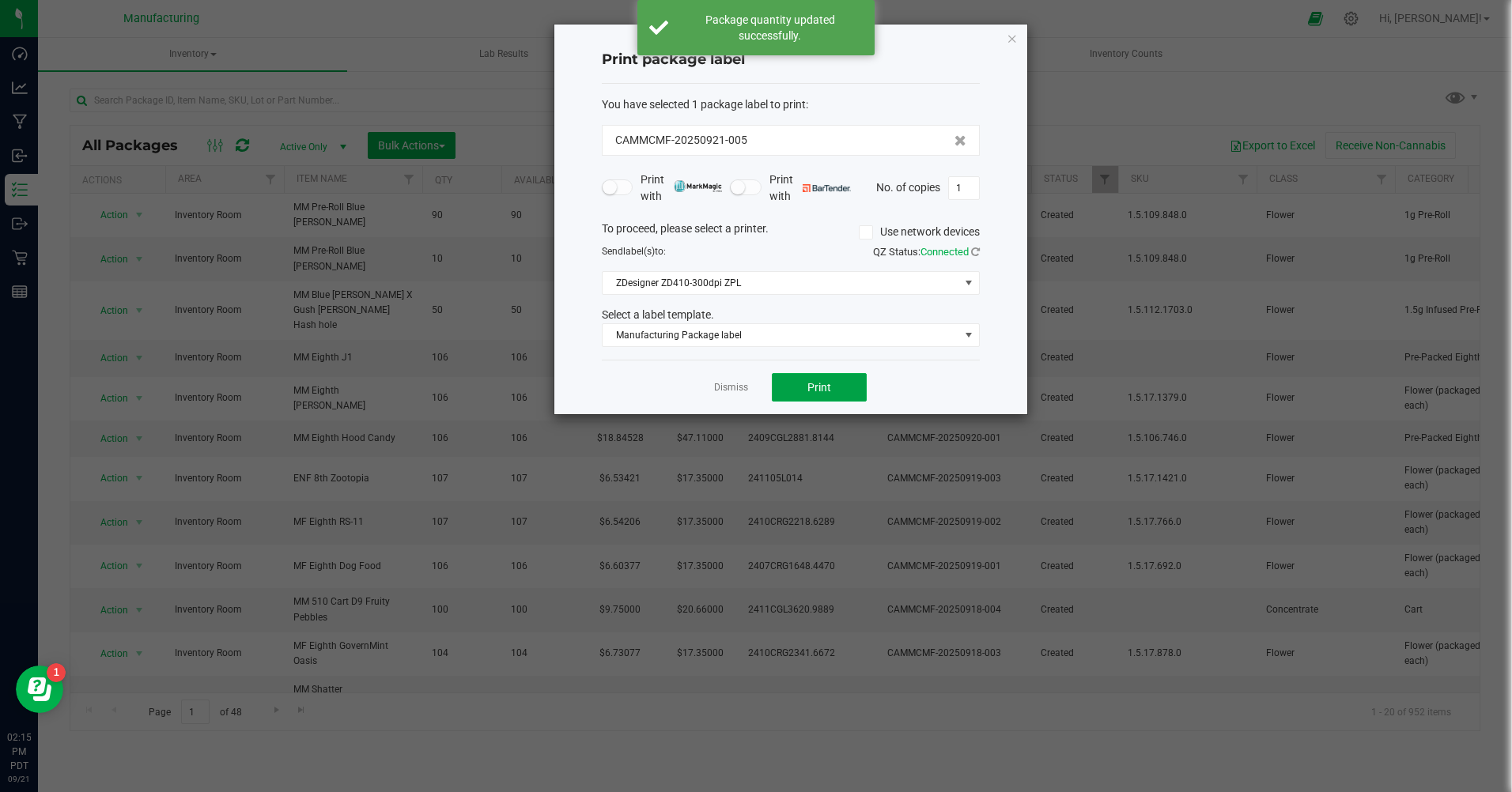
click at [822, 385] on span "Print" at bounding box center [819, 387] width 24 height 13
click at [1011, 41] on icon "button" at bounding box center [1012, 38] width 11 height 19
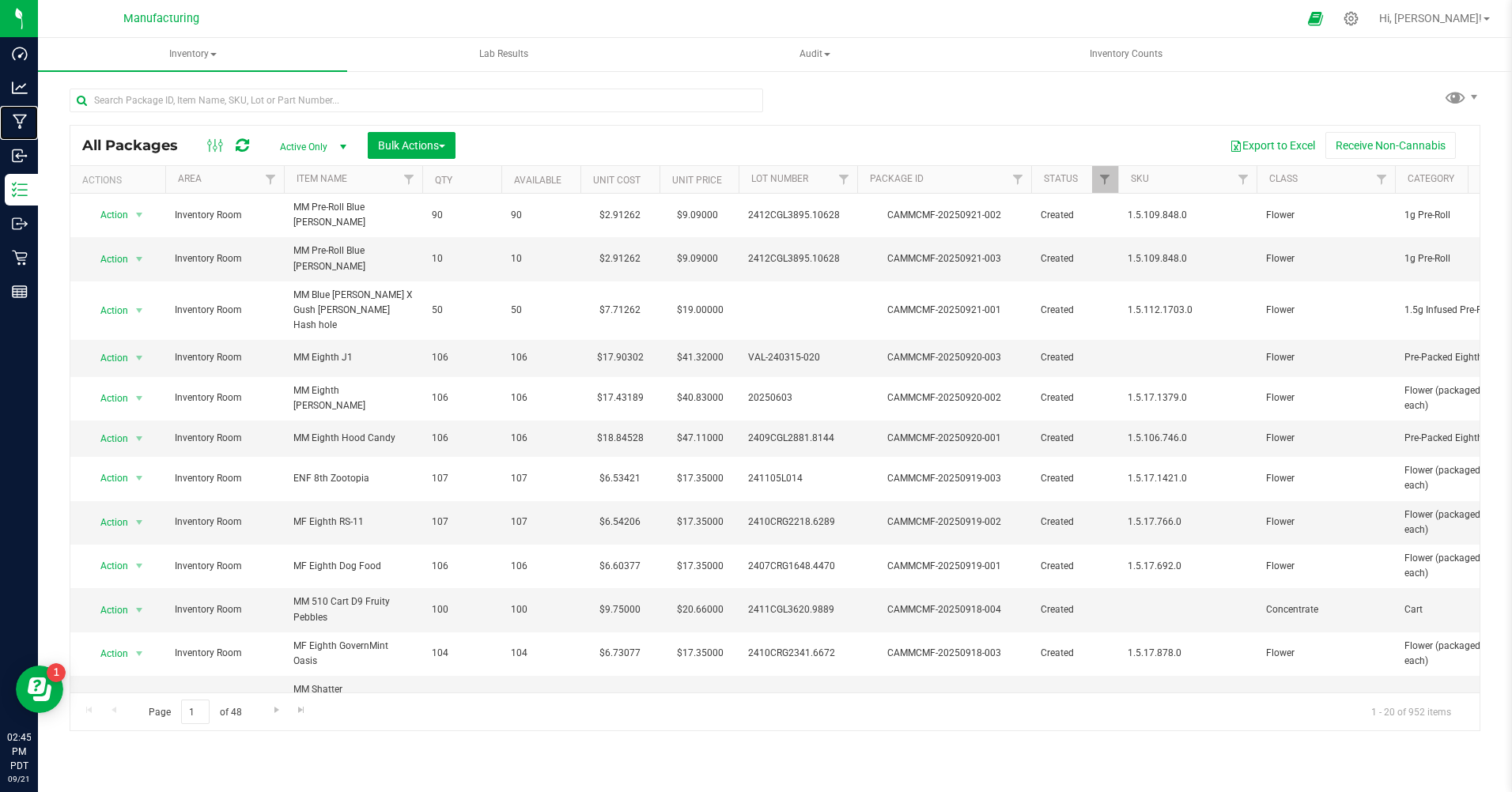
click at [0, 0] on p "Manufacturing" at bounding box center [0, 0] width 0 height 0
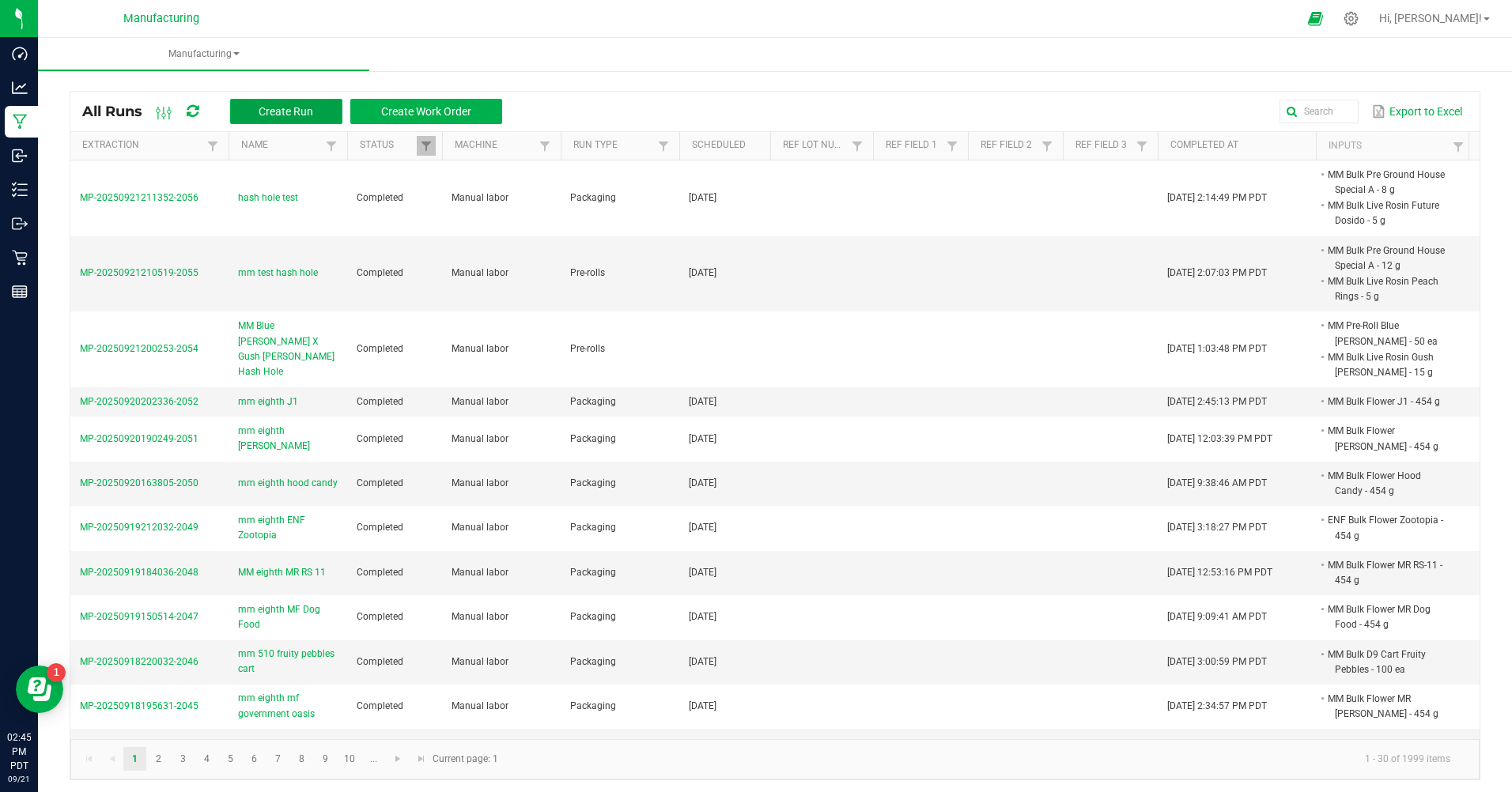
click at [285, 118] on button "Create Run" at bounding box center [285, 111] width 112 height 25
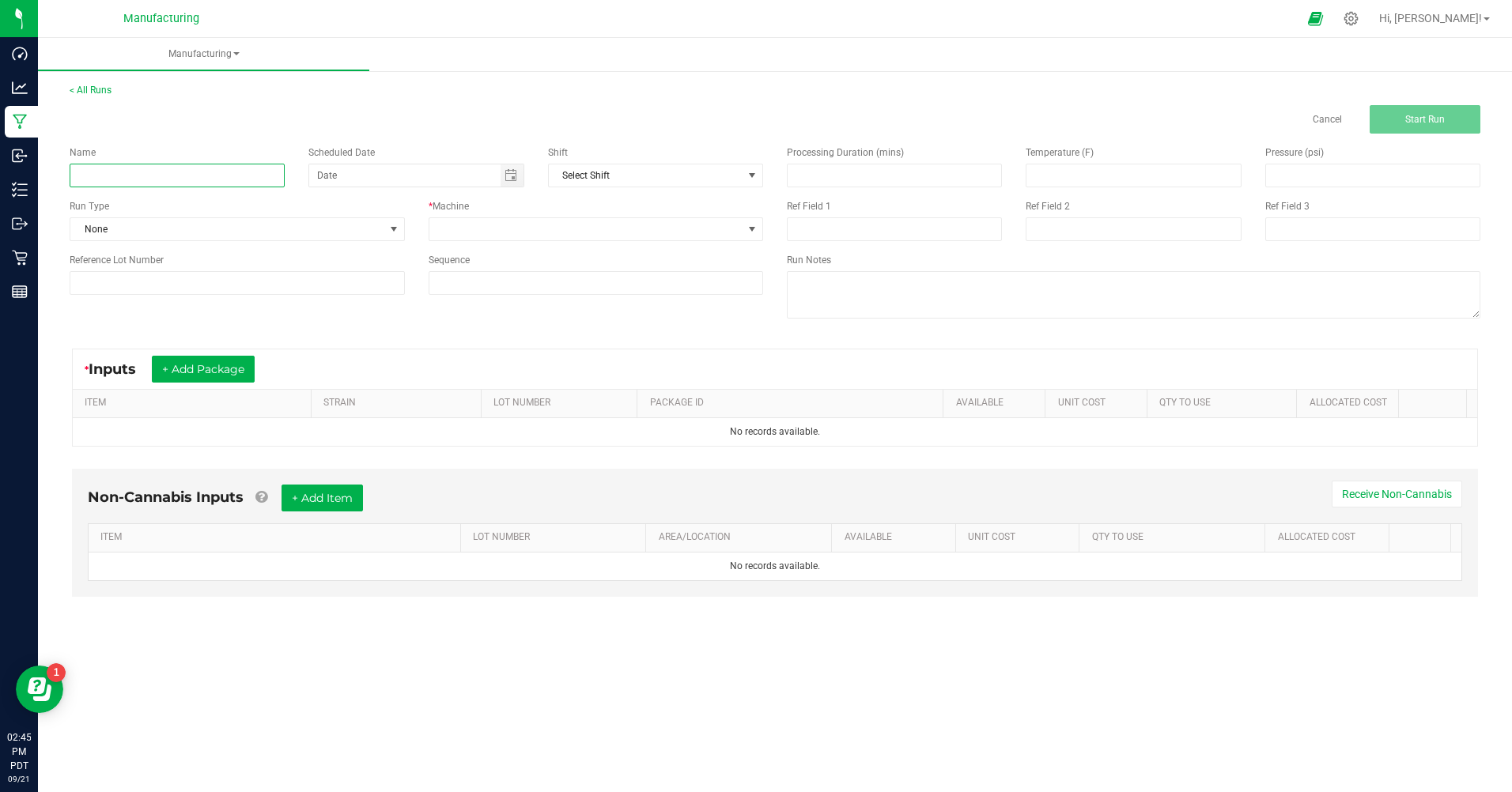
click at [208, 181] on input at bounding box center [178, 175] width 216 height 24
type input "mm 510 d9 blueberry"
click at [200, 223] on span "None" at bounding box center [227, 229] width 314 height 22
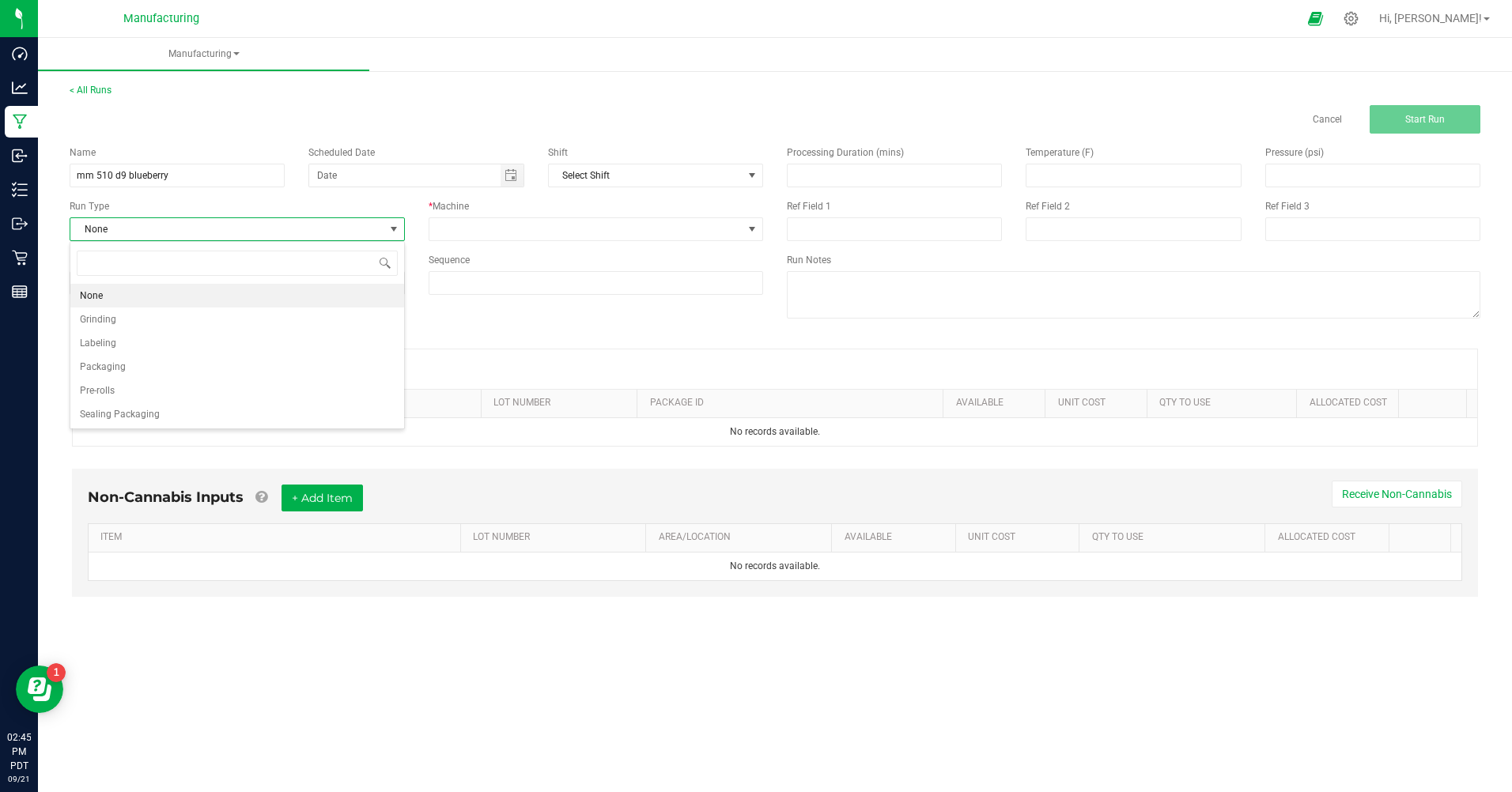
scroll to position [24, 334]
click at [148, 372] on li "Packaging" at bounding box center [237, 367] width 333 height 24
click at [514, 171] on span "Toggle calendar" at bounding box center [510, 175] width 13 height 13
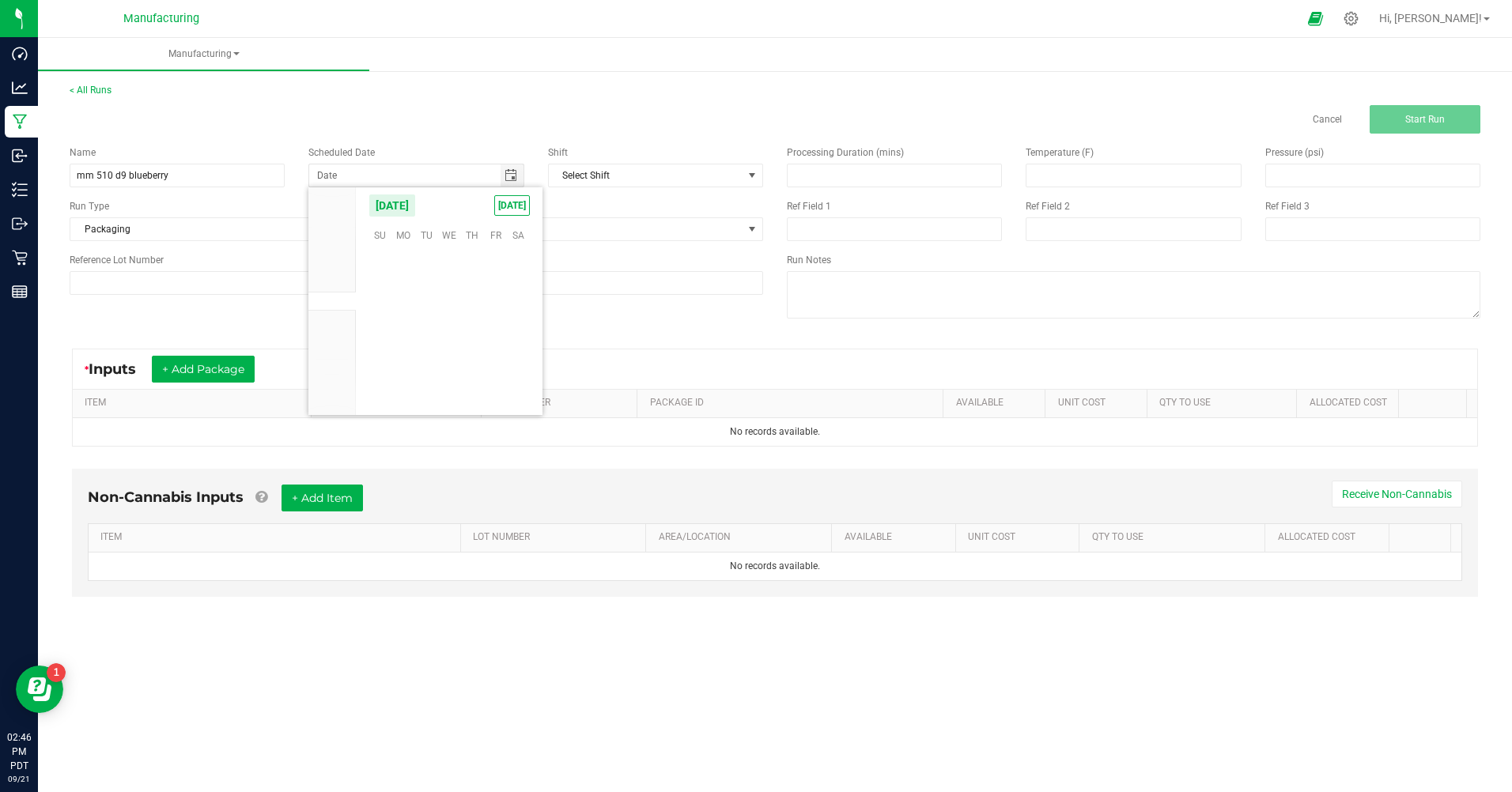
scroll to position [256496, 0]
click at [518, 203] on span "[DATE]" at bounding box center [512, 205] width 35 height 20
type input "[DATE]"
click at [518, 226] on span at bounding box center [586, 229] width 314 height 22
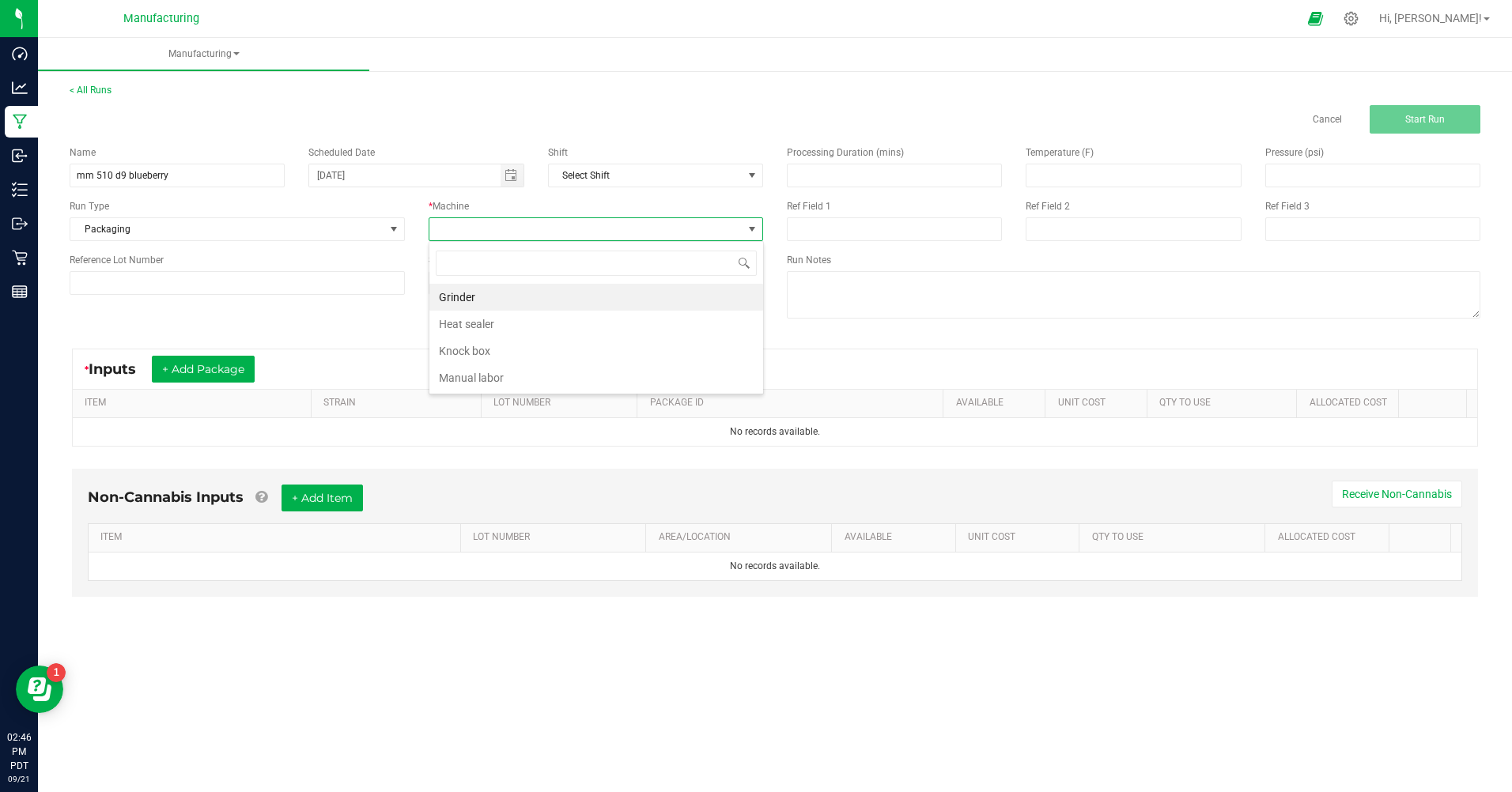
scroll to position [24, 334]
click at [493, 375] on li "Manual labor" at bounding box center [596, 378] width 333 height 27
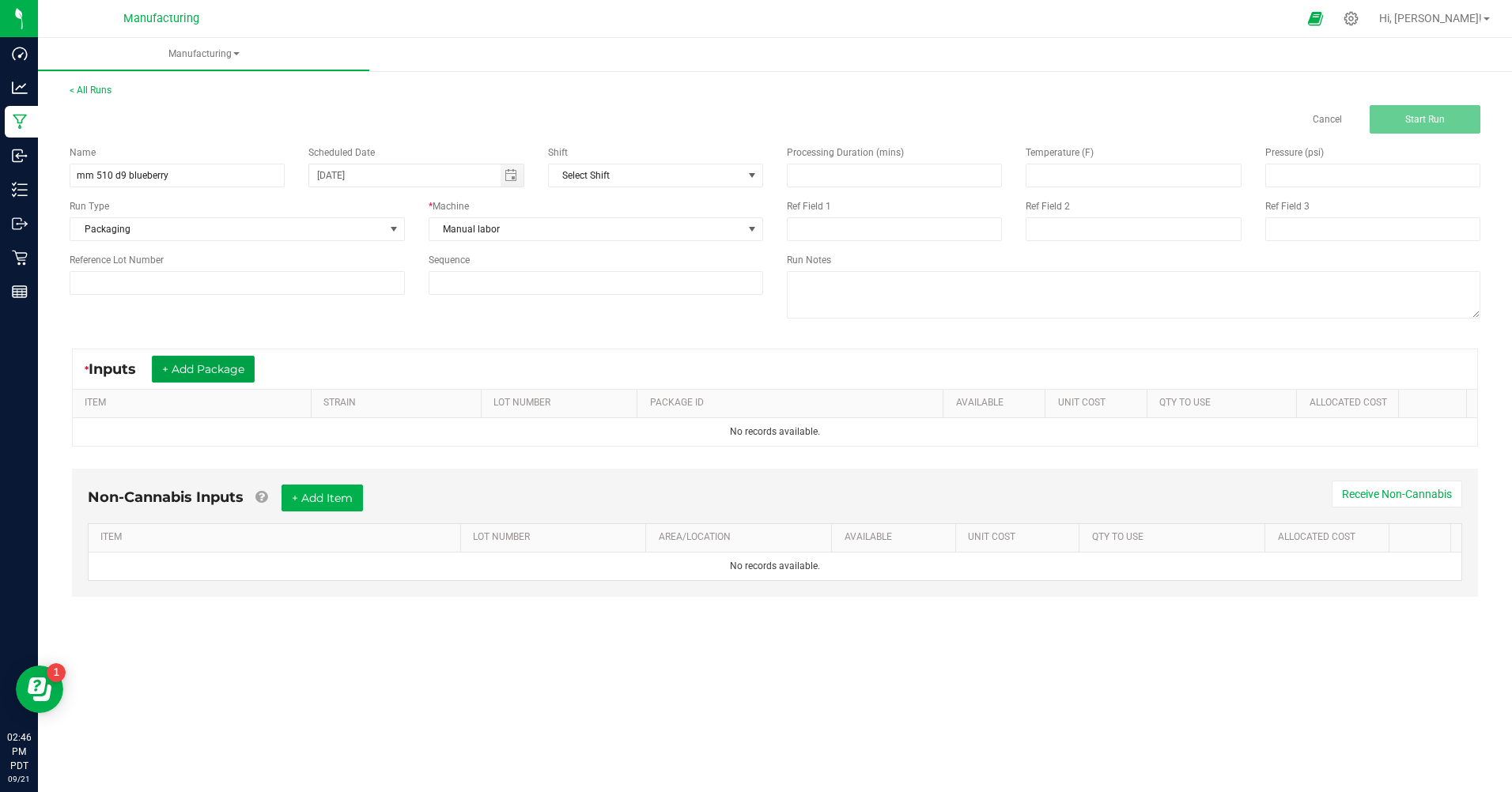
click at [242, 367] on button "+ Add Package" at bounding box center [203, 369] width 103 height 27
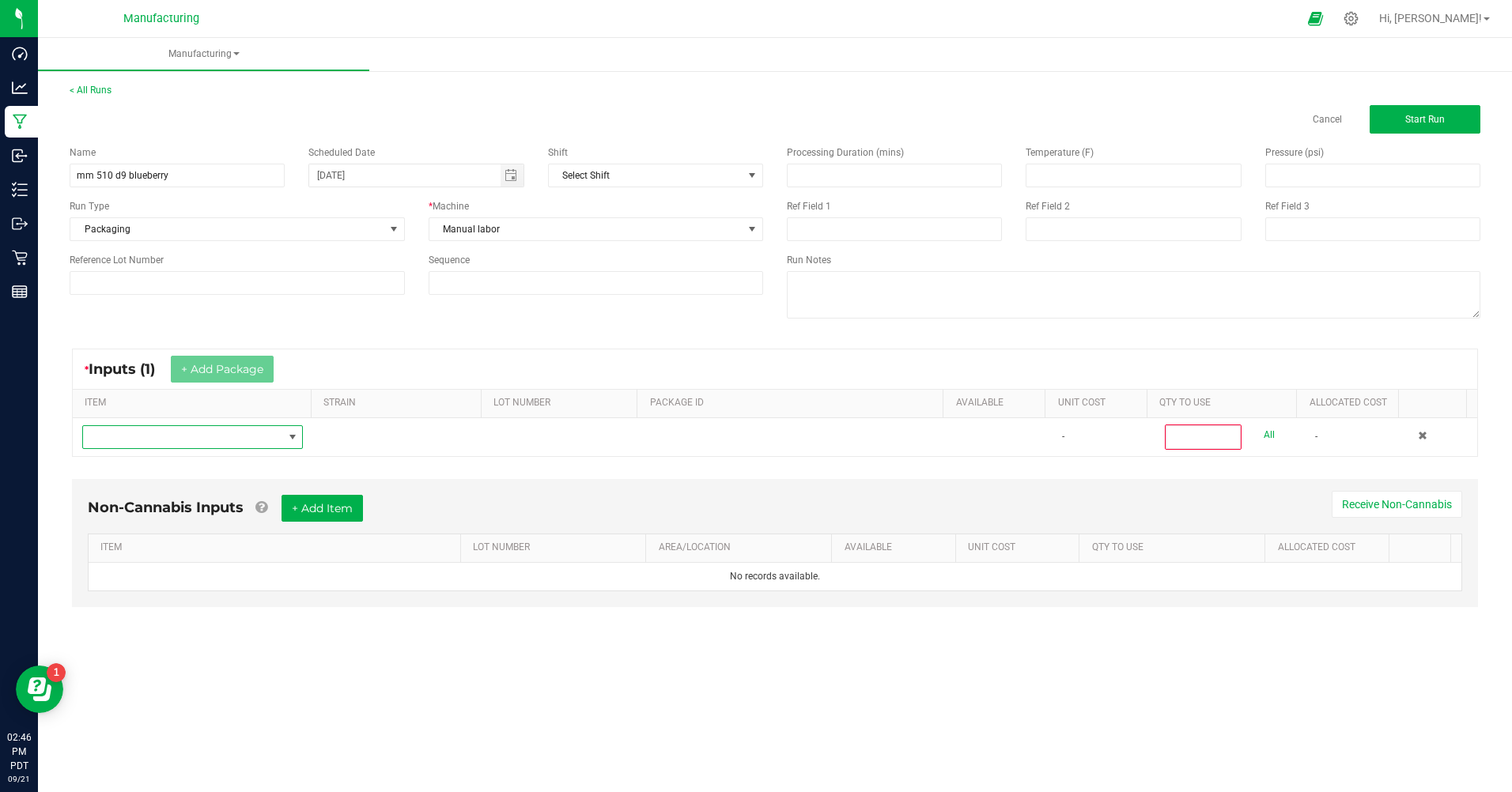
click at [178, 437] on span "NO DATA FOUND" at bounding box center [183, 437] width 200 height 22
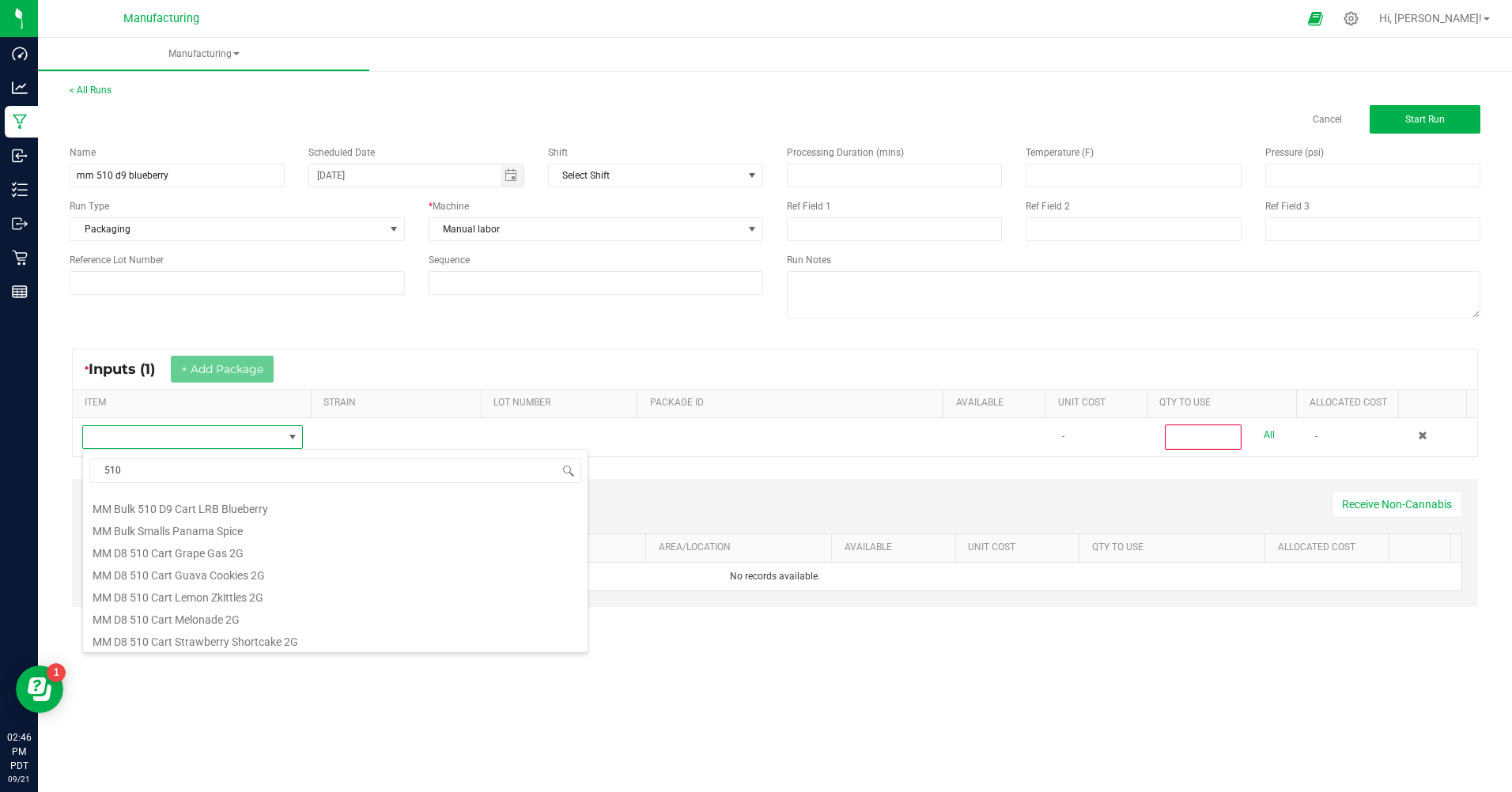
scroll to position [794, 0]
type input "5"
type input "blueberry"
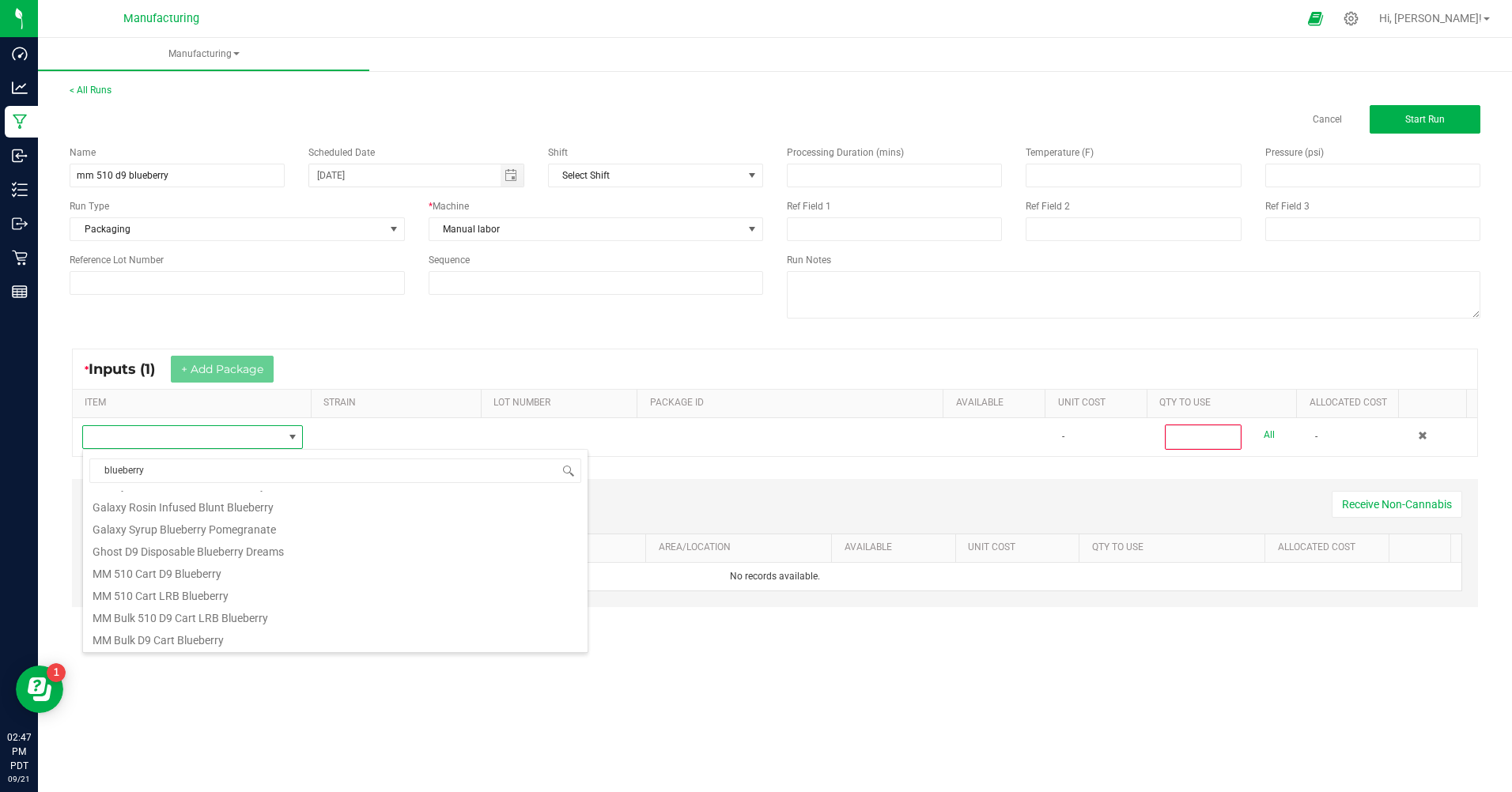
click at [192, 635] on li "MM Bulk D9 Cart Blueberry" at bounding box center [335, 638] width 504 height 22
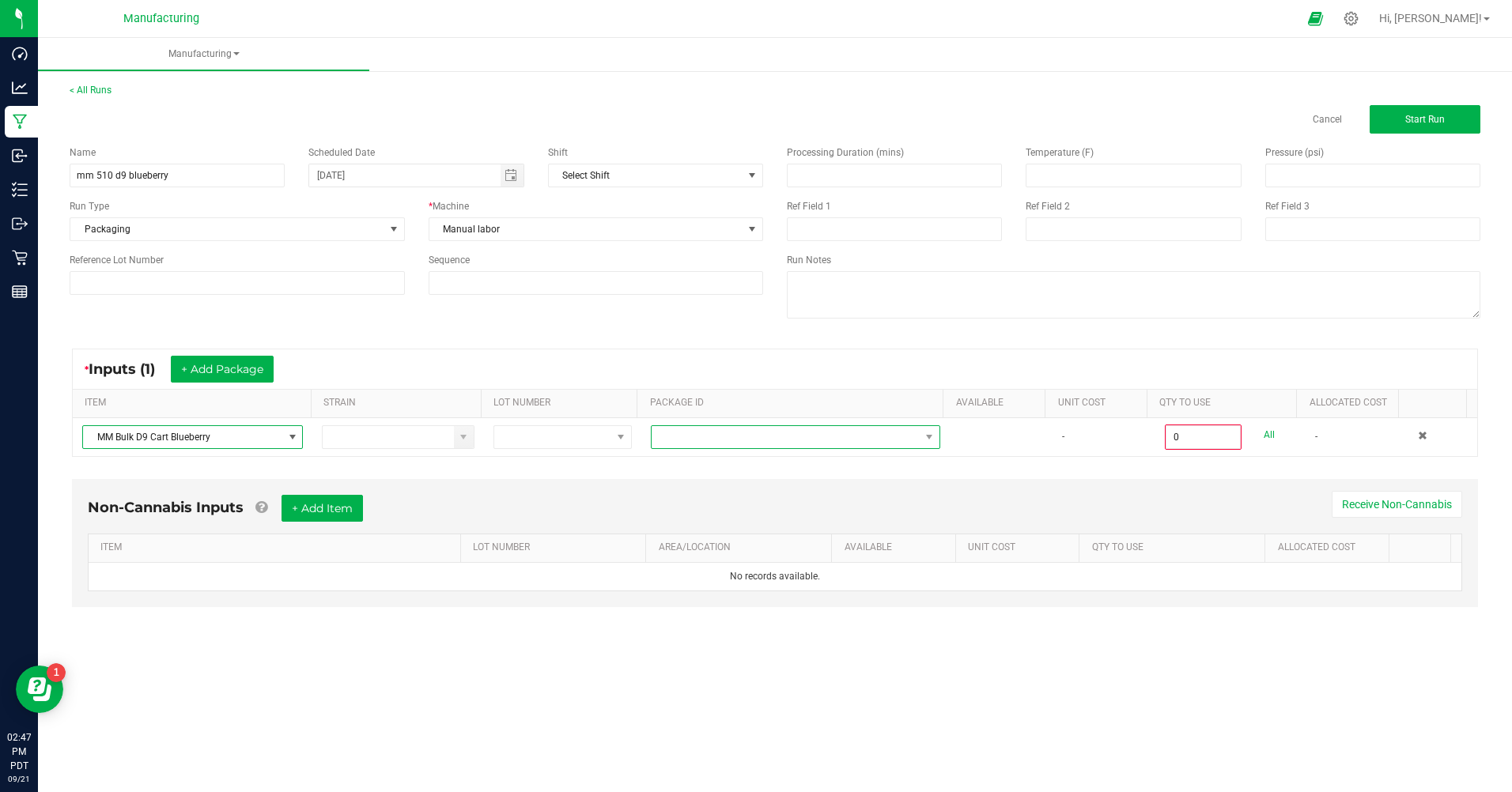
click at [696, 433] on span at bounding box center [785, 437] width 268 height 22
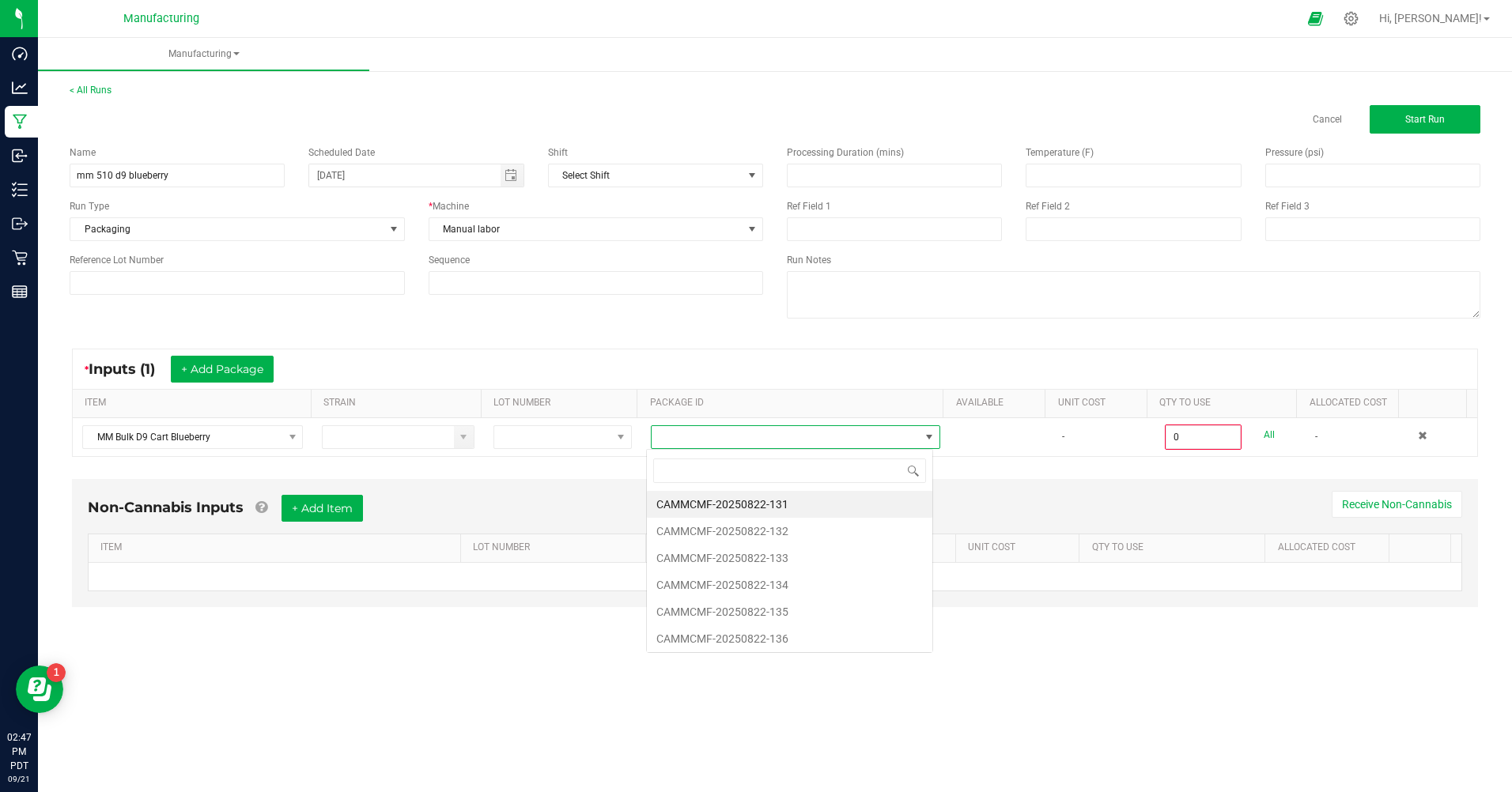
scroll to position [24, 286]
click at [758, 529] on li "CAMMCMF-20250822-132" at bounding box center [789, 531] width 285 height 27
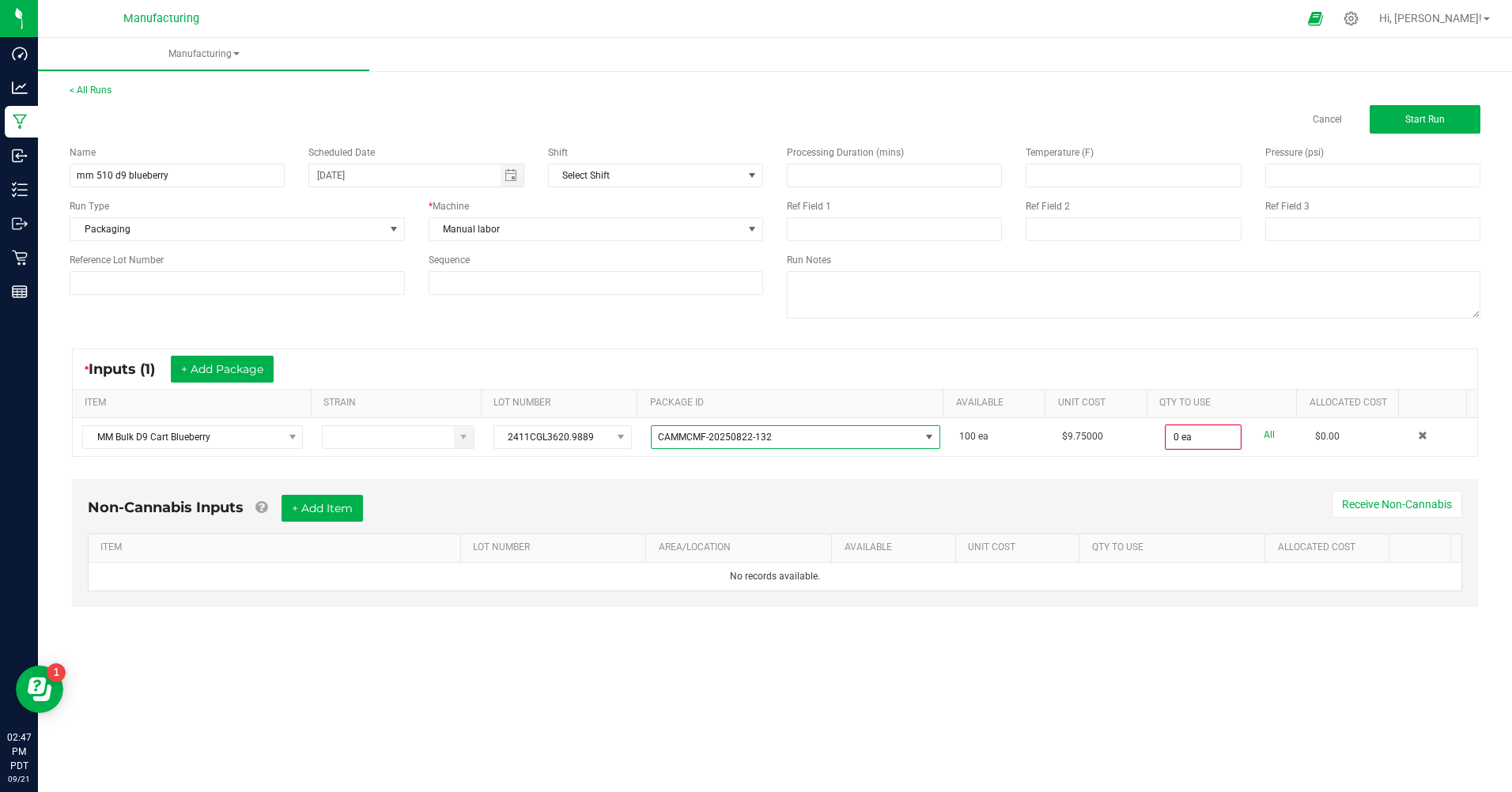
click at [1264, 436] on link "All" at bounding box center [1269, 434] width 11 height 21
type input "100 ea"
click at [1392, 124] on button "Start Run" at bounding box center [1425, 120] width 111 height 29
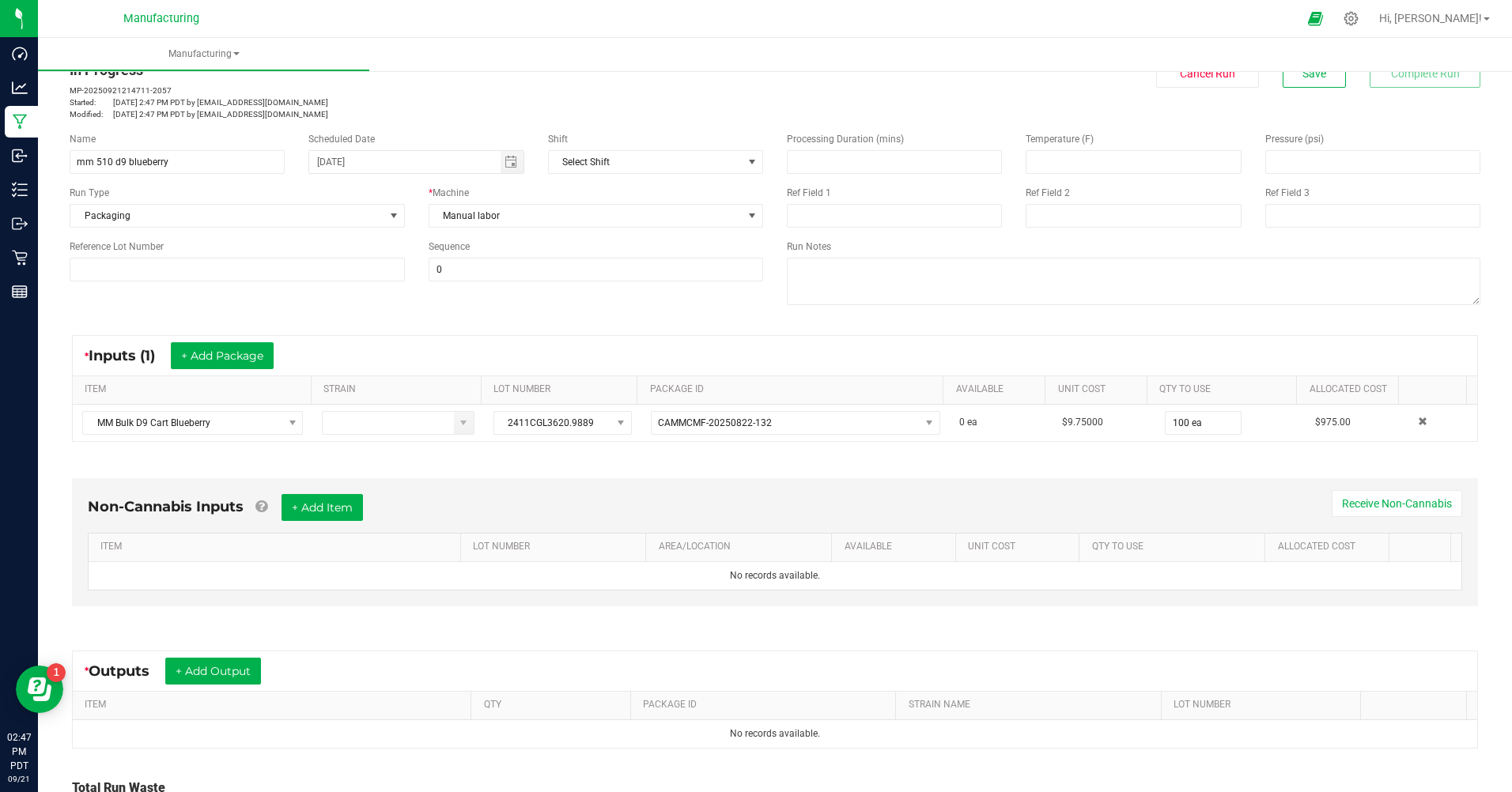
scroll to position [183, 0]
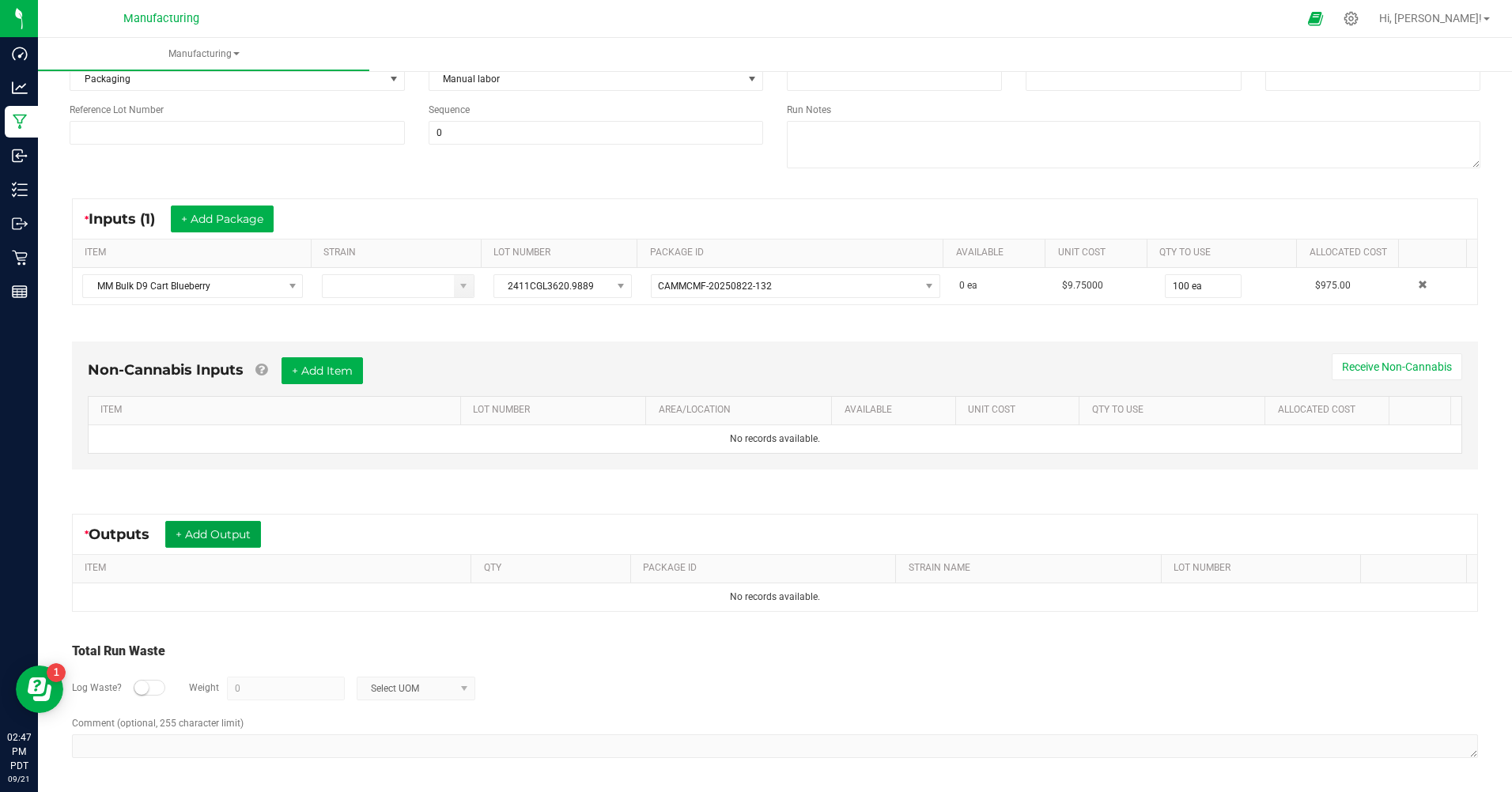
click at [216, 537] on button "+ Add Output" at bounding box center [213, 534] width 96 height 27
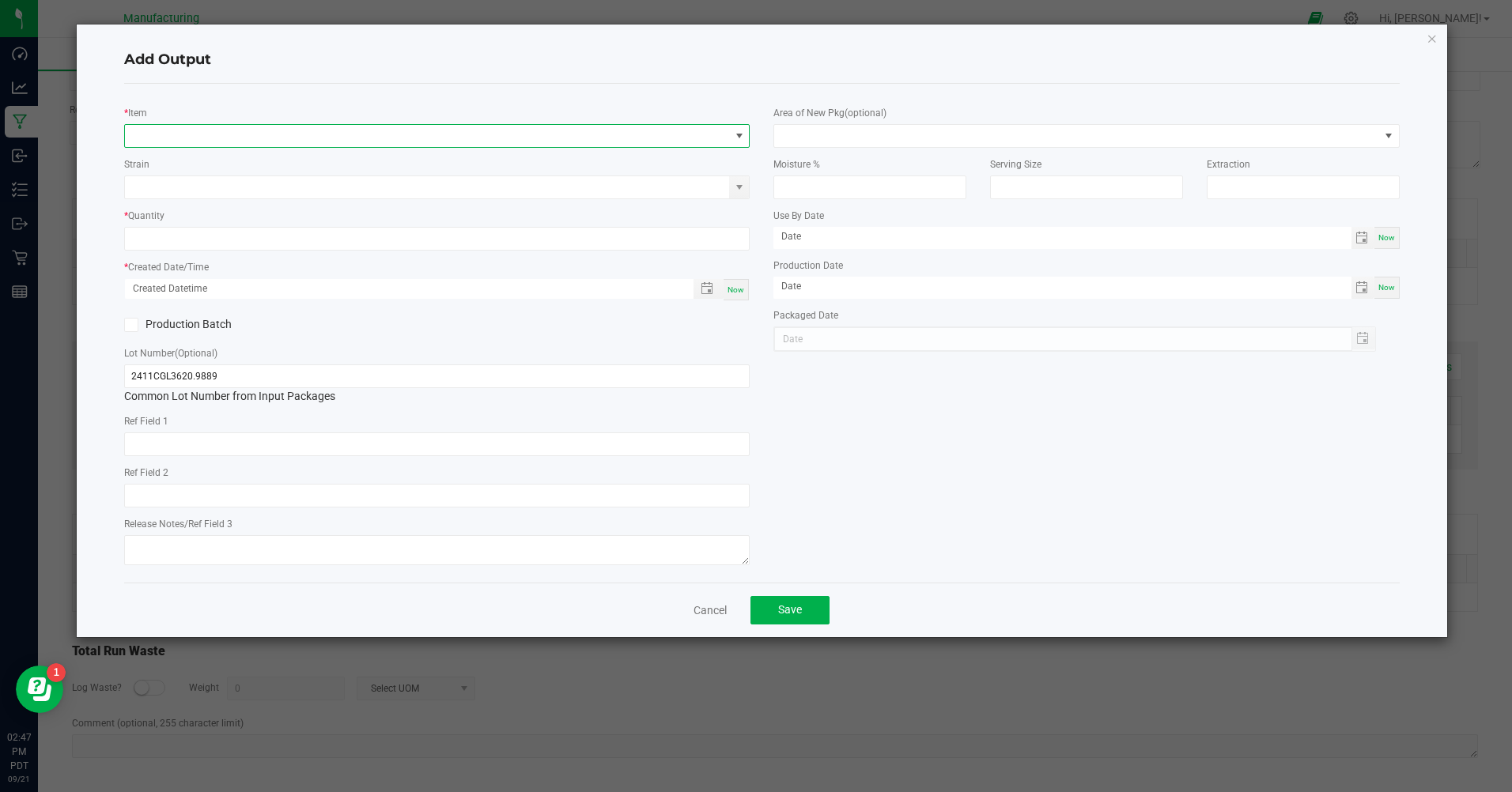
click at [192, 140] on span "NO DATA FOUND" at bounding box center [427, 136] width 604 height 22
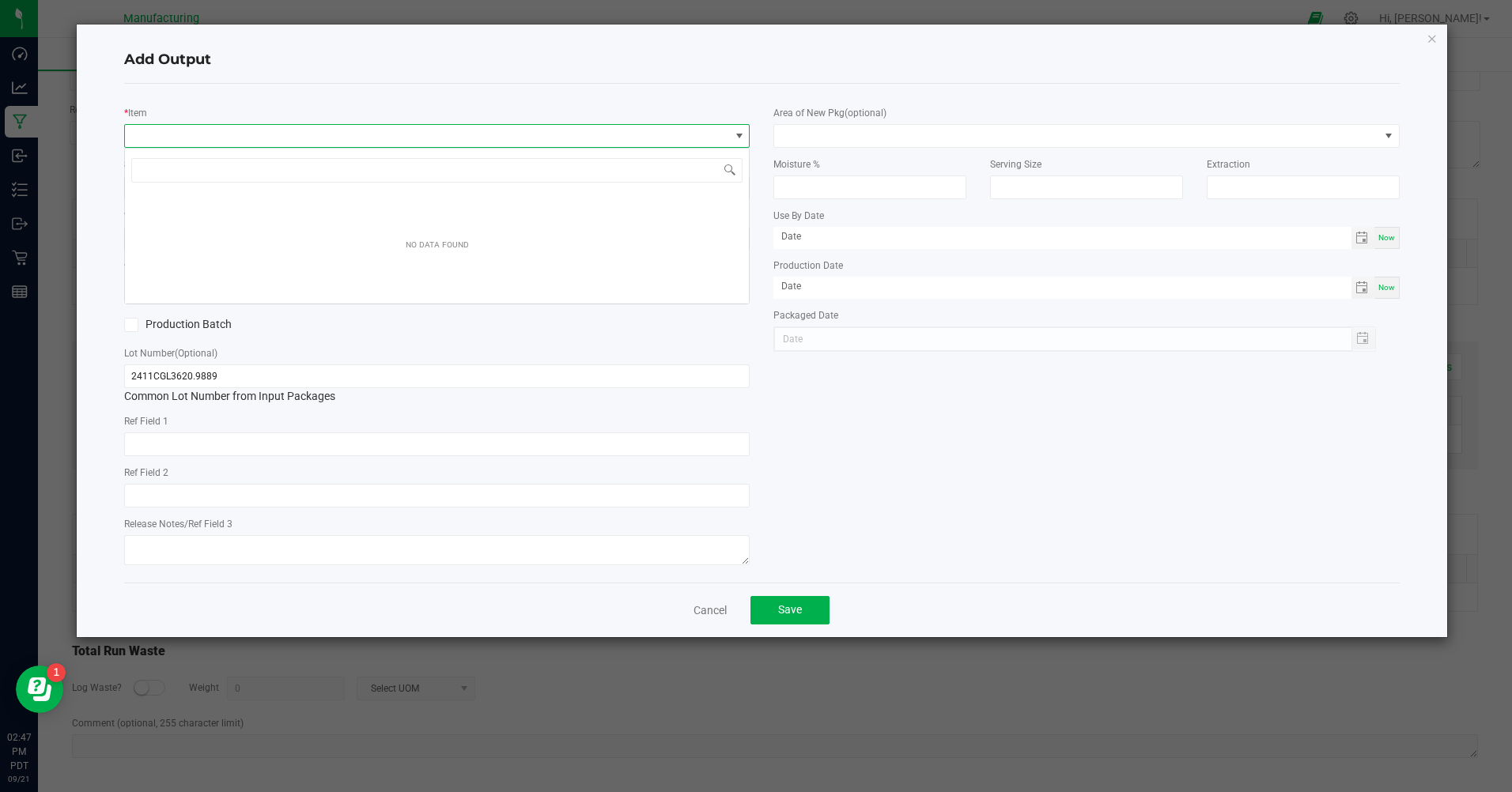
scroll to position [24, 626]
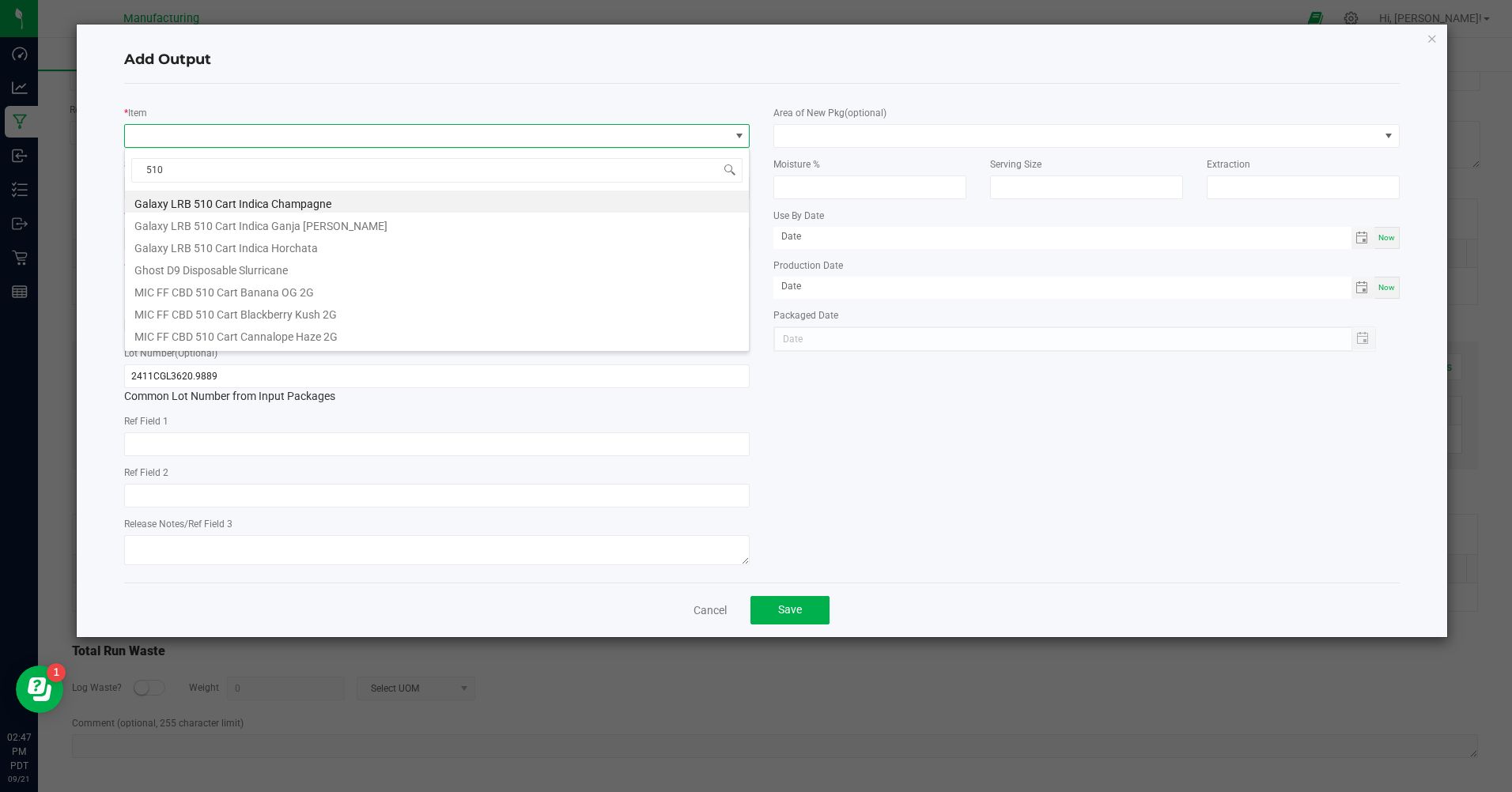
type input "510"
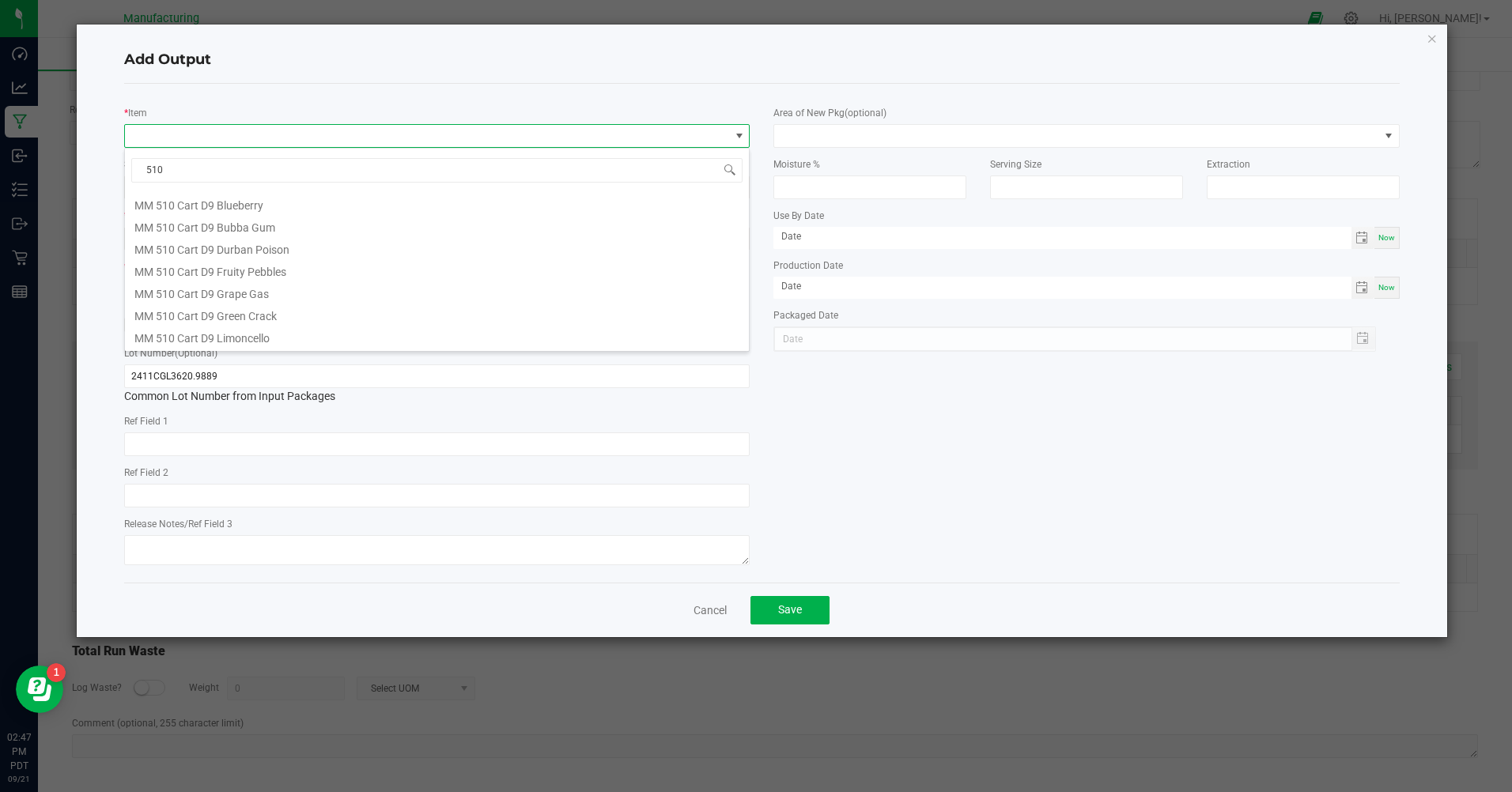
scroll to position [158, 0]
click at [196, 226] on li "MM 510 Cart D9 Blueberry" at bounding box center [436, 221] width 624 height 22
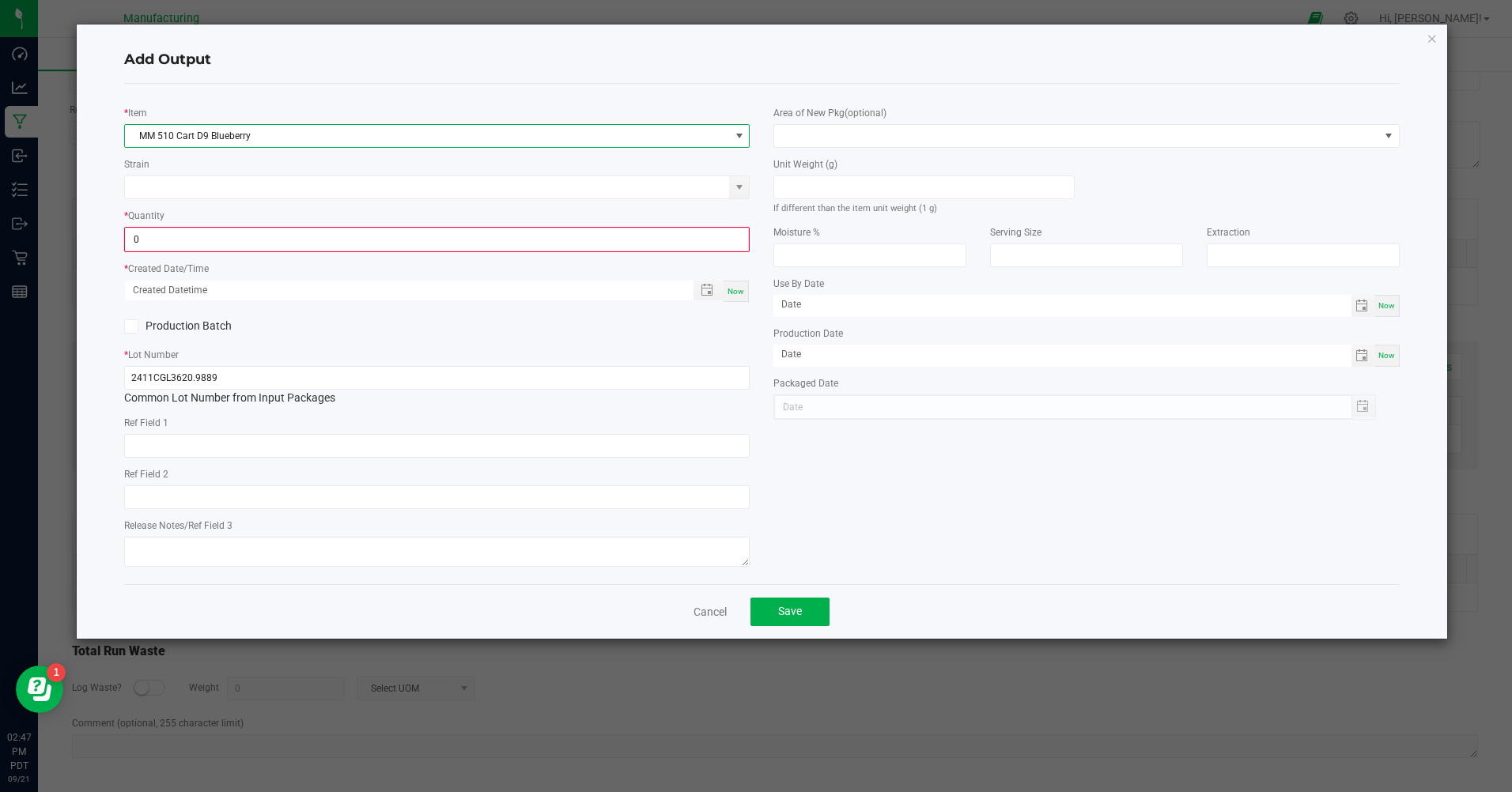
click at [193, 239] on input "0" at bounding box center [436, 240] width 622 height 22
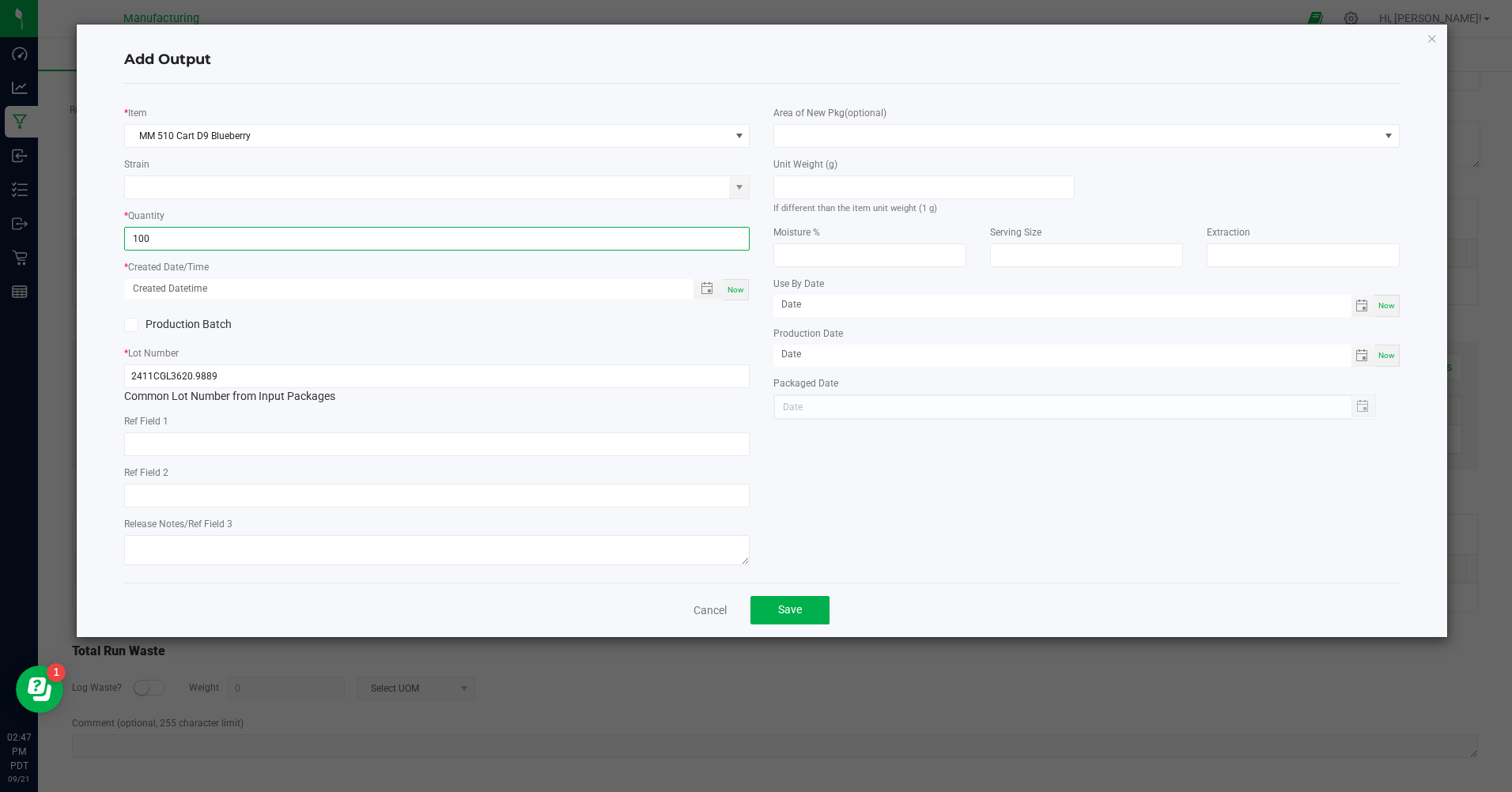
type input "100 ea"
click at [735, 289] on span "Now" at bounding box center [736, 290] width 17 height 8
type input "[DATE] 2:47 PM"
type input "[DATE]"
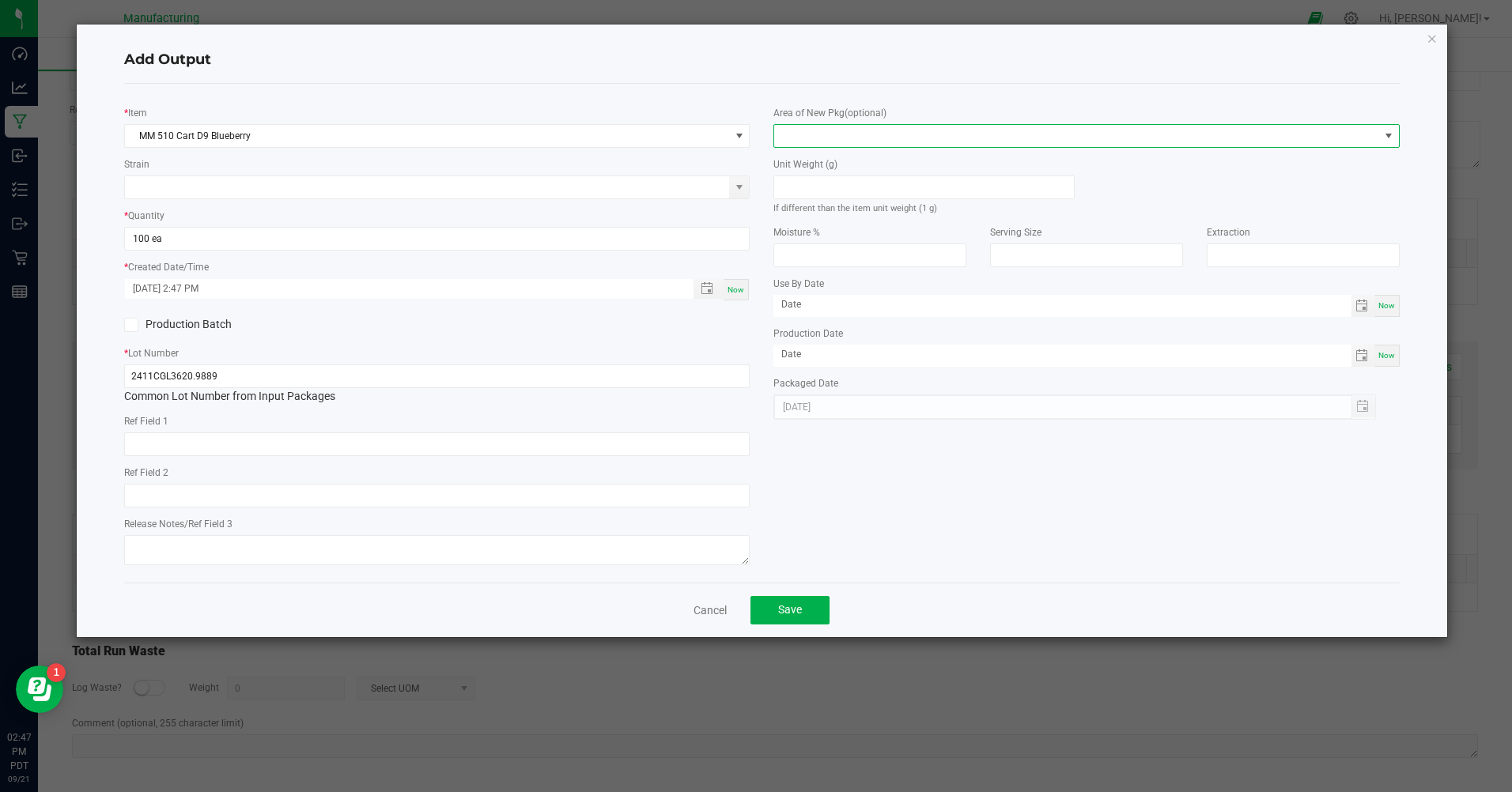
click at [800, 133] on span at bounding box center [1077, 136] width 604 height 22
click at [840, 342] on li "Inventory Room" at bounding box center [1087, 338] width 624 height 27
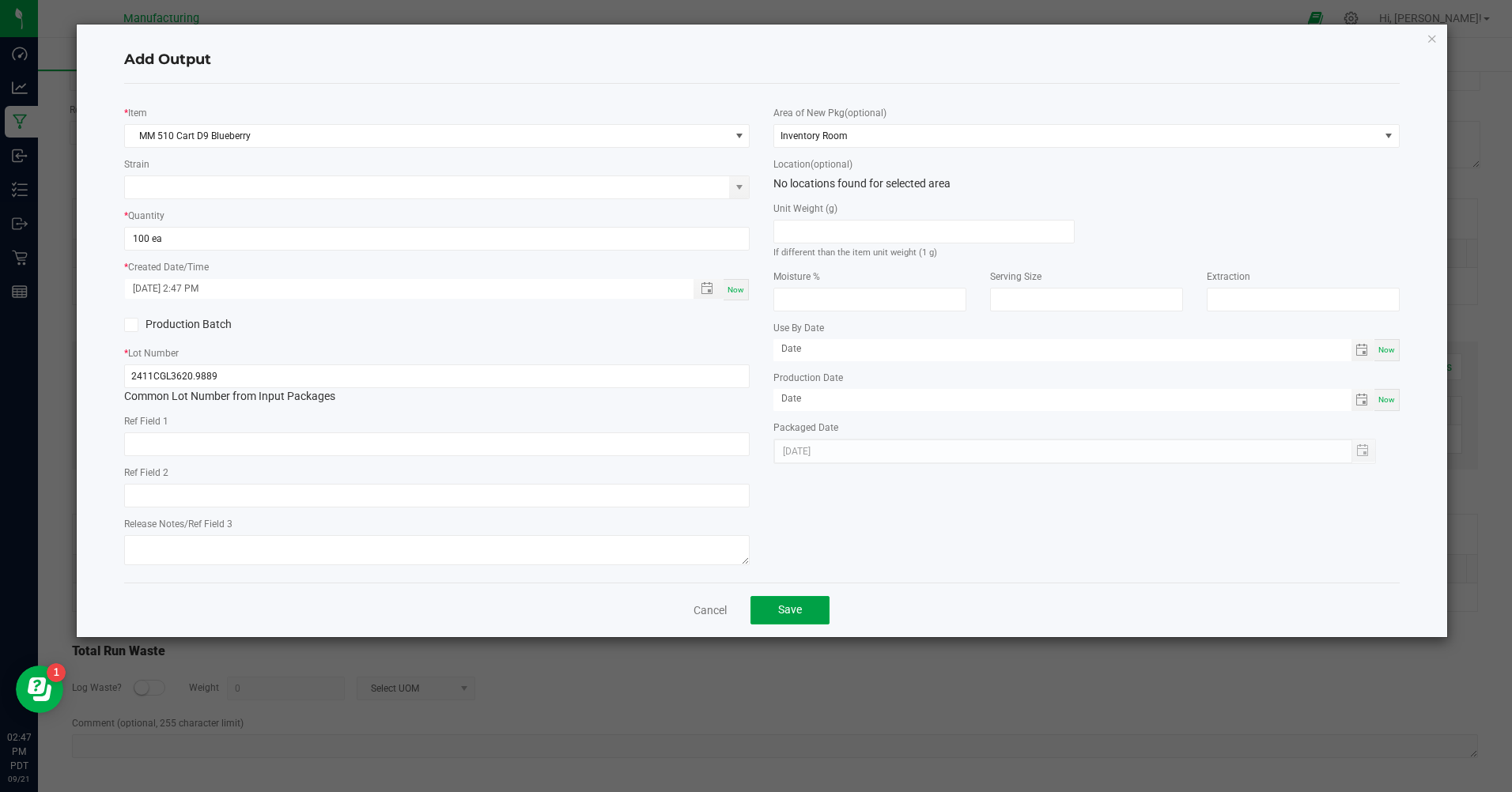
click at [806, 619] on button "Save" at bounding box center [791, 610] width 79 height 29
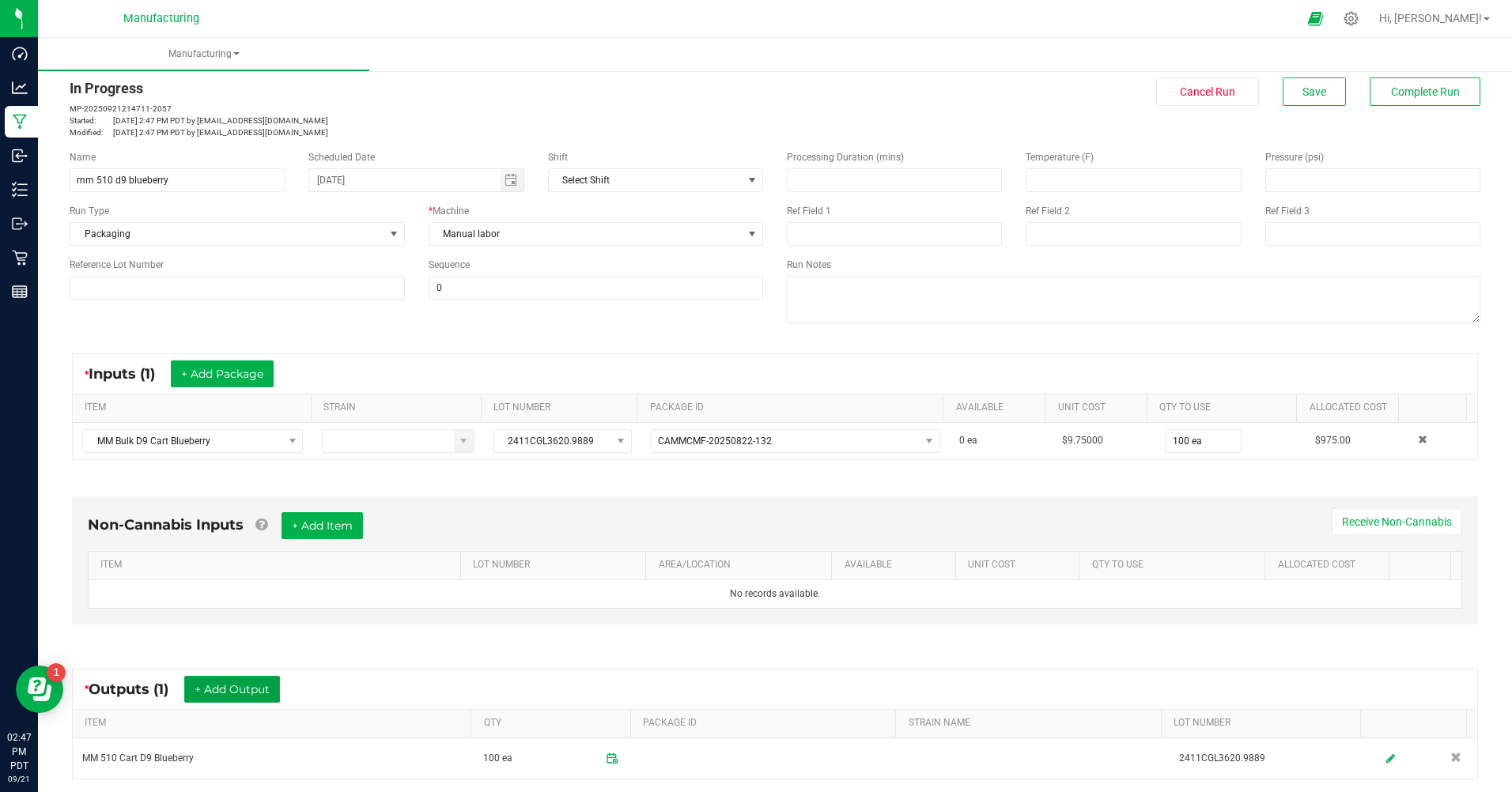
scroll to position [0, 0]
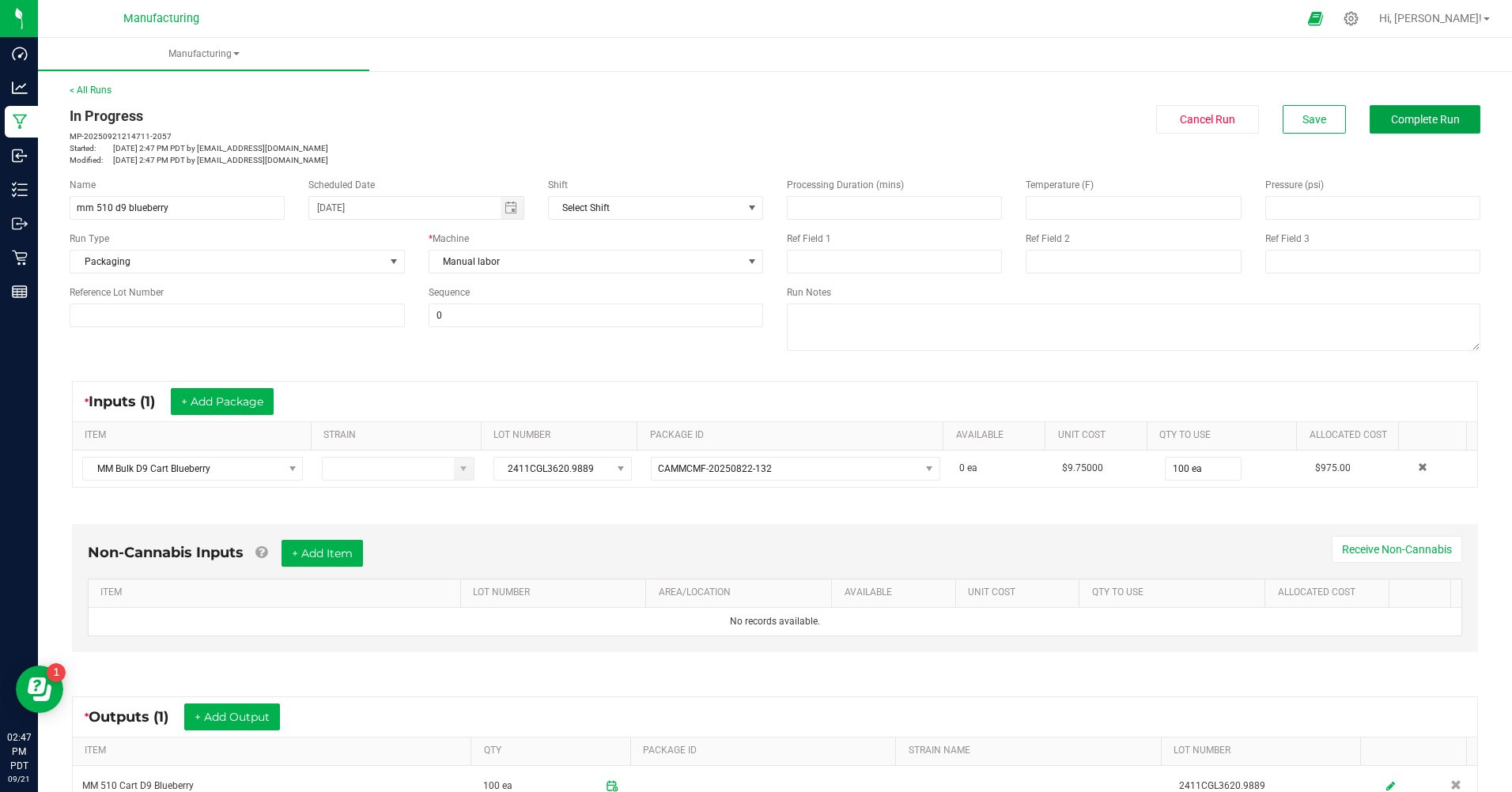
click at [1392, 124] on span "Complete Run" at bounding box center [1426, 119] width 69 height 13
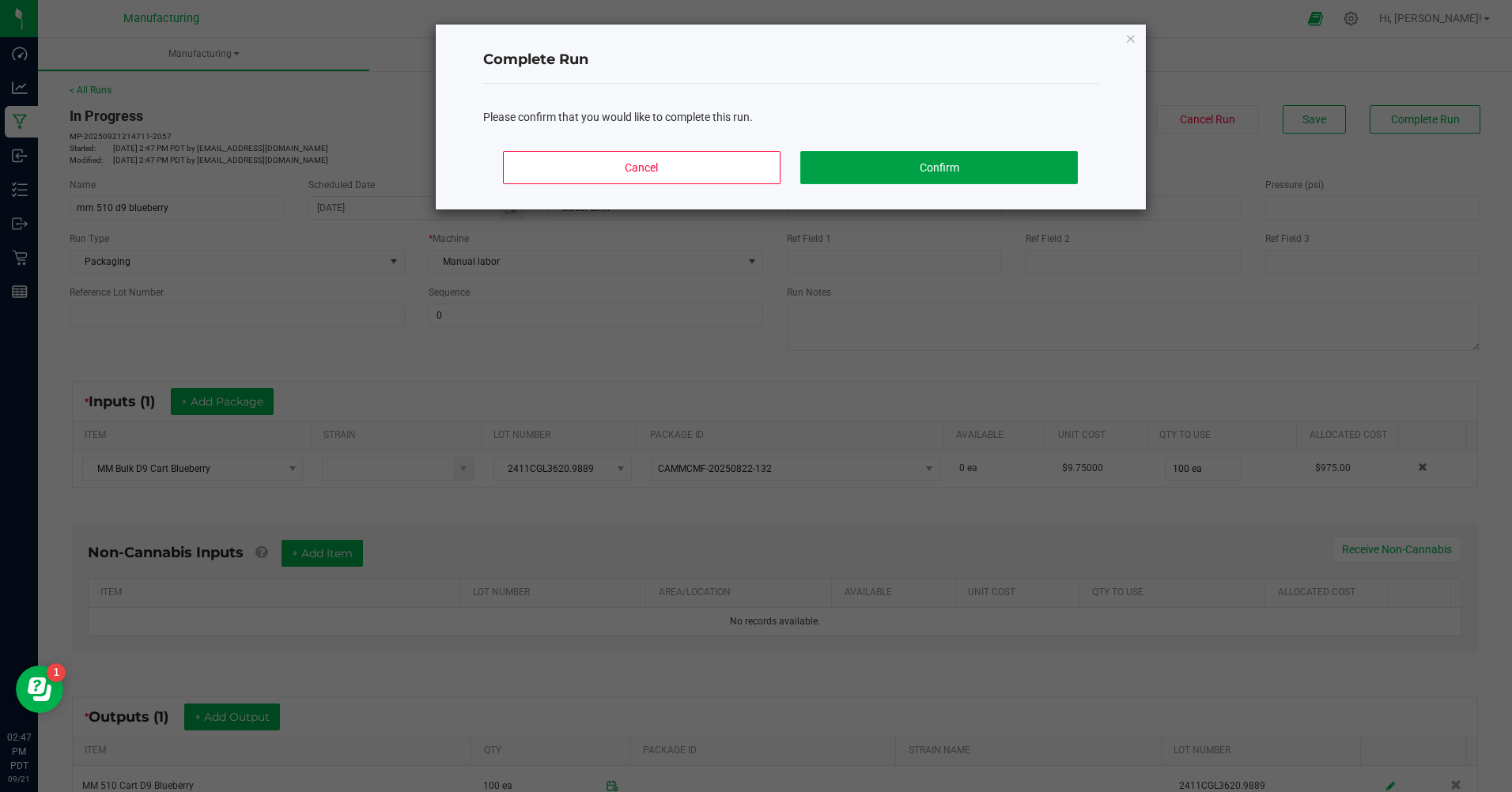
click at [978, 169] on button "Confirm" at bounding box center [939, 167] width 277 height 33
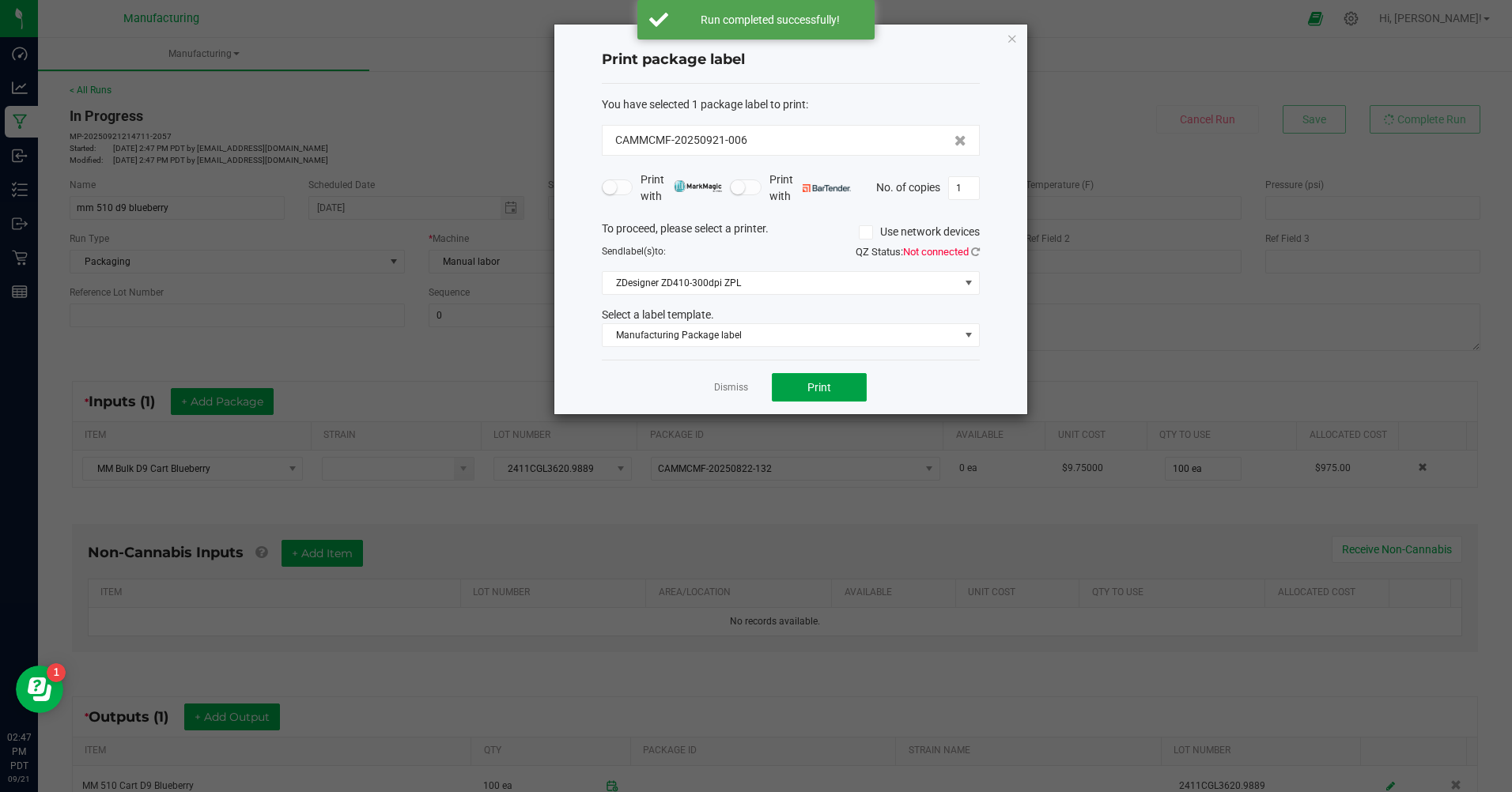
click at [810, 392] on span "Print" at bounding box center [819, 387] width 24 height 13
click at [1014, 36] on icon "button" at bounding box center [1012, 38] width 11 height 19
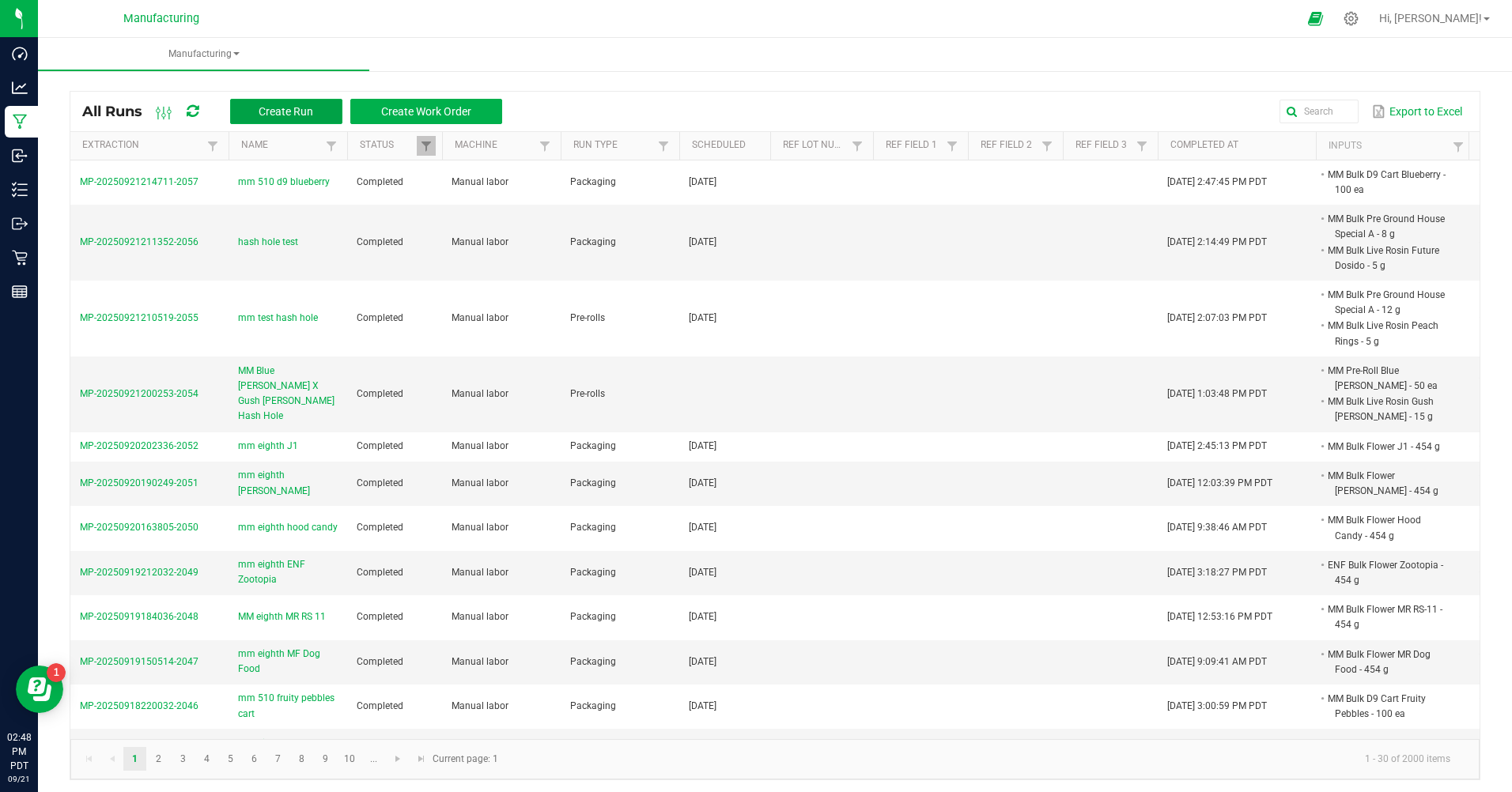
click at [312, 105] on span "Create Run" at bounding box center [285, 111] width 55 height 13
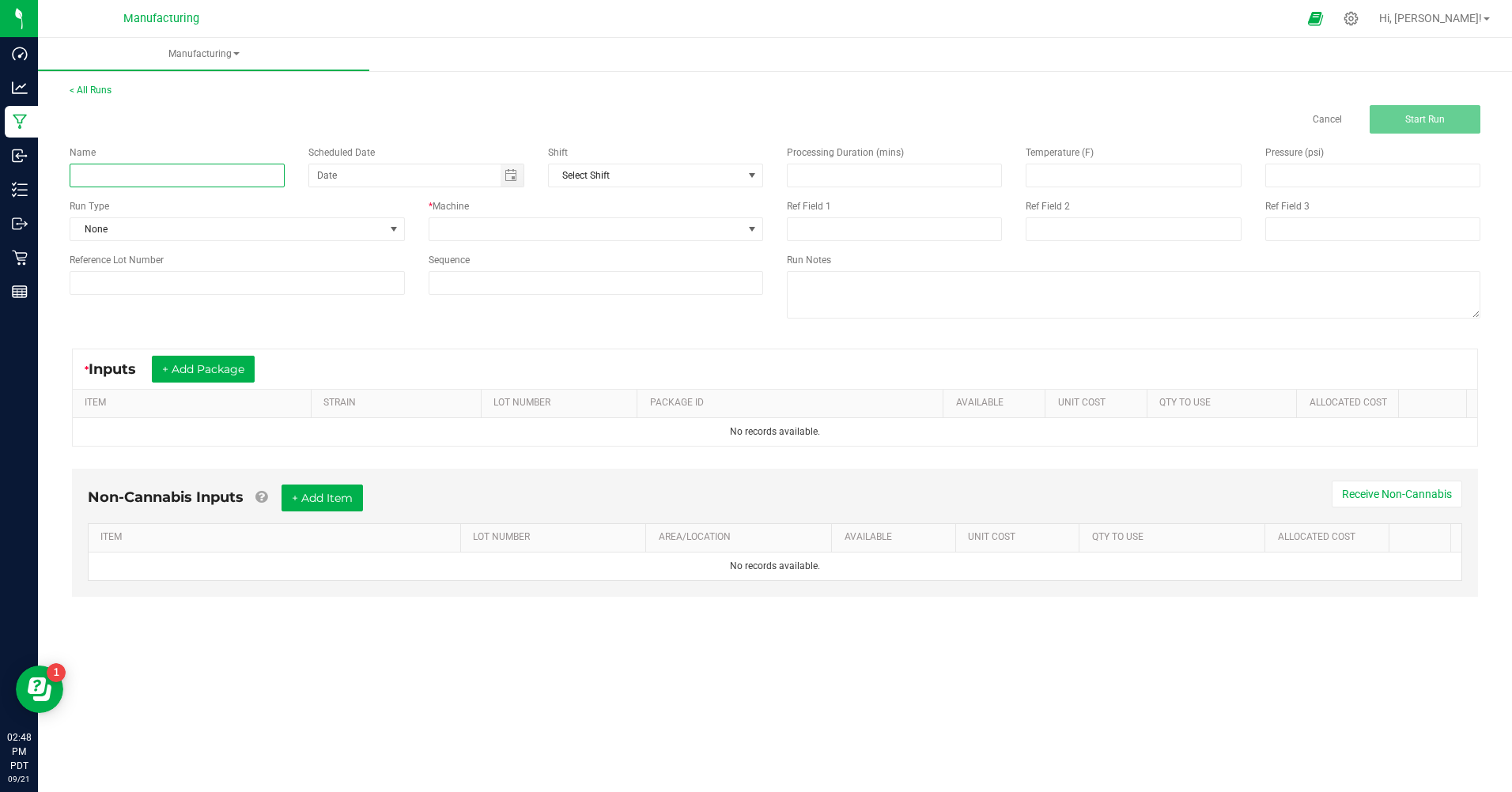
click at [171, 169] on input at bounding box center [178, 175] width 216 height 24
type input "mm 510 d9 blueberry"
click at [148, 226] on span "None" at bounding box center [227, 229] width 314 height 22
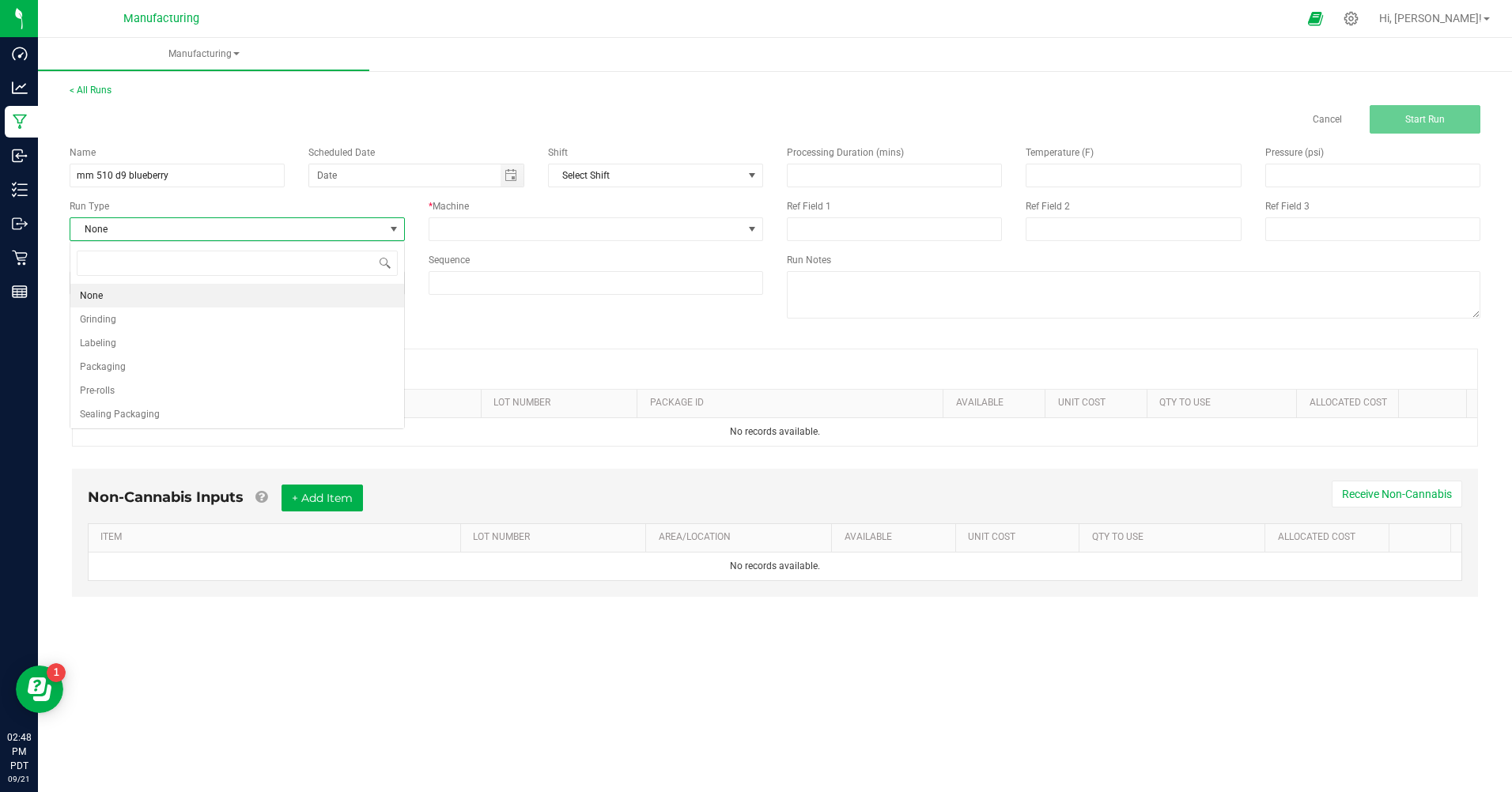
scroll to position [24, 334]
click at [118, 368] on span "Packaging" at bounding box center [103, 367] width 45 height 16
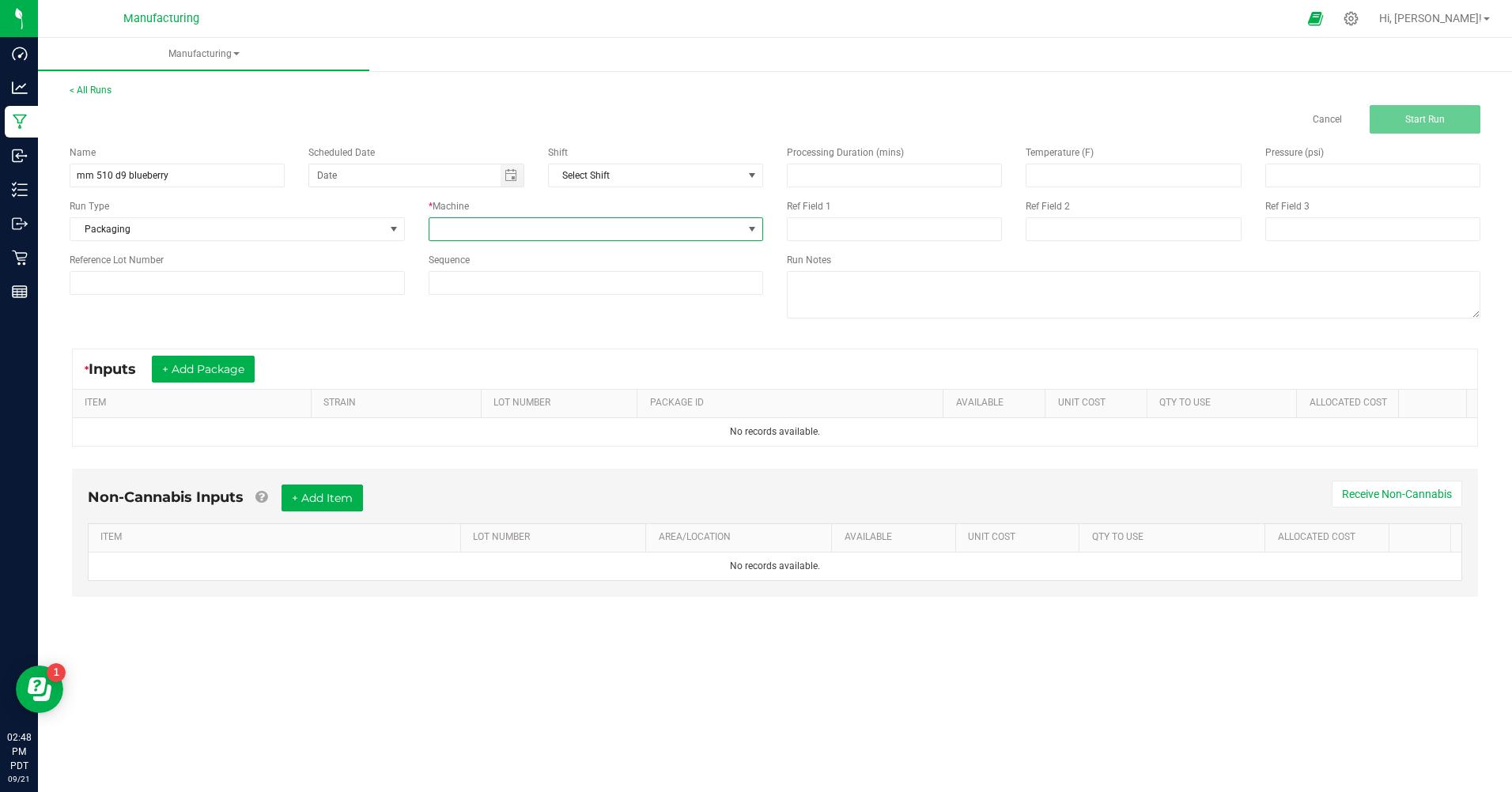
click at [477, 226] on span at bounding box center [586, 229] width 314 height 22
click at [472, 377] on li "Manual labor" at bounding box center [596, 378] width 333 height 27
click at [511, 174] on span "Toggle calendar" at bounding box center [510, 175] width 13 height 13
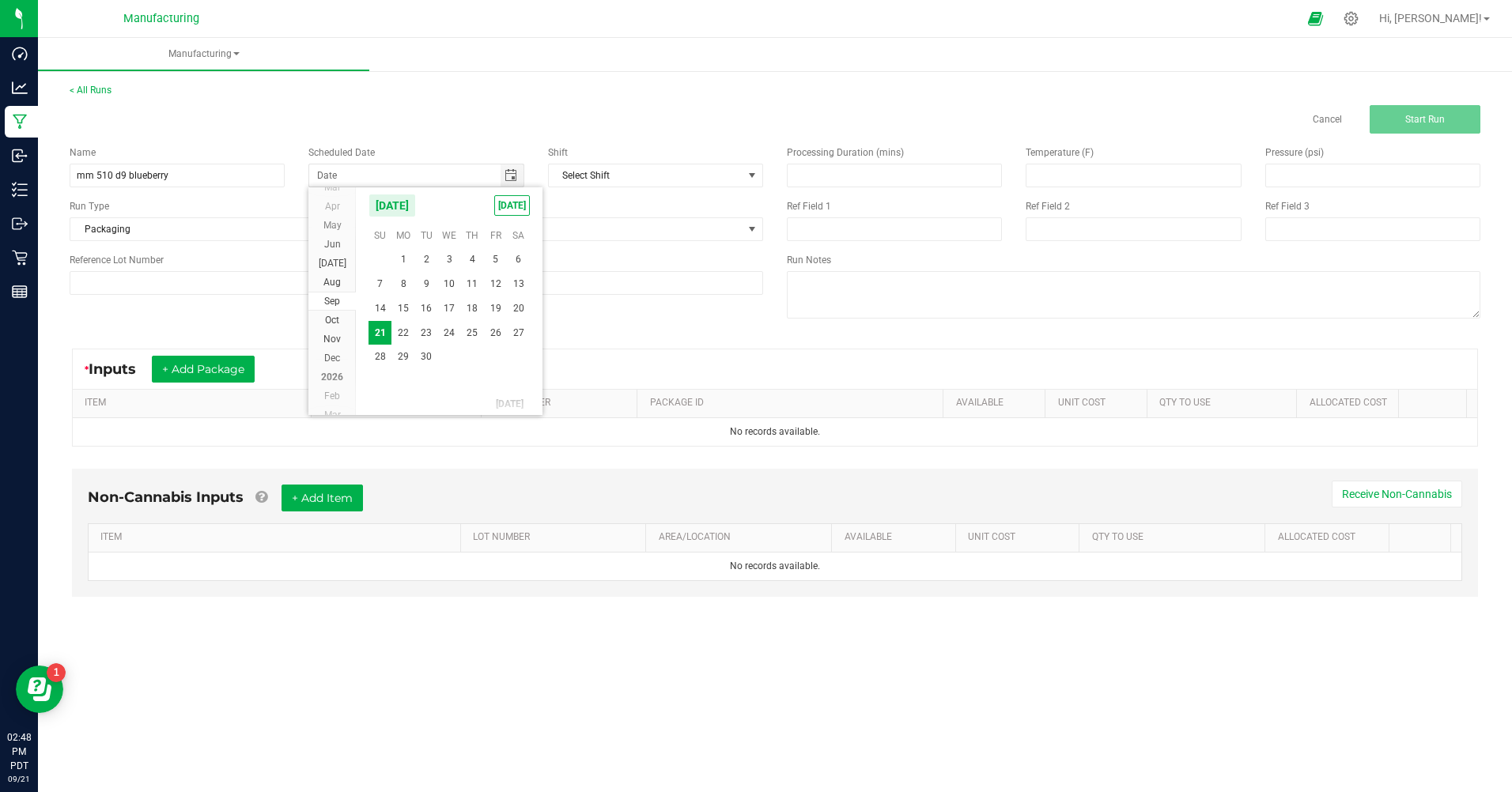
click at [503, 210] on span "[DATE]" at bounding box center [512, 205] width 35 height 20
type input "[DATE]"
click at [235, 364] on button "+ Add Package" at bounding box center [203, 369] width 103 height 27
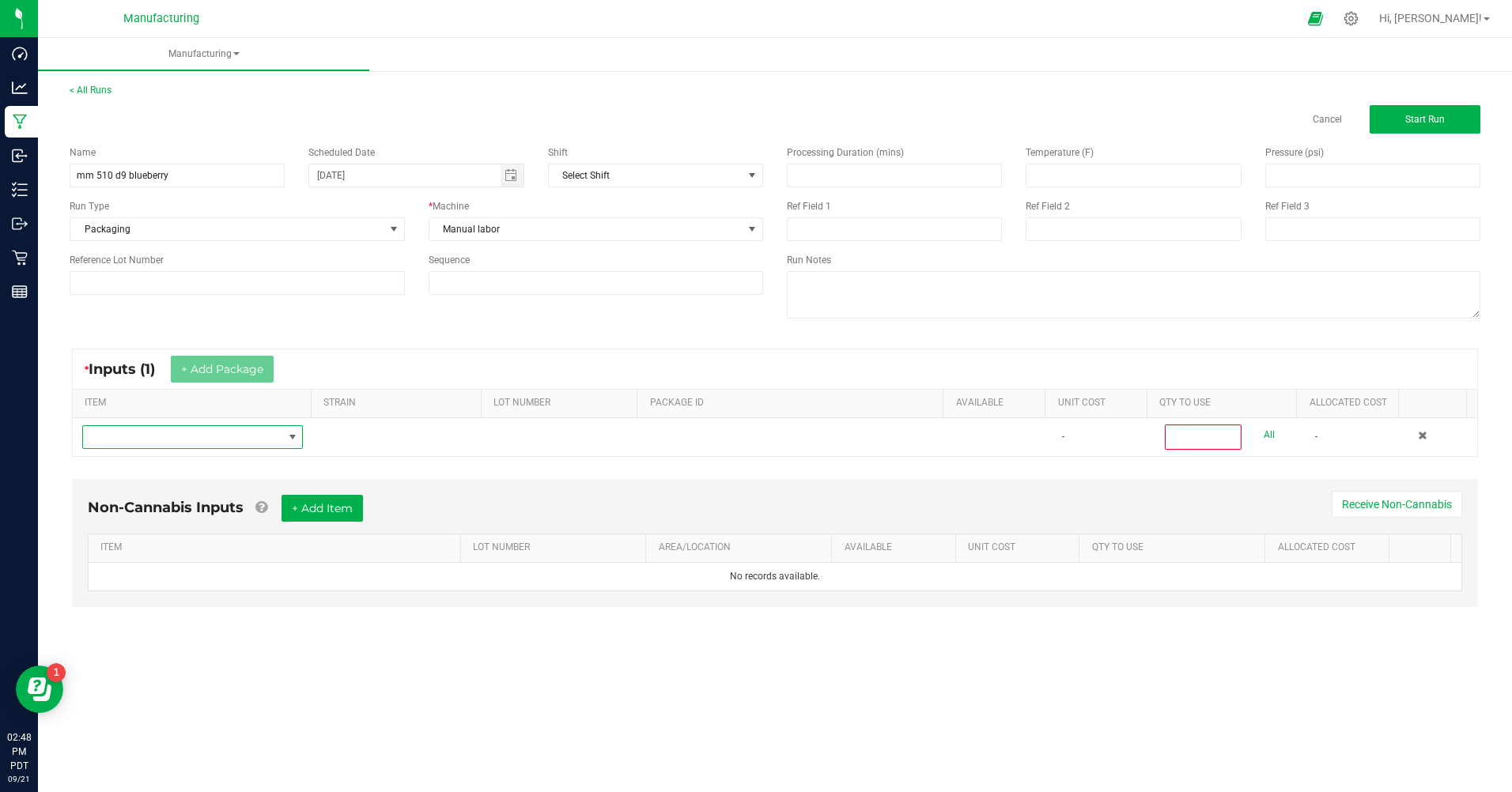
click at [156, 429] on span "NO DATA FOUND" at bounding box center [183, 437] width 200 height 22
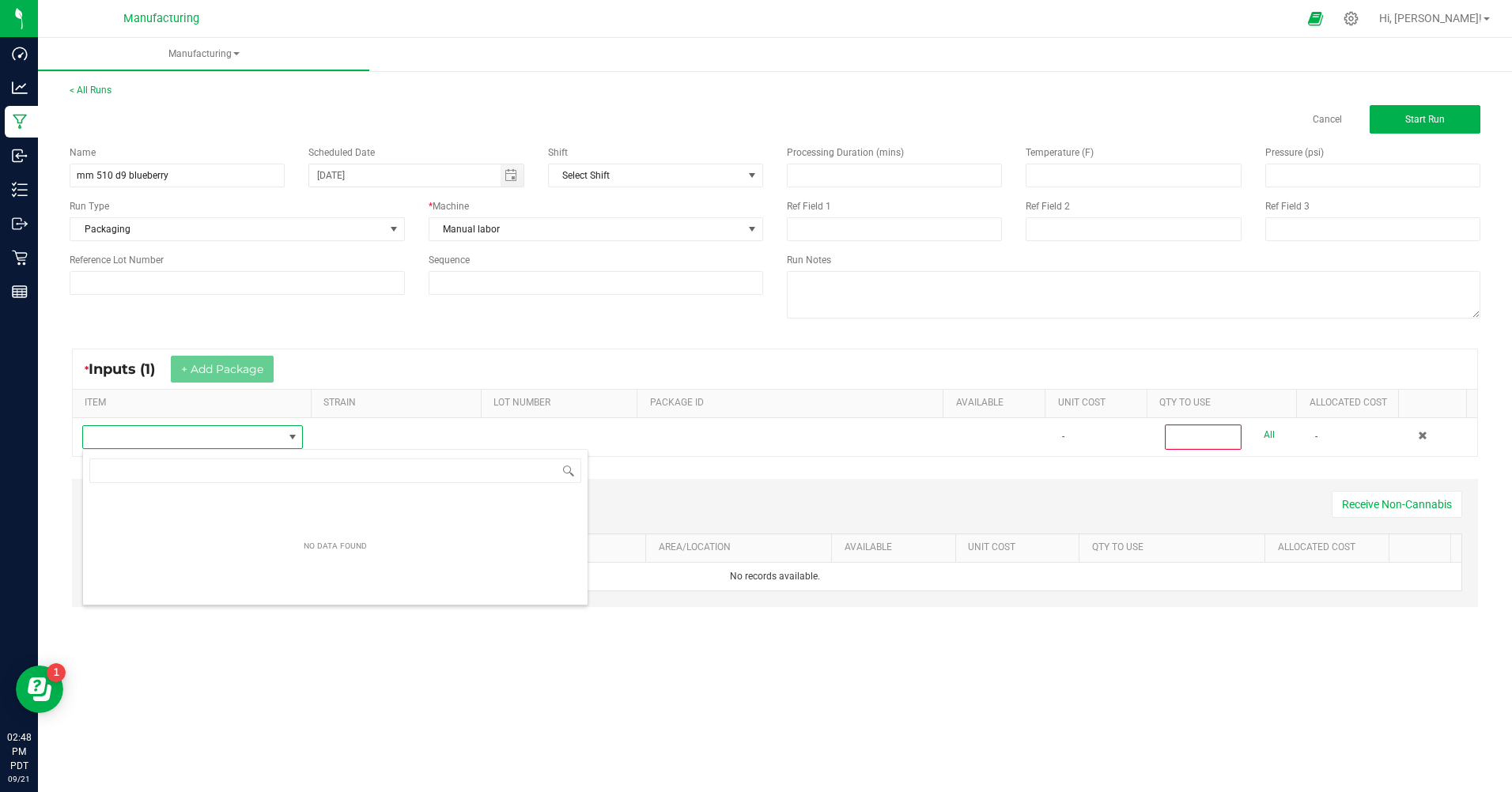
scroll to position [24, 219]
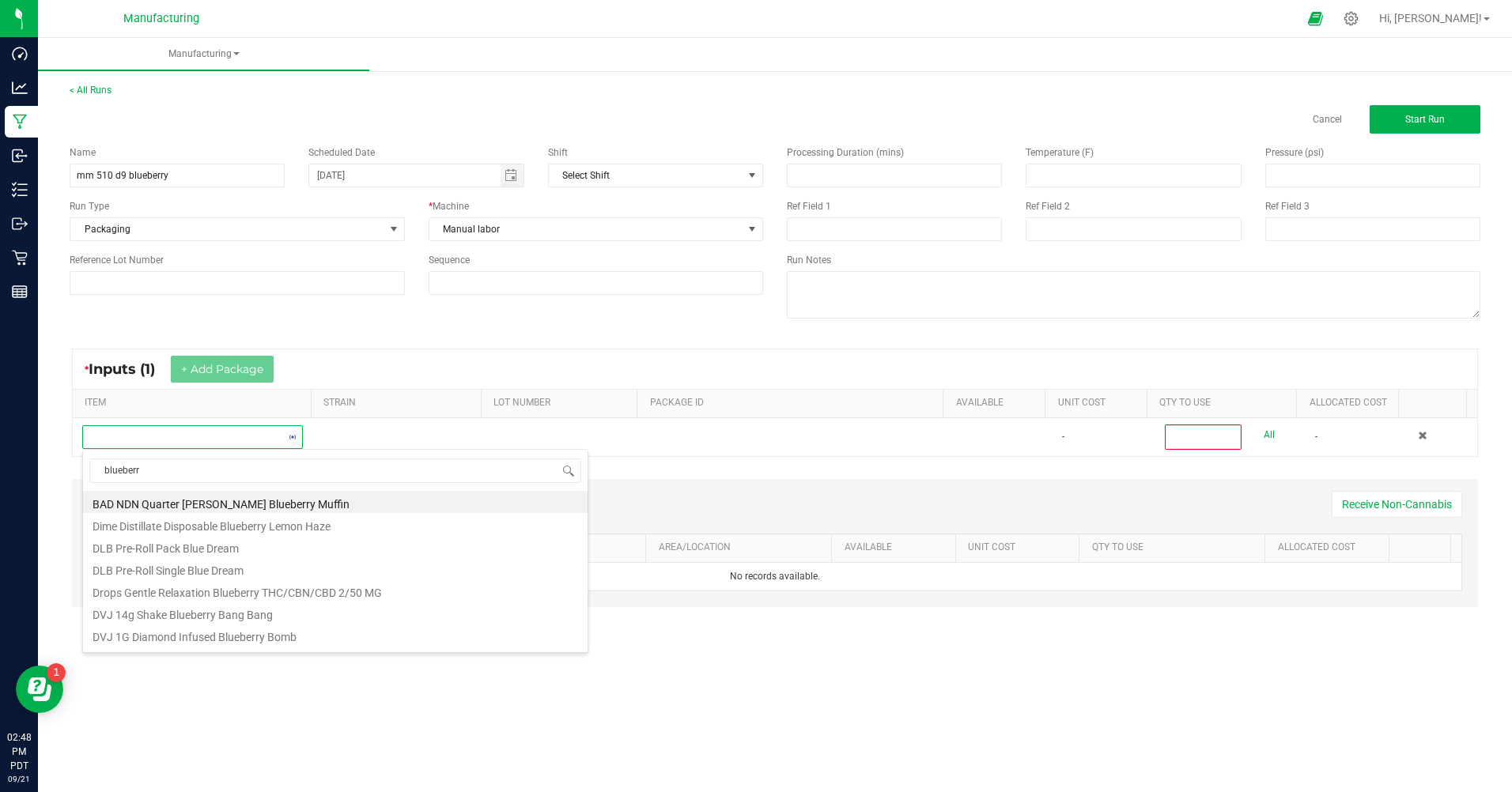
type input "blueberry"
click at [221, 595] on li "MM Bulk D9 Cart Blueberry" at bounding box center [335, 597] width 504 height 22
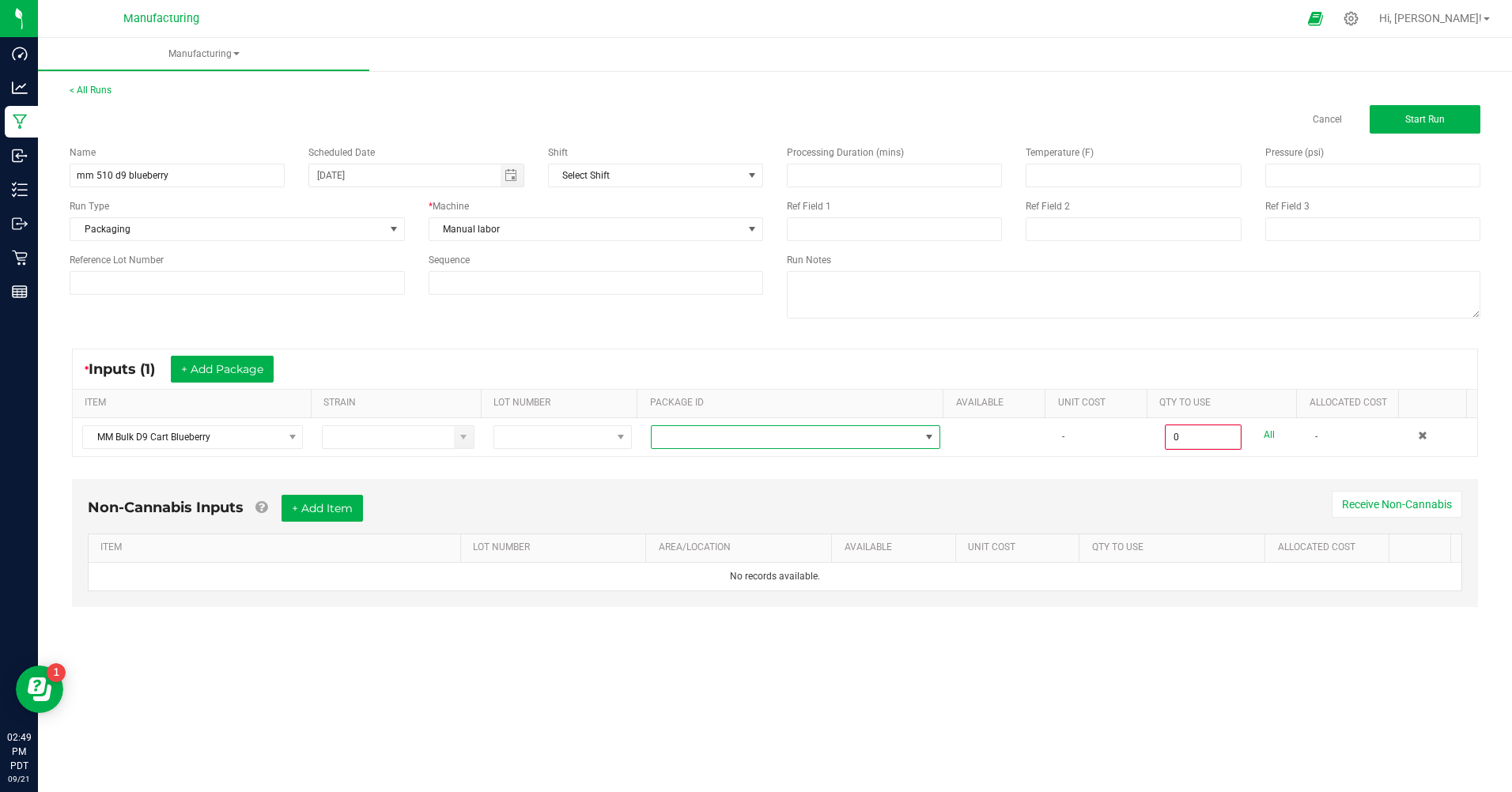
click at [682, 449] on span at bounding box center [796, 437] width 290 height 24
click at [725, 529] on li "CAMMCMF-20250822-133" at bounding box center [789, 531] width 285 height 27
click at [1264, 437] on link "All" at bounding box center [1269, 434] width 11 height 21
type input "100 ea"
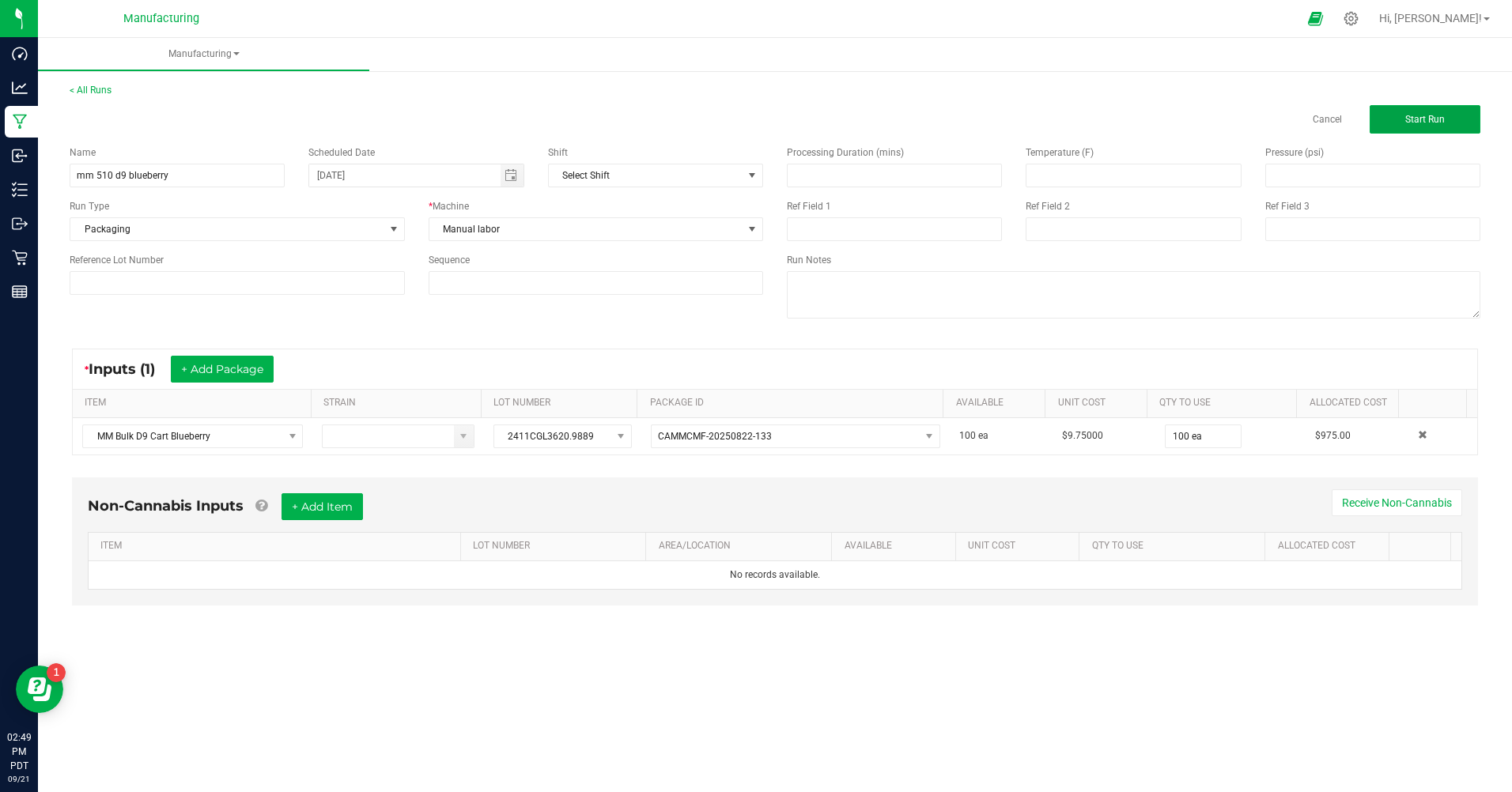
click at [1400, 111] on button "Start Run" at bounding box center [1425, 120] width 111 height 29
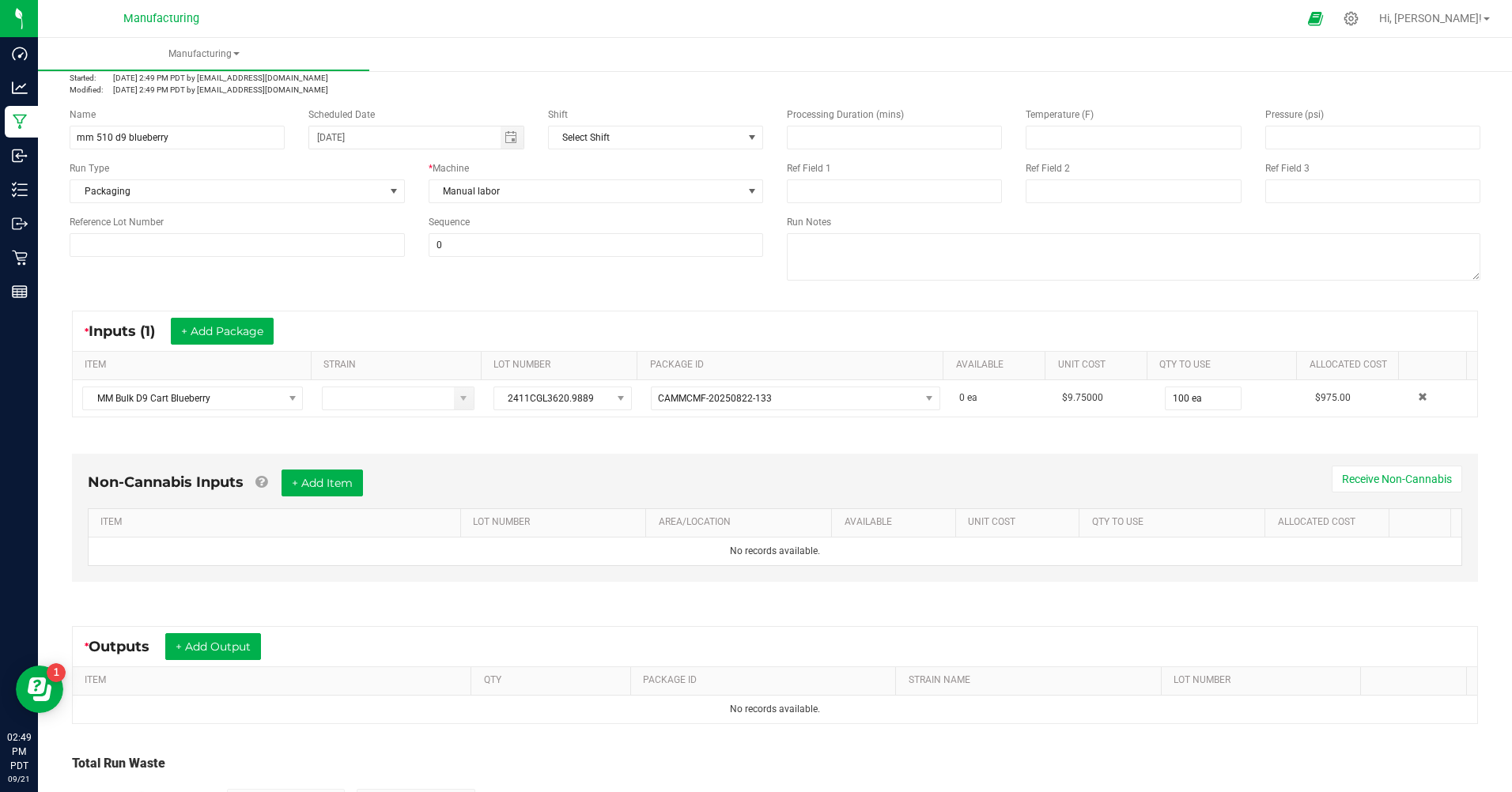
scroll to position [183, 0]
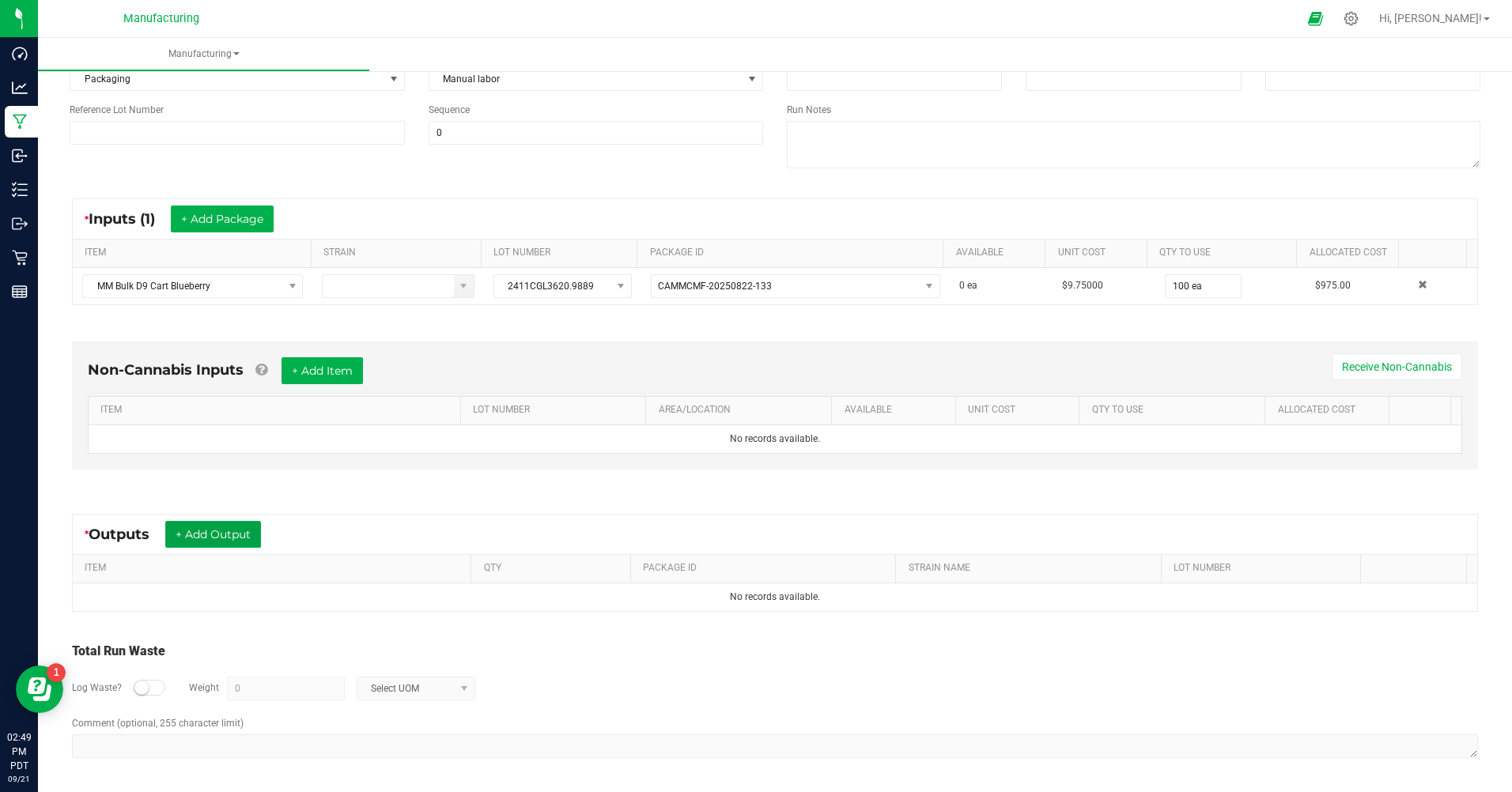
click at [245, 530] on button "+ Add Output" at bounding box center [213, 534] width 96 height 27
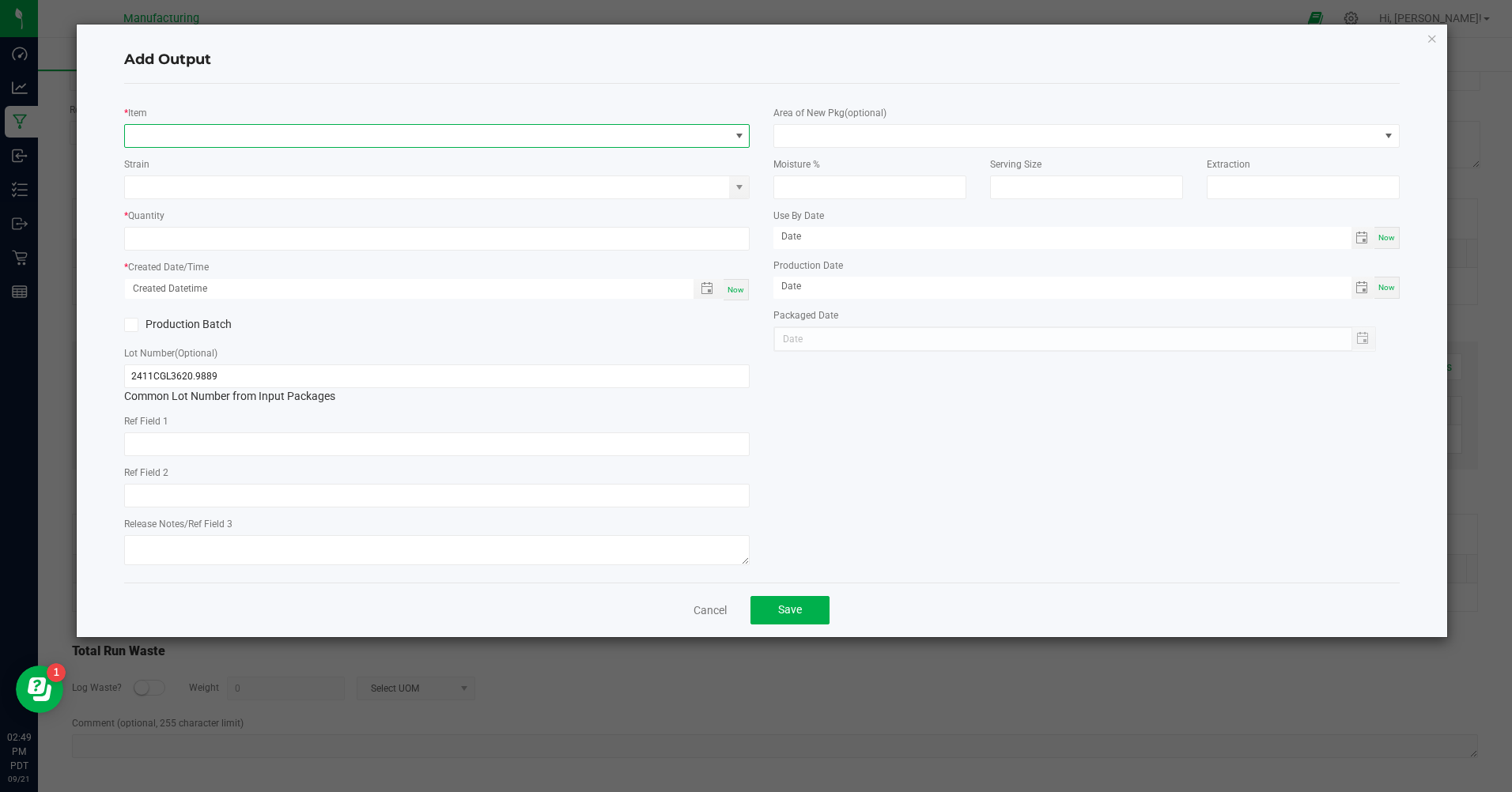
click at [180, 136] on span "NO DATA FOUND" at bounding box center [427, 136] width 604 height 22
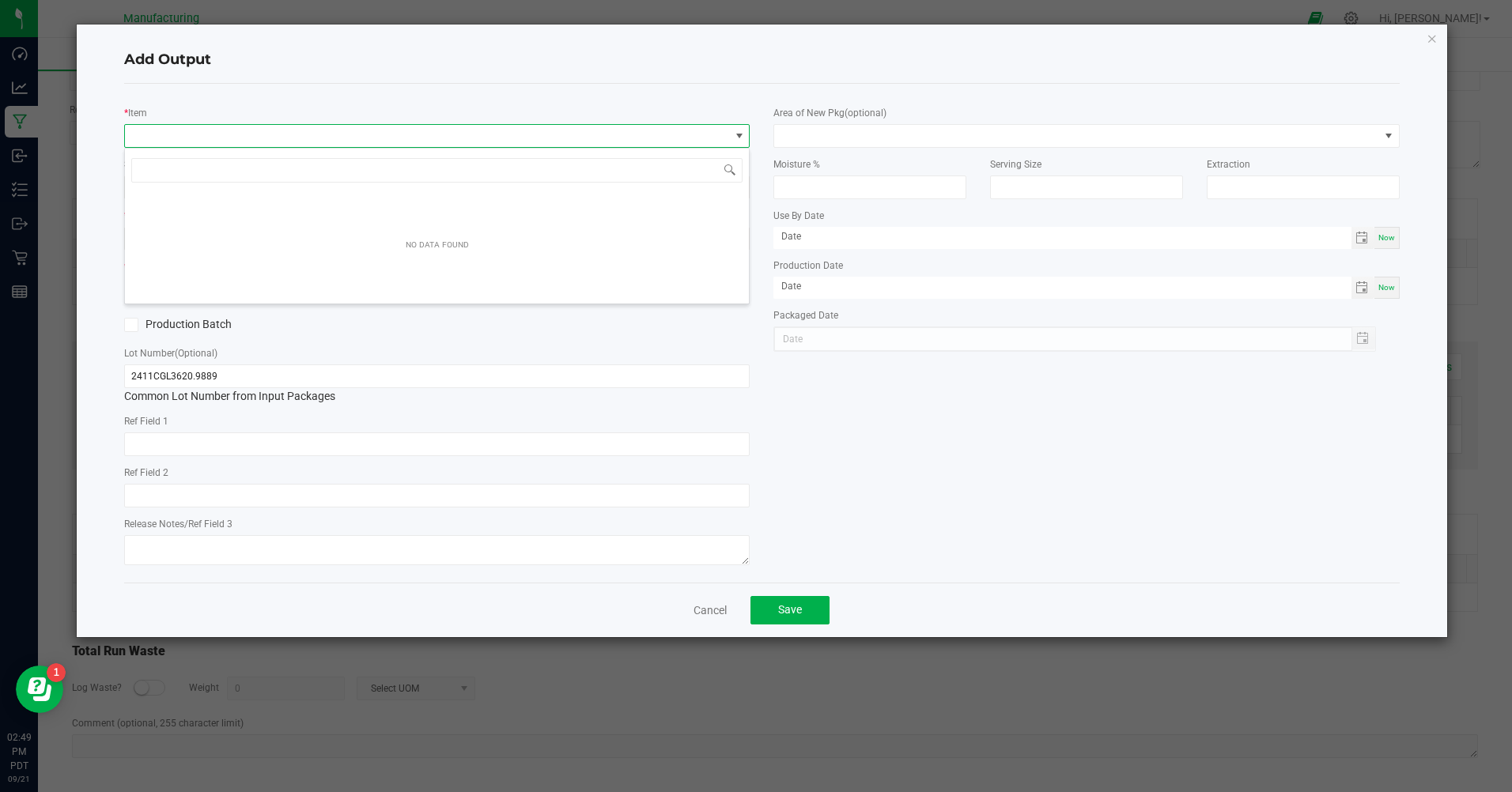
scroll to position [24, 626]
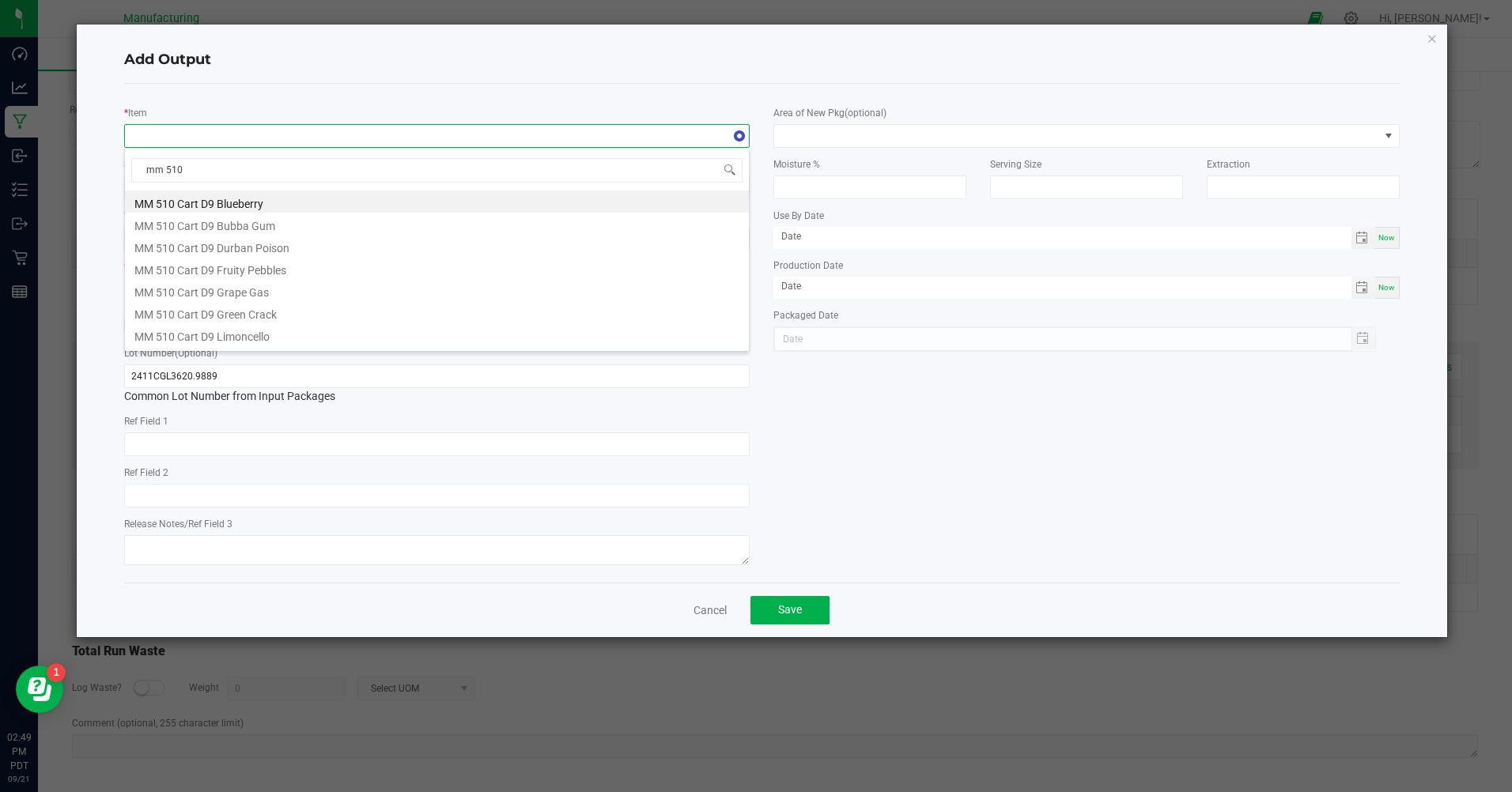
type input "mm 510"
click at [190, 205] on li "MM 510 Cart D9 Blueberry" at bounding box center [436, 201] width 624 height 22
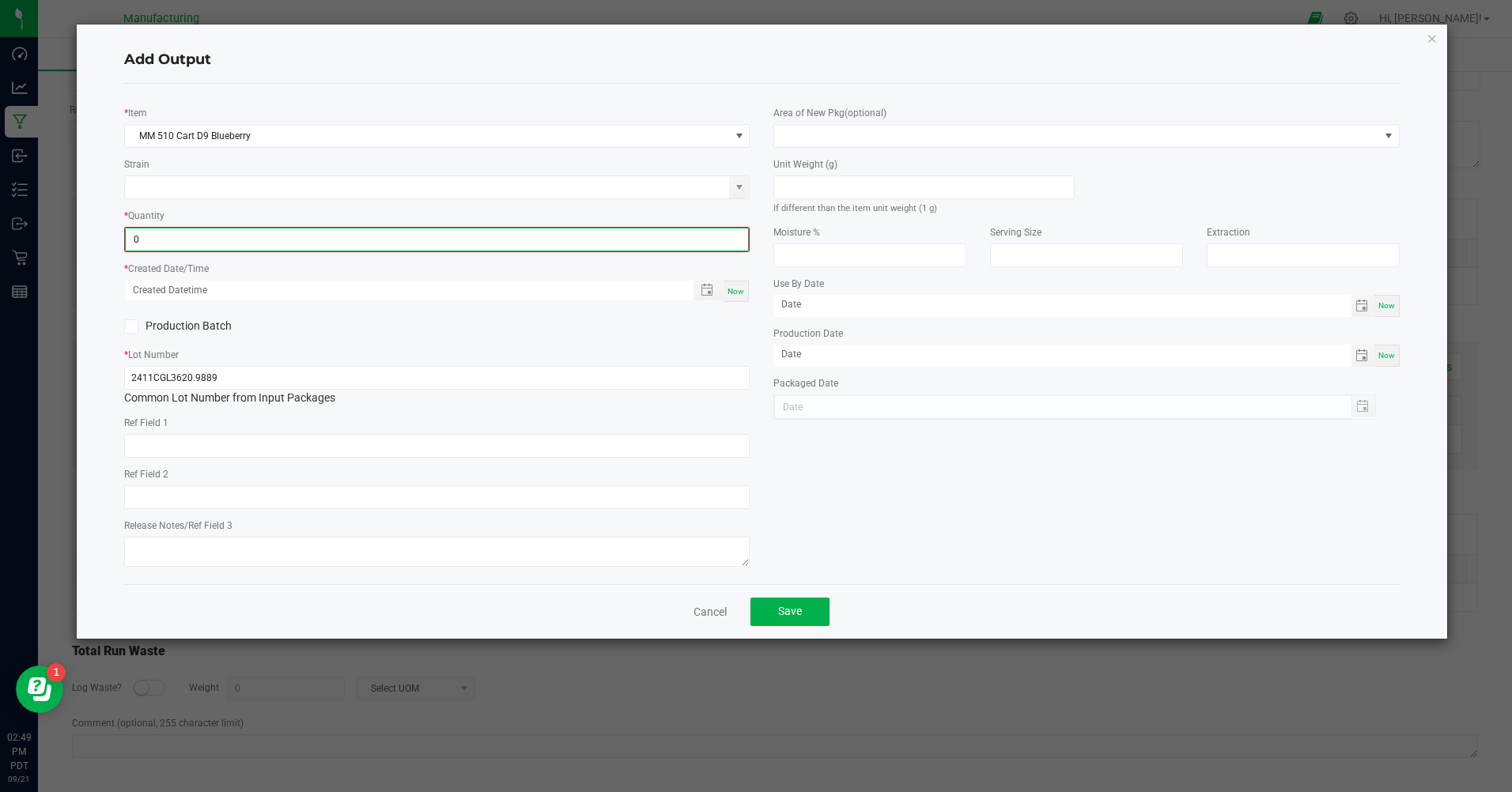
click at [153, 249] on input "0" at bounding box center [436, 240] width 622 height 22
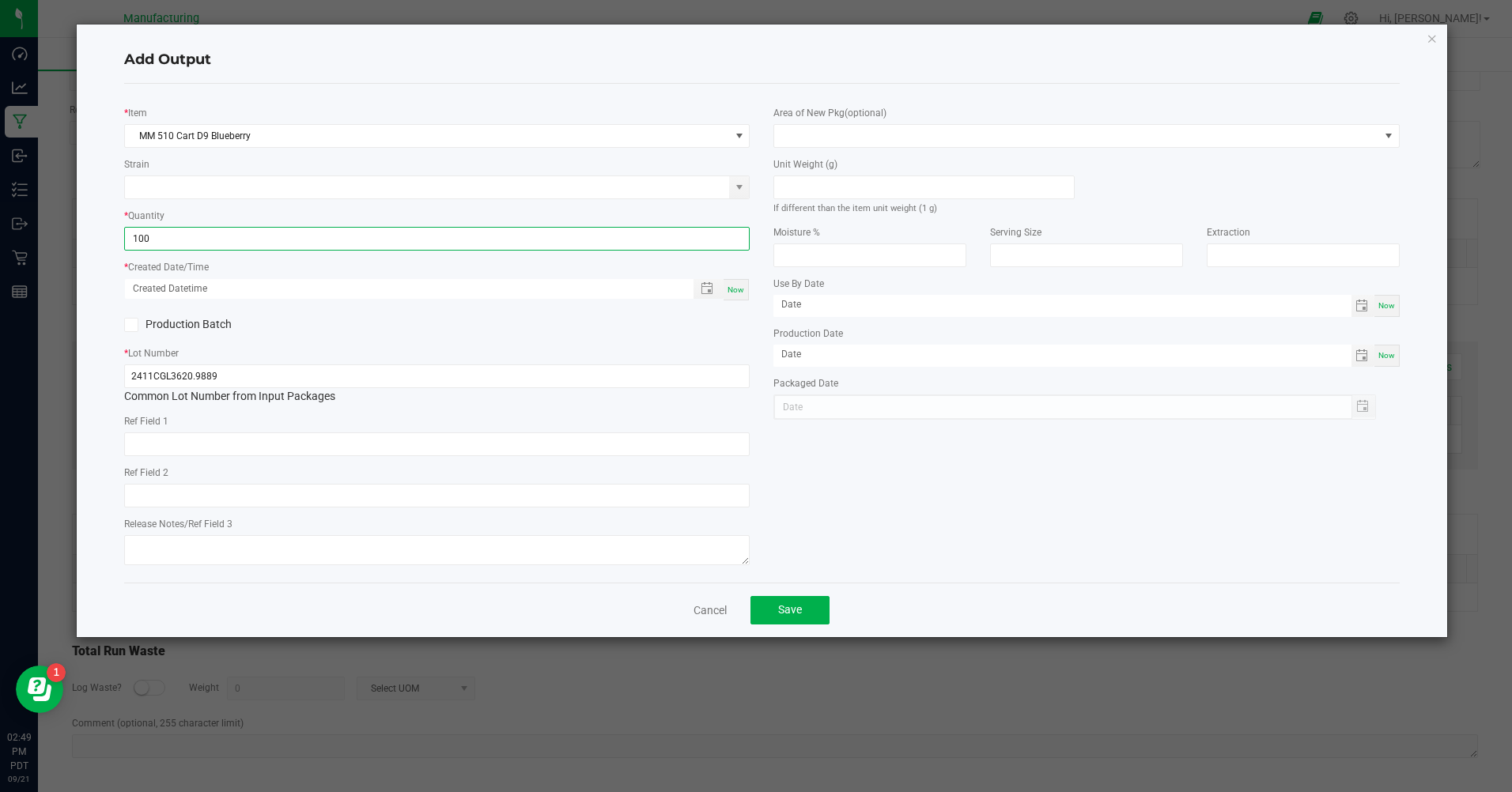
type input "100 ea"
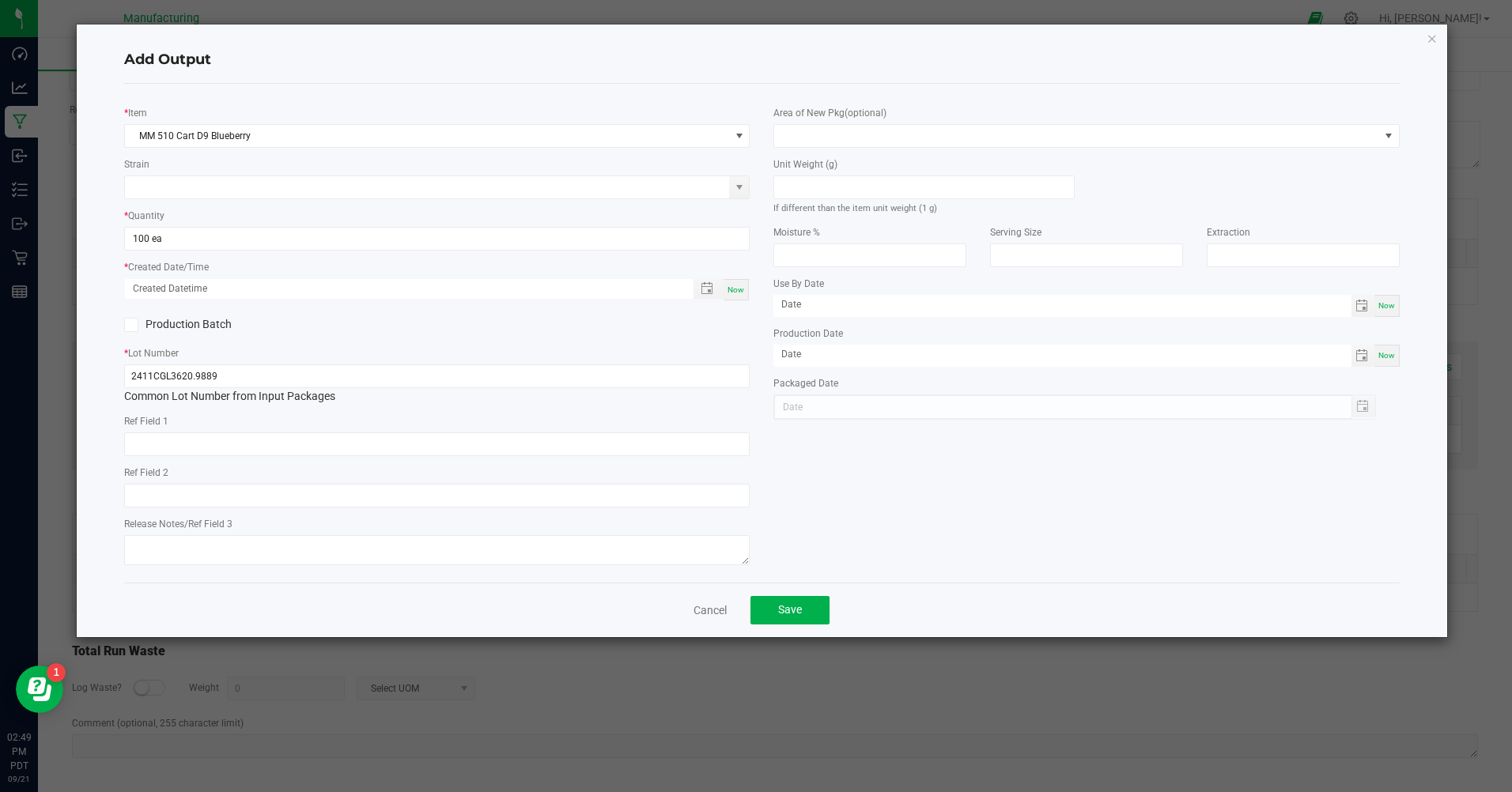
click at [734, 293] on span "Now" at bounding box center [736, 290] width 17 height 8
type input "[DATE] 2:49 PM"
type input "[DATE]"
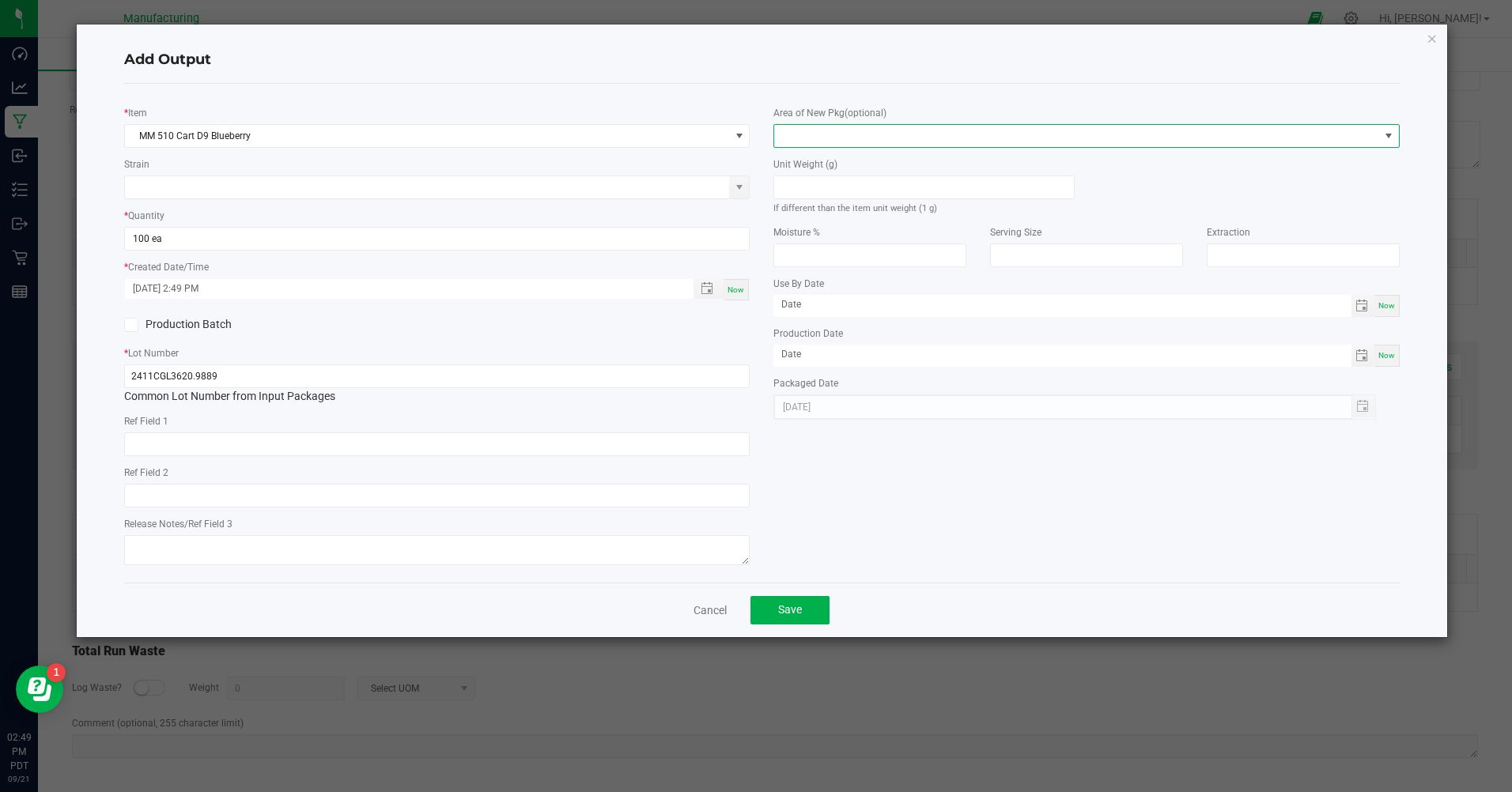
click at [841, 140] on span at bounding box center [1077, 136] width 604 height 22
click at [826, 341] on li "Inventory Room" at bounding box center [1087, 338] width 624 height 27
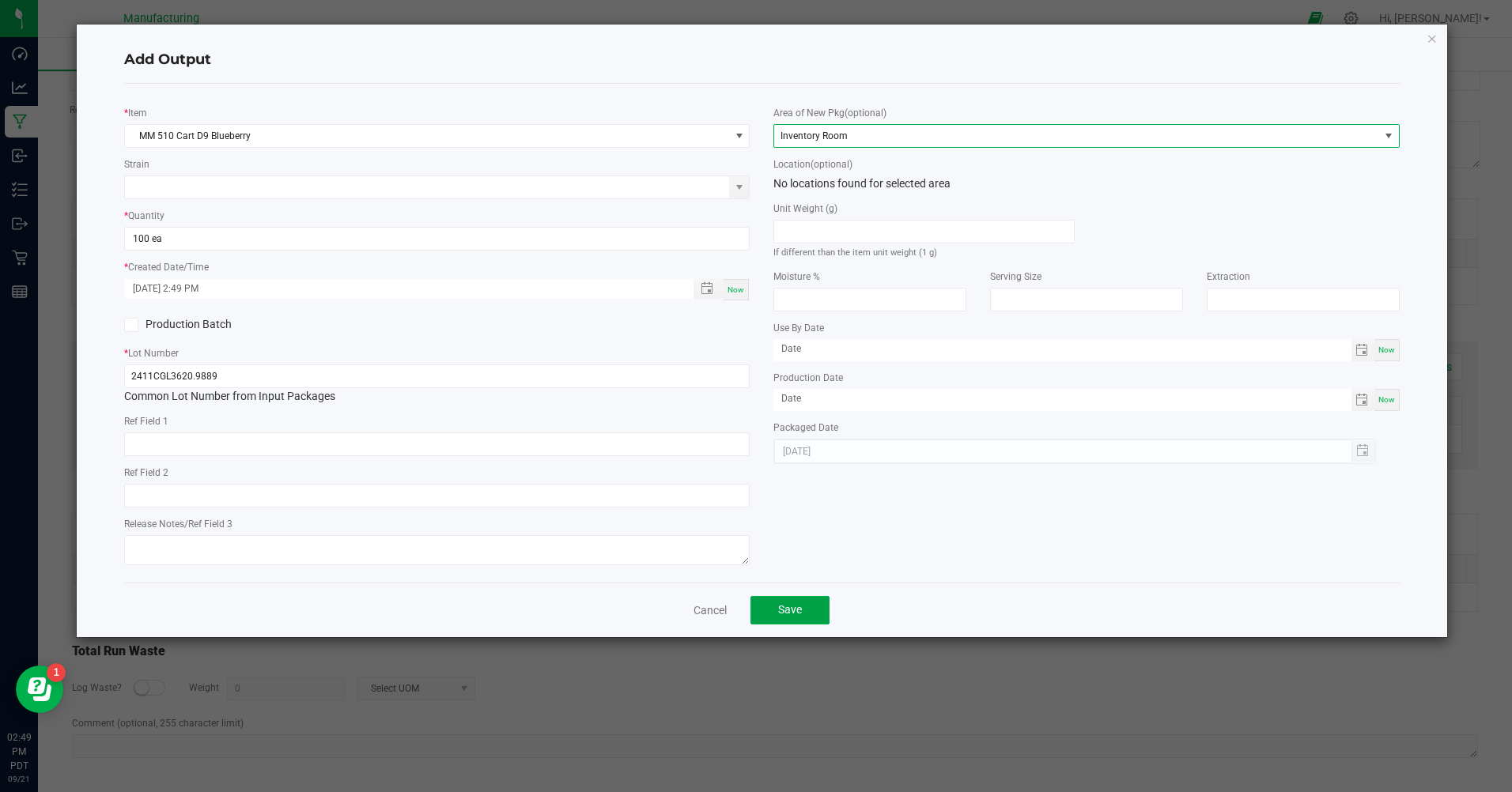
click at [796, 613] on span "Save" at bounding box center [790, 609] width 24 height 13
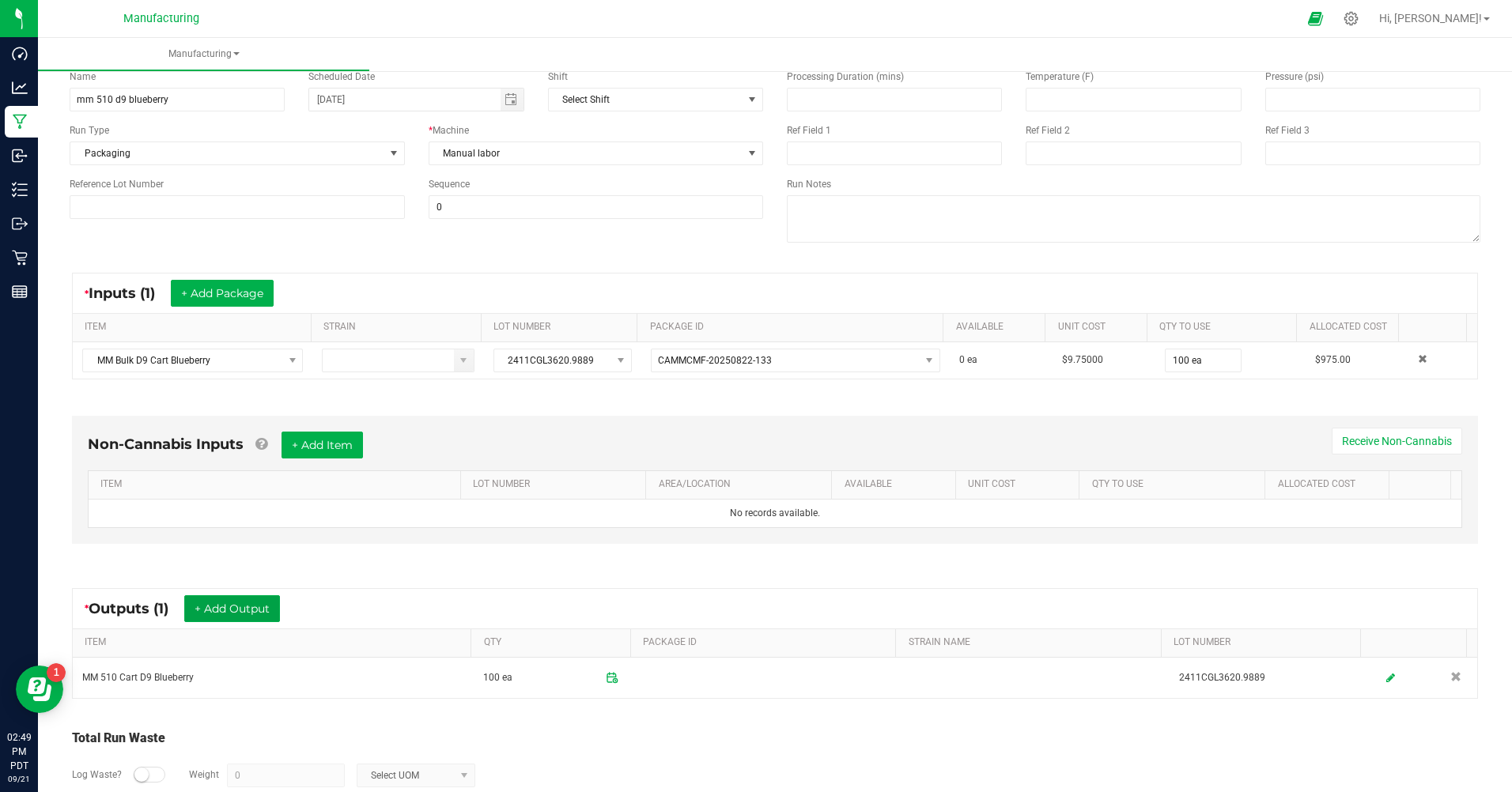
scroll to position [0, 0]
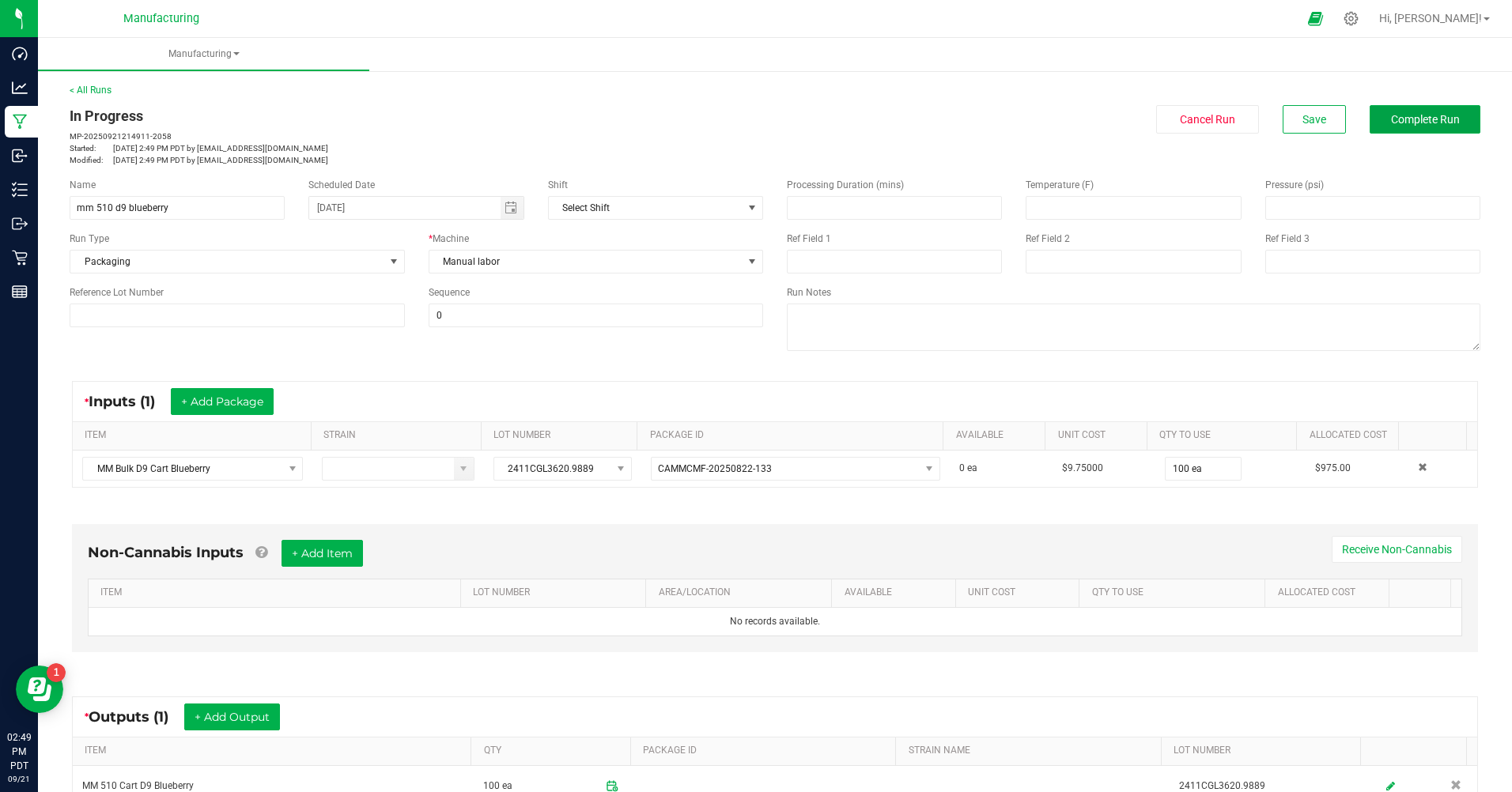
click at [1399, 124] on span "Complete Run" at bounding box center [1426, 119] width 69 height 13
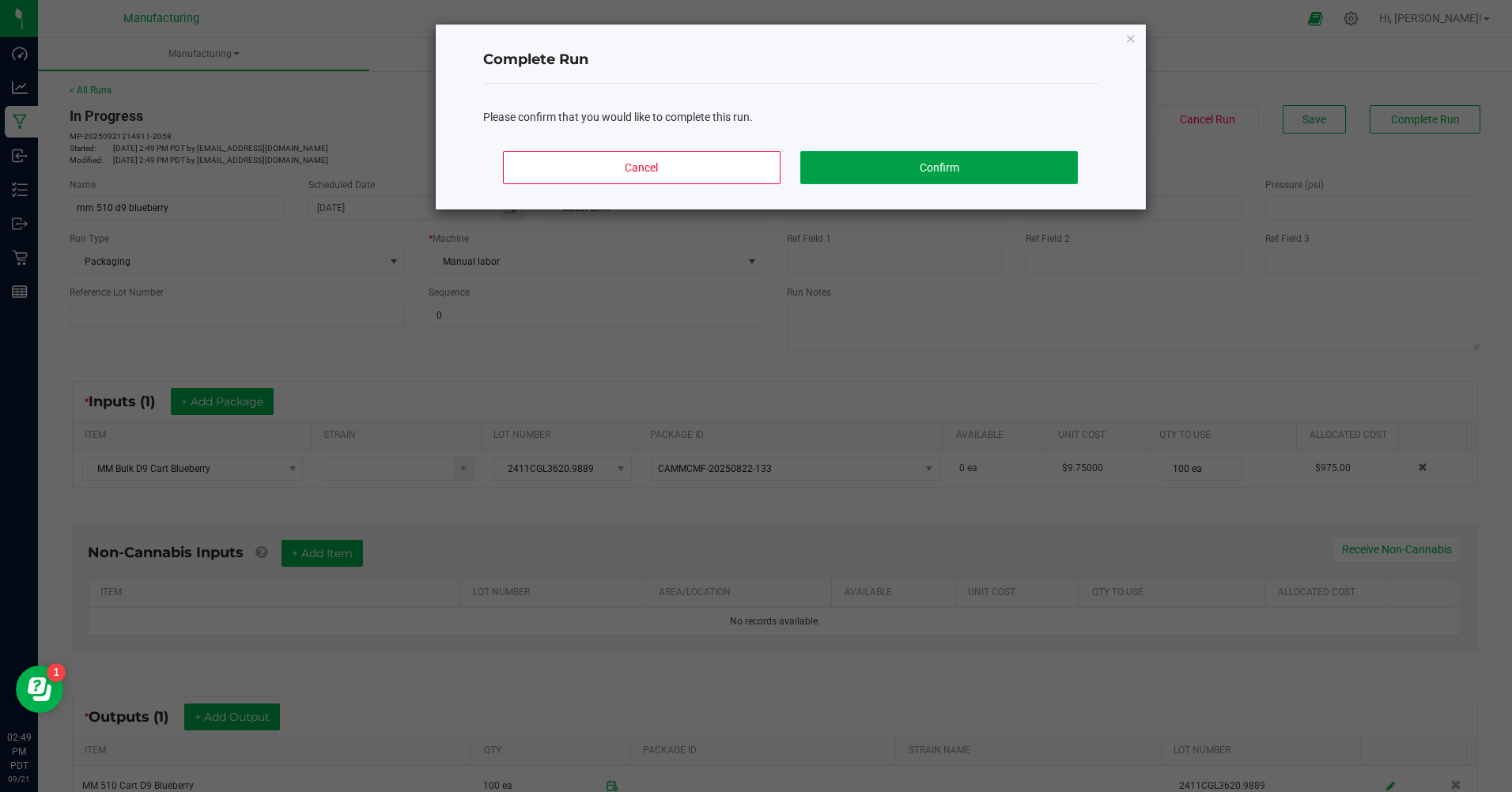
drag, startPoint x: 988, startPoint y: 164, endPoint x: 896, endPoint y: 171, distance: 92.3
click at [988, 164] on button "Confirm" at bounding box center [939, 167] width 277 height 33
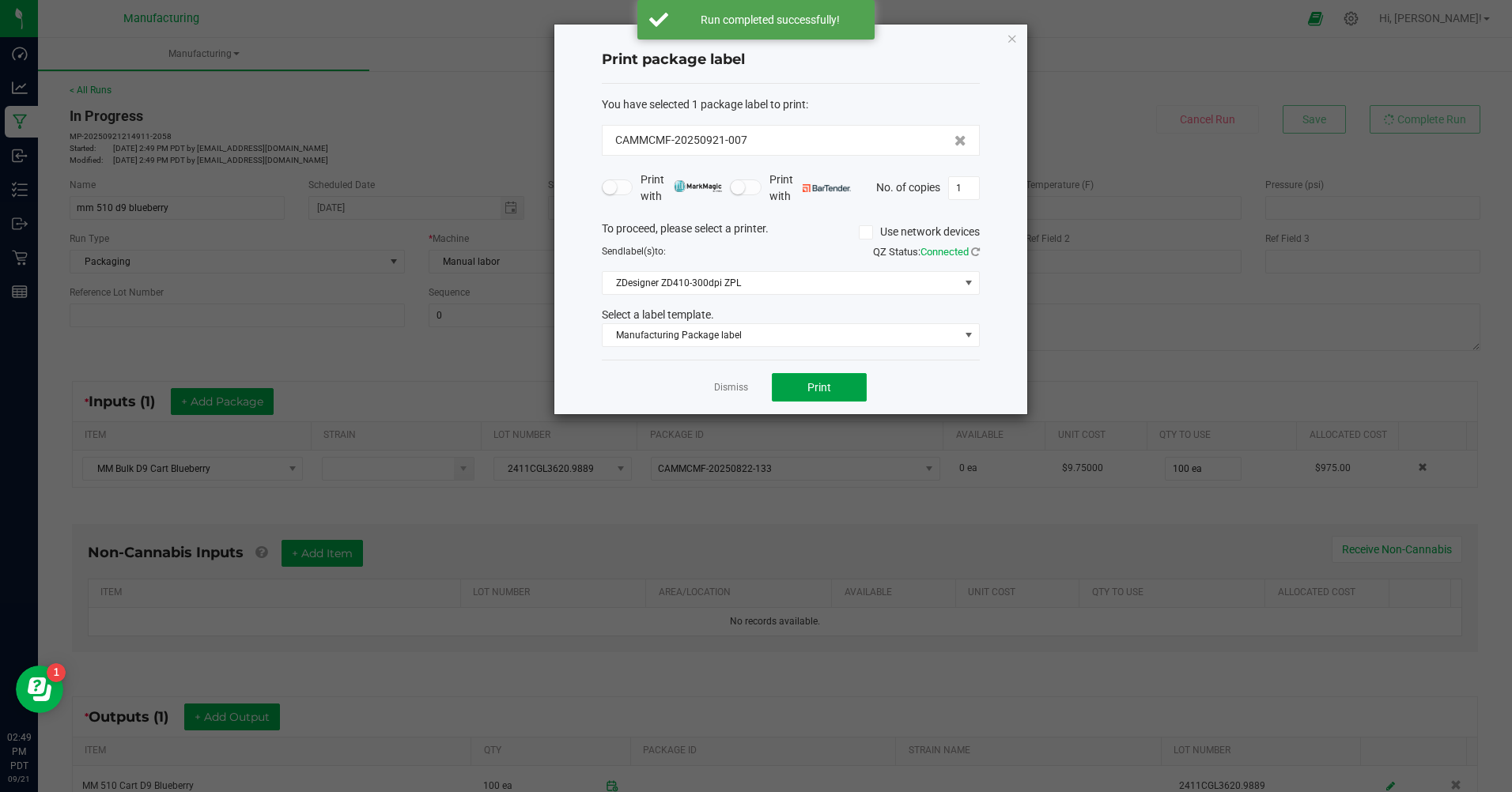
click at [819, 391] on span "Print" at bounding box center [819, 387] width 24 height 13
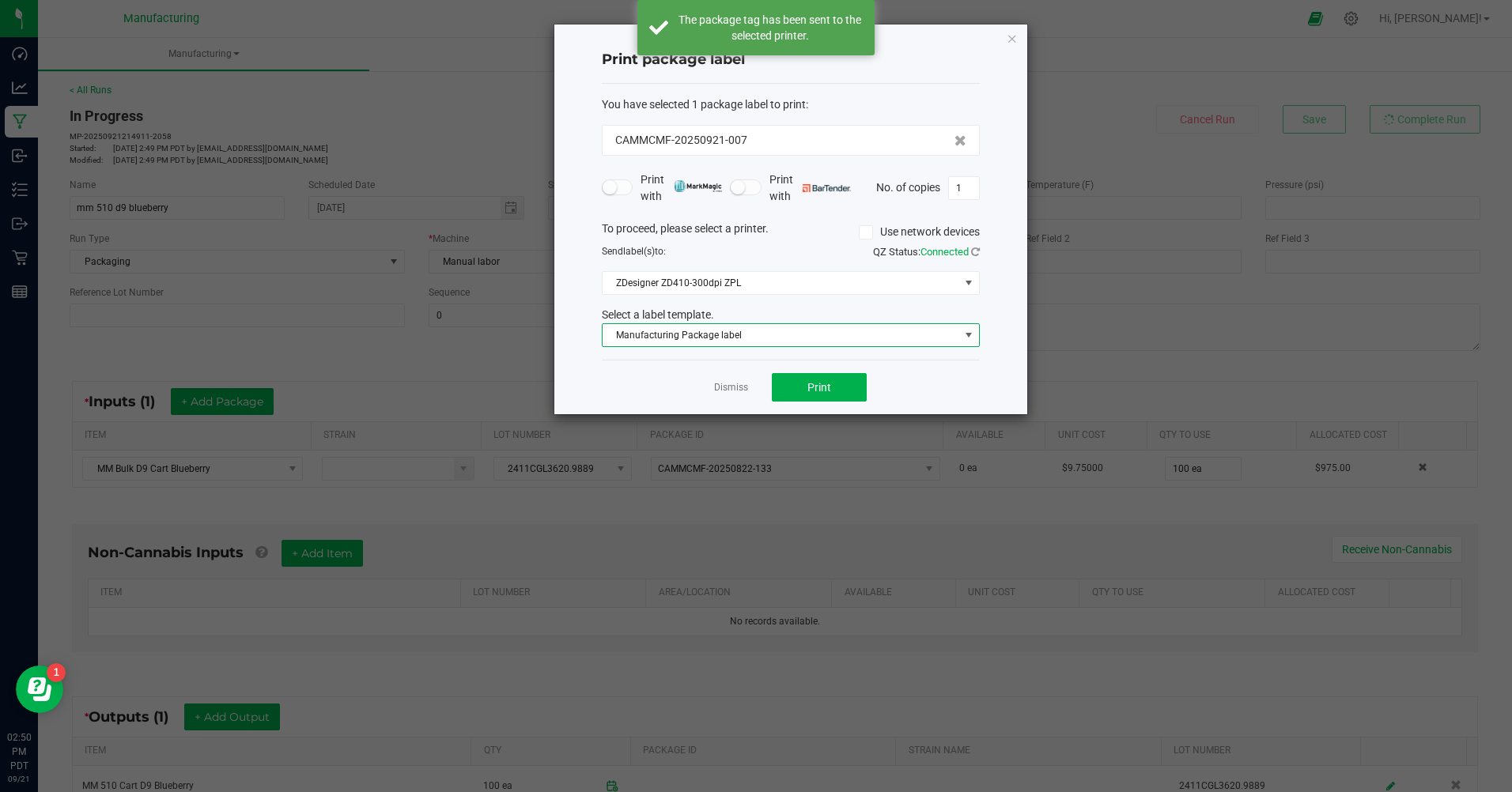
click at [754, 339] on span "Manufacturing Package label" at bounding box center [781, 335] width 357 height 22
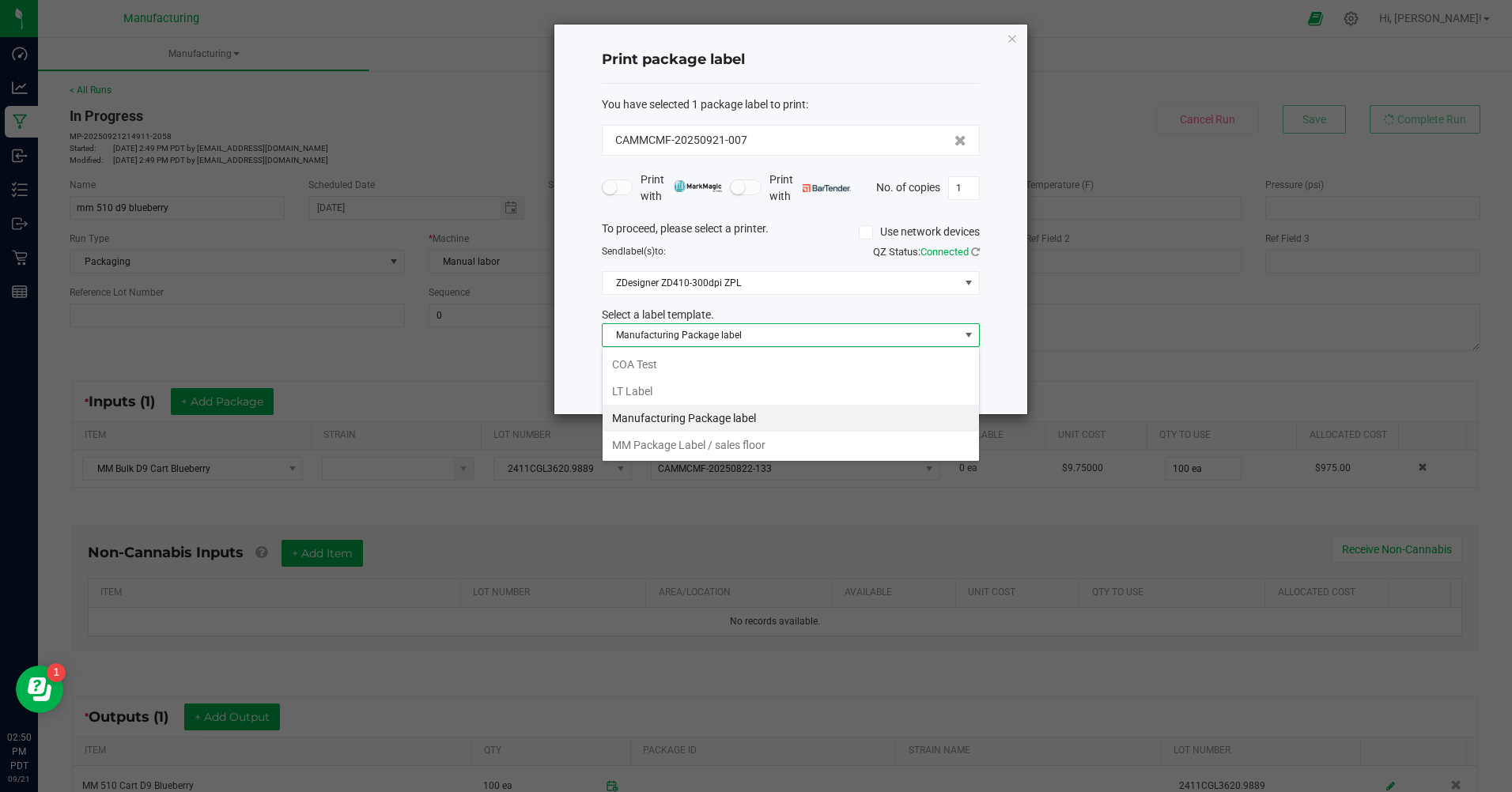
scroll to position [24, 378]
click at [728, 447] on li "MM Package Label / sales floor" at bounding box center [791, 445] width 376 height 27
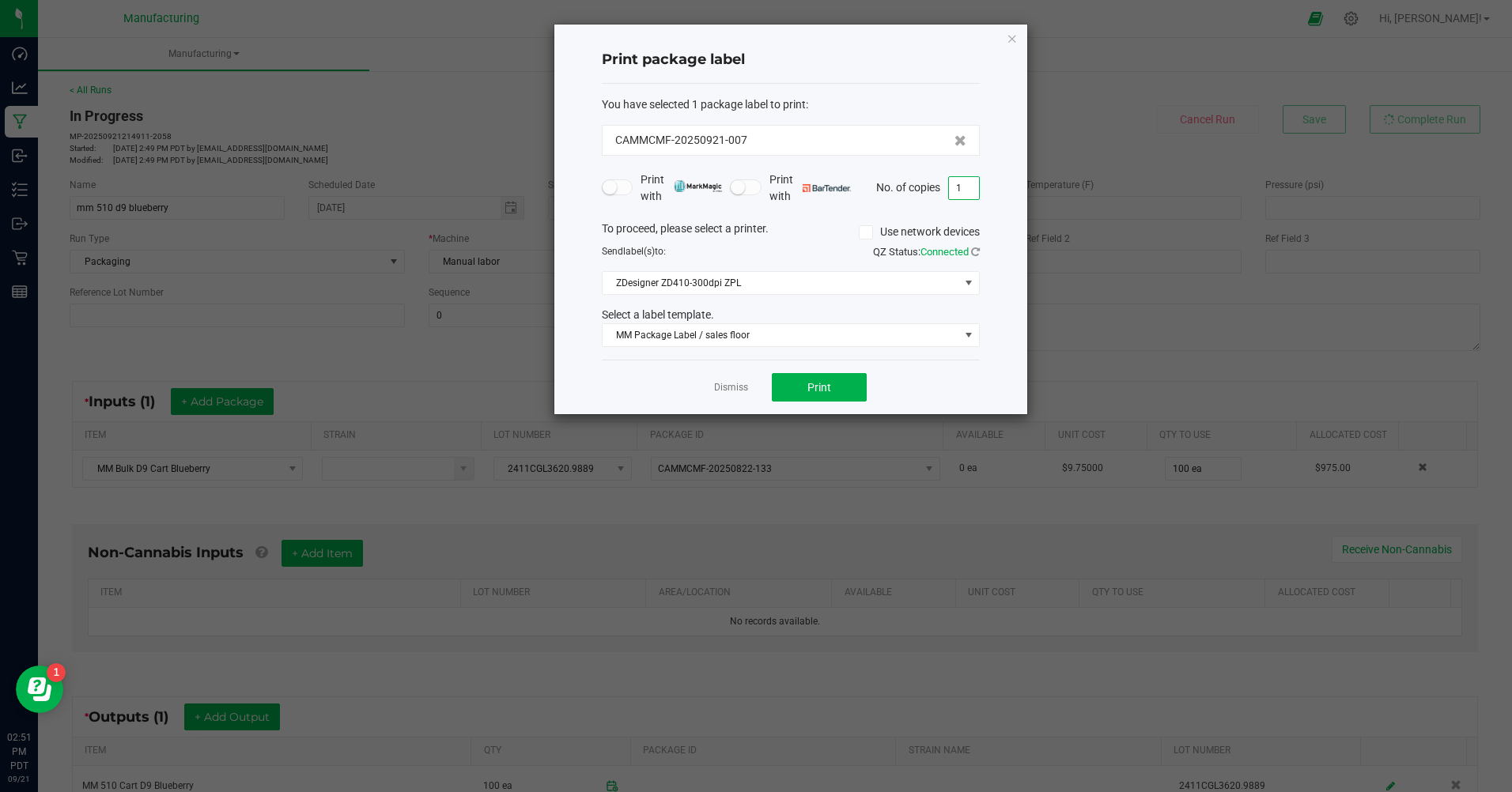
click at [966, 185] on input "1" at bounding box center [964, 188] width 30 height 22
type input "100"
click at [817, 389] on span "Print" at bounding box center [819, 387] width 24 height 13
click at [1018, 33] on div "Print package label You have selected 1 package label to print : CAMMCMF-202509…" at bounding box center [791, 219] width 473 height 390
click at [1015, 36] on icon "button" at bounding box center [1012, 38] width 11 height 19
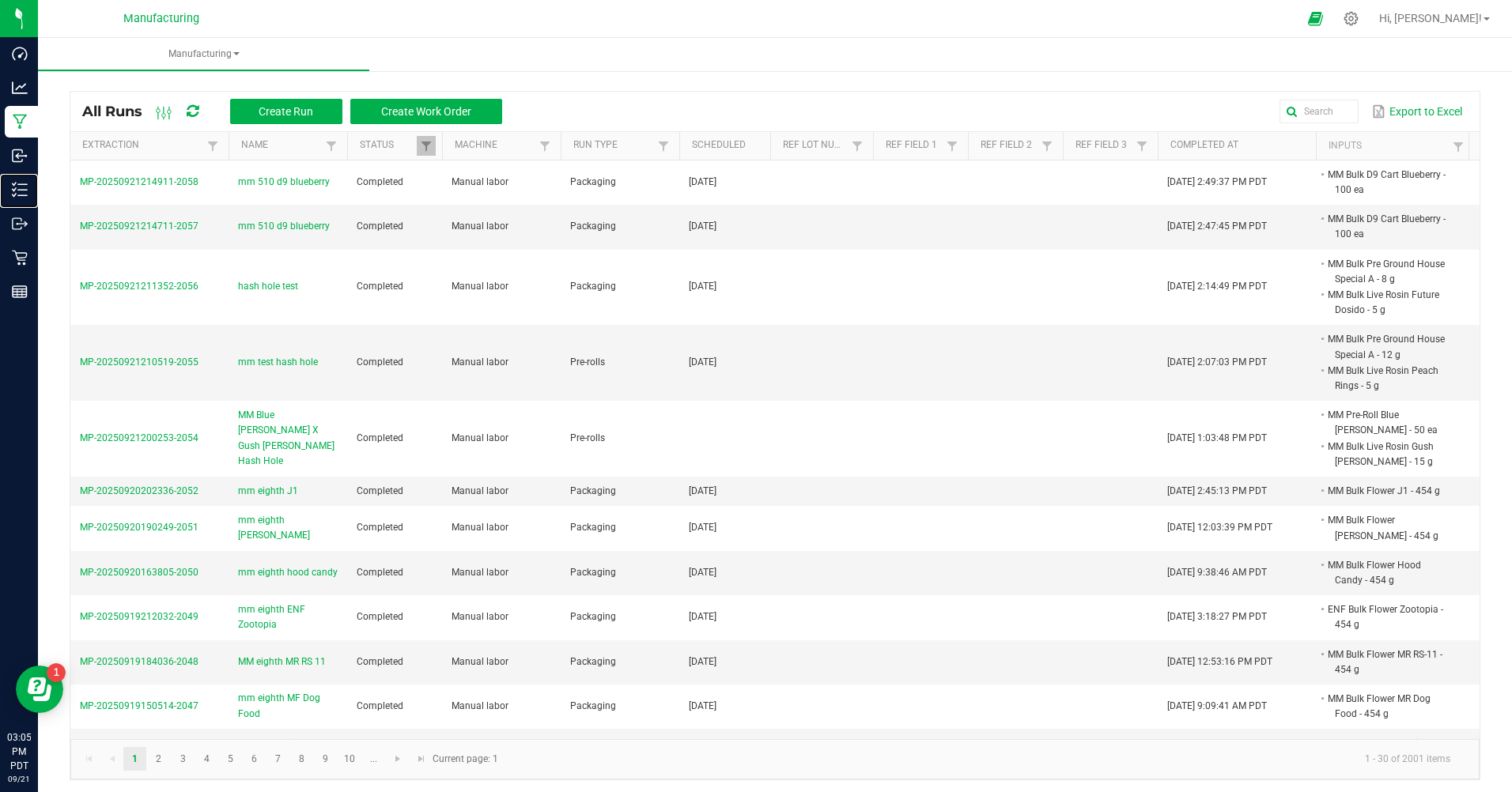
click at [0, 0] on p "Inventory" at bounding box center [0, 0] width 0 height 0
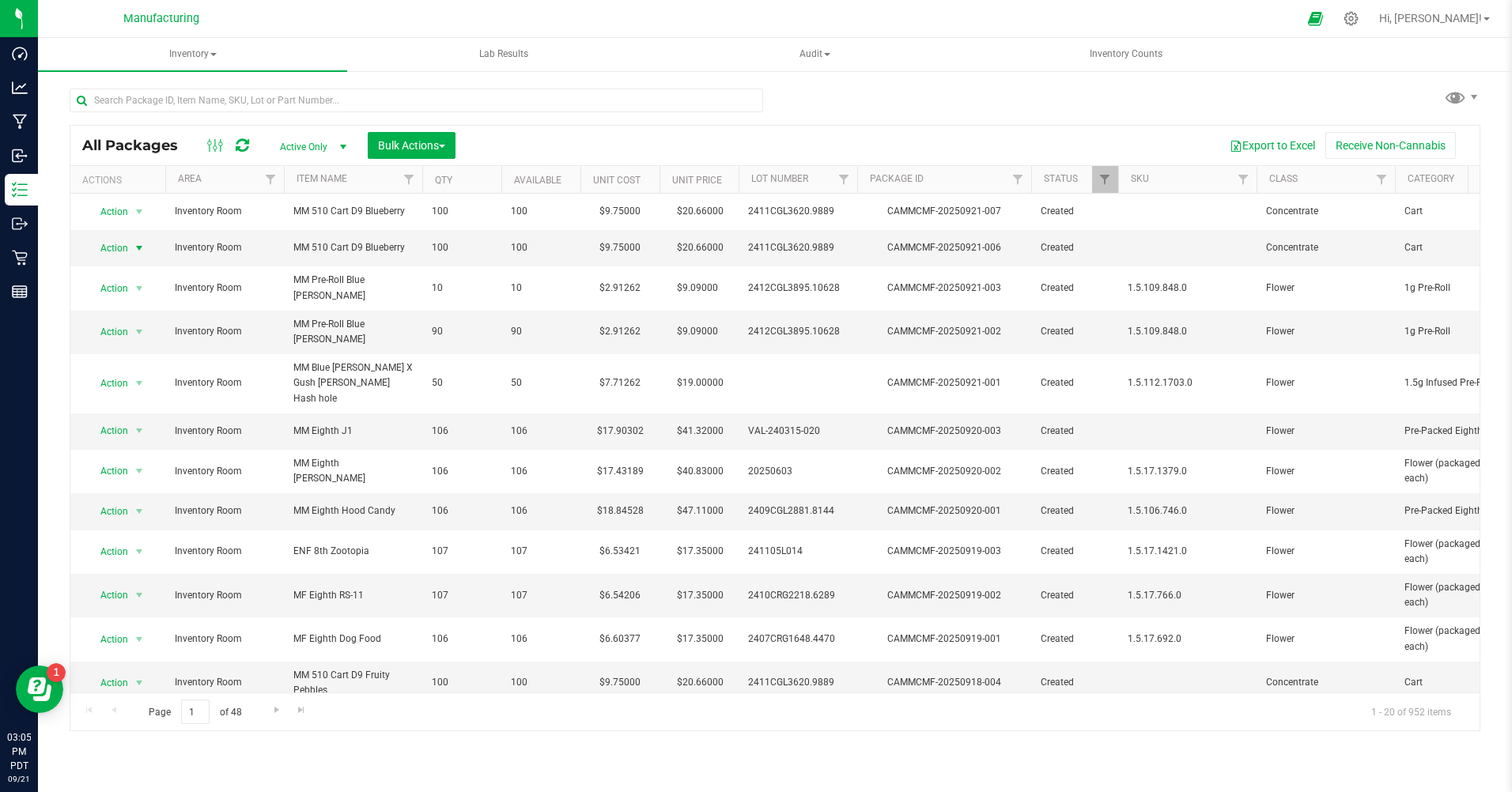
click at [121, 250] on span "Action" at bounding box center [107, 248] width 43 height 22
click at [135, 410] on li "Print package label" at bounding box center [137, 416] width 101 height 24
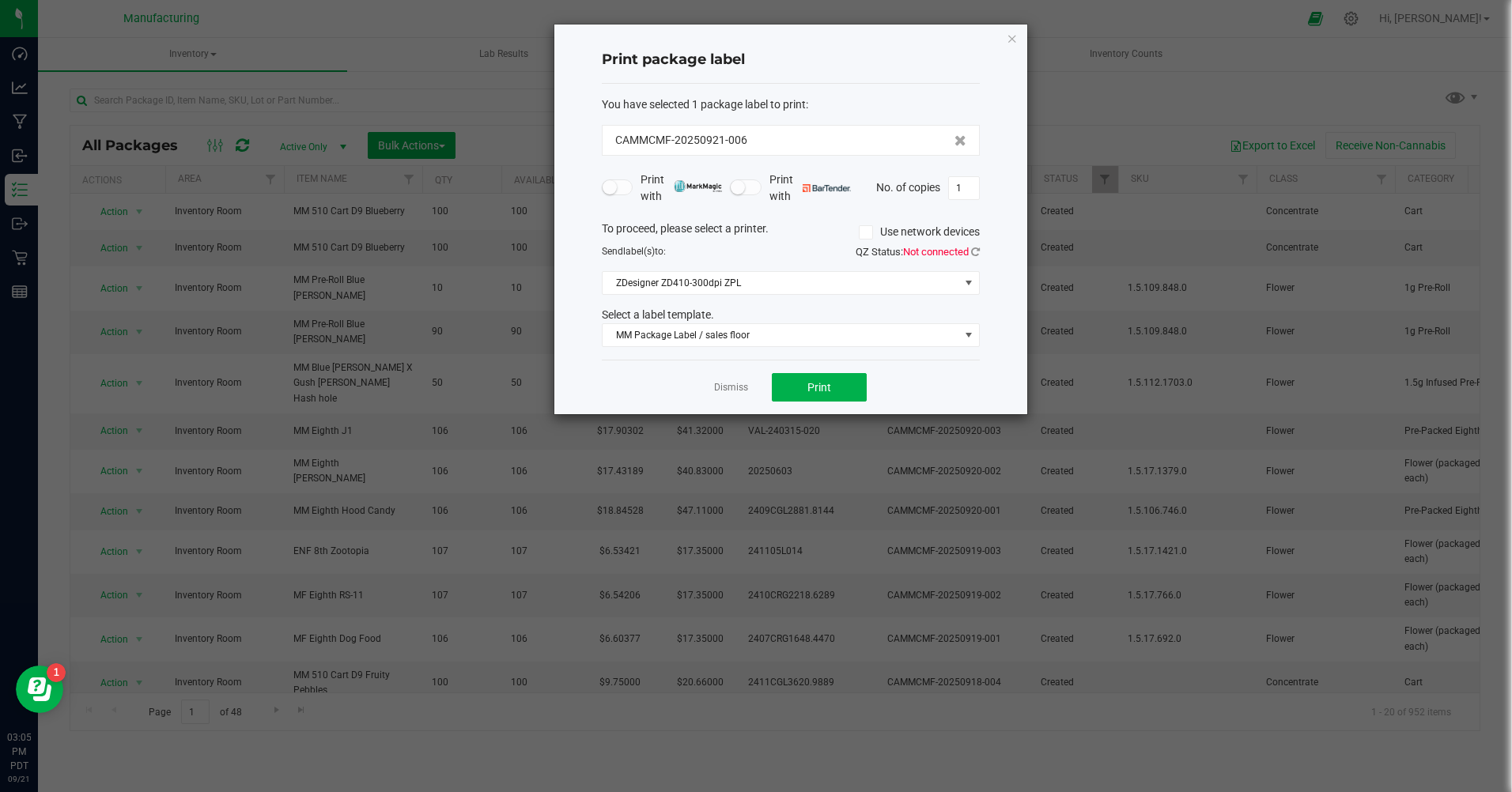
click at [966, 183] on input "1" at bounding box center [964, 188] width 30 height 22
type input "100"
click at [833, 402] on div "Dismiss Print" at bounding box center [791, 386] width 378 height 55
click at [825, 390] on span "Print" at bounding box center [819, 387] width 24 height 13
click at [1012, 37] on icon "button" at bounding box center [1012, 38] width 11 height 19
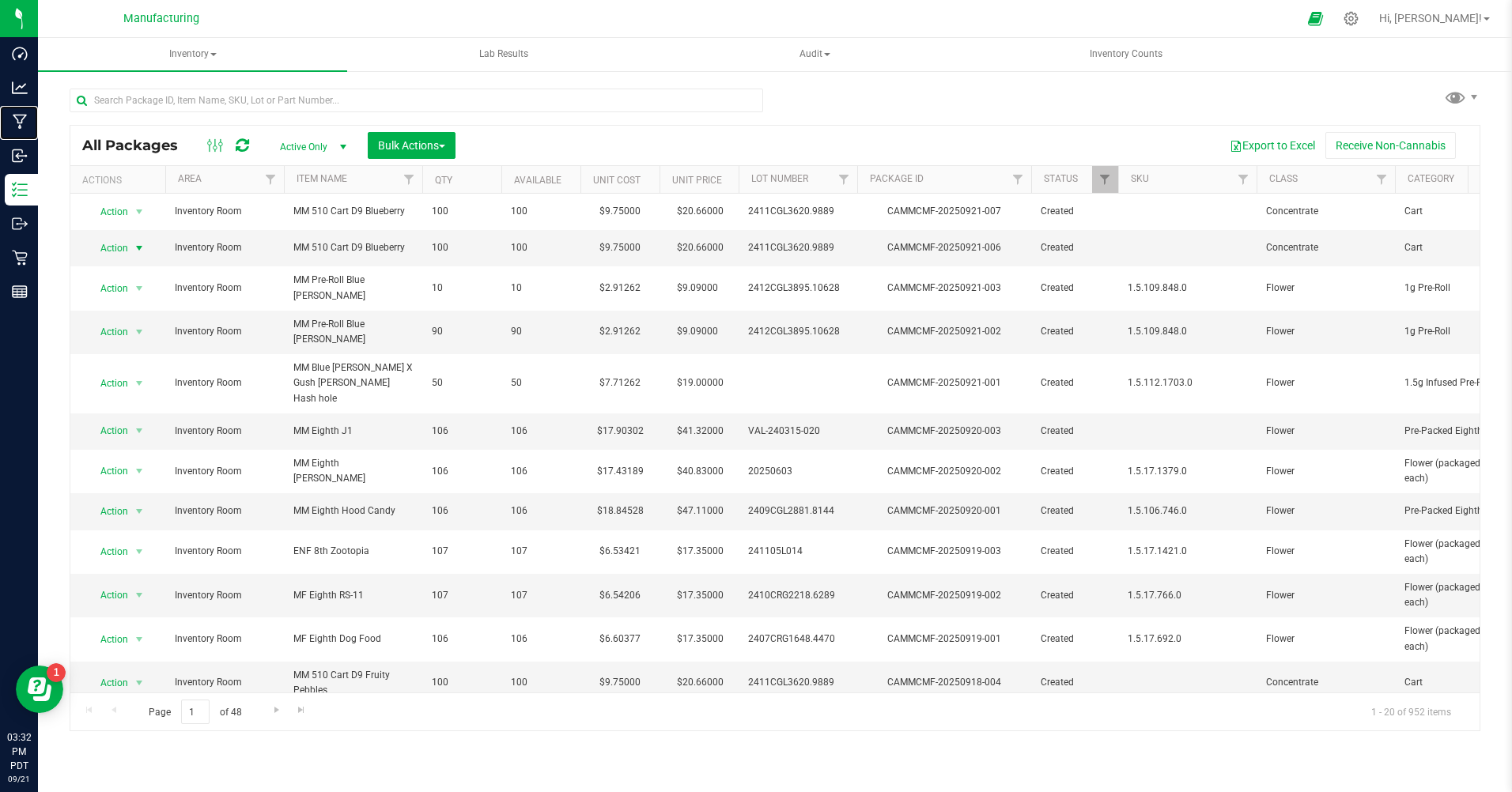
click at [0, 0] on p "Manufacturing" at bounding box center [0, 0] width 0 height 0
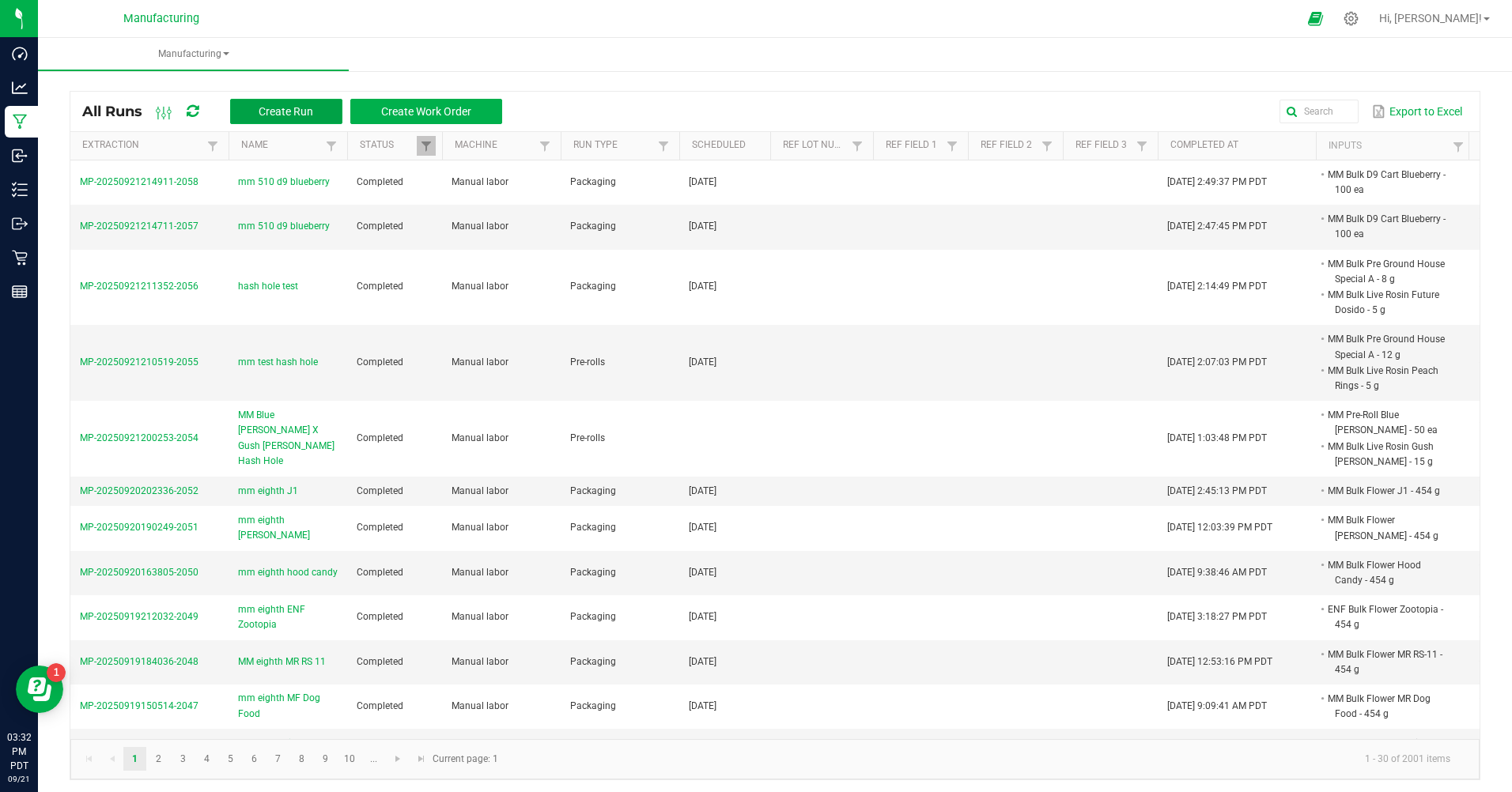
click at [294, 110] on span "Create Run" at bounding box center [285, 111] width 55 height 13
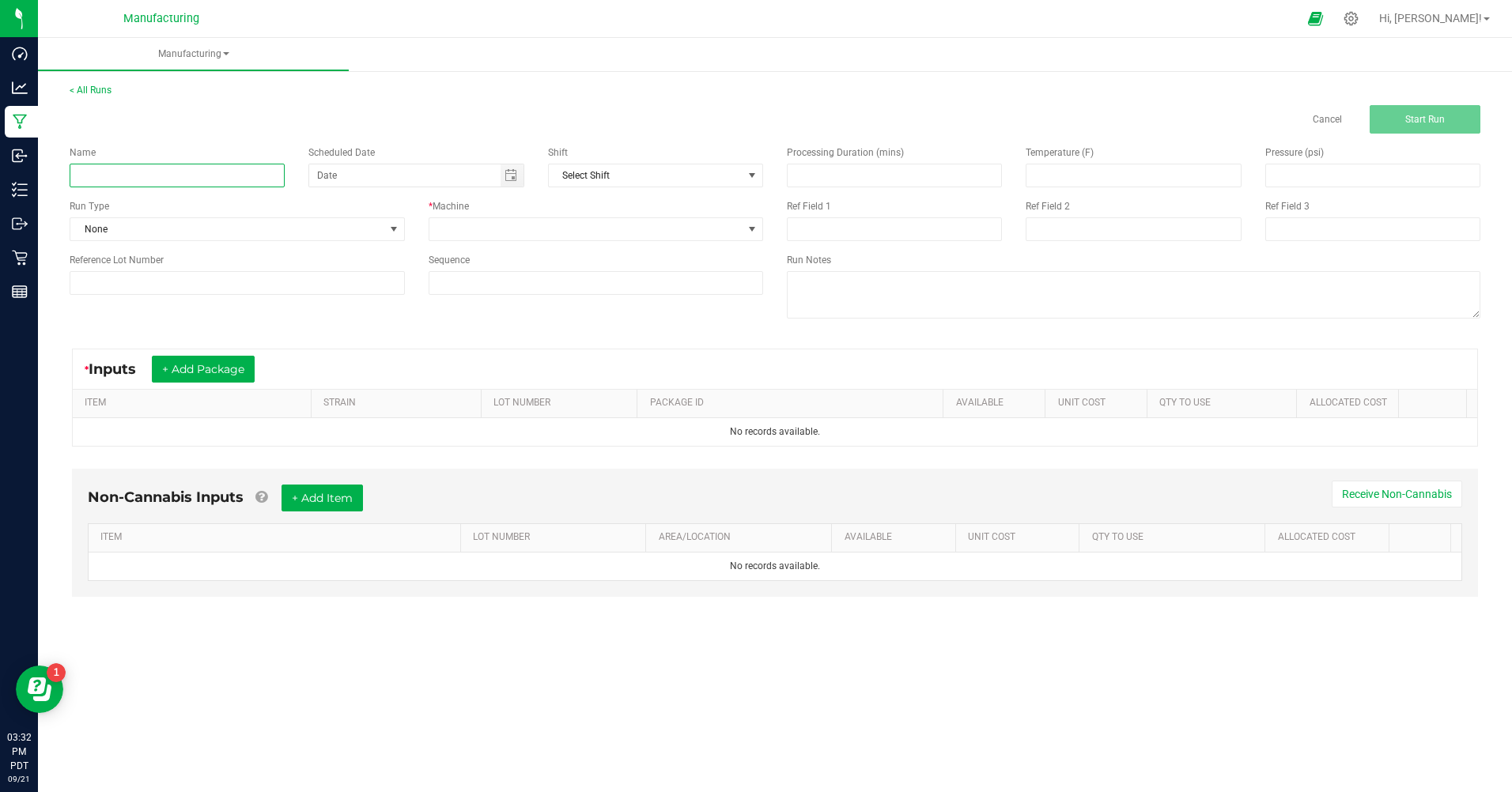
click at [179, 170] on input at bounding box center [178, 175] width 216 height 24
type input "mm 510 d9 fruity pebbles"
click at [152, 227] on span "None" at bounding box center [227, 229] width 314 height 22
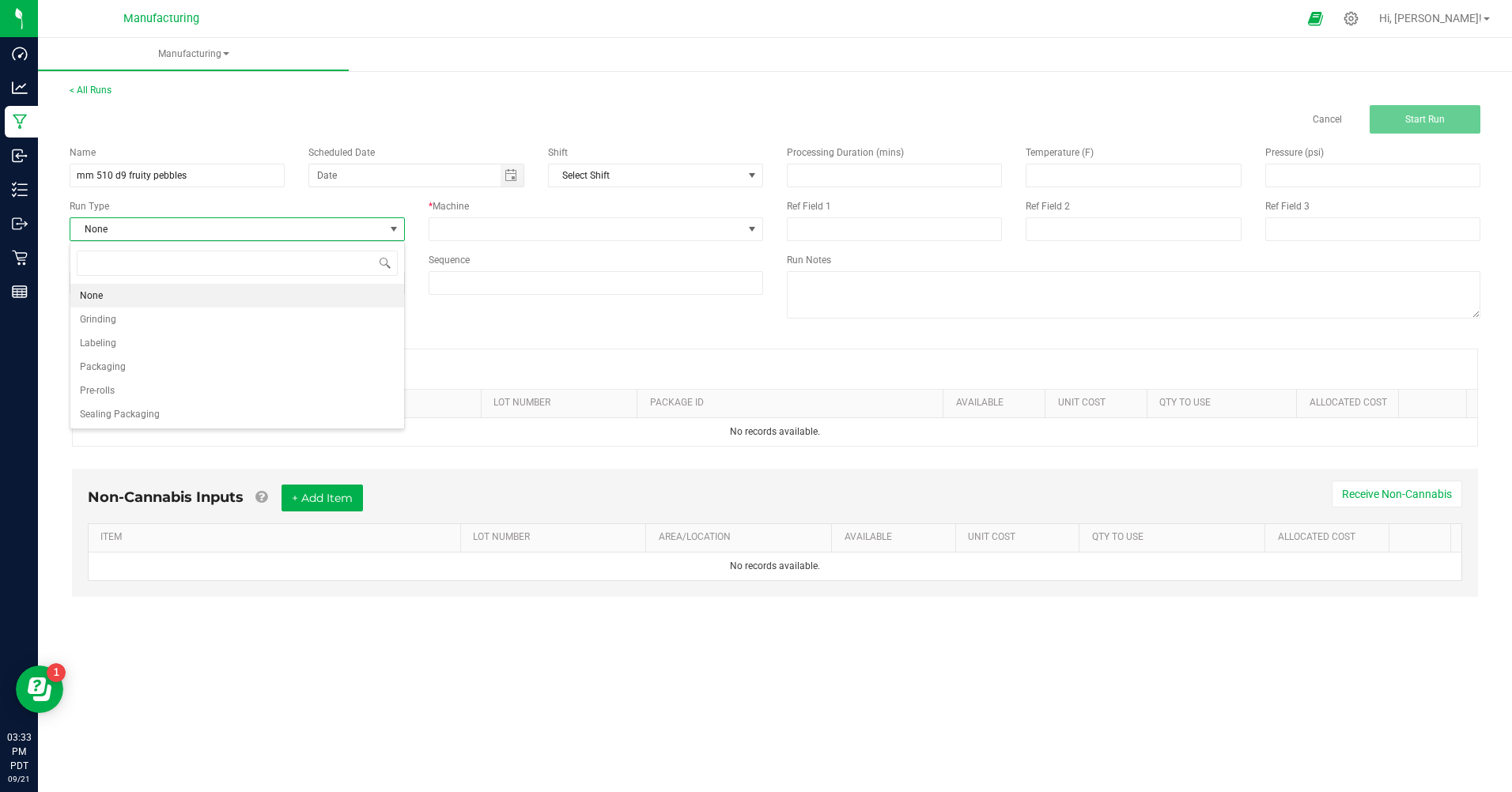
scroll to position [24, 334]
click at [126, 366] on li "Packaging" at bounding box center [237, 367] width 333 height 24
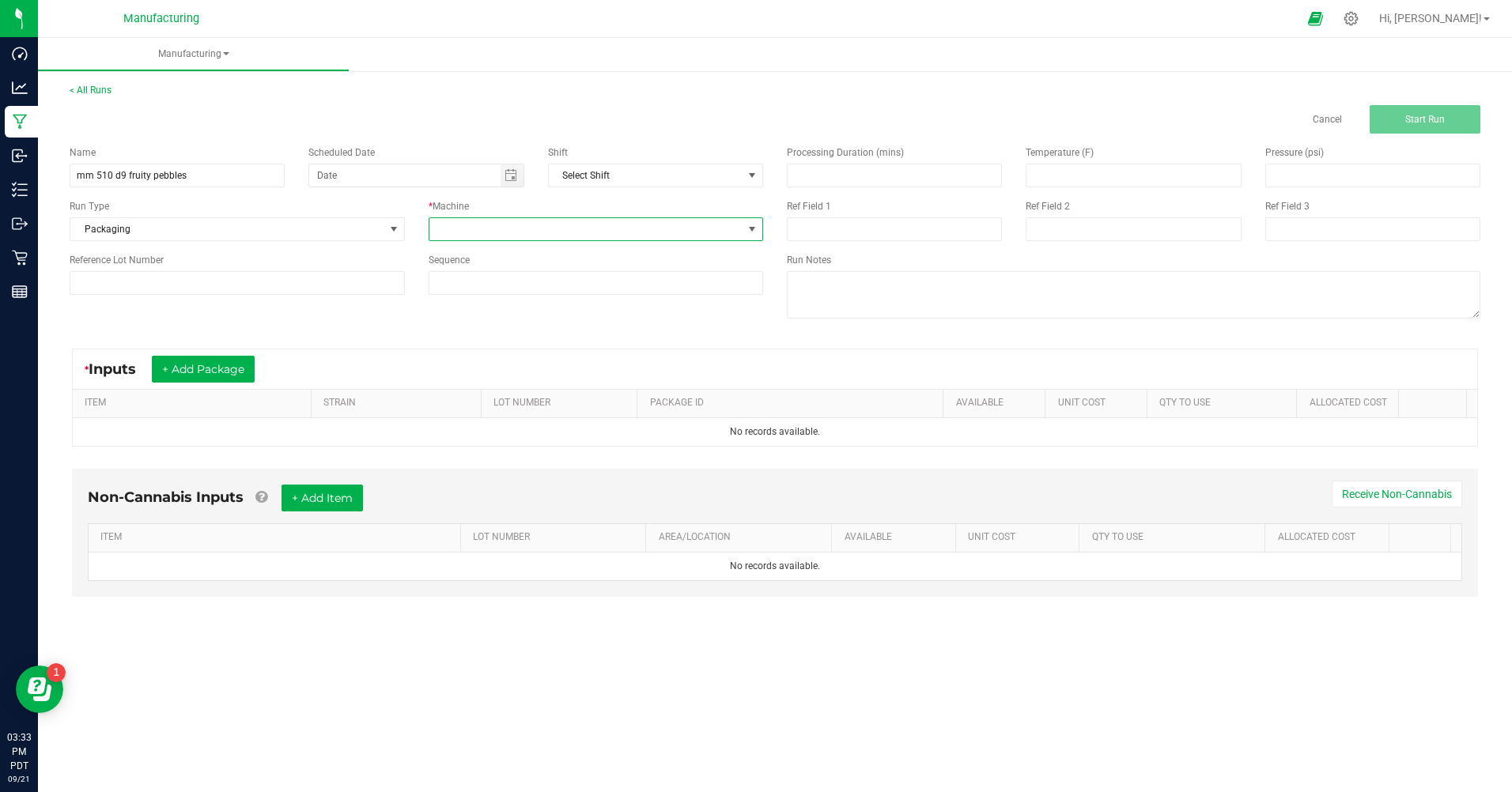
click at [599, 234] on span at bounding box center [586, 229] width 314 height 22
click at [476, 375] on li "Manual labor" at bounding box center [596, 378] width 333 height 27
click at [512, 176] on span "Toggle calendar" at bounding box center [510, 175] width 13 height 13
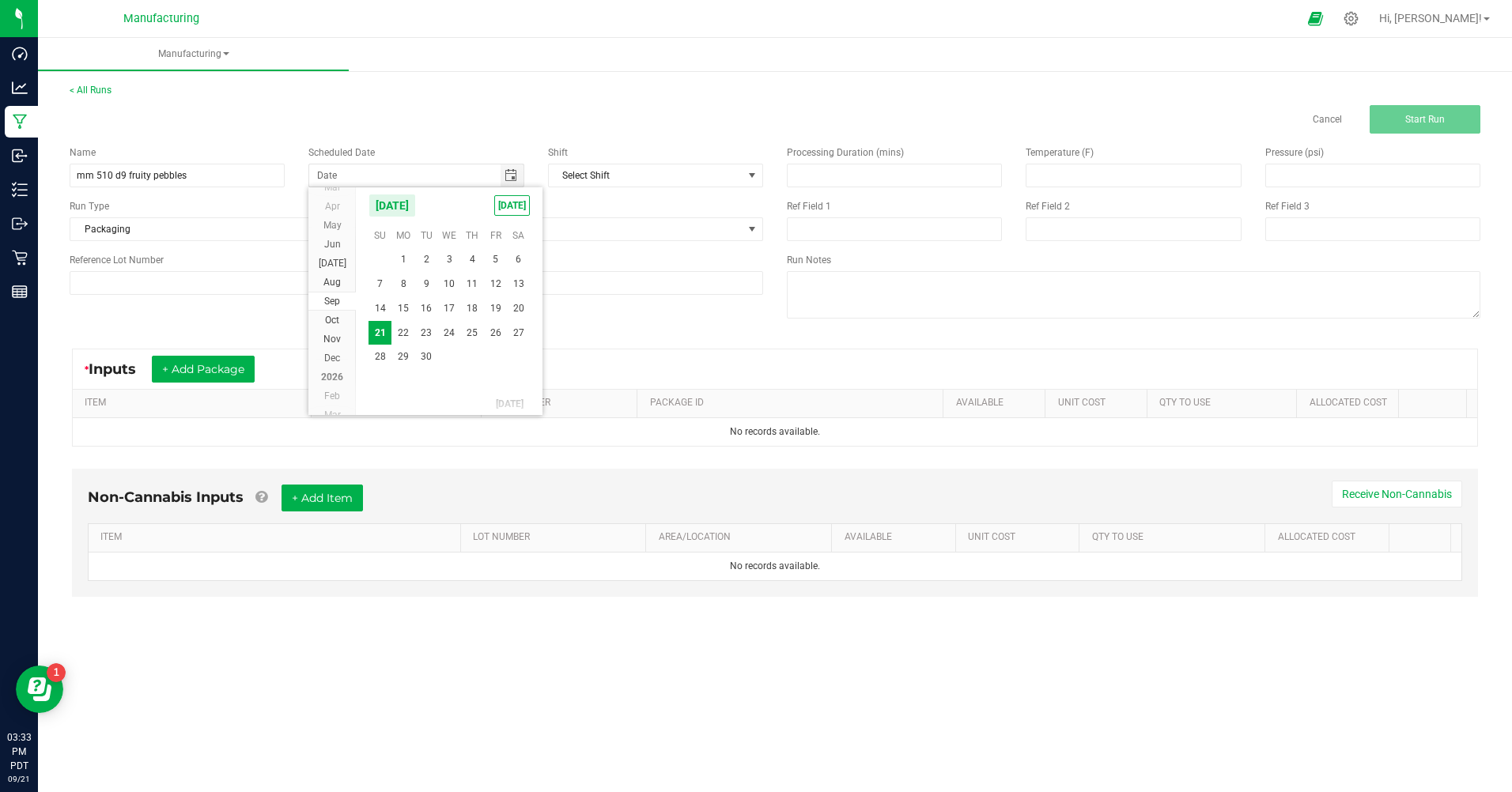
click at [508, 211] on span "[DATE]" at bounding box center [512, 205] width 35 height 20
type input "[DATE]"
click at [232, 360] on button "+ Add Package" at bounding box center [203, 369] width 103 height 27
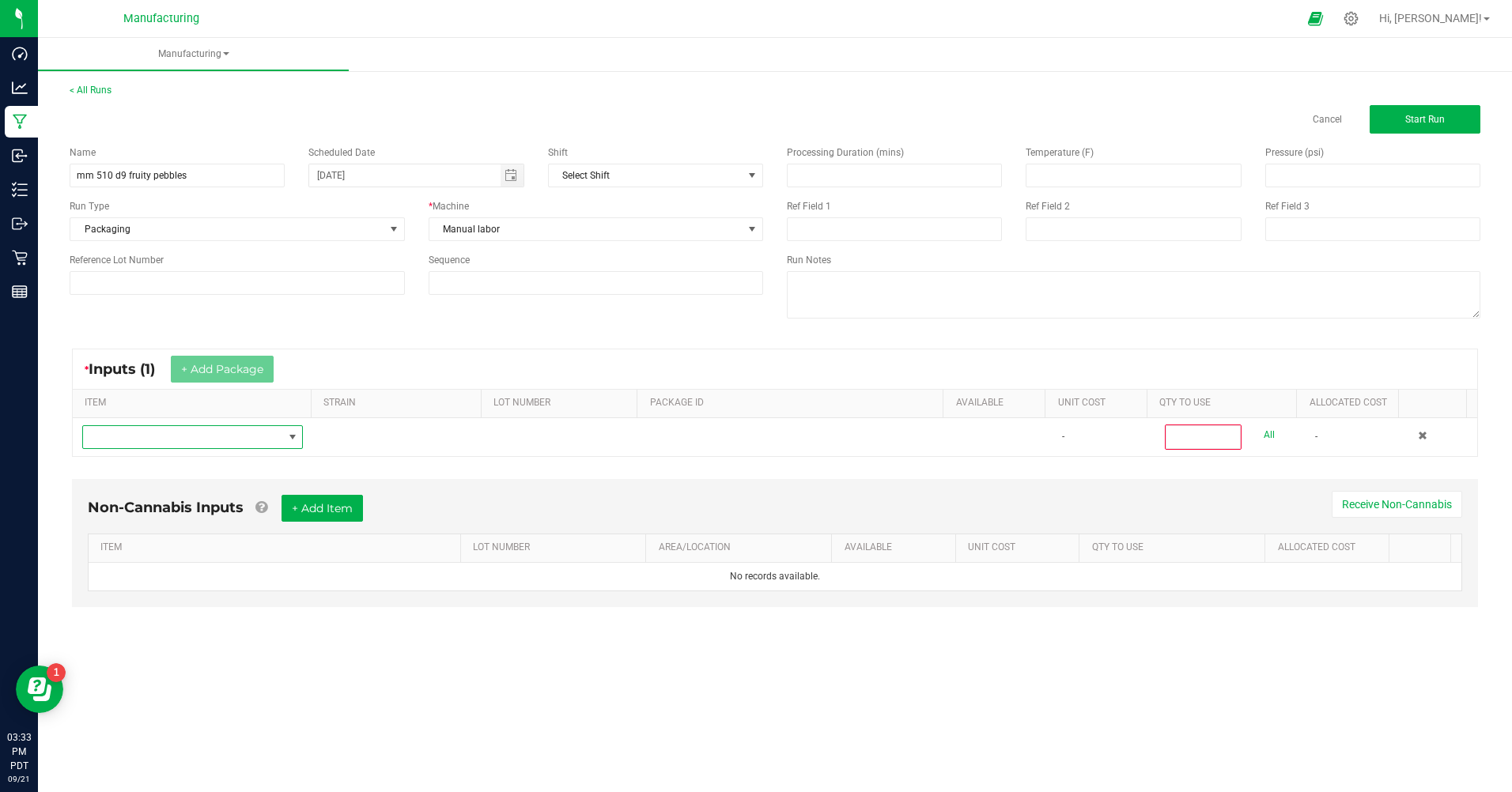
click at [185, 439] on span "NO DATA FOUND" at bounding box center [183, 437] width 200 height 22
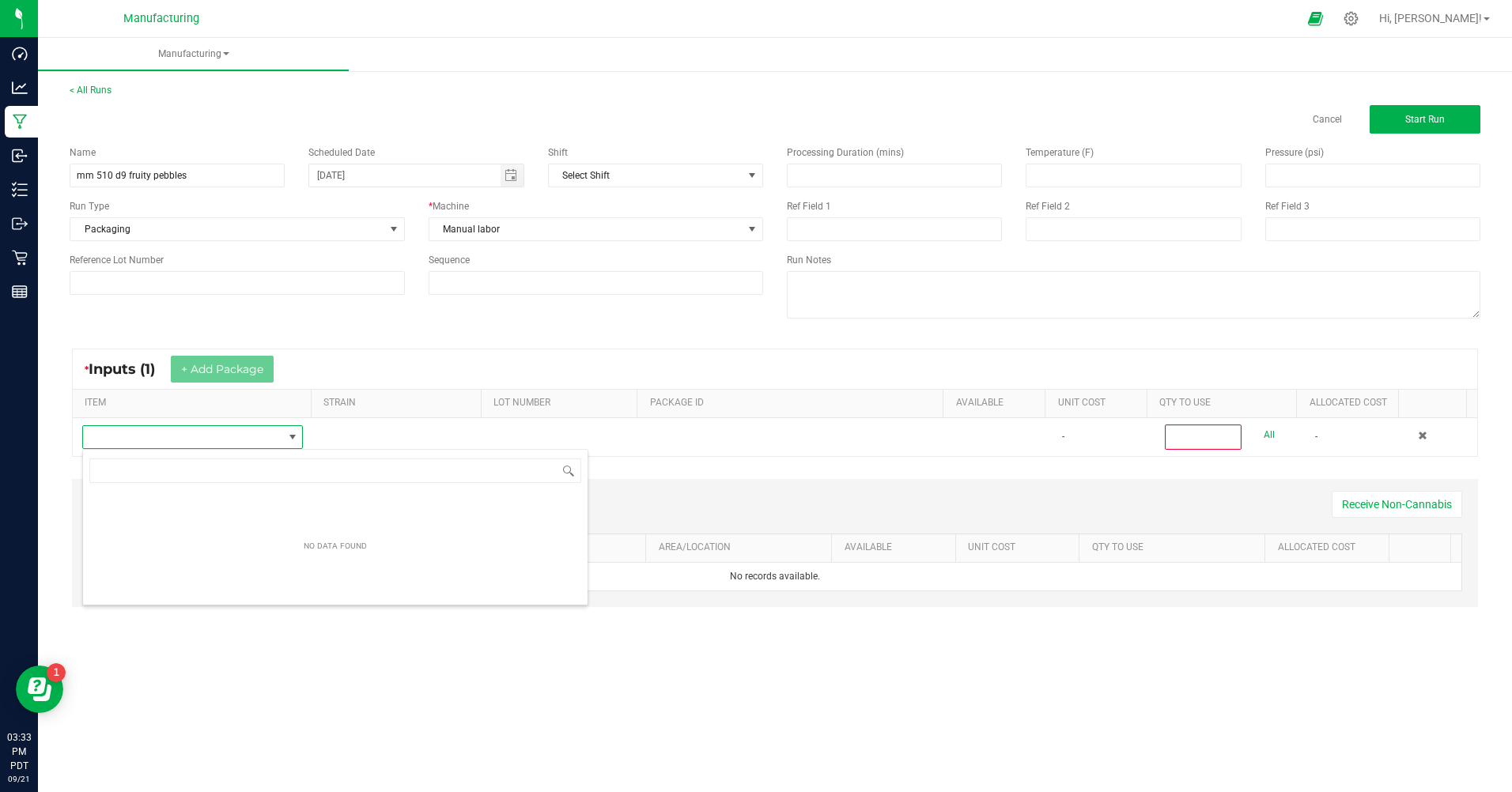
scroll to position [24, 219]
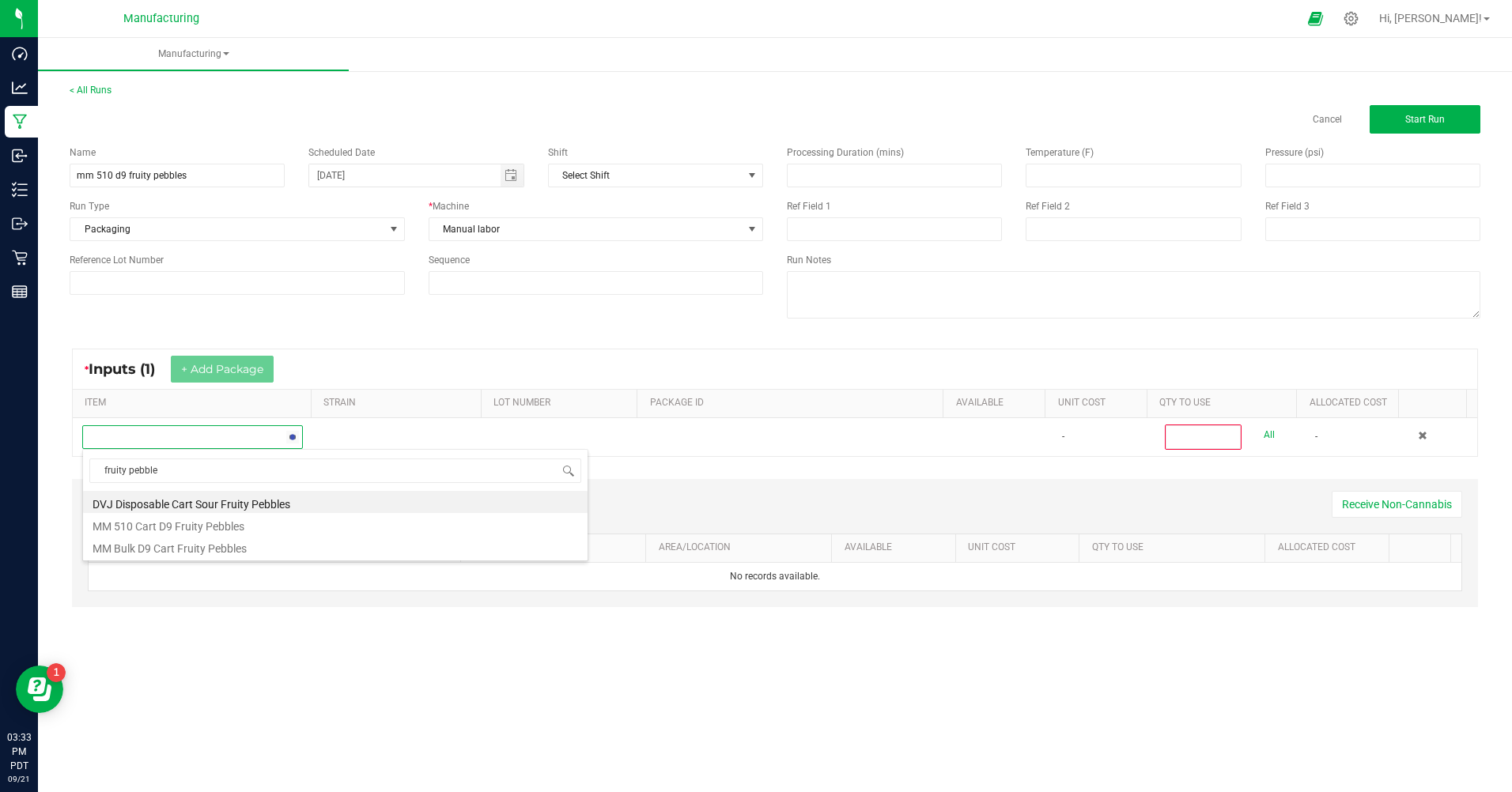
type input "fruity pebbles"
click at [180, 548] on li "MM Bulk D9 Cart Fruity Pebbles" at bounding box center [335, 546] width 504 height 22
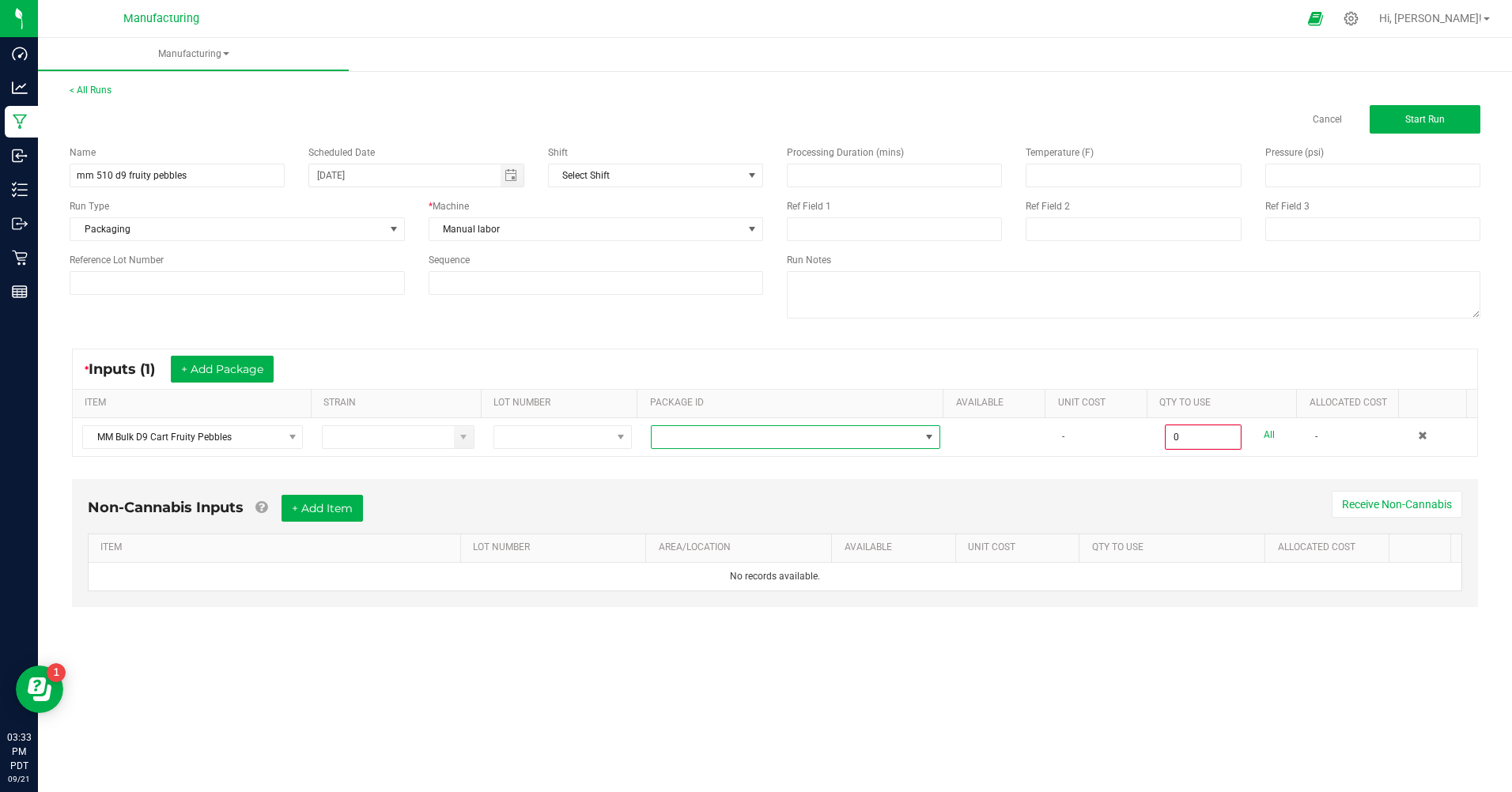
click at [712, 441] on span at bounding box center [785, 437] width 268 height 22
click at [739, 508] on li "CAMMCMF-20250822-154" at bounding box center [789, 504] width 285 height 27
click at [1264, 433] on link "All" at bounding box center [1269, 434] width 11 height 21
type input "100 ea"
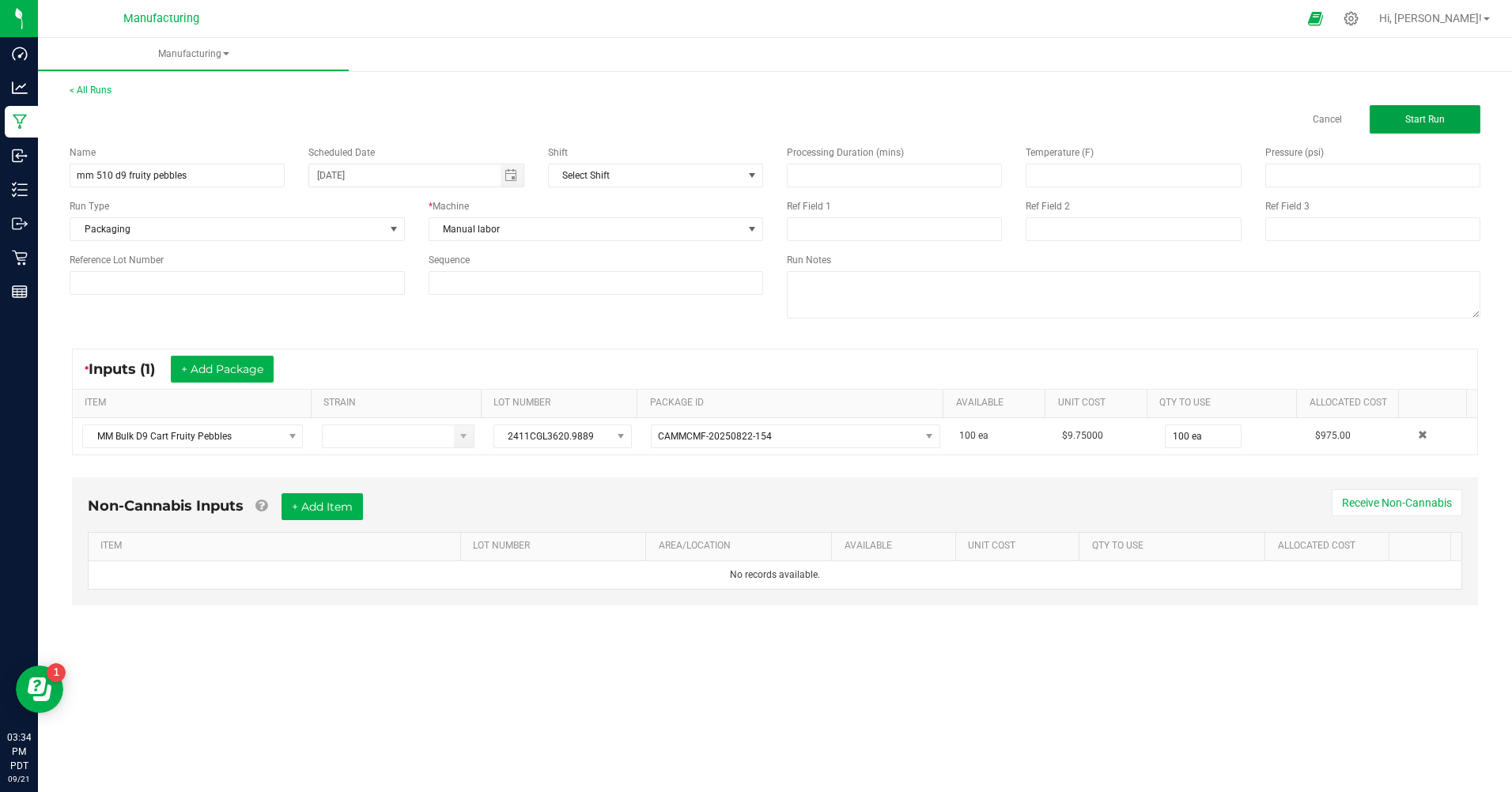
click at [1424, 125] on button "Start Run" at bounding box center [1425, 120] width 111 height 29
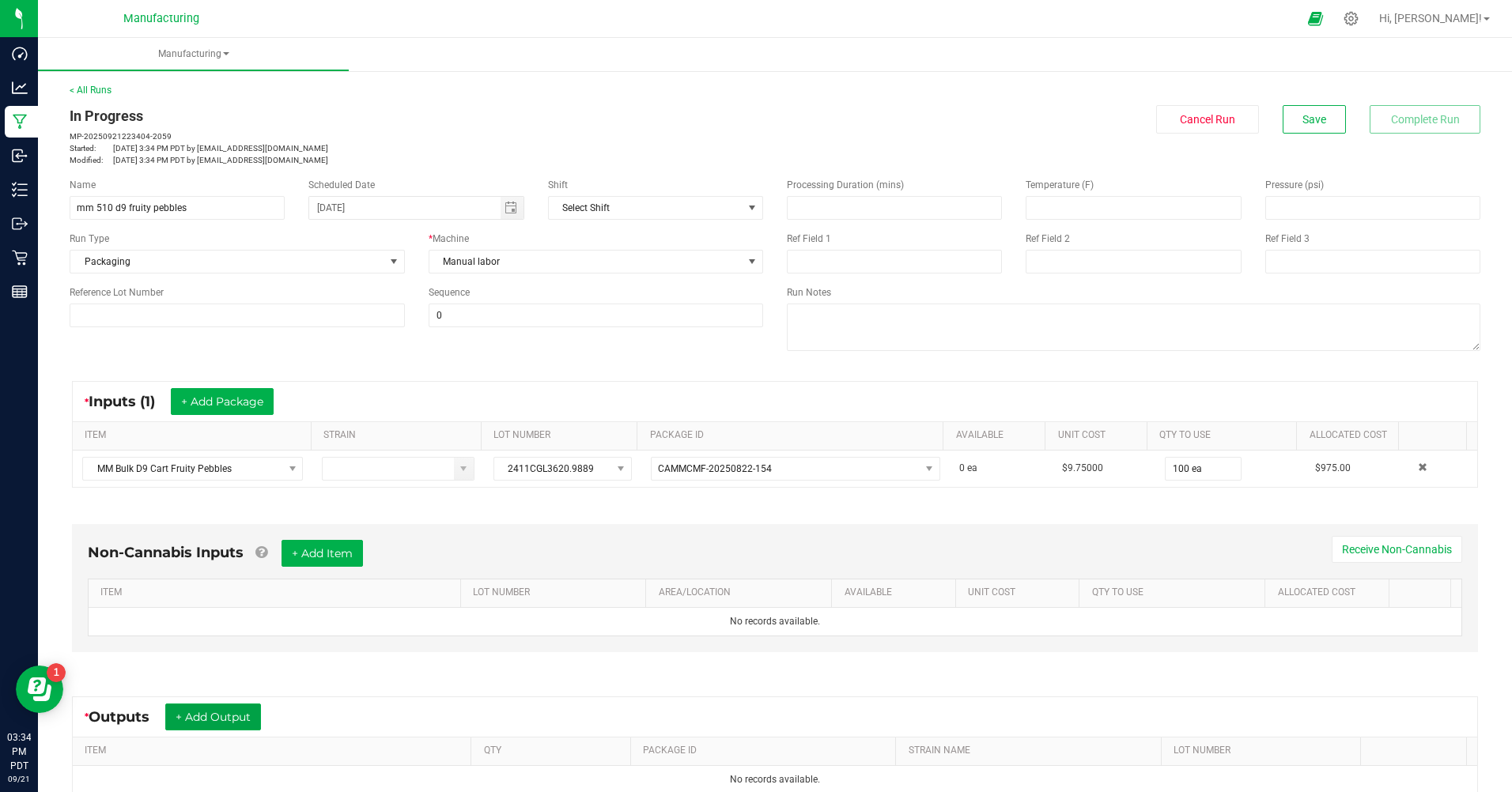
click at [221, 717] on button "+ Add Output" at bounding box center [213, 717] width 96 height 27
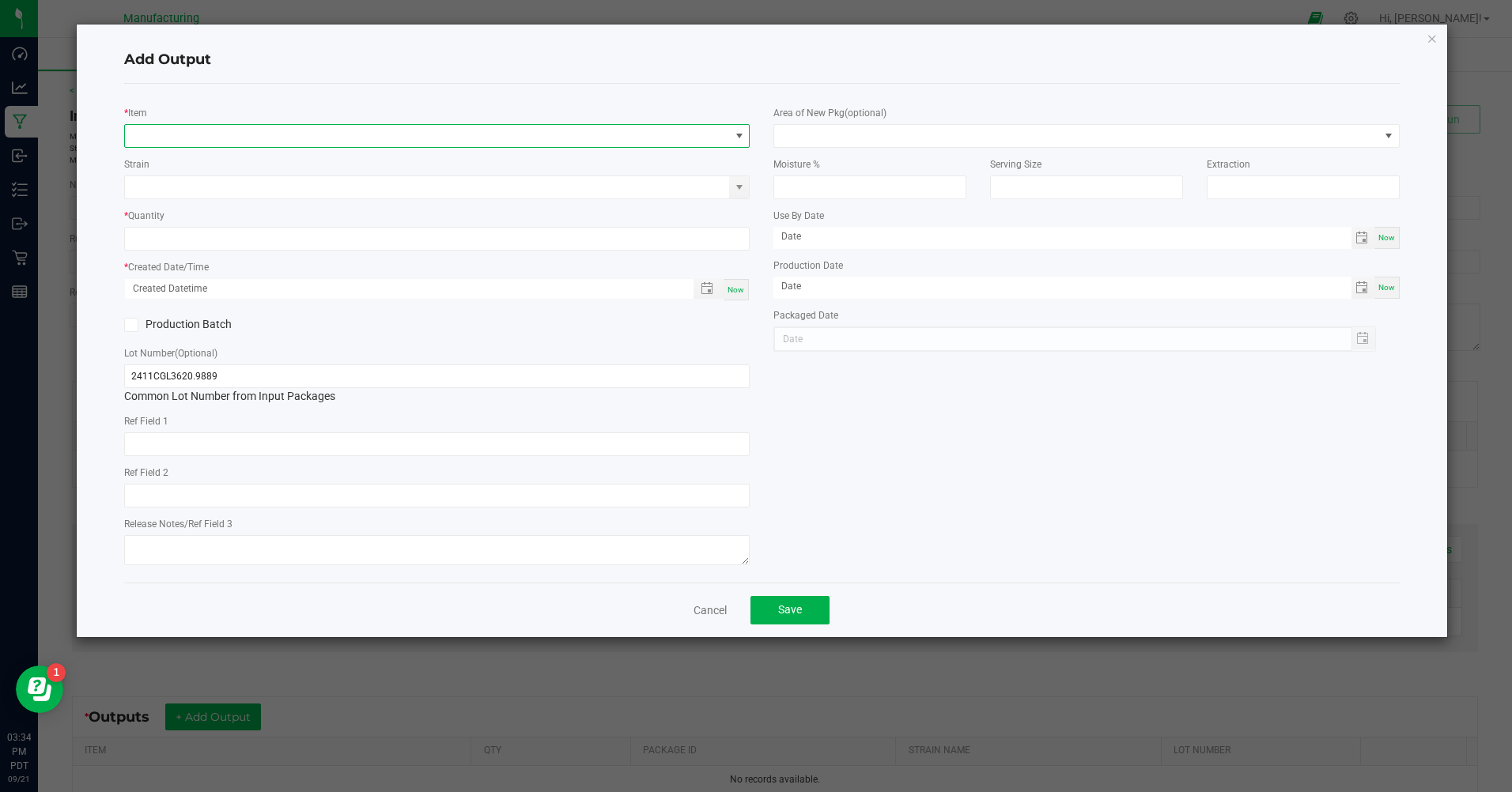
click at [184, 135] on span "NO DATA FOUND" at bounding box center [427, 136] width 604 height 22
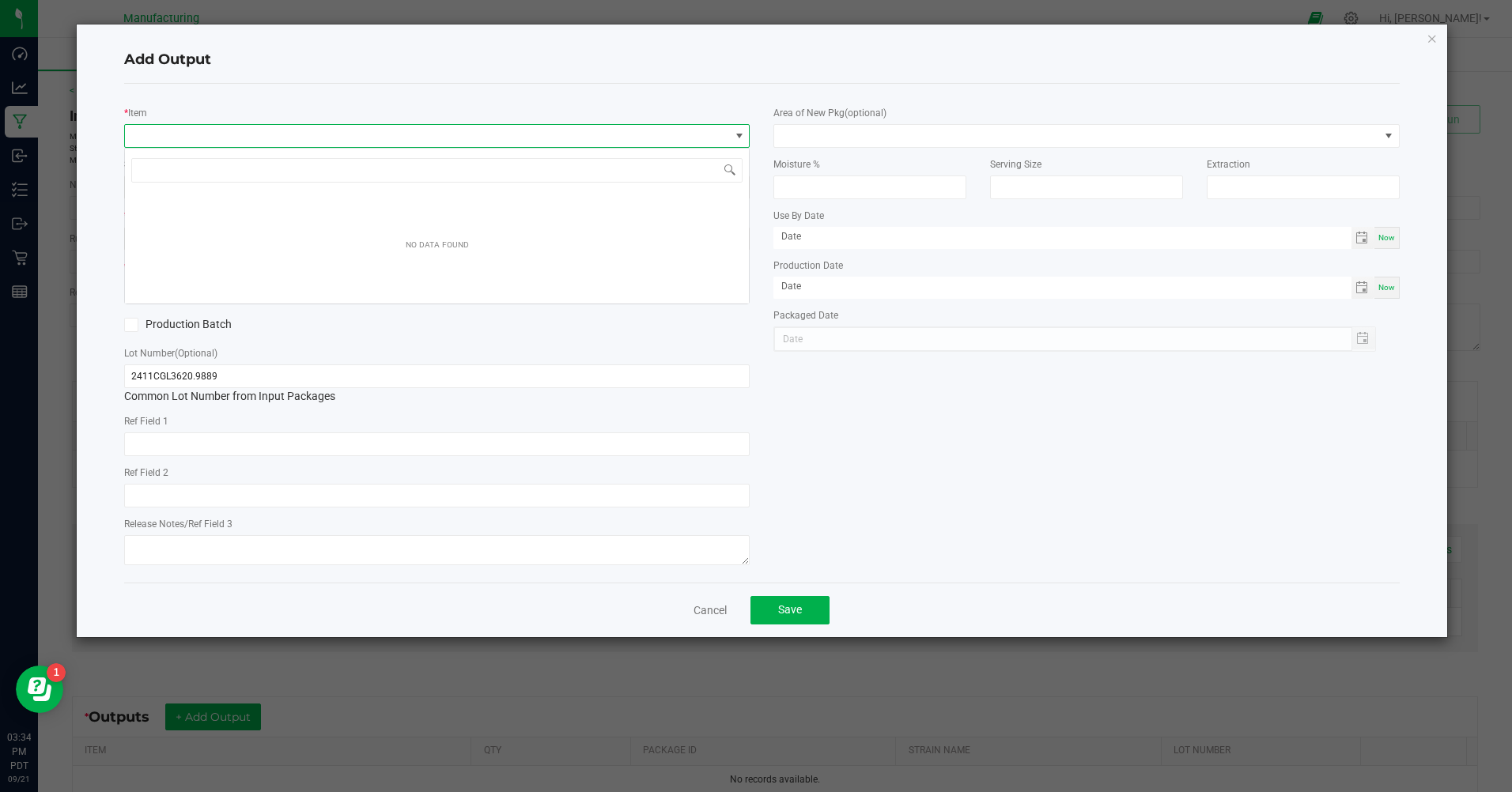
scroll to position [24, 626]
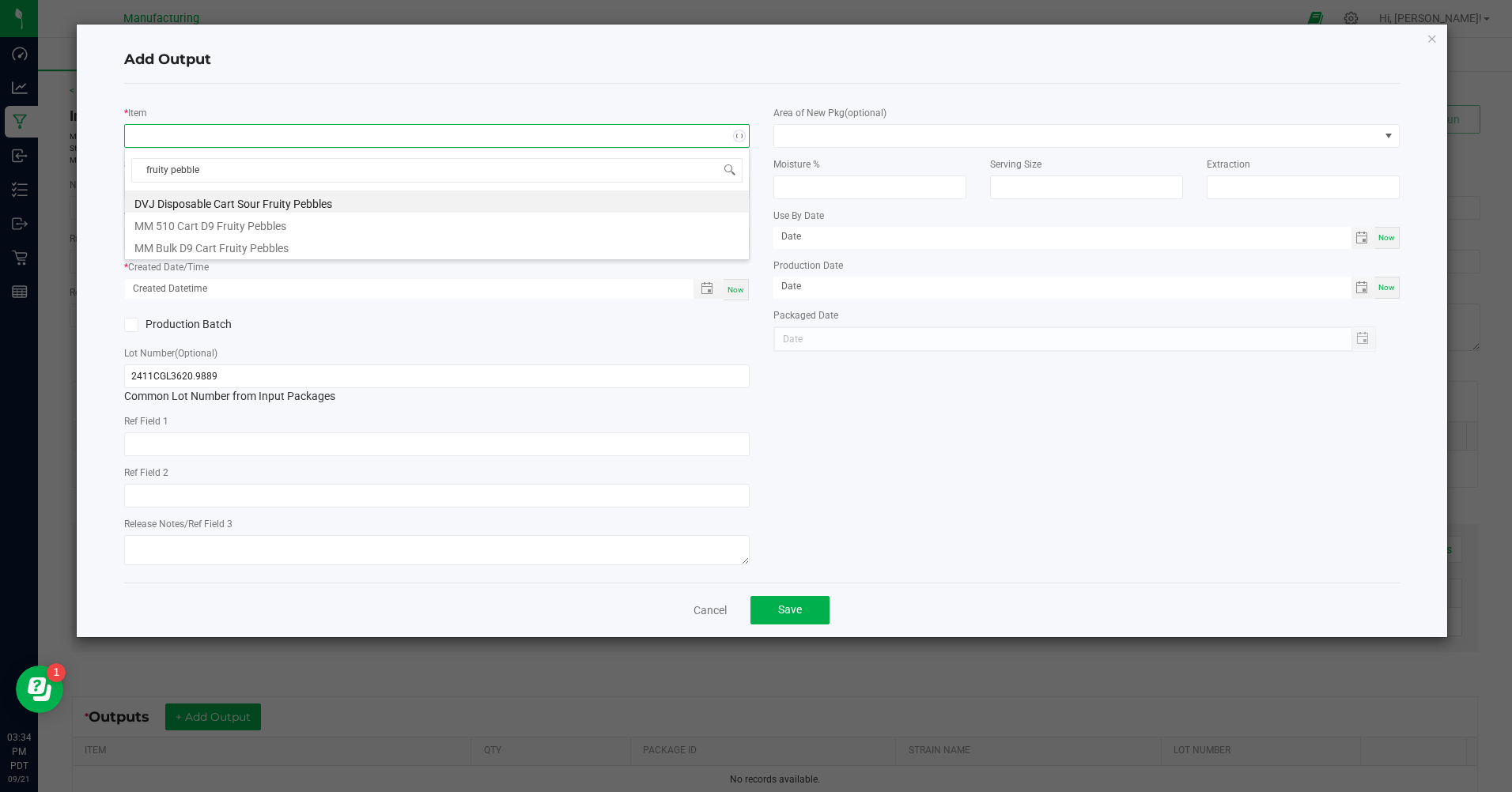
type input "fruity pebbles"
click at [196, 227] on li "MM 510 Cart D9 Fruity Pebbles" at bounding box center [436, 224] width 624 height 22
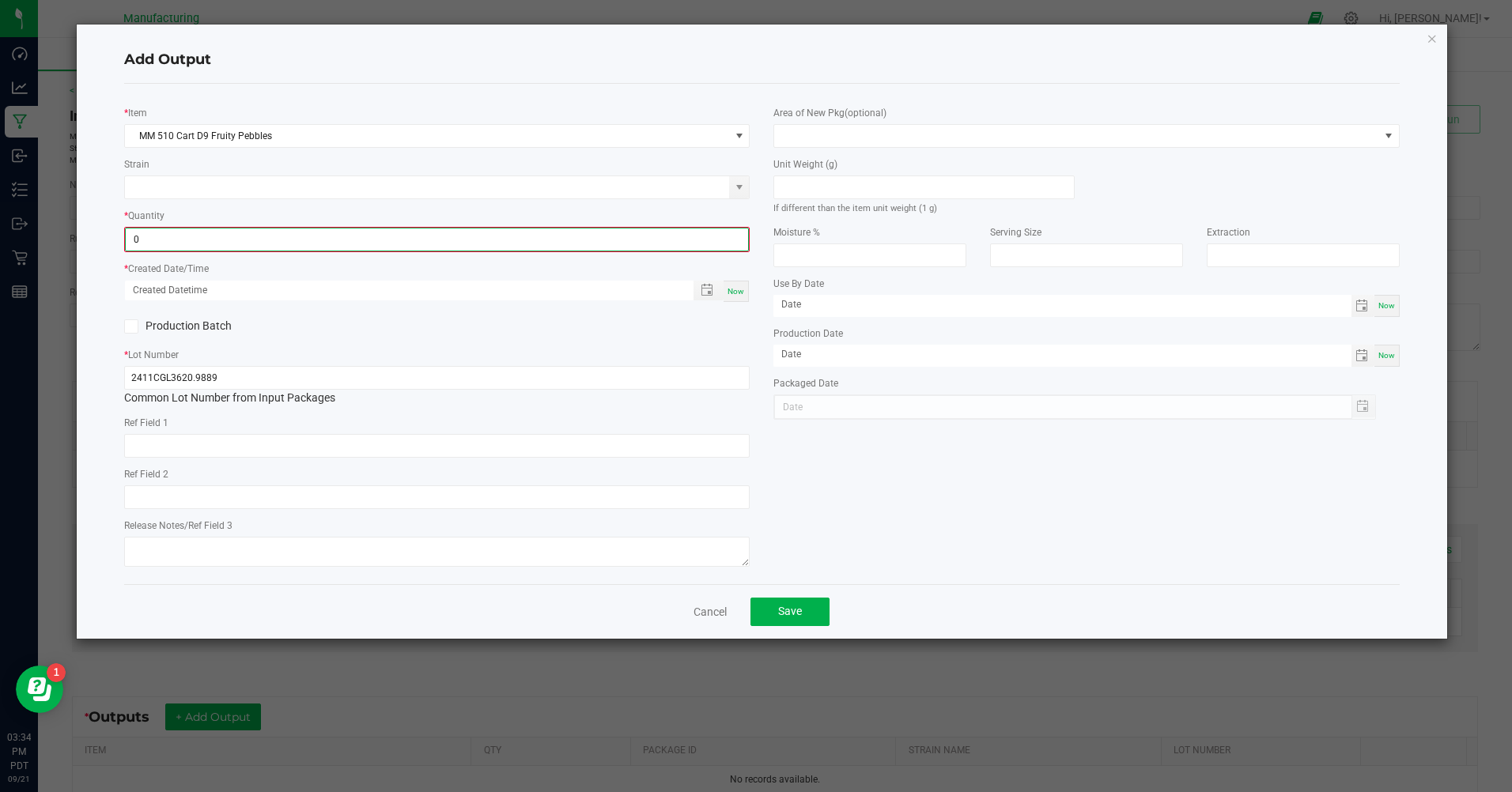
click at [184, 239] on input "0" at bounding box center [436, 240] width 622 height 22
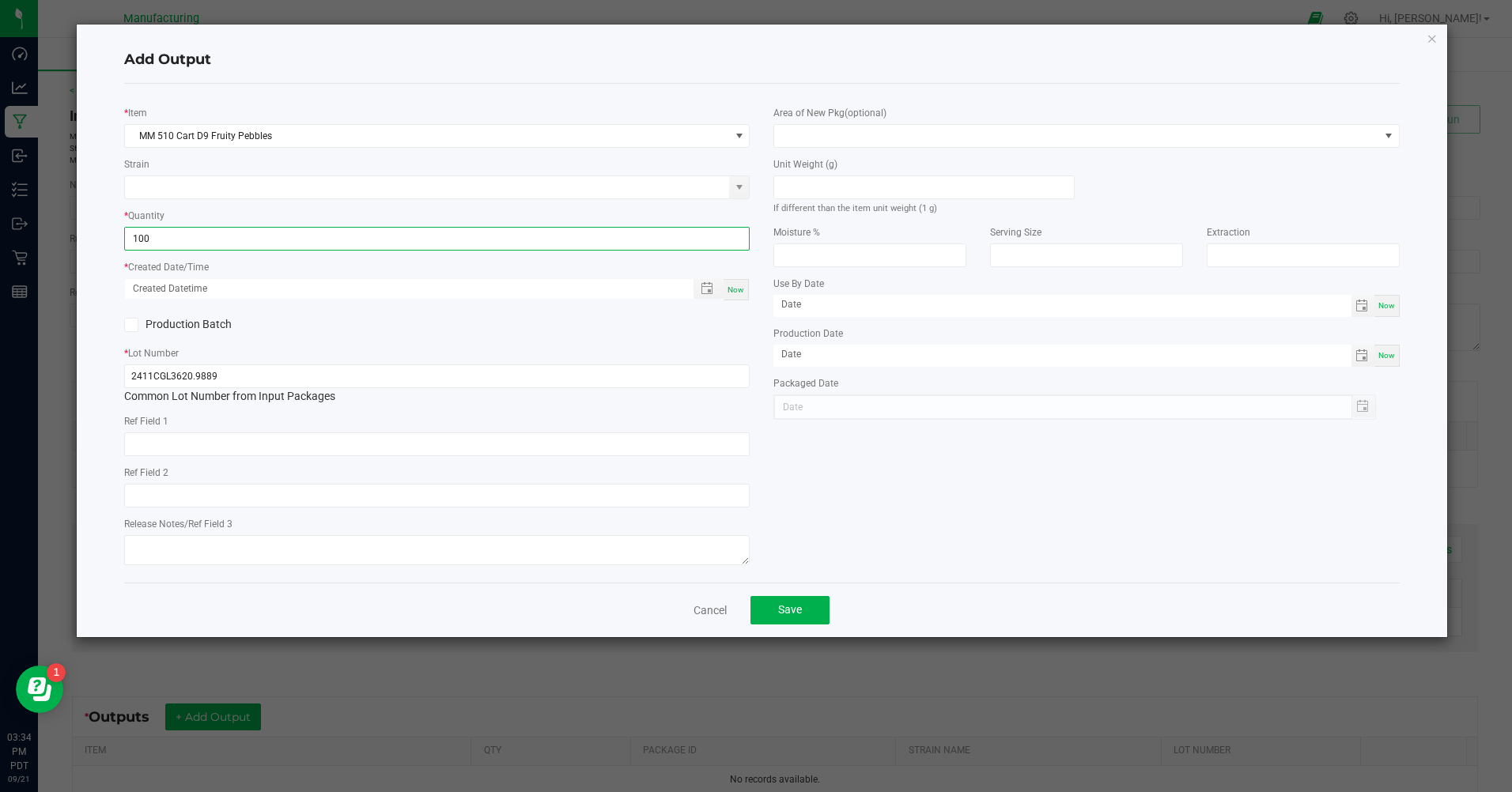
type input "100 ea"
click at [738, 294] on span "Now" at bounding box center [736, 290] width 17 height 8
type input "[DATE] 3:34 PM"
type input "[DATE]"
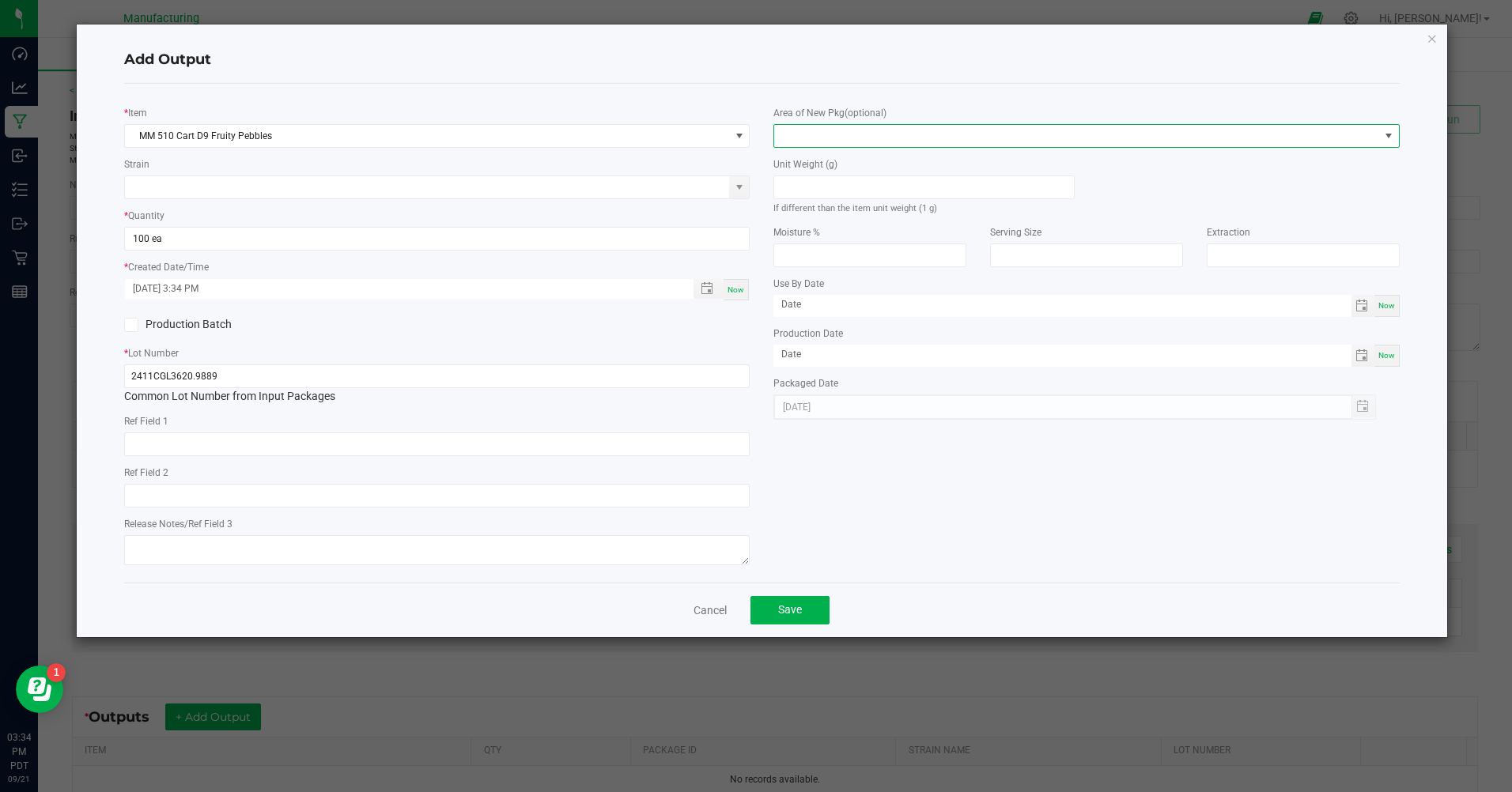
click at [865, 135] on span at bounding box center [1077, 136] width 604 height 22
click at [813, 340] on li "Inventory Room" at bounding box center [1087, 338] width 624 height 27
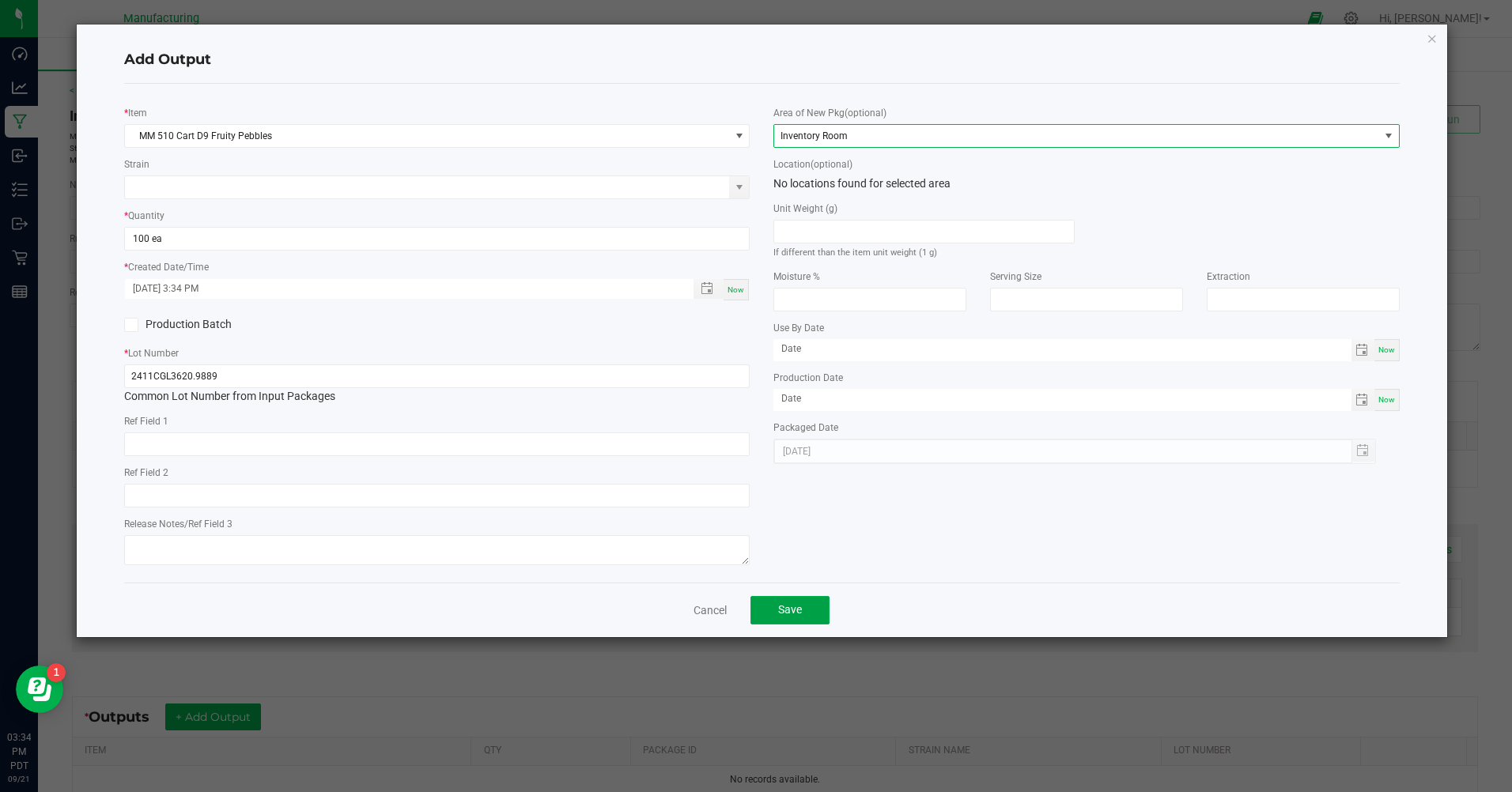
click at [801, 625] on button "Save" at bounding box center [791, 610] width 79 height 29
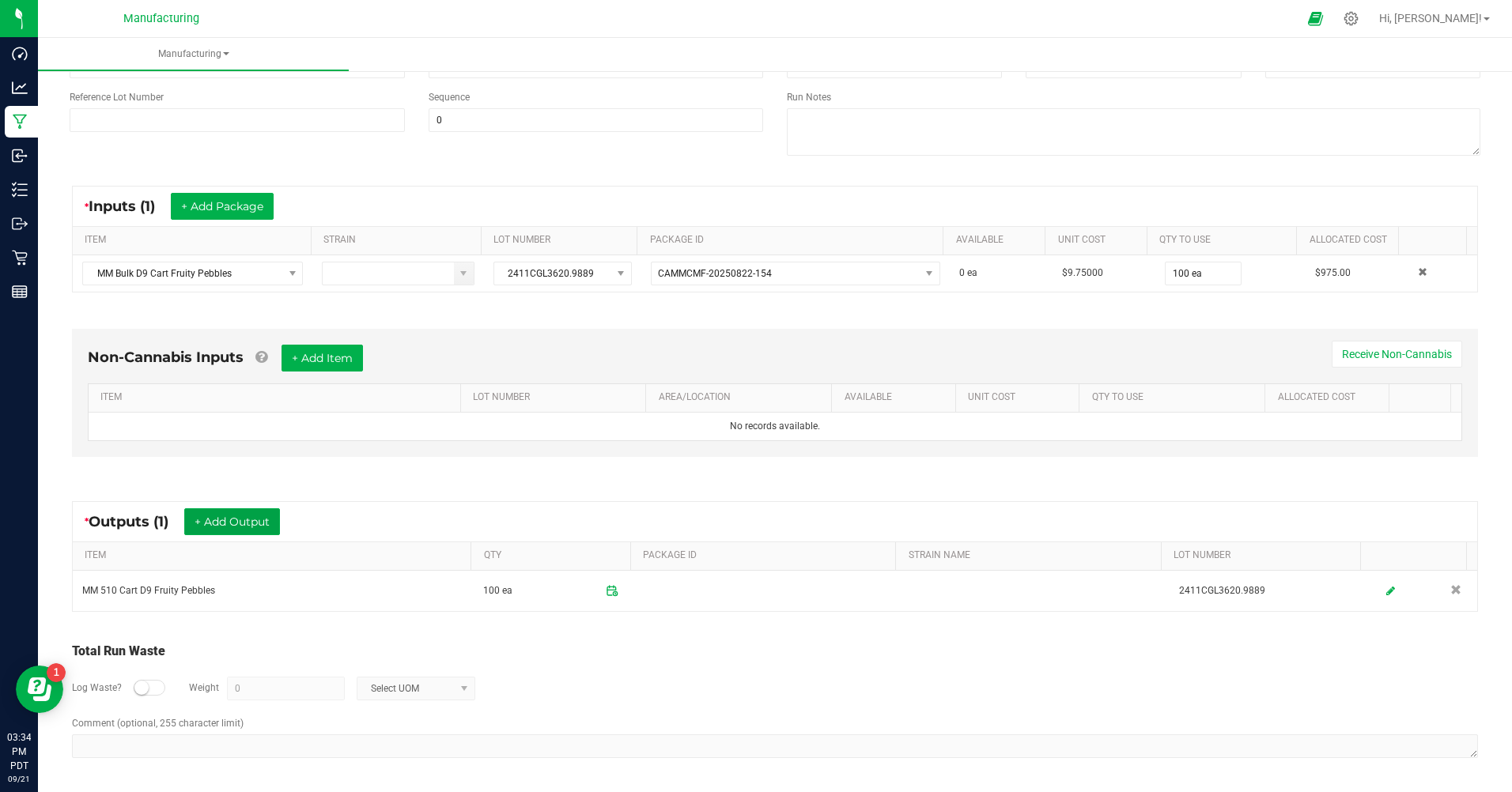
scroll to position [0, 0]
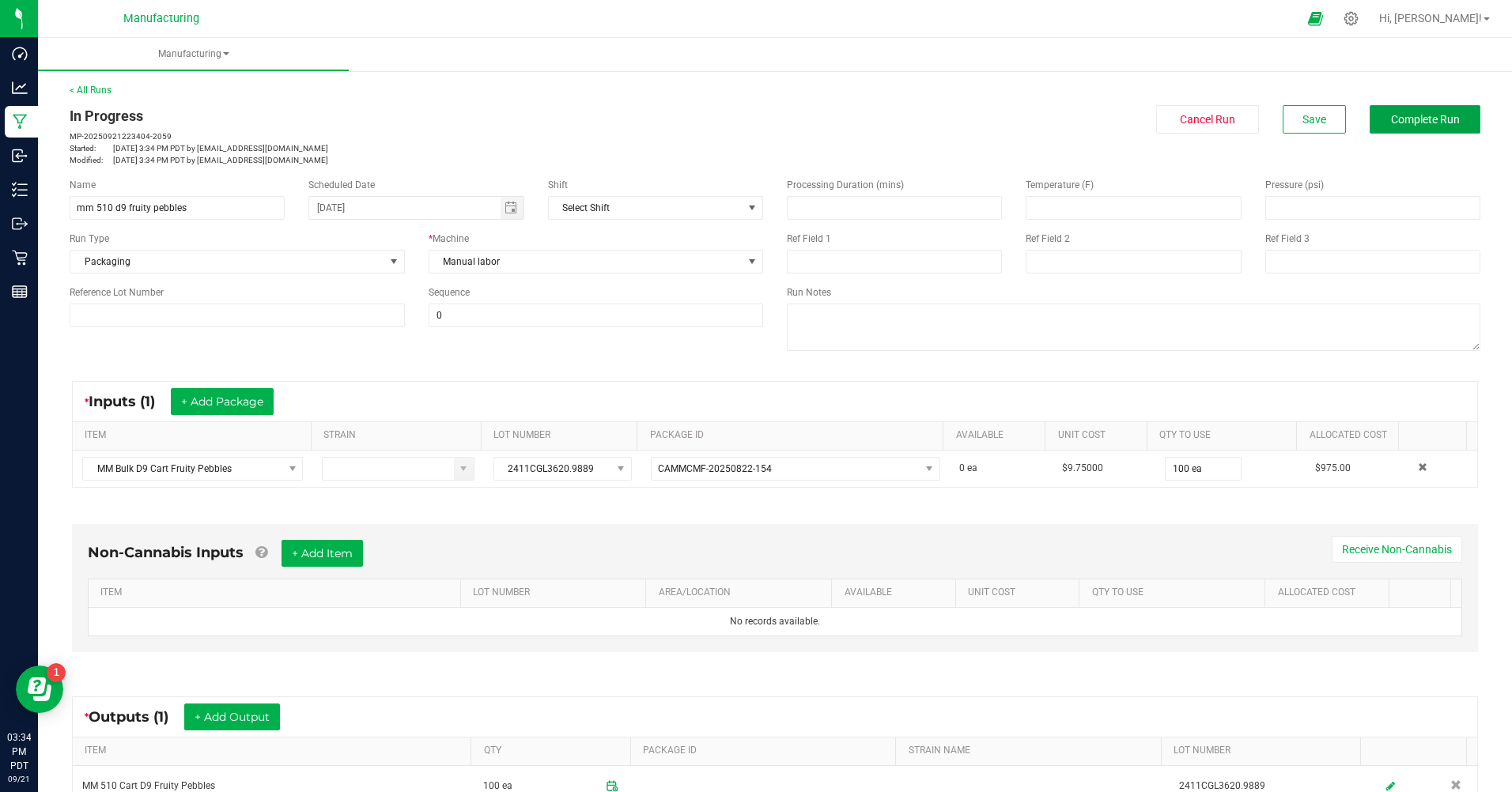
click at [1391, 114] on button "Complete Run" at bounding box center [1425, 120] width 111 height 29
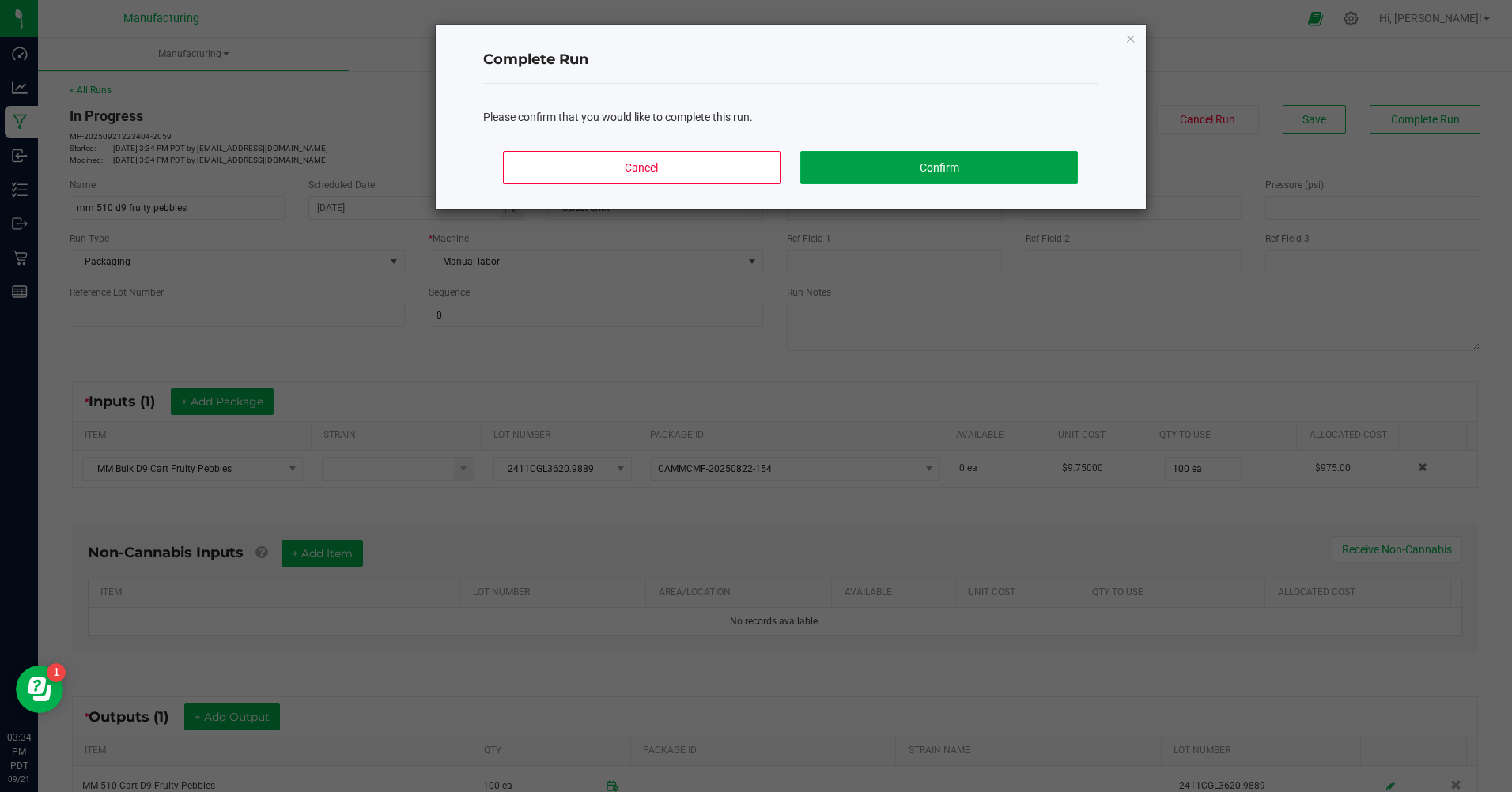
click at [927, 166] on button "Confirm" at bounding box center [939, 167] width 277 height 33
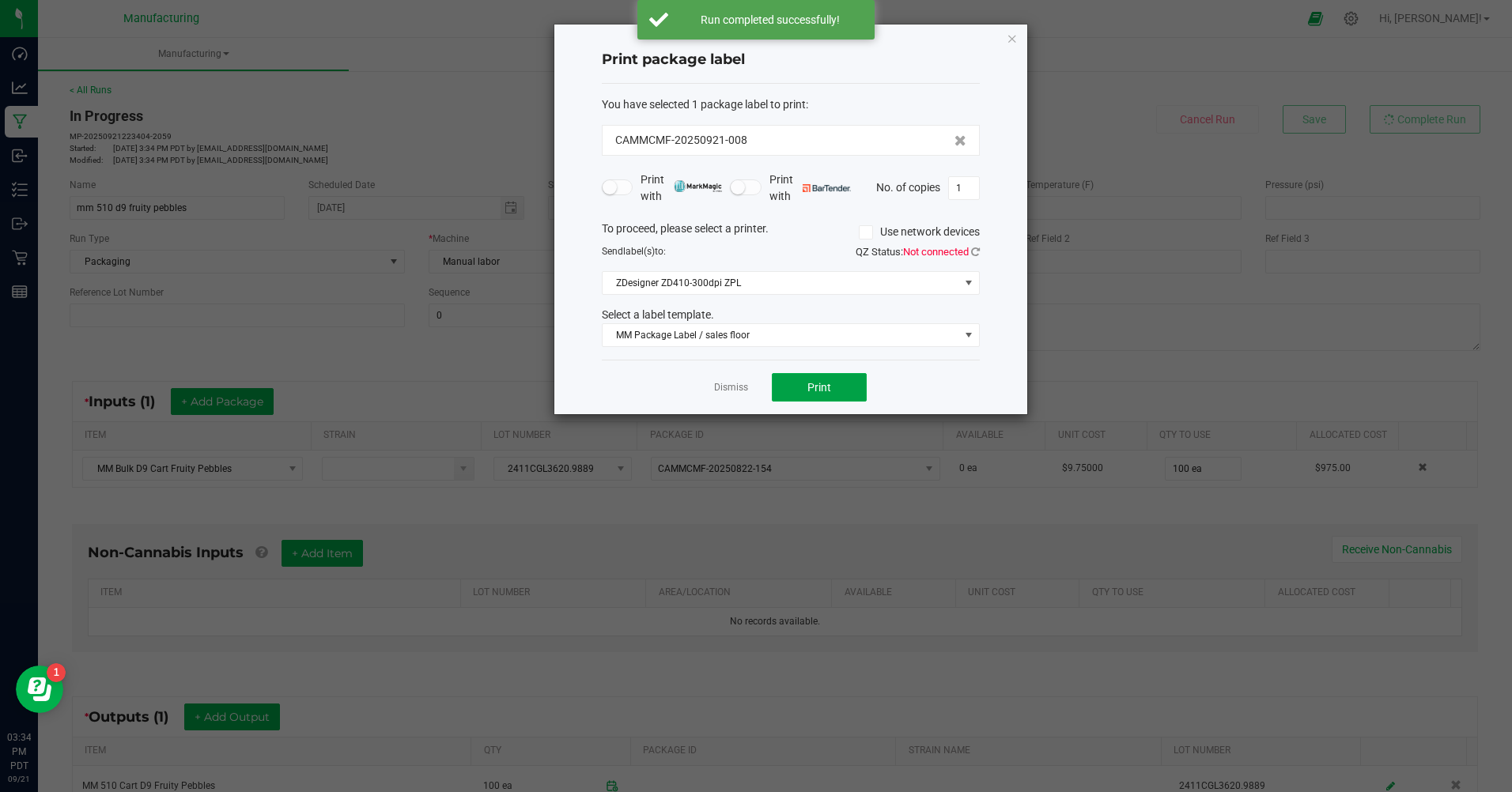
click at [834, 387] on button "Print" at bounding box center [819, 387] width 95 height 29
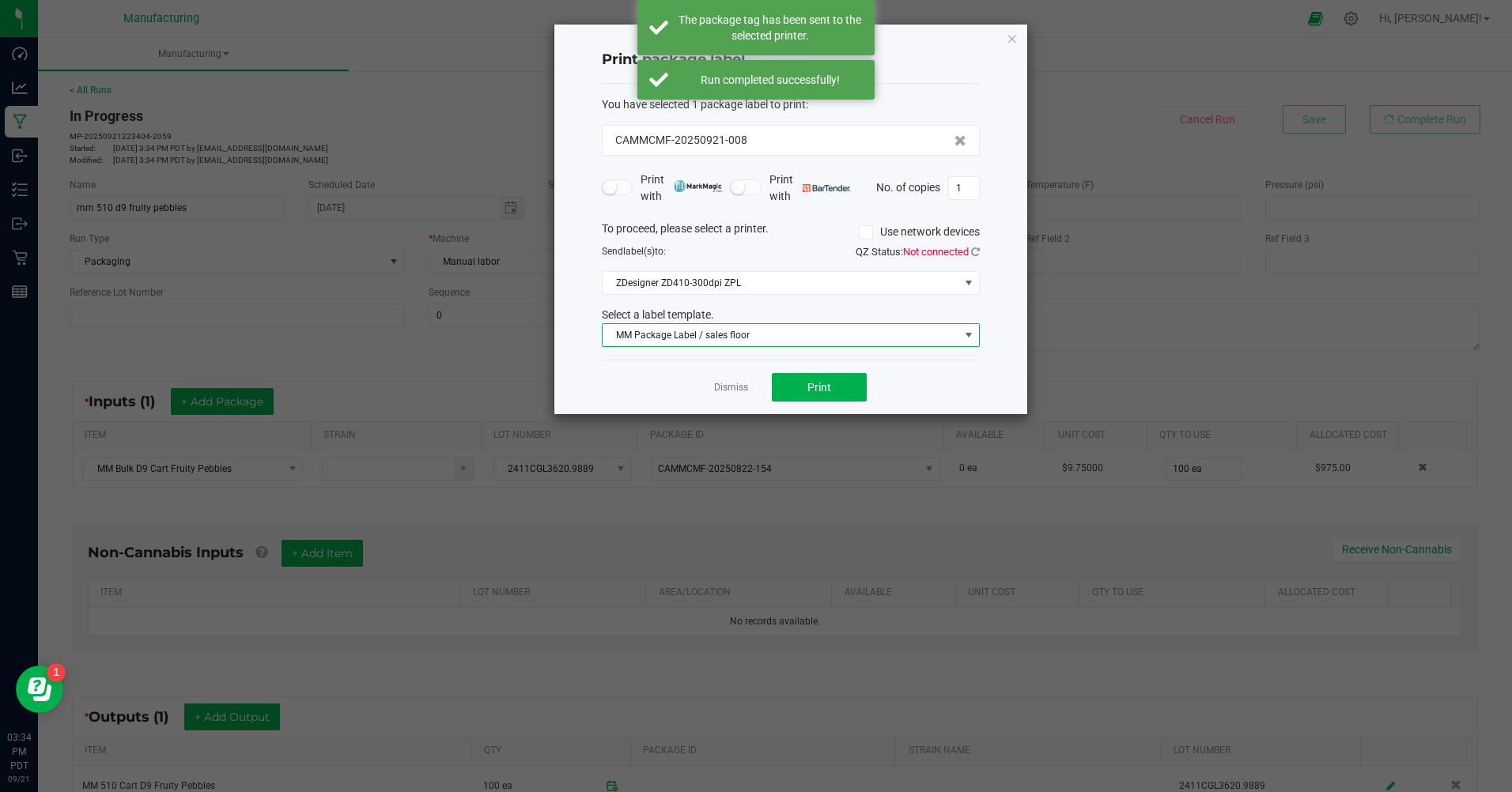
click at [744, 338] on span "MM Package Label / sales floor" at bounding box center [781, 335] width 357 height 22
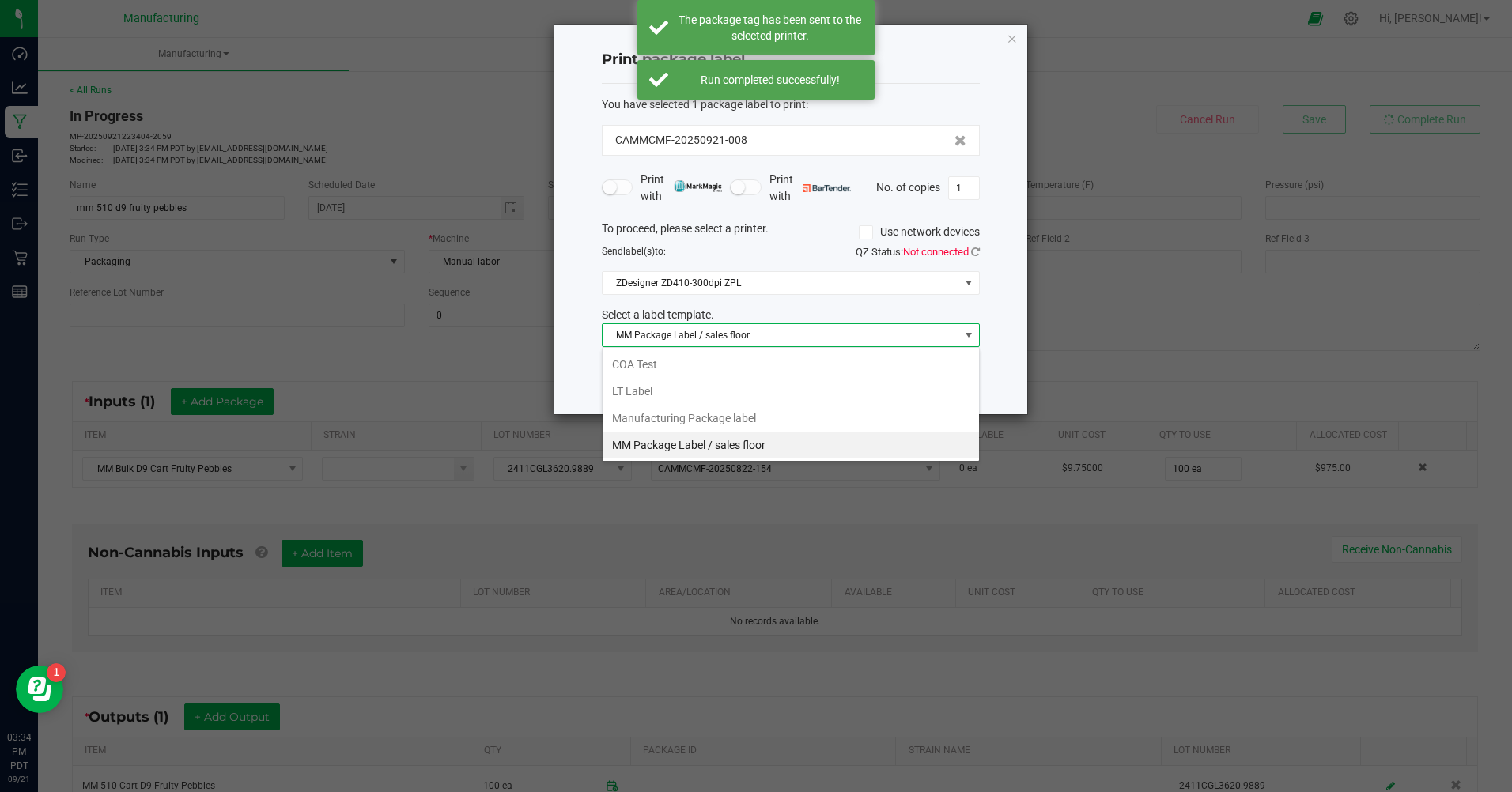
scroll to position [24, 378]
click at [737, 422] on li "Manufacturing Package label" at bounding box center [791, 418] width 376 height 27
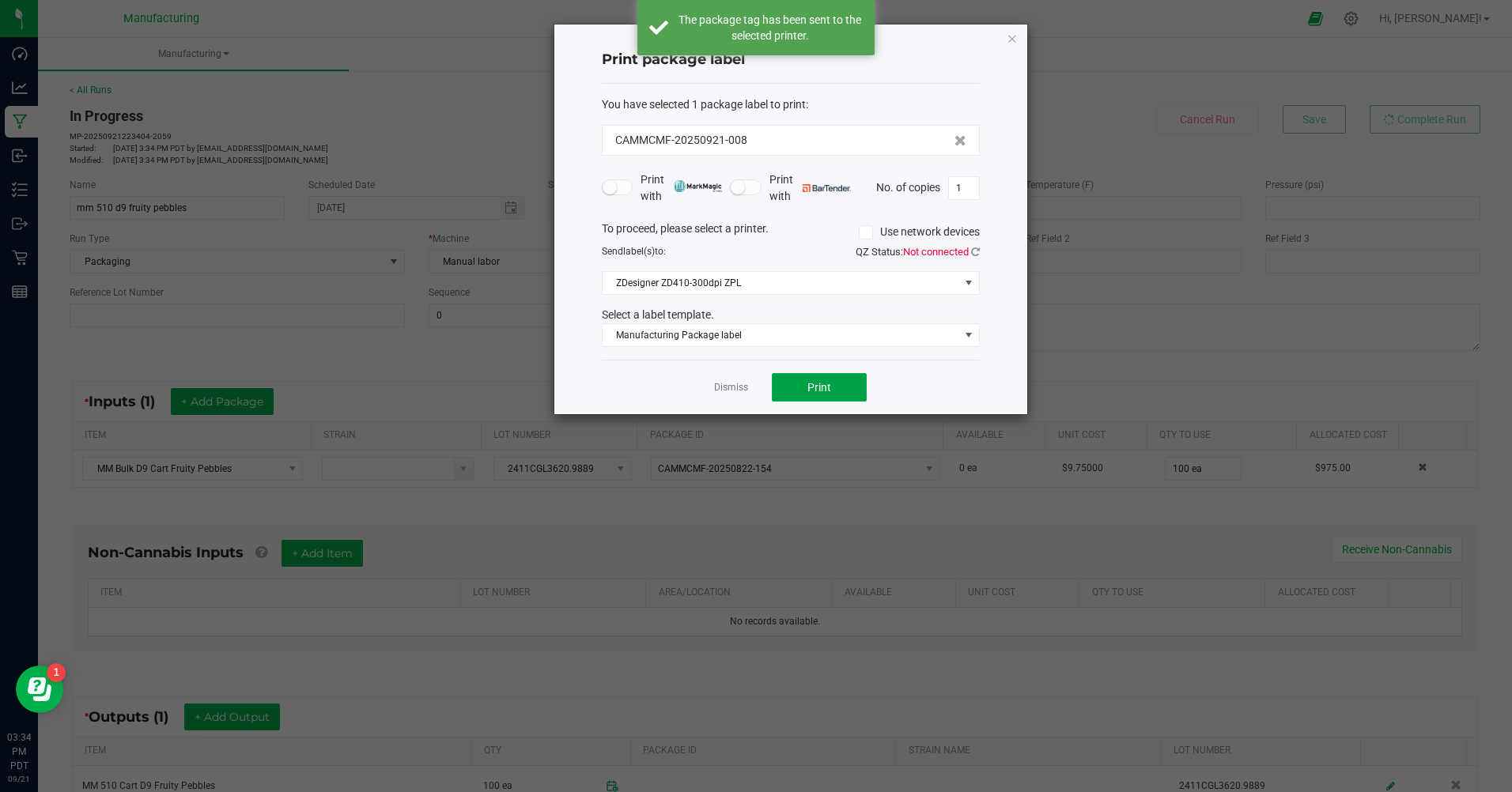
click at [854, 382] on button "Print" at bounding box center [819, 387] width 95 height 29
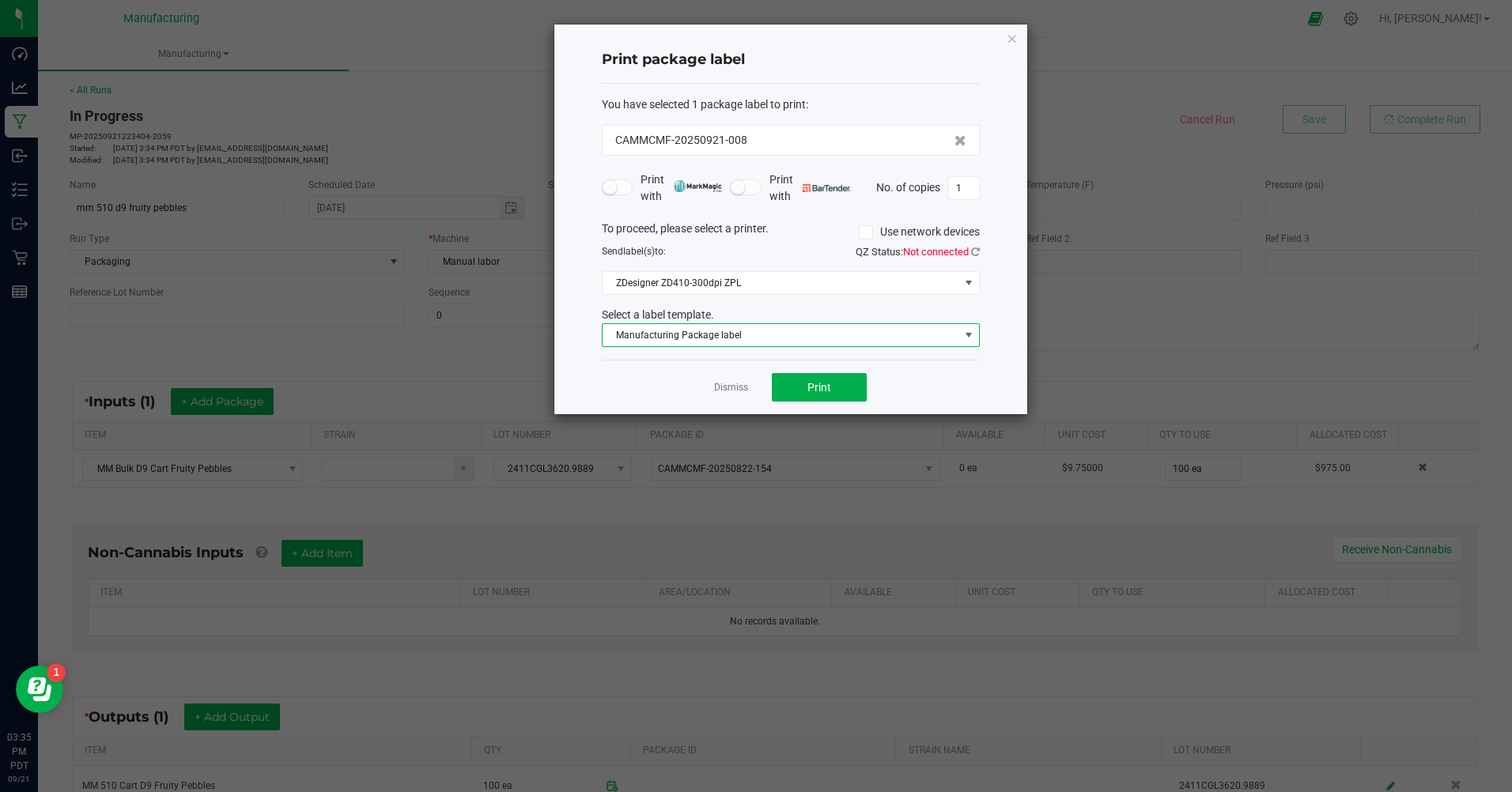
click at [743, 332] on span "Manufacturing Package label" at bounding box center [781, 335] width 357 height 22
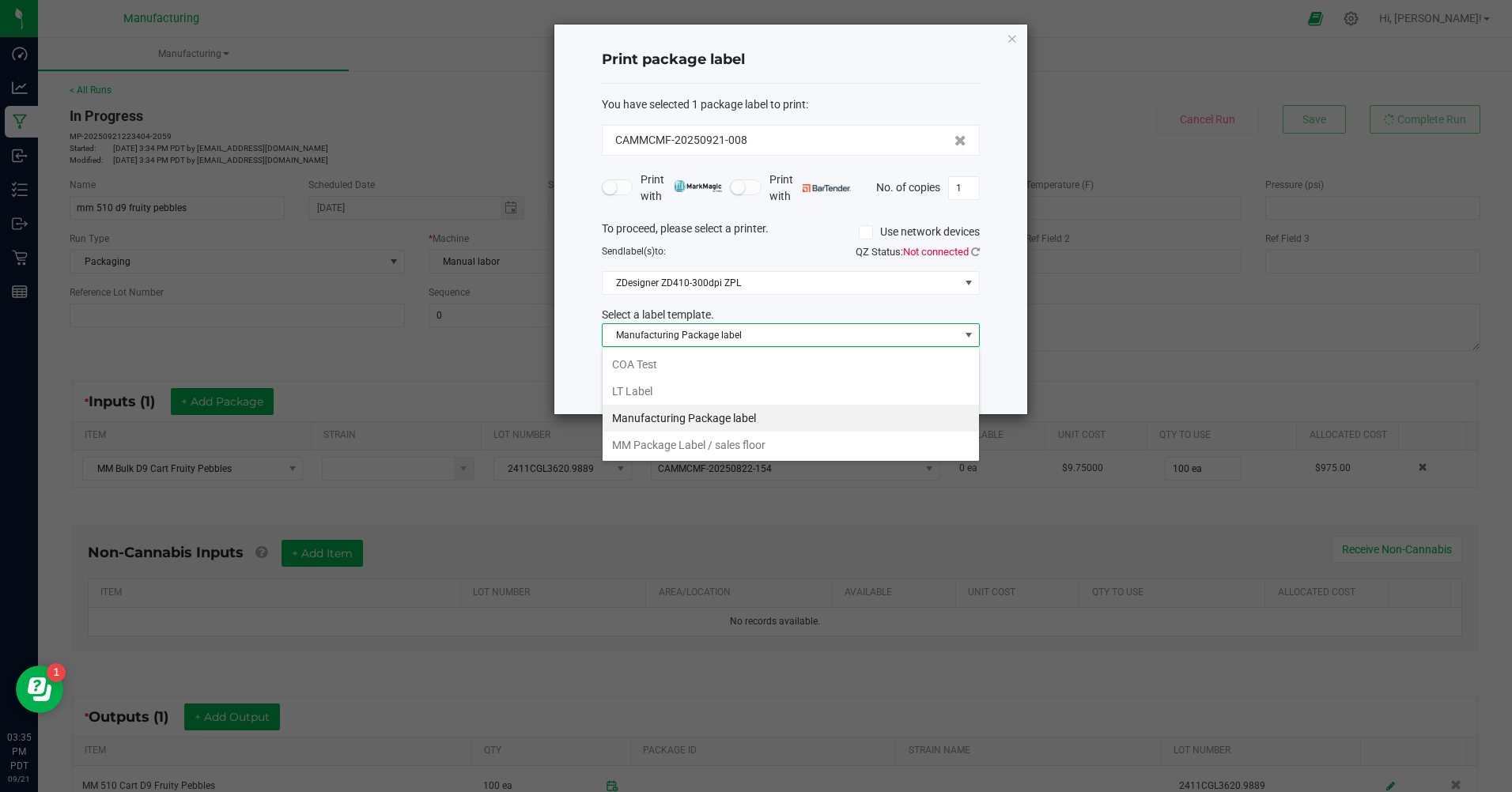
click at [736, 439] on li "MM Package Label / sales floor" at bounding box center [791, 445] width 376 height 27
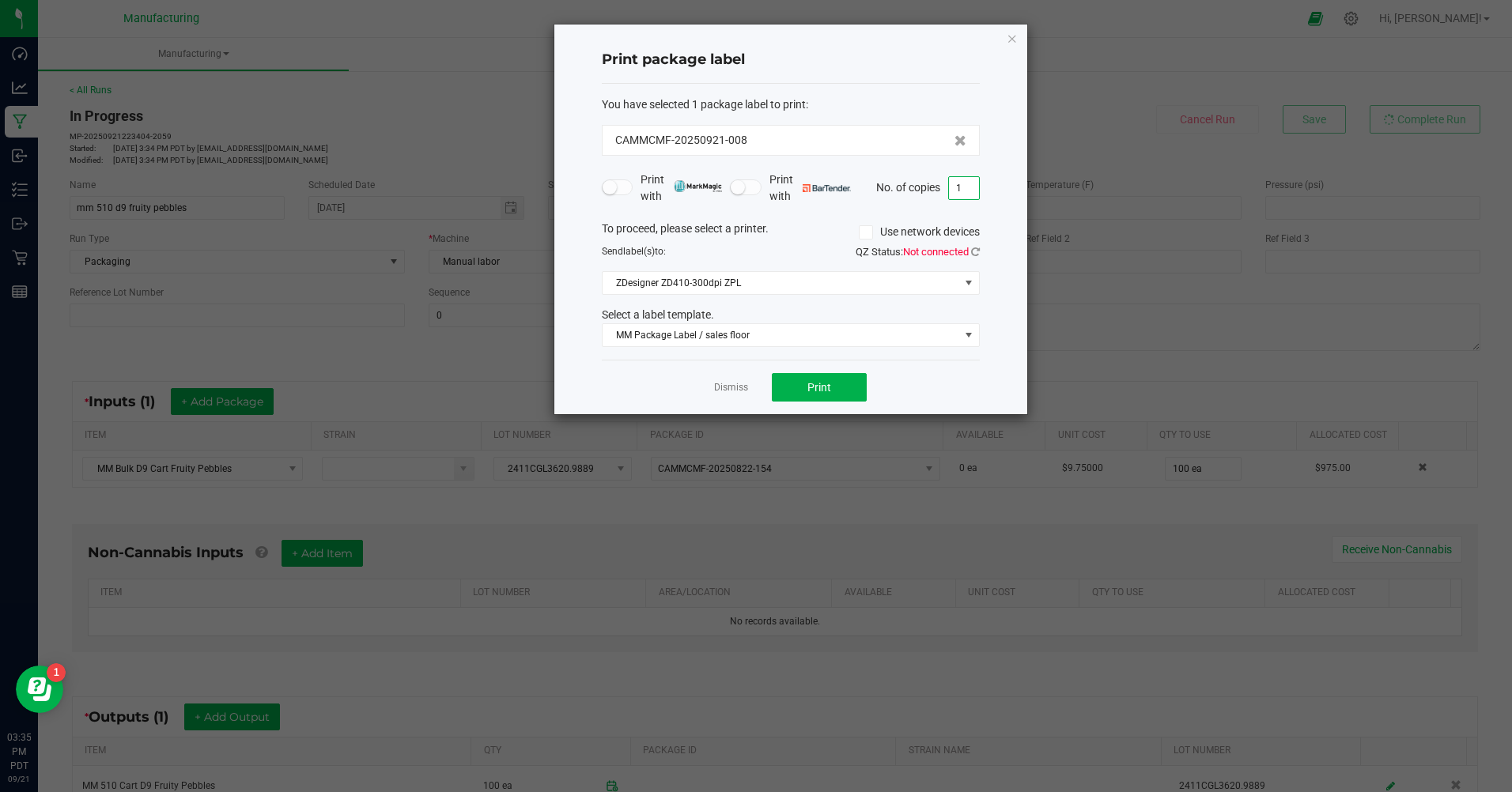
click at [966, 186] on input "1" at bounding box center [964, 188] width 30 height 22
type input "100"
click at [820, 391] on span "Print" at bounding box center [819, 387] width 24 height 13
